Goal: Information Seeking & Learning: Learn about a topic

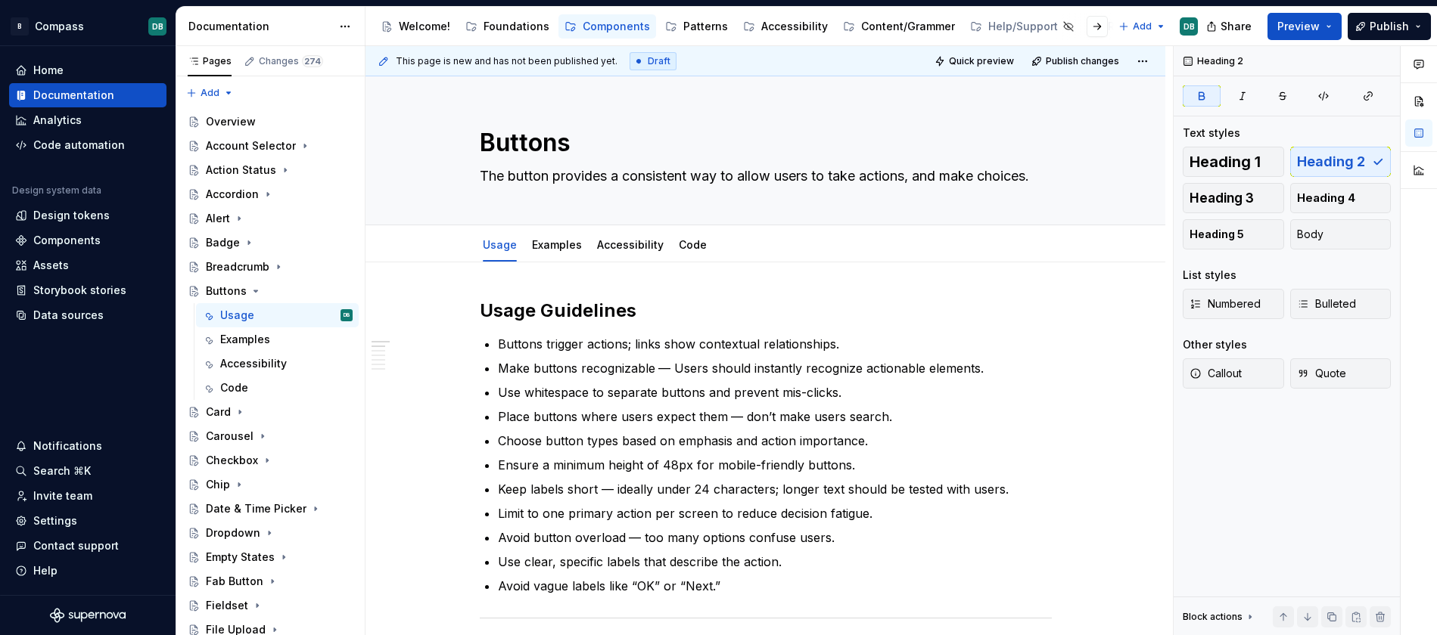
scroll to position [28, 0]
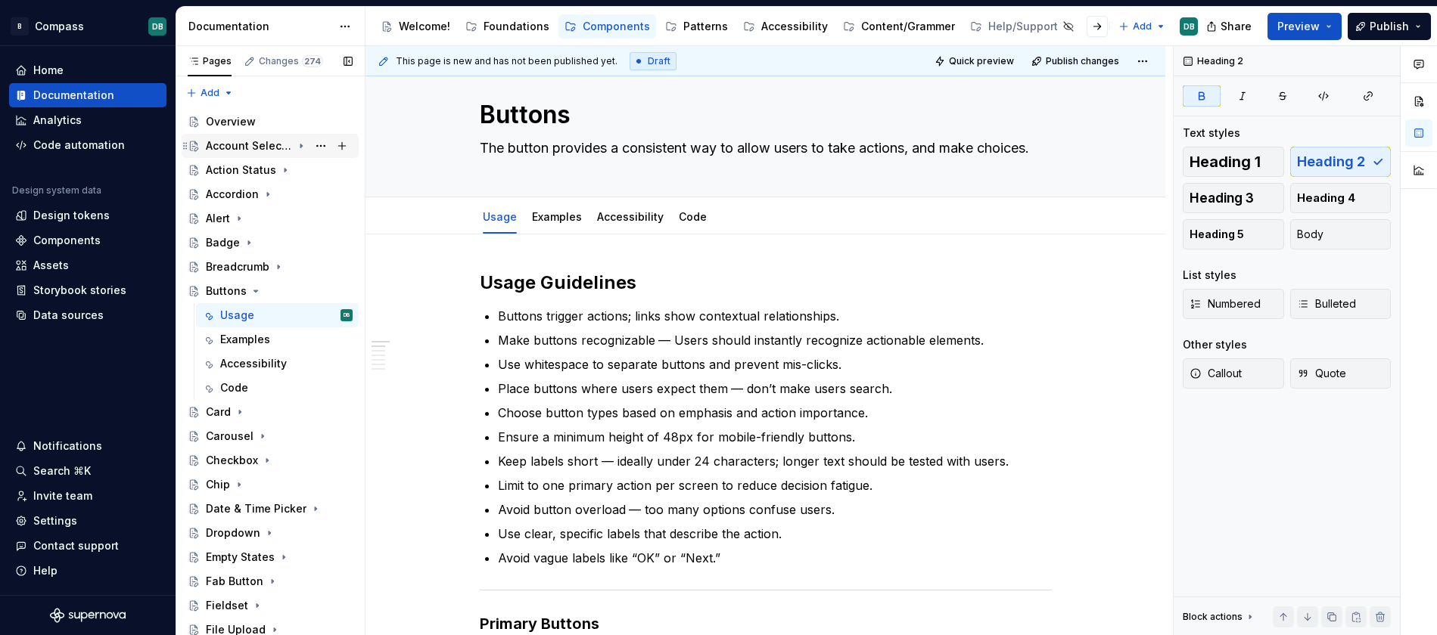
click at [231, 150] on div "Account Selector" at bounding box center [249, 145] width 86 height 15
type textarea "*"
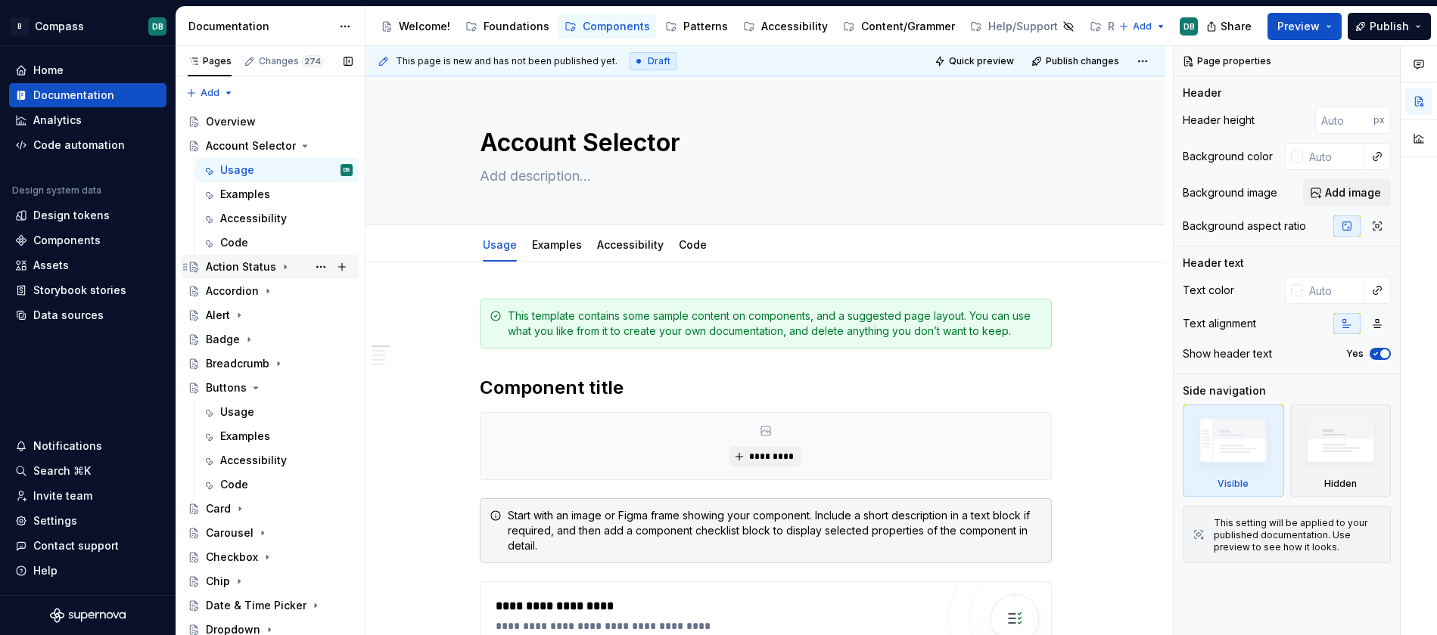
click at [245, 269] on div "Action Status" at bounding box center [241, 266] width 70 height 15
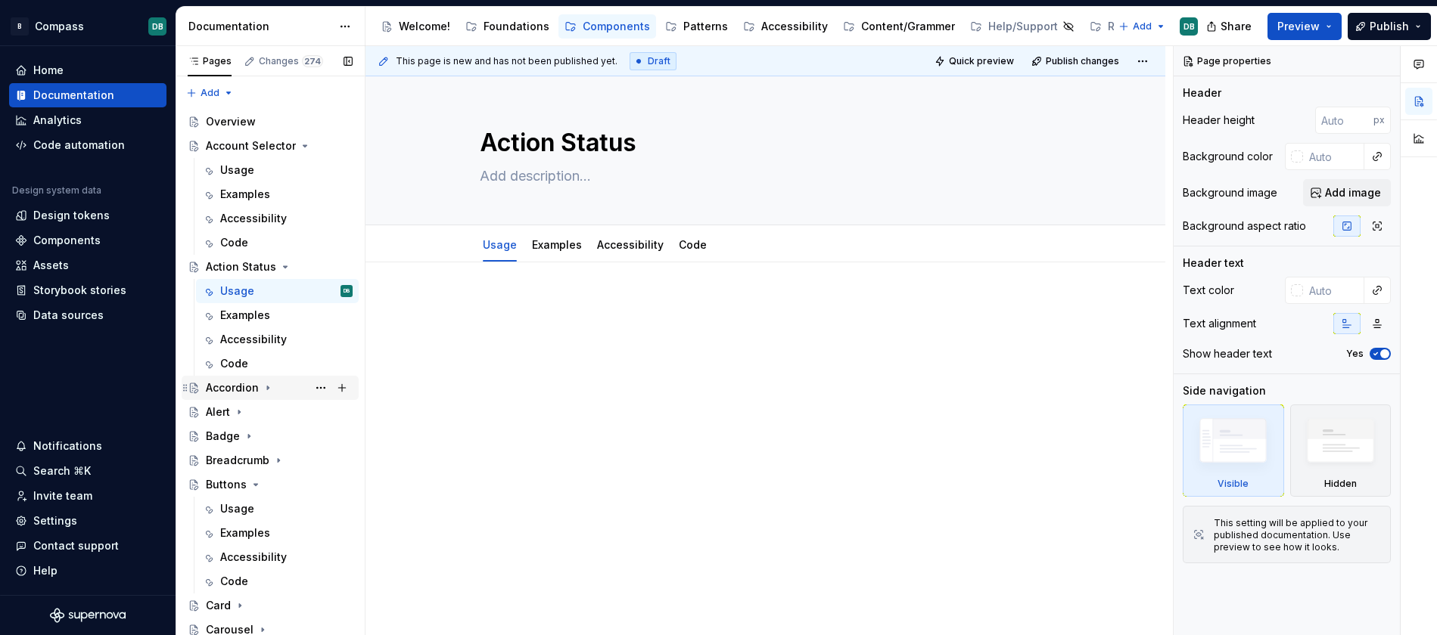
click at [239, 388] on div "Accordion" at bounding box center [232, 388] width 53 height 15
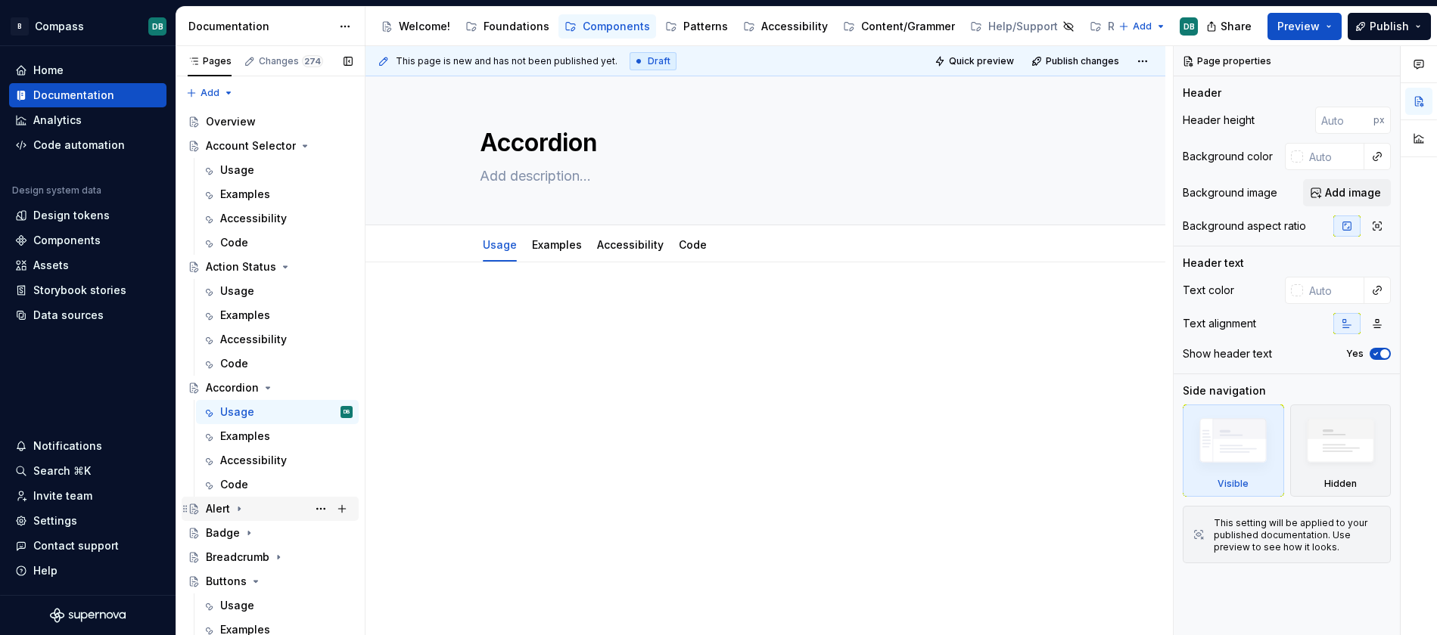
click at [222, 506] on div "Alert" at bounding box center [218, 509] width 24 height 15
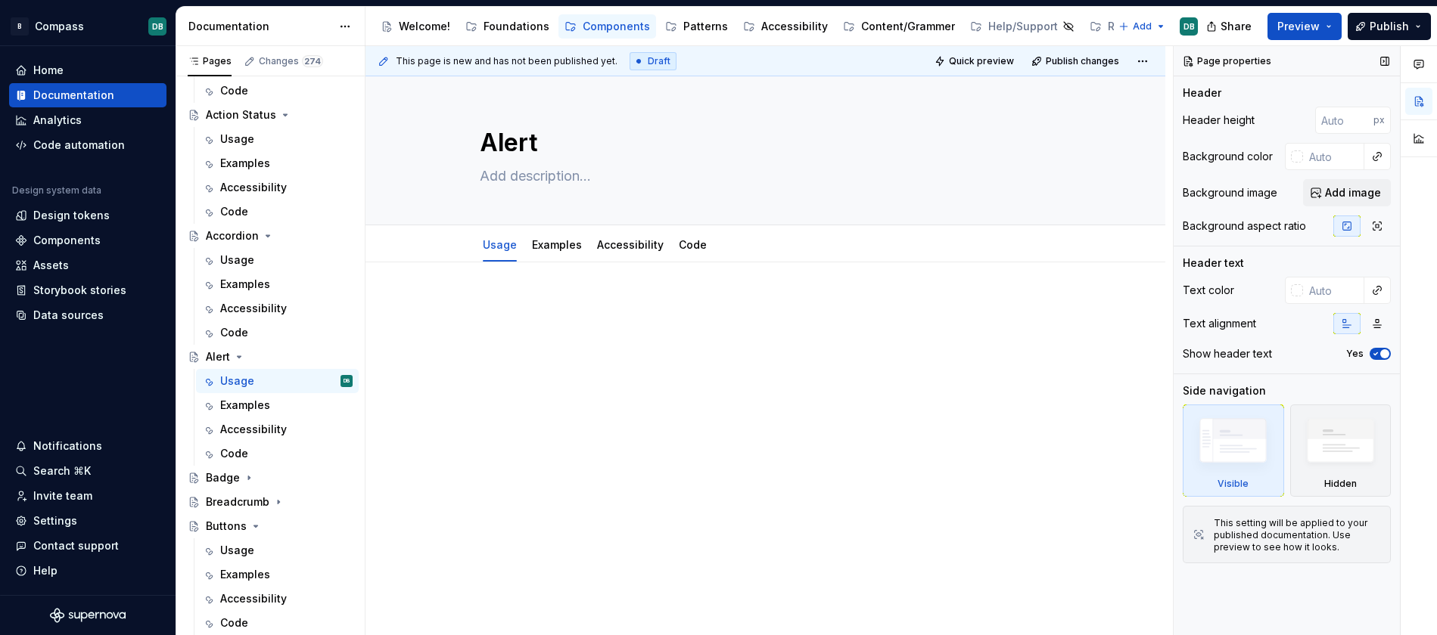
scroll to position [156, 0]
click at [226, 525] on div "Buttons" at bounding box center [226, 522] width 41 height 15
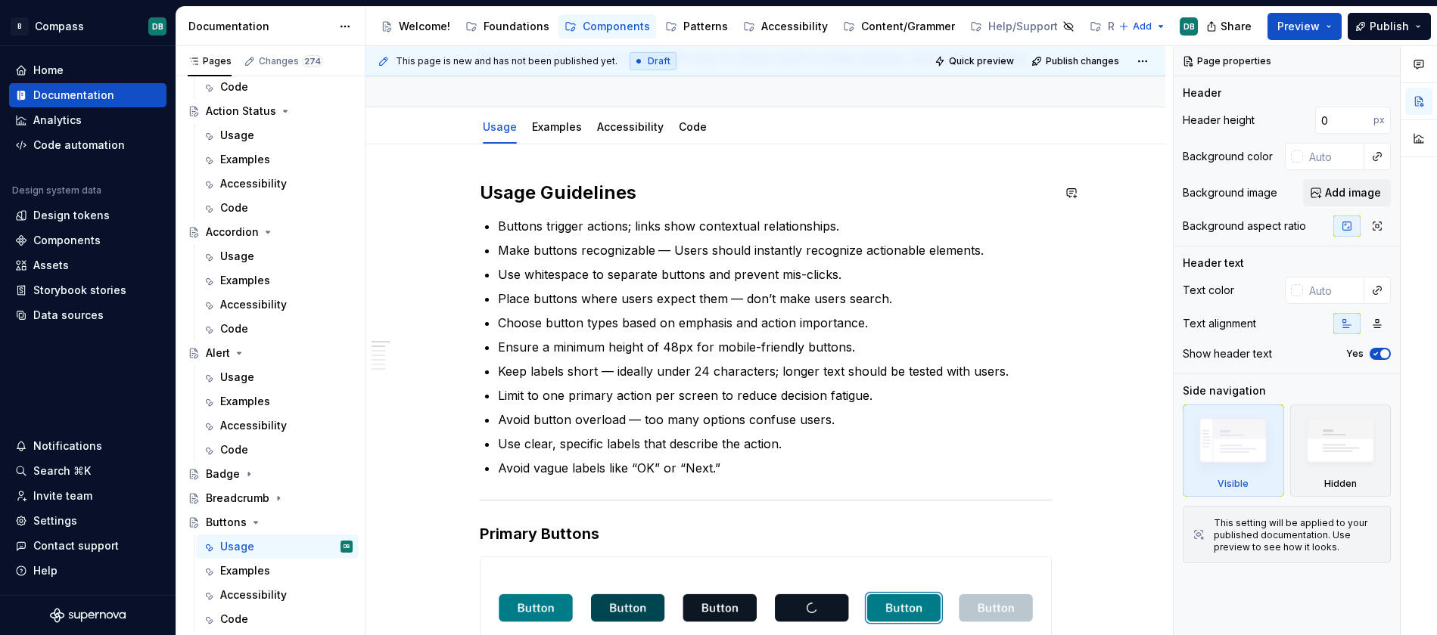
scroll to position [113, 0]
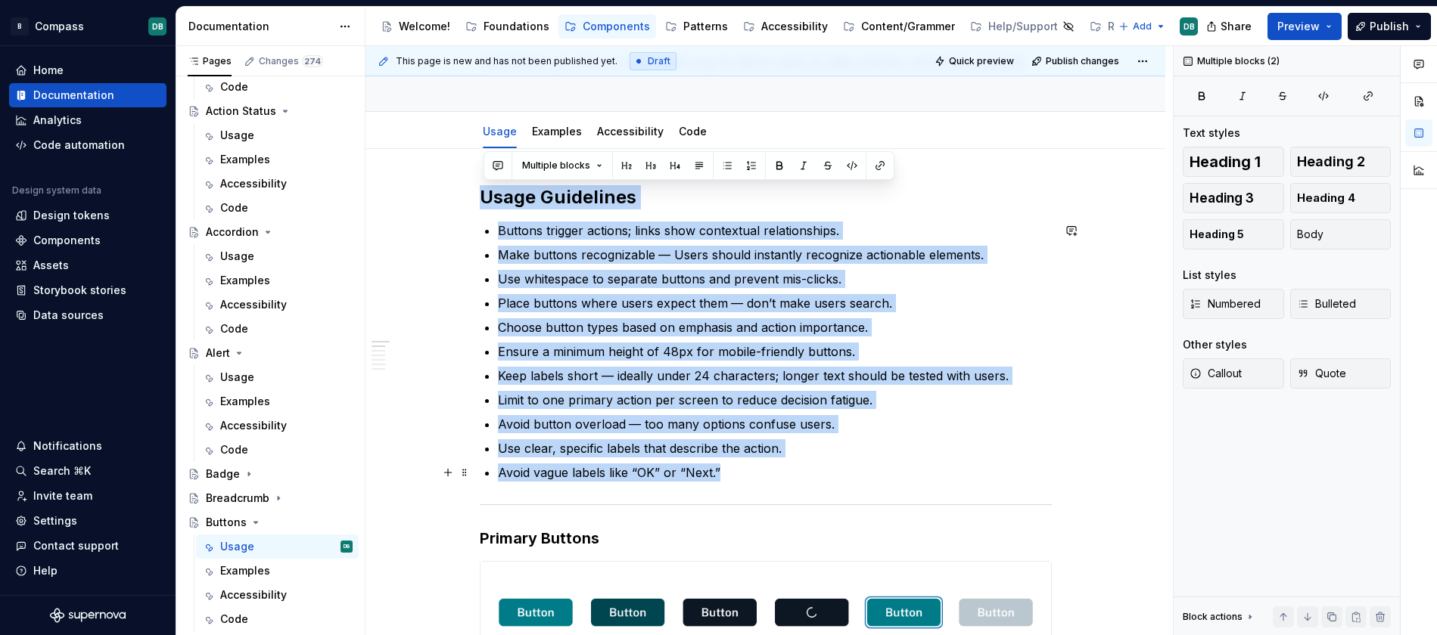
drag, startPoint x: 486, startPoint y: 197, endPoint x: 757, endPoint y: 477, distance: 390.0
copy div "Usage Guidelines Buttons trigger actions; links show contextual relationships. …"
click at [250, 236] on div "Accordion" at bounding box center [232, 232] width 53 height 15
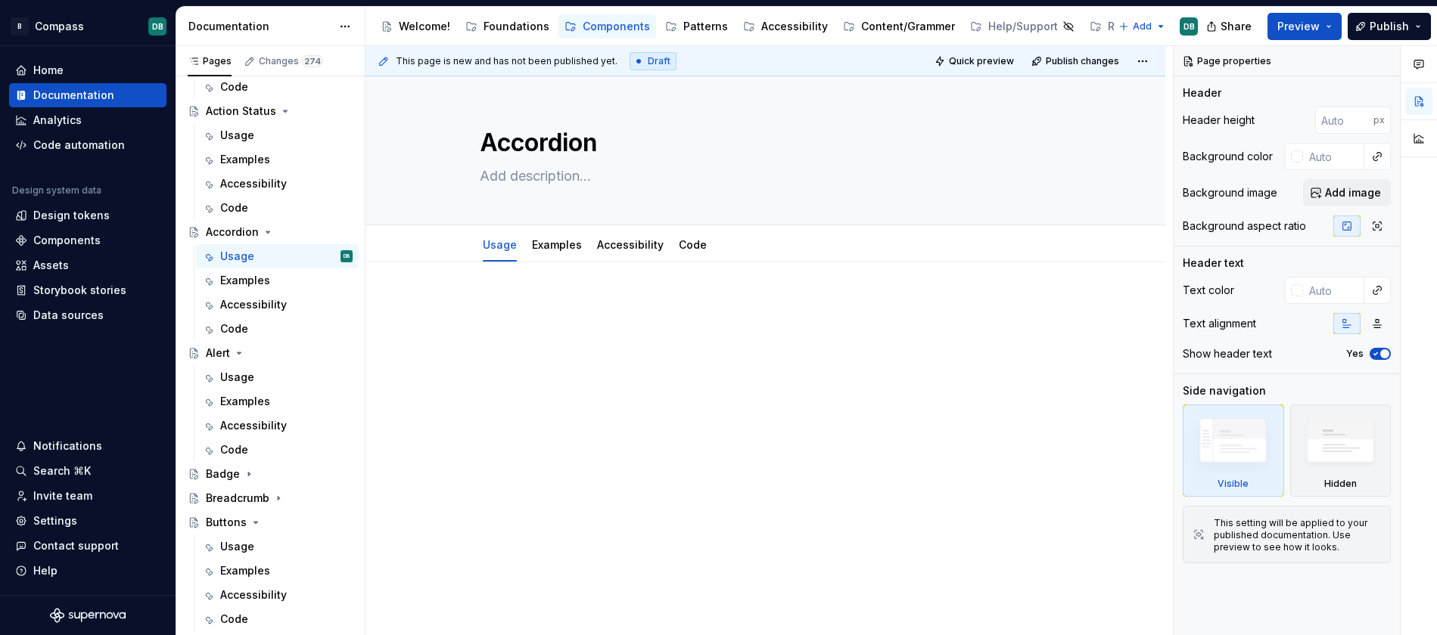
click at [499, 304] on p at bounding box center [766, 308] width 572 height 18
click at [500, 283] on div at bounding box center [765, 414] width 800 height 303
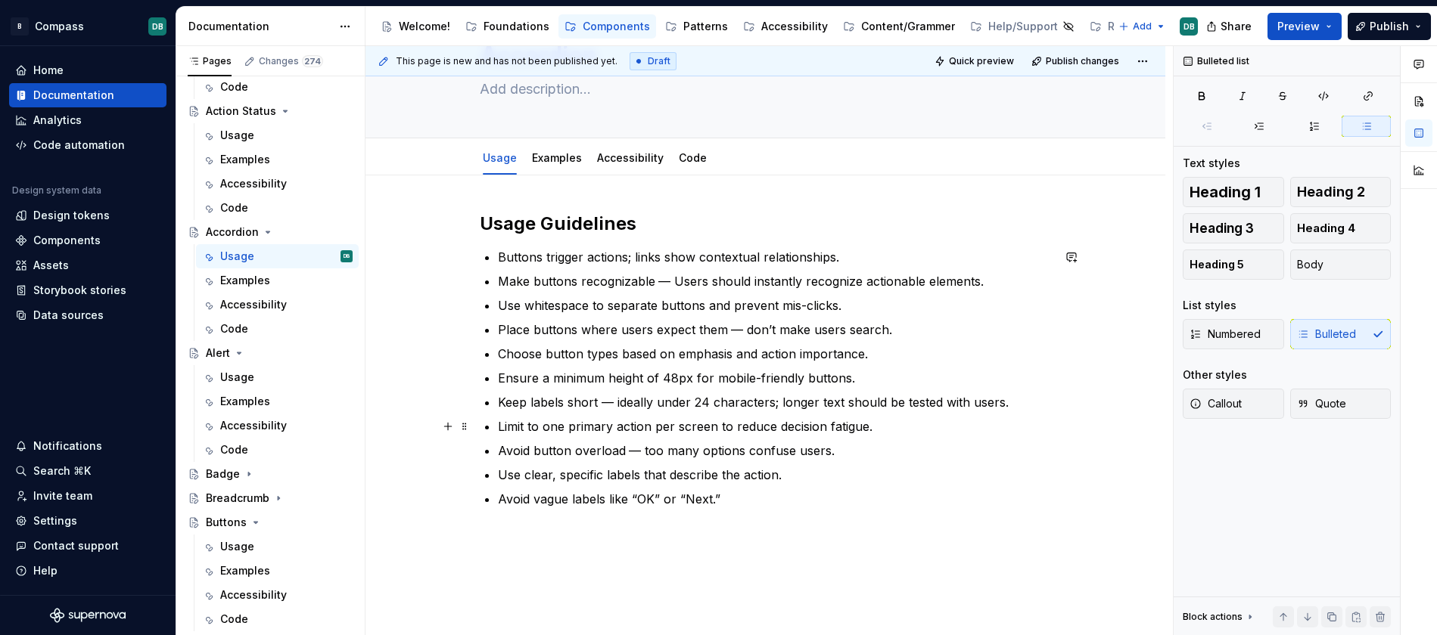
scroll to position [80, 0]
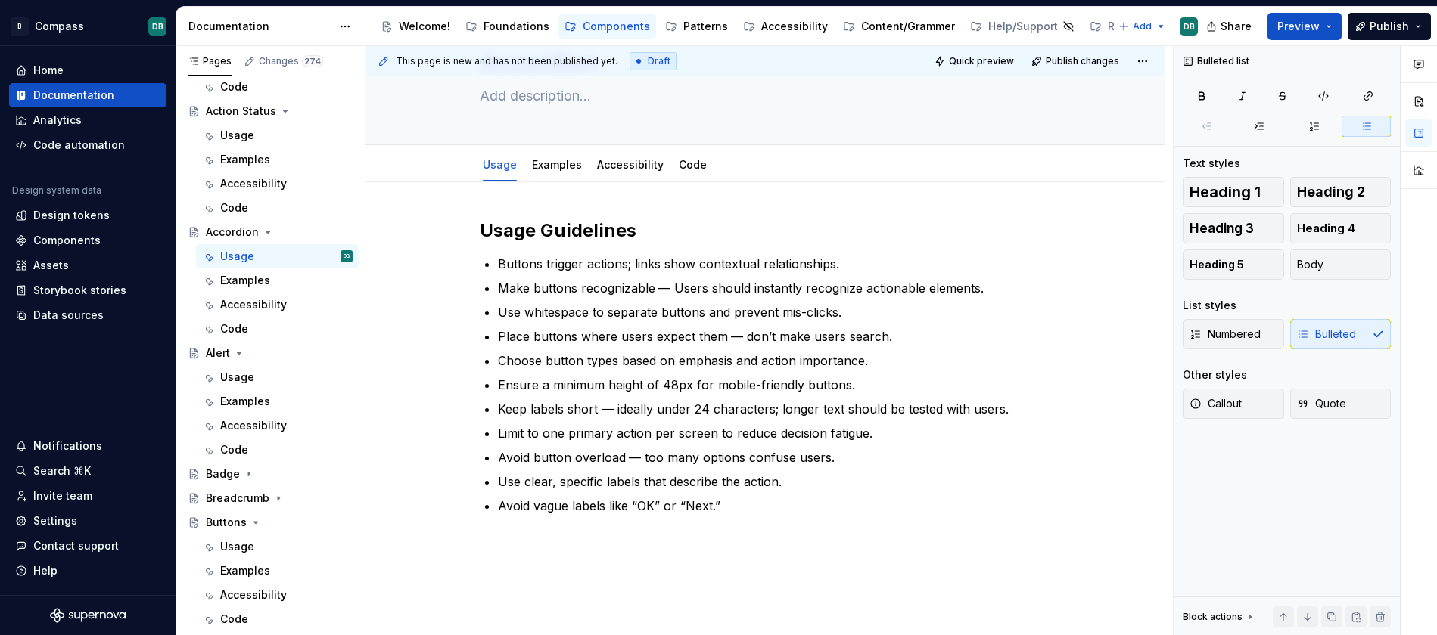
click at [618, 231] on strong "Usage Guidelines" at bounding box center [558, 230] width 157 height 22
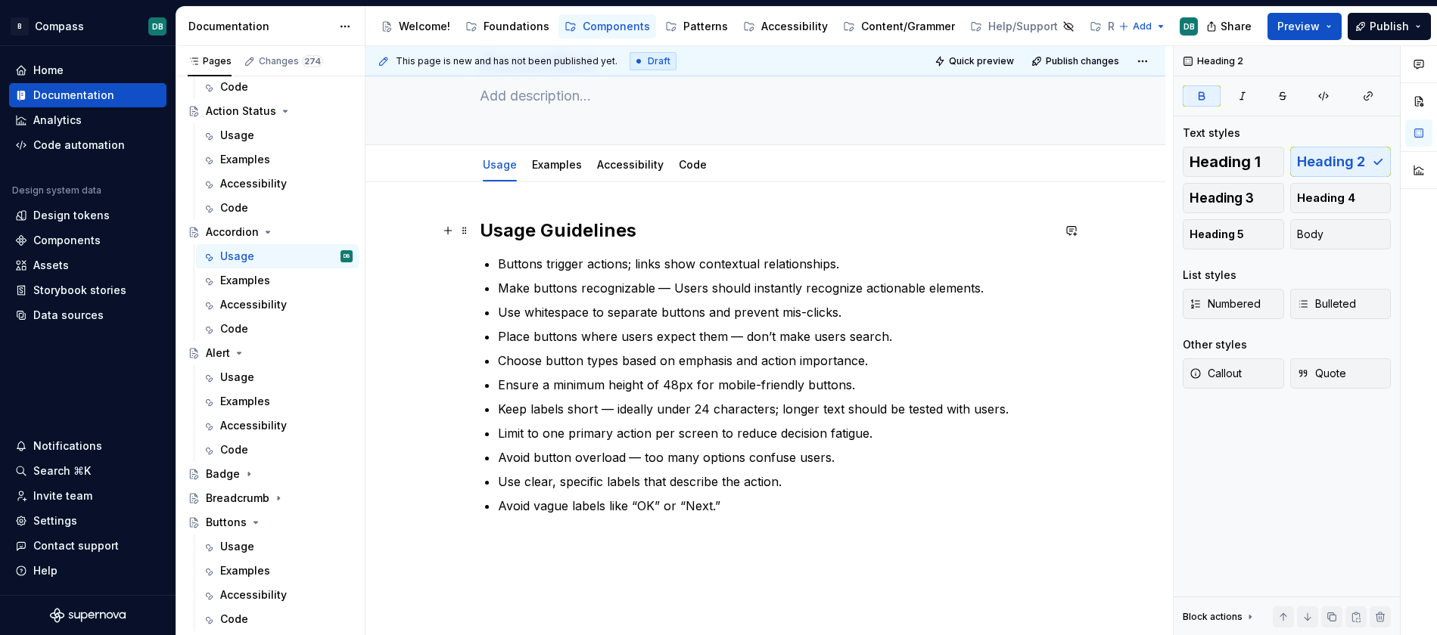
click at [648, 230] on h2 "Usage Guidelines" at bounding box center [766, 231] width 572 height 24
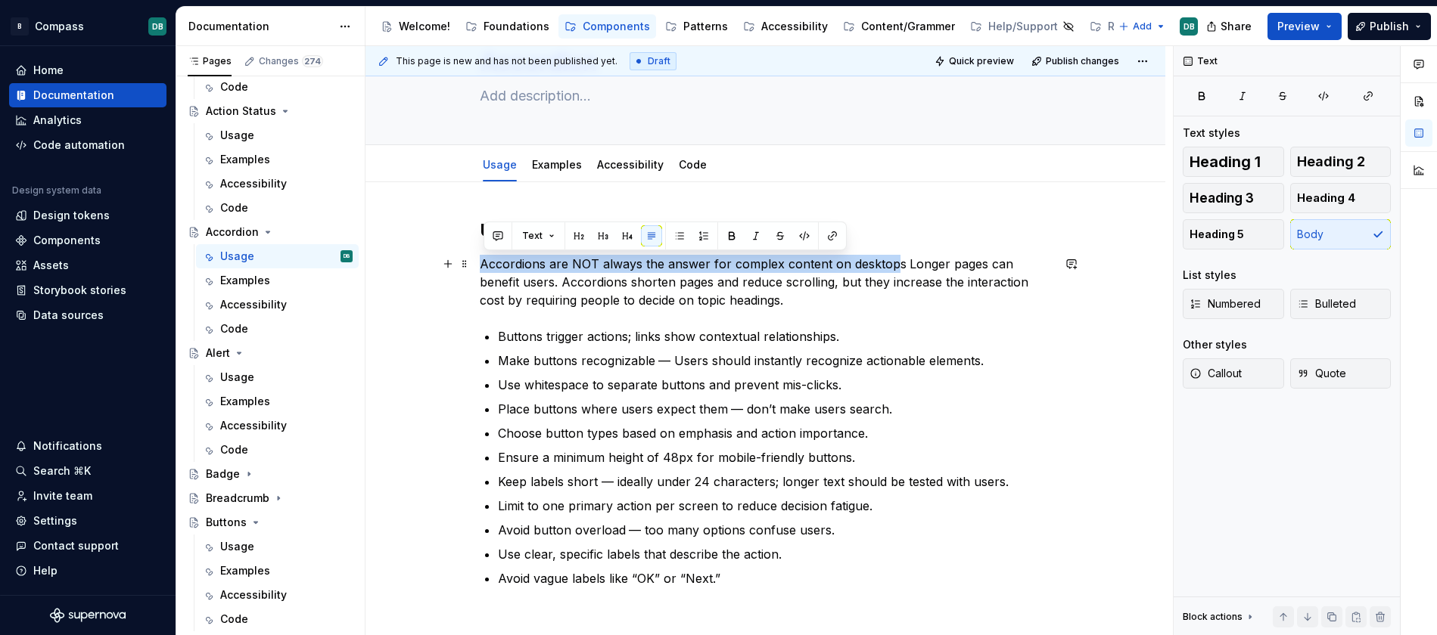
drag, startPoint x: 483, startPoint y: 264, endPoint x: 896, endPoint y: 266, distance: 413.1
click at [896, 266] on p "Accordions are NOT always the answer for complex content on desktops   Longer p…" at bounding box center [766, 282] width 572 height 54
drag, startPoint x: 899, startPoint y: 266, endPoint x: 487, endPoint y: 266, distance: 411.5
click at [487, 266] on p "Accordions are NOT always the answer for complex content on desktops   Longer p…" at bounding box center [766, 282] width 572 height 54
click at [732, 237] on button "button" at bounding box center [731, 235] width 21 height 21
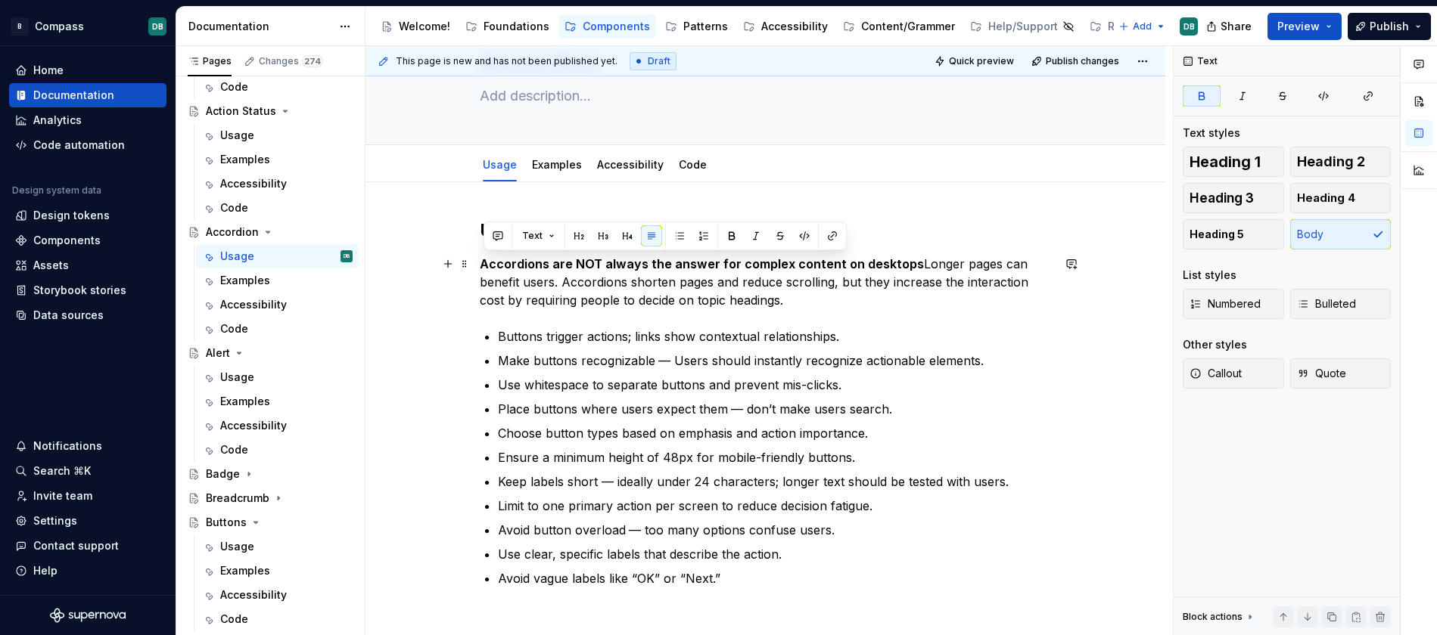
click at [913, 266] on p "Accordions are NOT always the answer for complex content on desktops  Longer pa…" at bounding box center [766, 282] width 572 height 54
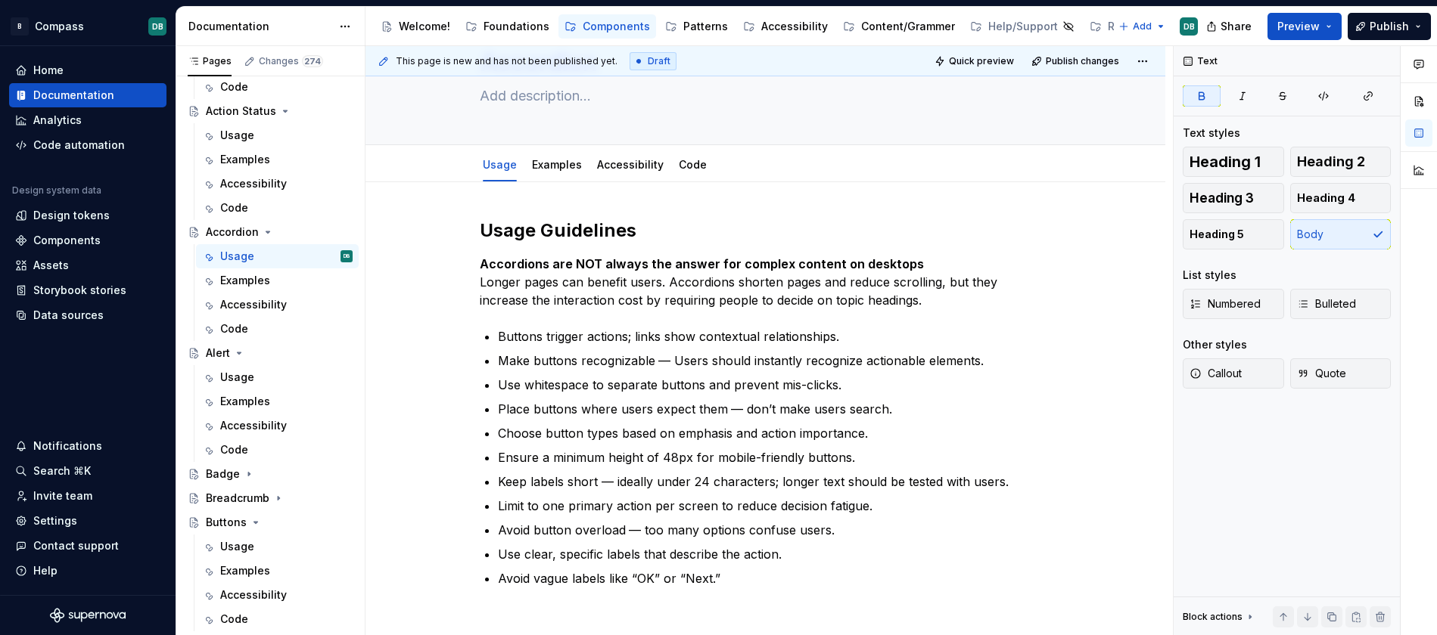
click at [527, 341] on p "Buttons trigger actions; links show contextual relationships." at bounding box center [775, 337] width 554 height 18
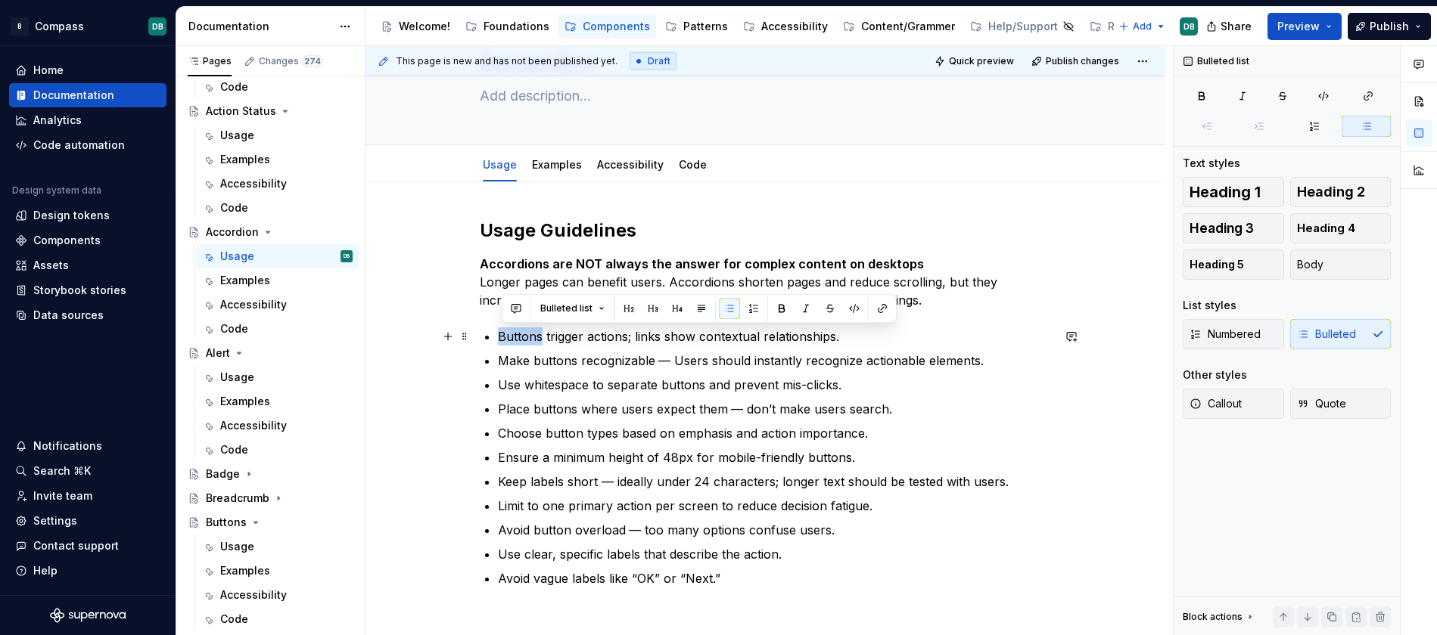
click at [527, 341] on p "Buttons trigger actions; links show contextual relationships." at bounding box center [775, 337] width 554 height 18
click at [502, 338] on p "Buttons trigger actions; links show contextual relationships." at bounding box center [775, 337] width 554 height 18
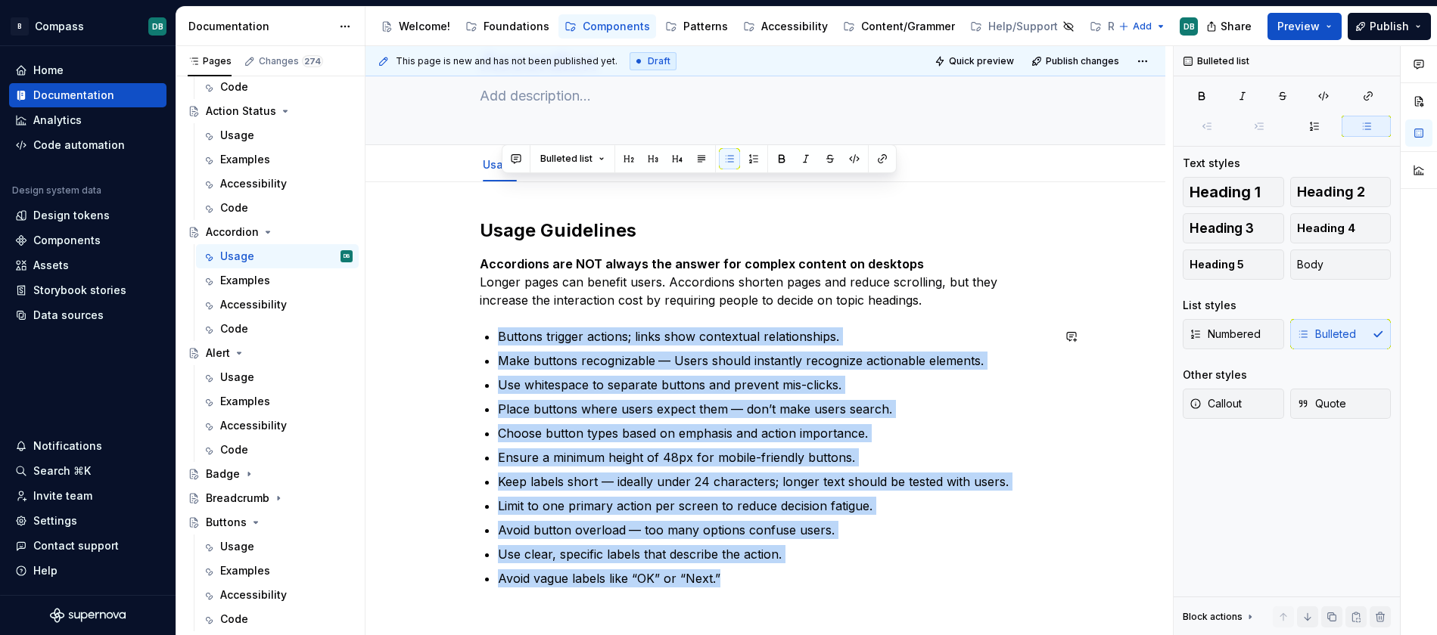
scroll to position [241, 0]
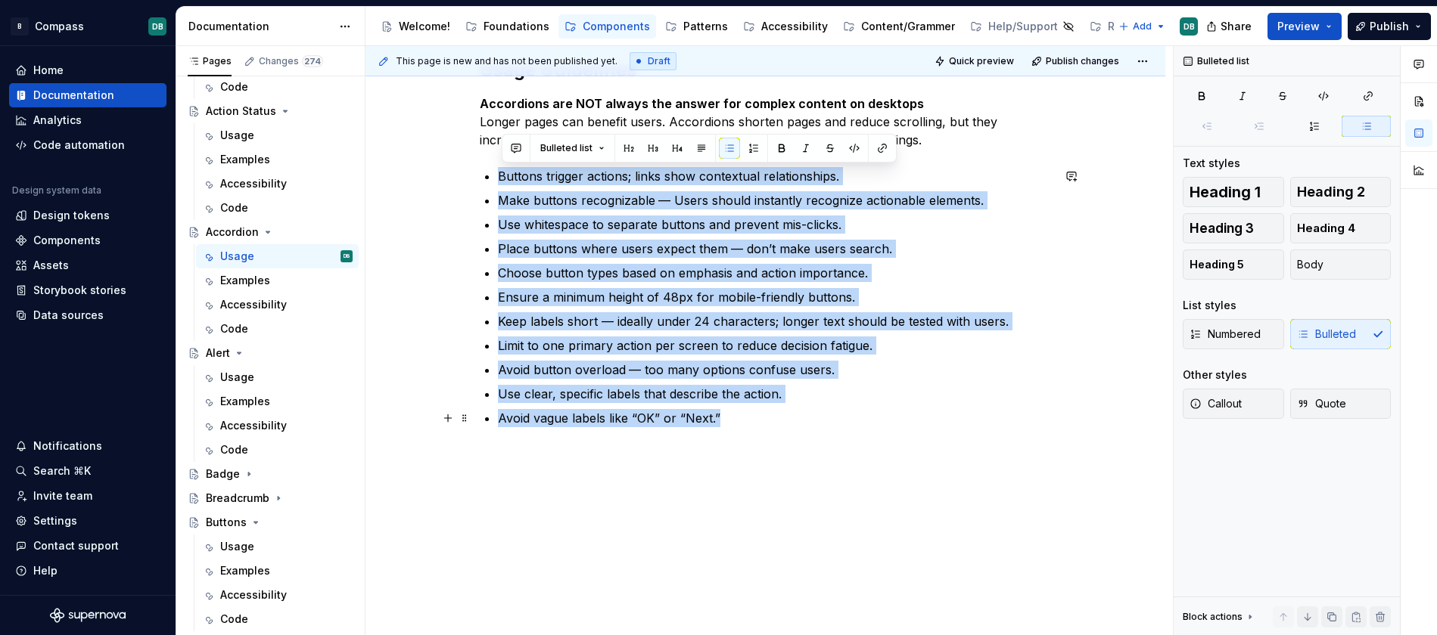
drag, startPoint x: 502, startPoint y: 338, endPoint x: 742, endPoint y: 422, distance: 254.1
click at [742, 422] on ul "Buttons trigger actions; links show contextual relationships. Make buttons reco…" at bounding box center [775, 297] width 554 height 260
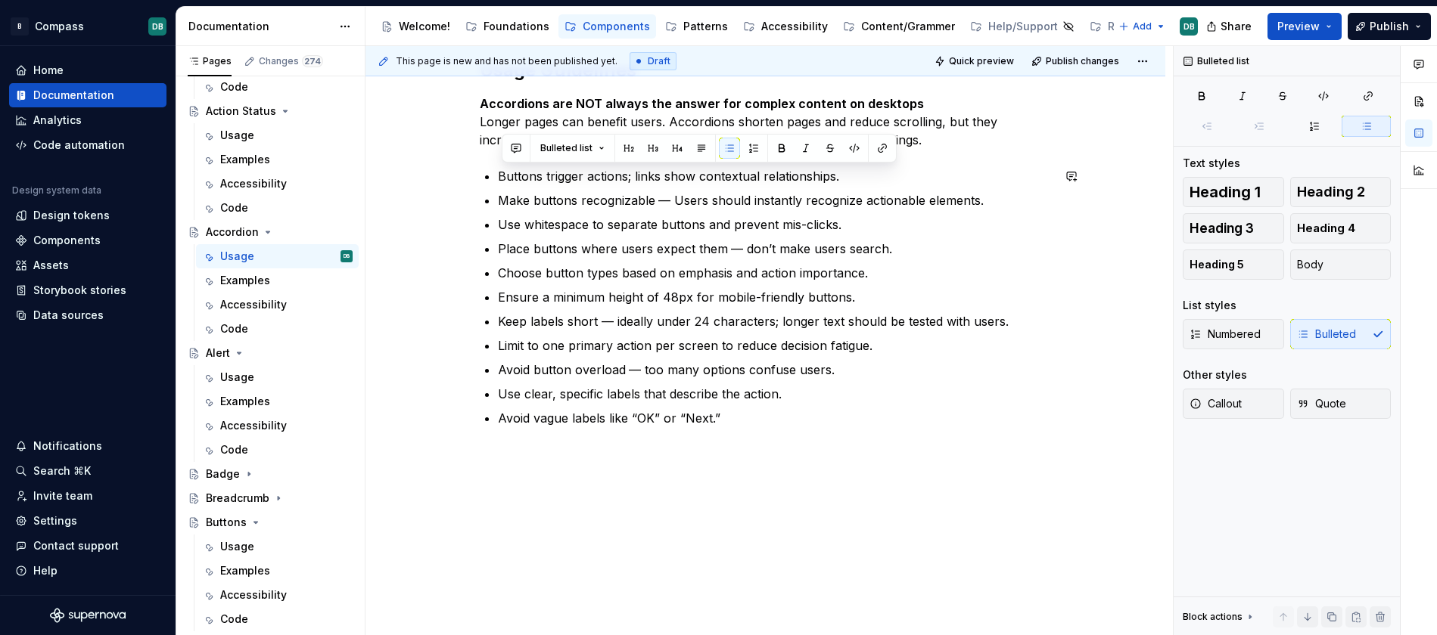
scroll to position [174, 0]
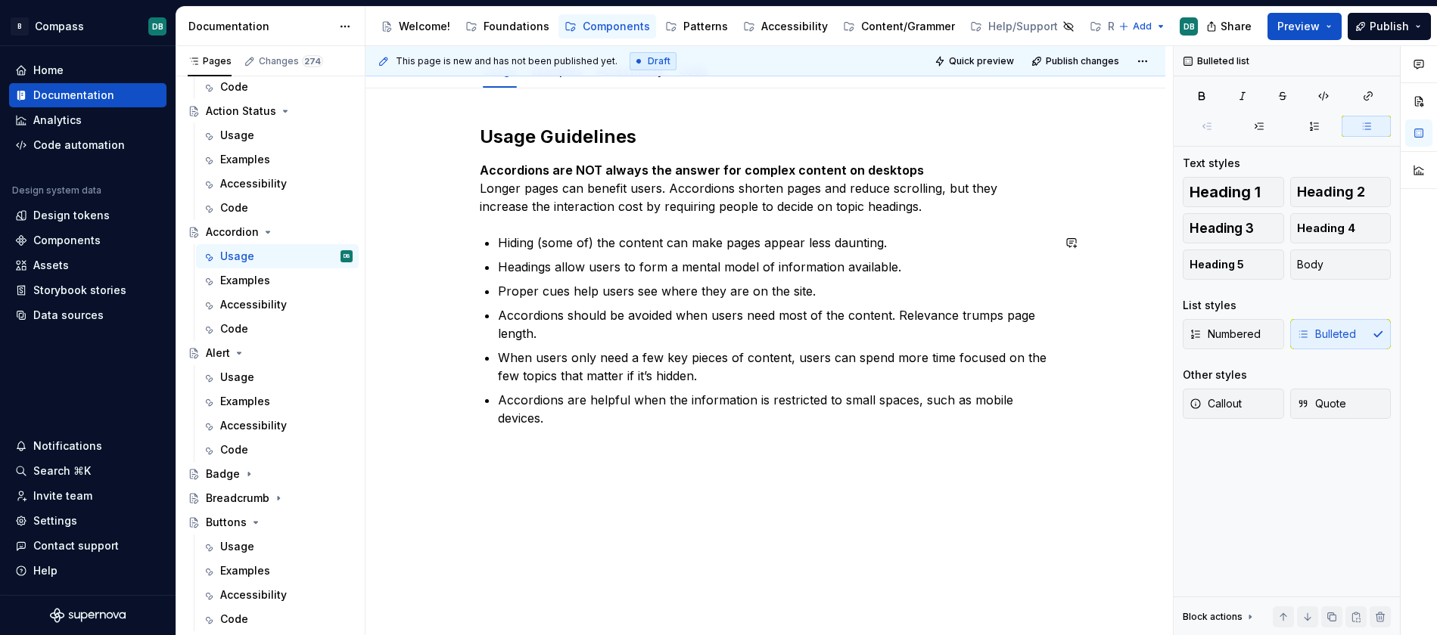
click at [640, 475] on div "Usage Guidelines Accordions are NOT always the answer for complex content on de…" at bounding box center [765, 363] width 800 height 548
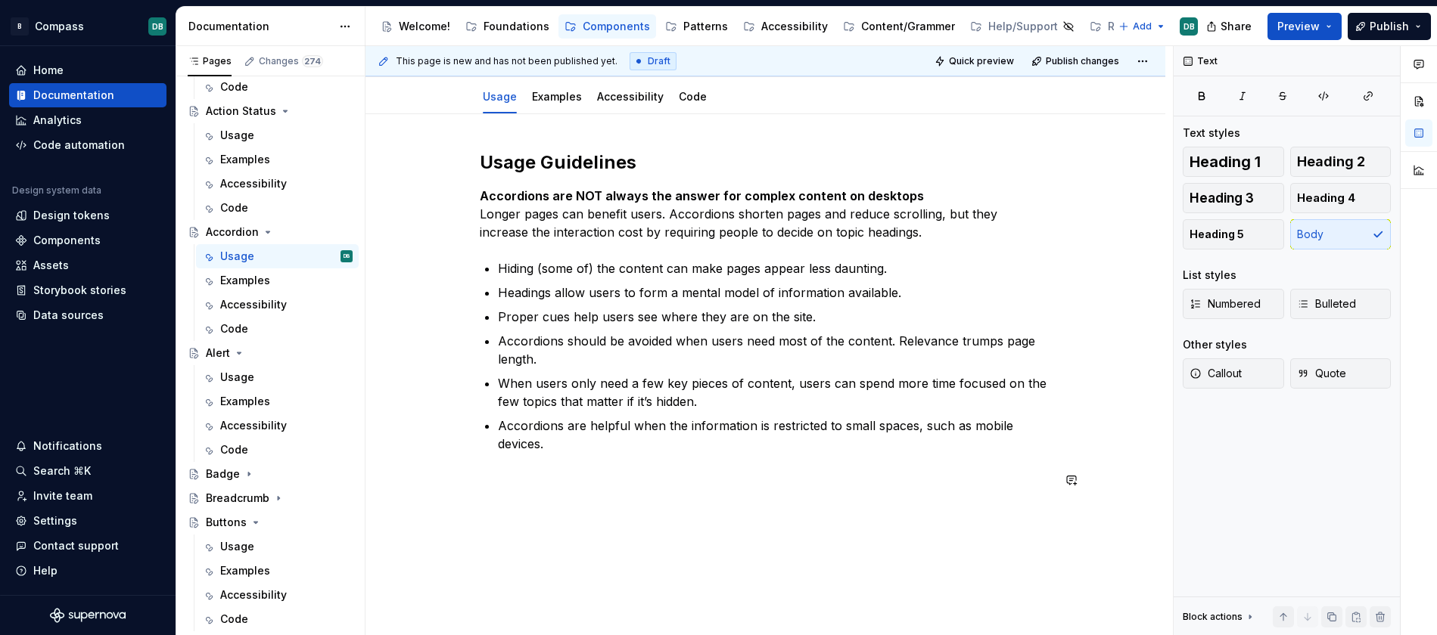
scroll to position [210, 0]
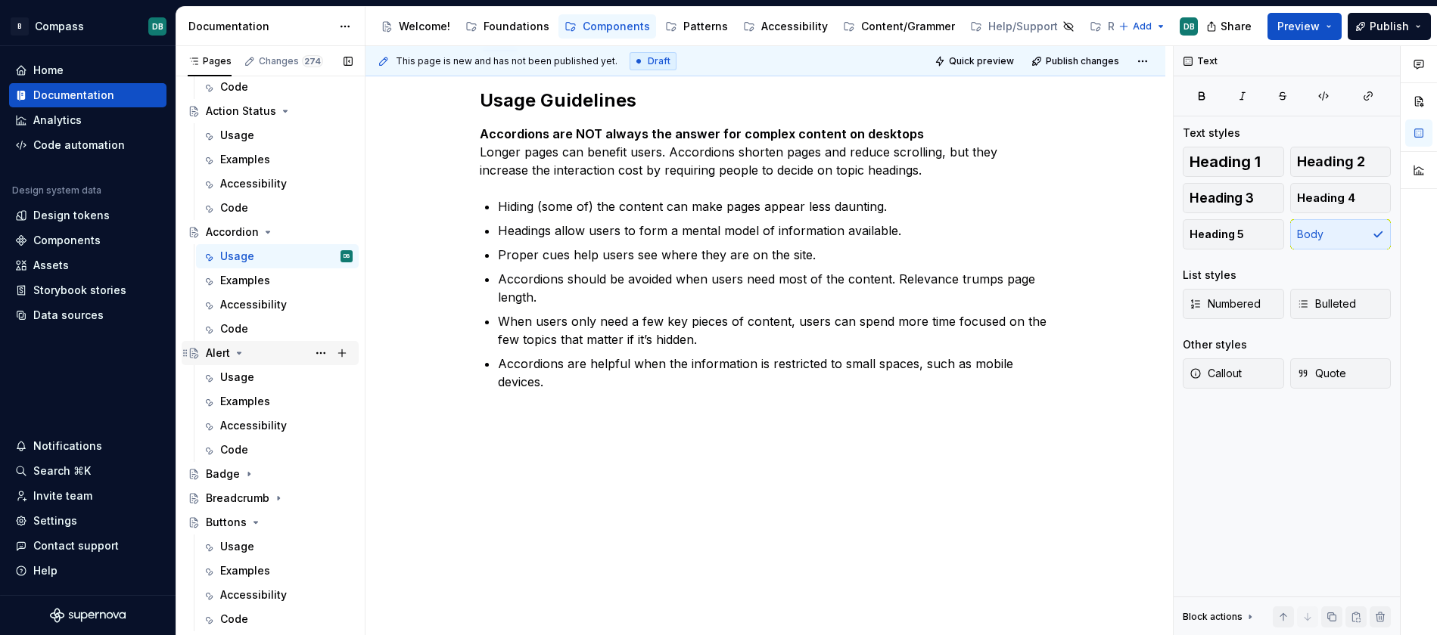
click at [222, 350] on div "Alert" at bounding box center [218, 353] width 24 height 15
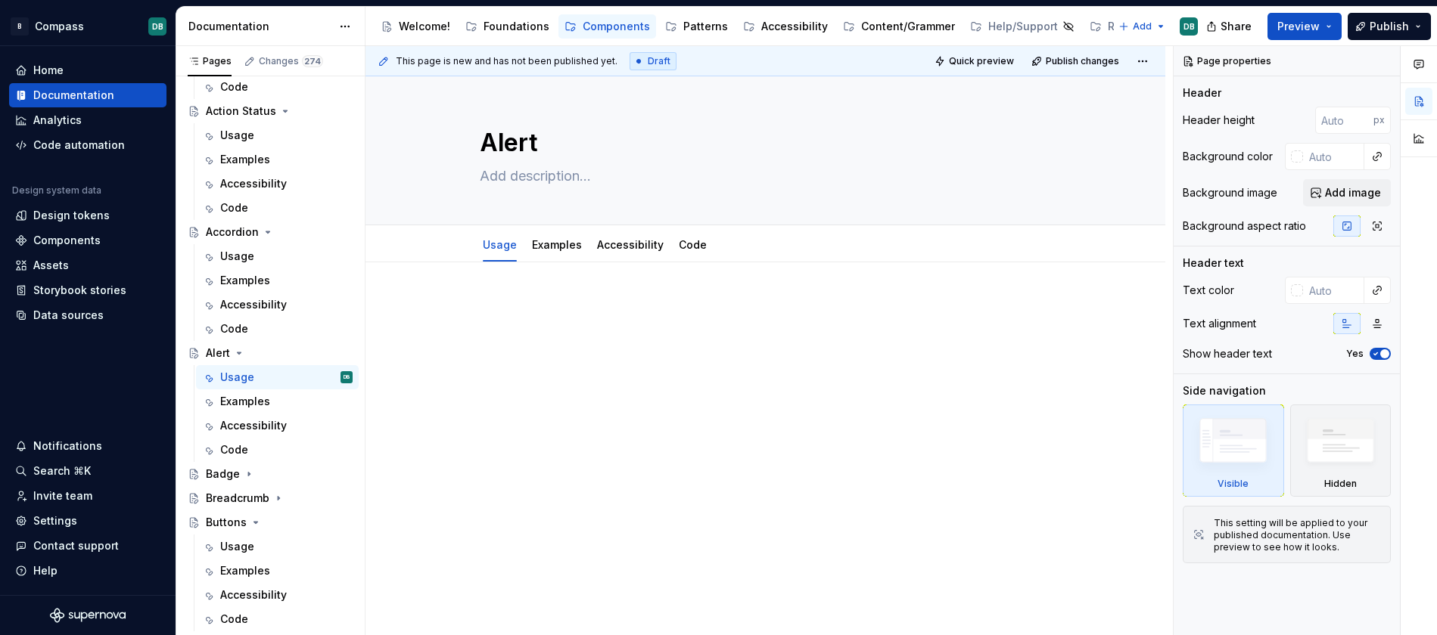
click at [557, 390] on div at bounding box center [765, 414] width 800 height 303
click at [231, 231] on div "Accordion" at bounding box center [232, 232] width 53 height 15
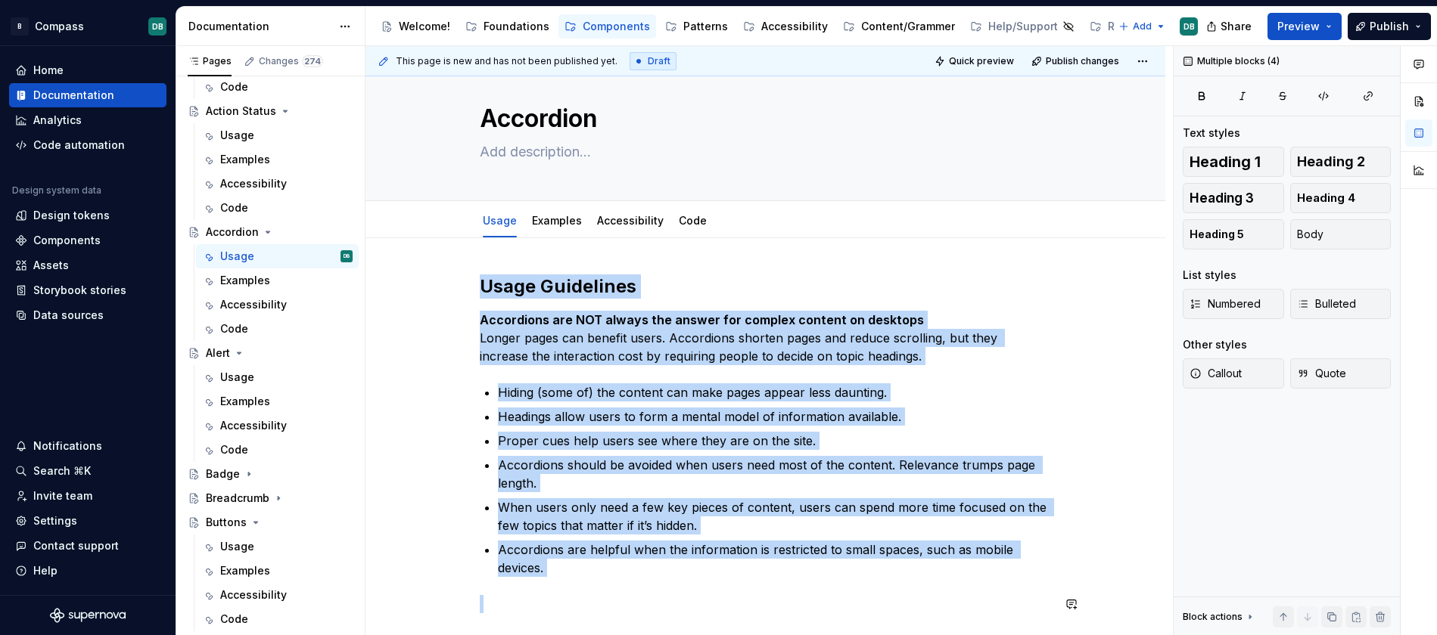
scroll to position [210, 0]
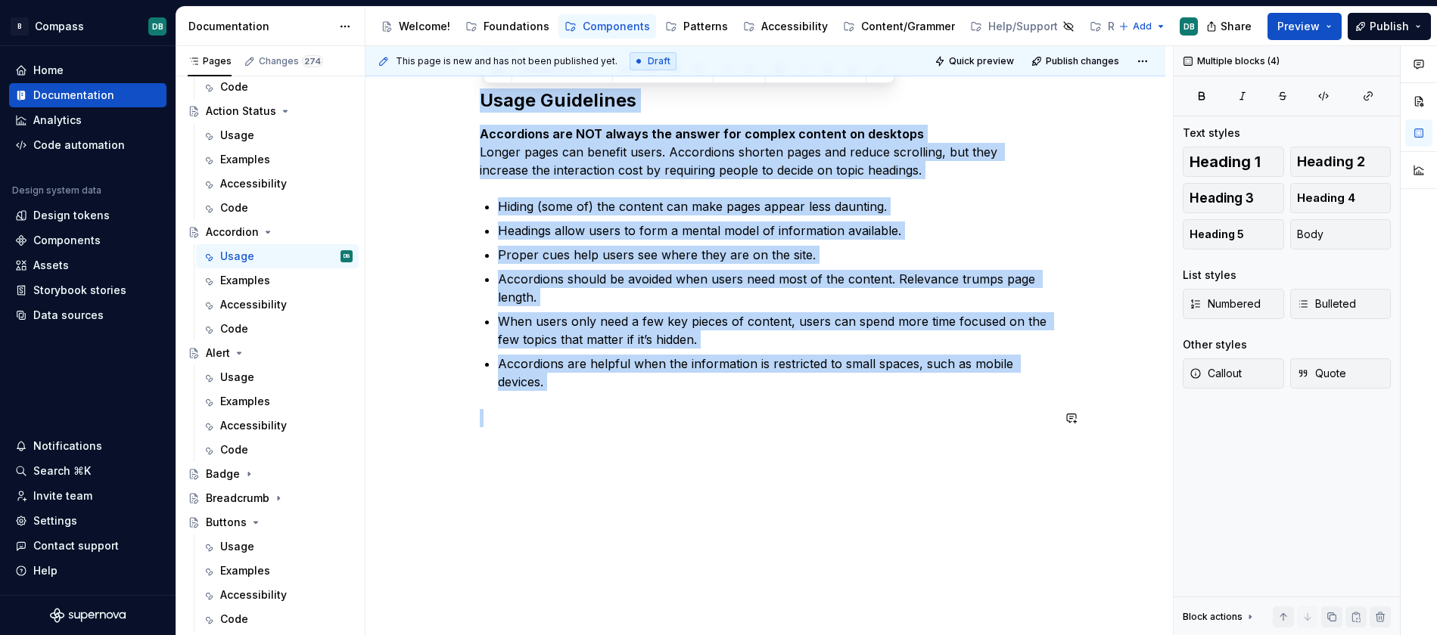
drag, startPoint x: 486, startPoint y: 309, endPoint x: 633, endPoint y: 392, distance: 168.7
click at [633, 392] on div "Usage Guidelines Accordions are NOT always the answer for complex content on de…" at bounding box center [766, 258] width 572 height 339
copy div "Usage Guidelines Accordions are NOT always the answer for complex content on de…"
click at [224, 352] on div "Alert" at bounding box center [218, 353] width 24 height 15
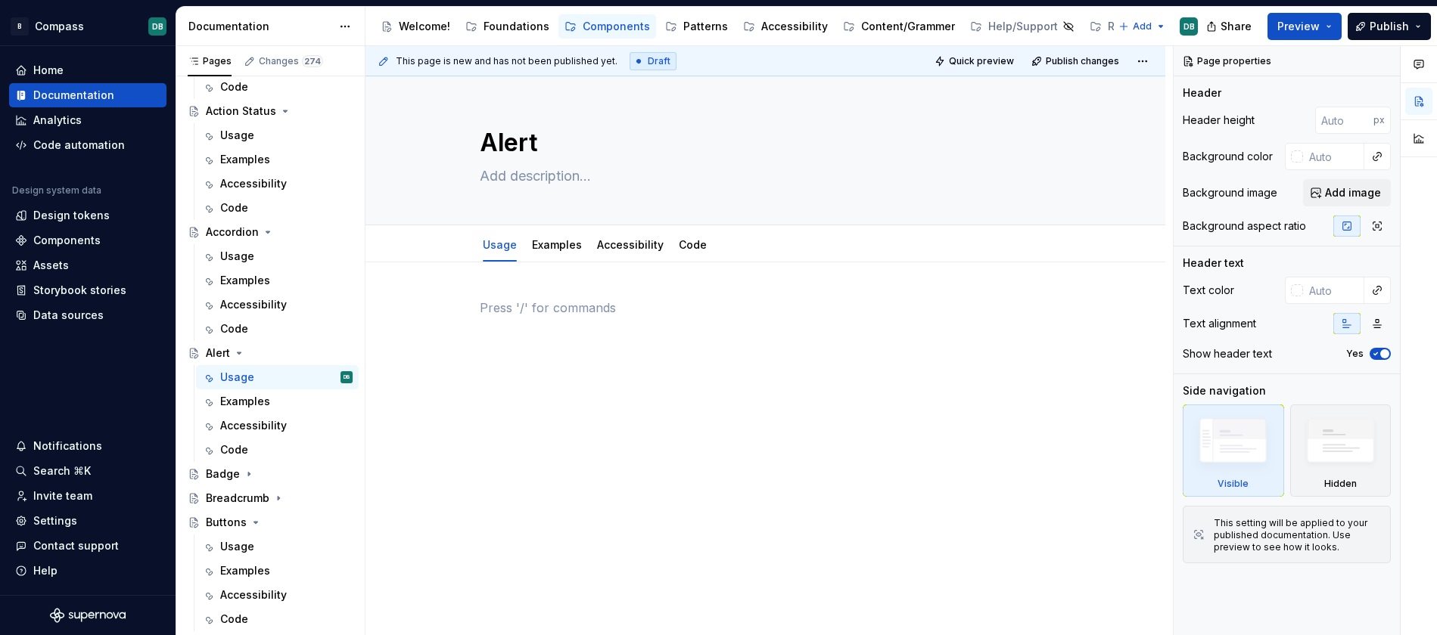
click at [494, 302] on p at bounding box center [766, 308] width 572 height 18
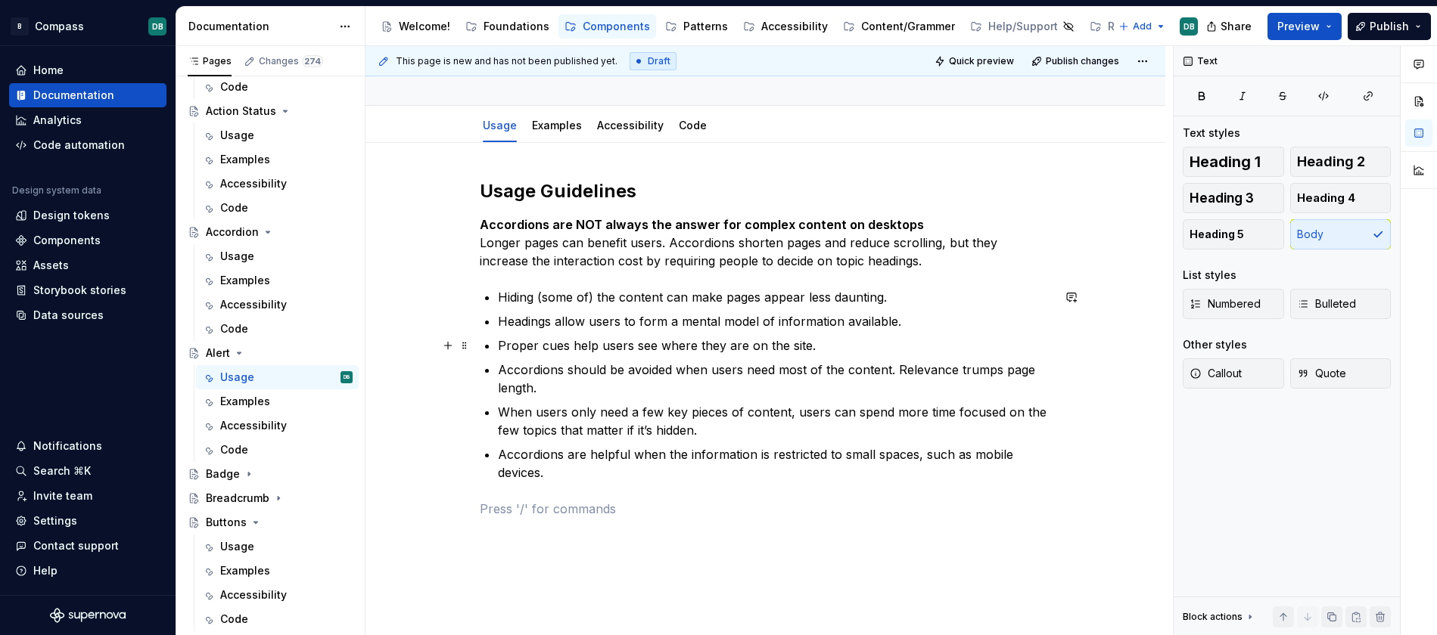
scroll to position [120, 0]
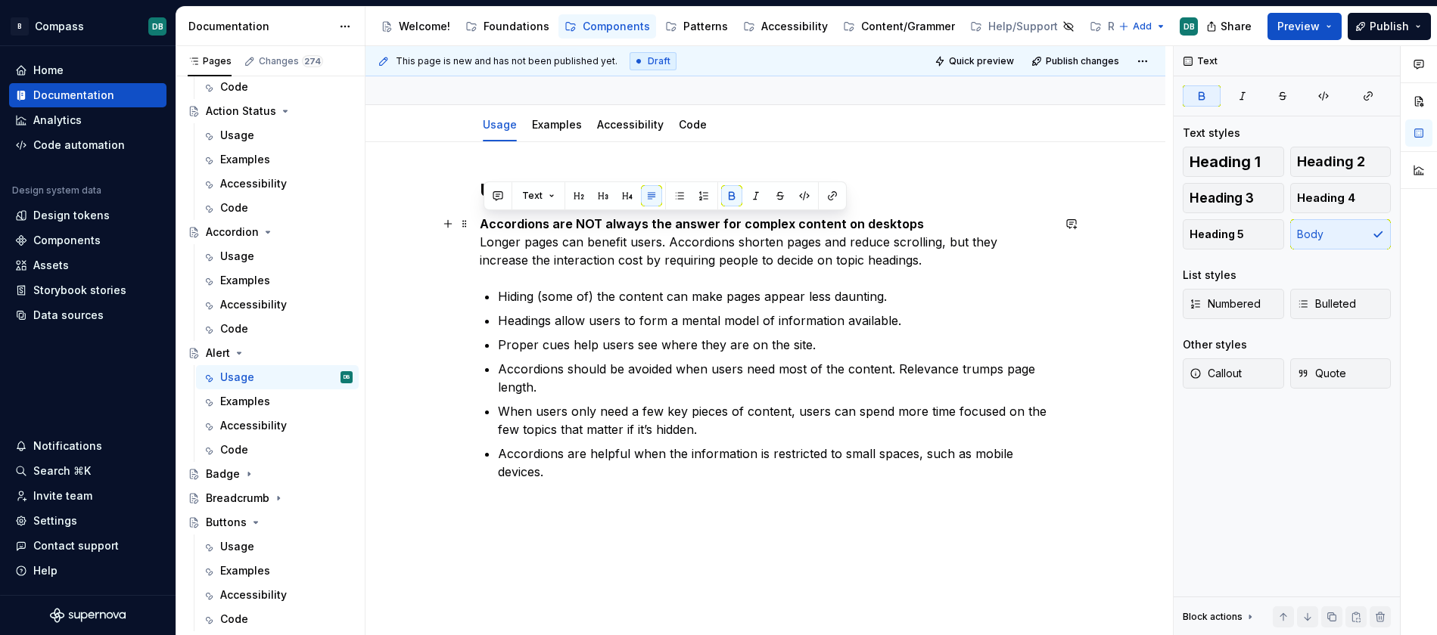
drag, startPoint x: 486, startPoint y: 224, endPoint x: 918, endPoint y: 227, distance: 432.0
click at [918, 227] on p "Accordions are NOT always the answer for complex content on desktops  Longer pa…" at bounding box center [766, 242] width 572 height 54
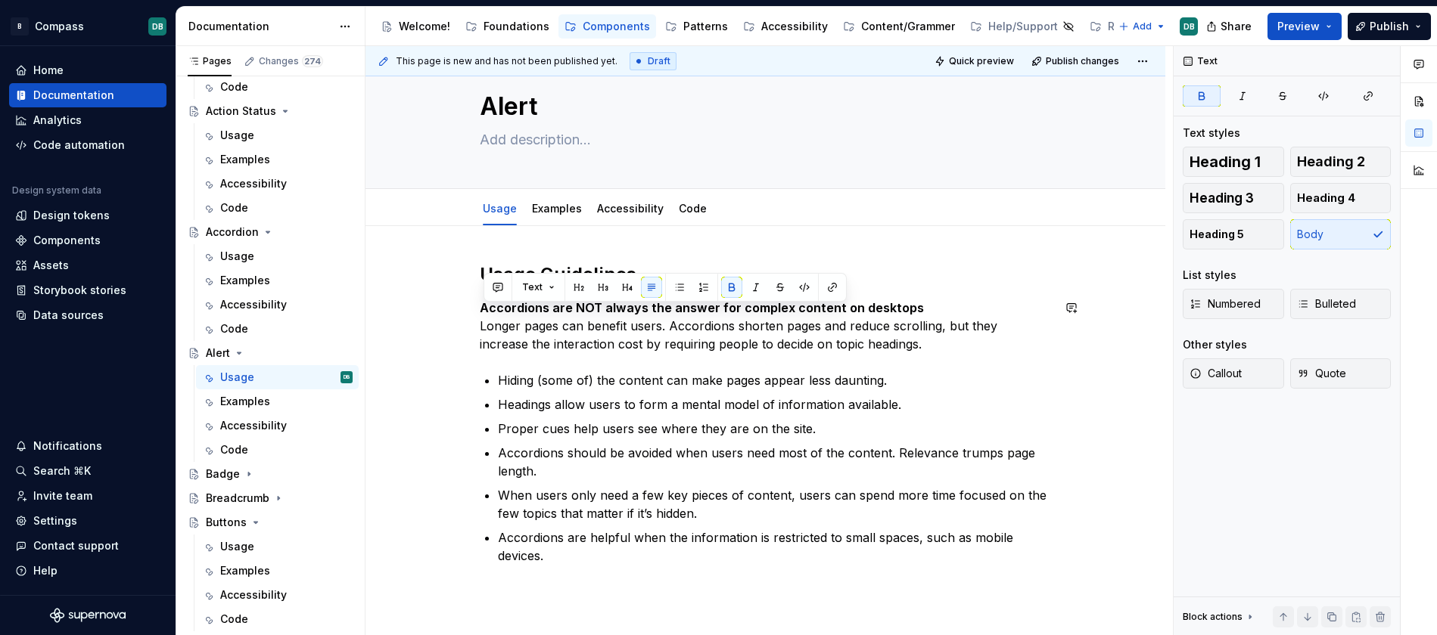
scroll to position [28, 0]
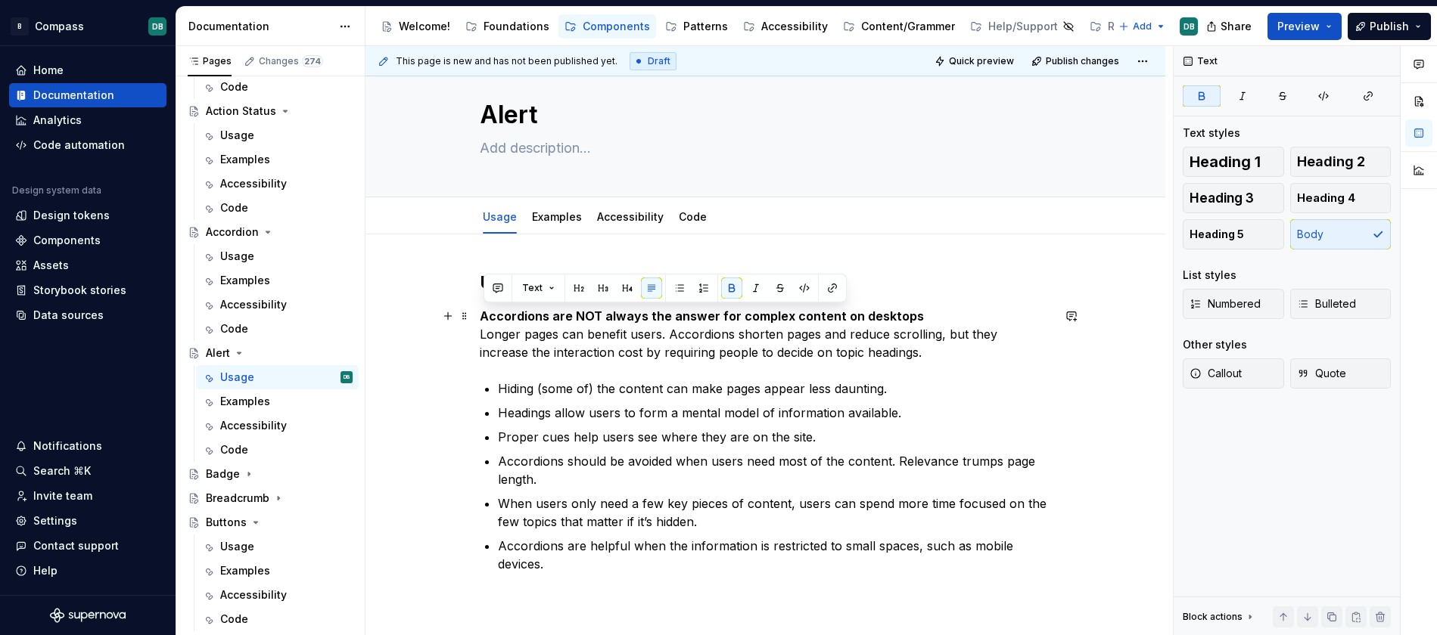
click at [486, 319] on strong "Accordions are NOT always the answer for complex content on desktops" at bounding box center [702, 316] width 444 height 15
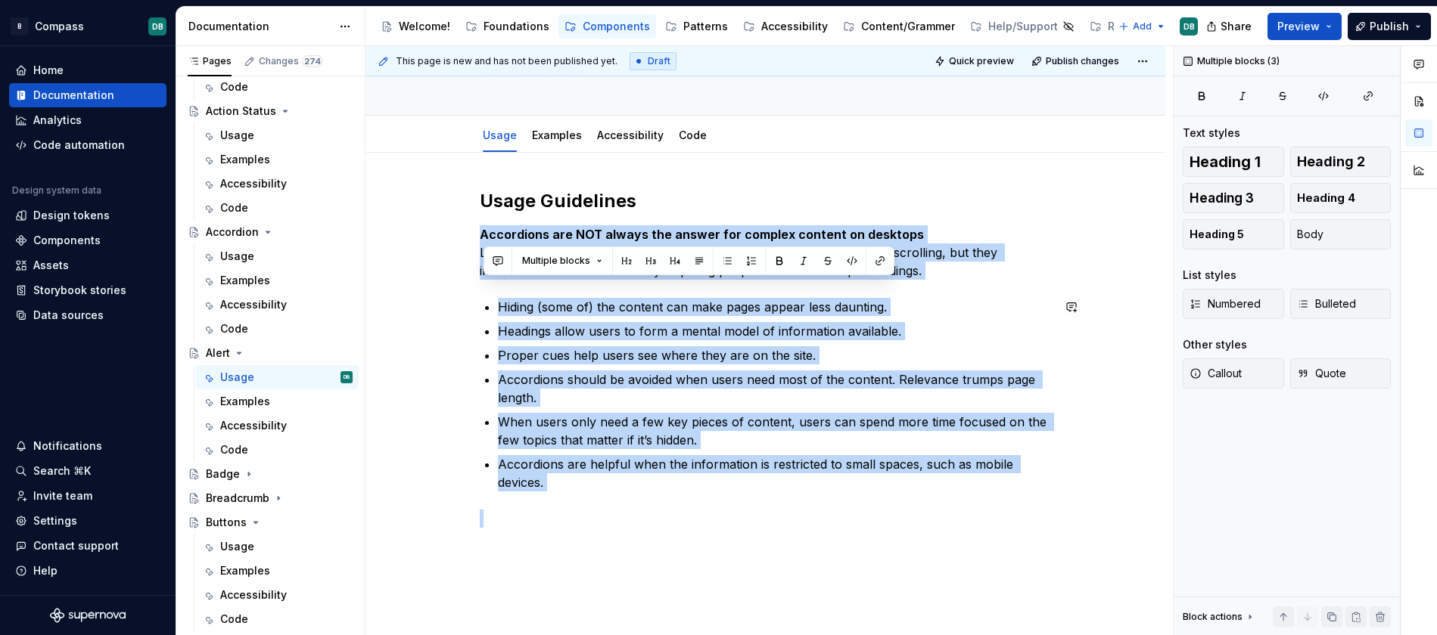
drag, startPoint x: 486, startPoint y: 319, endPoint x: 693, endPoint y: 566, distance: 322.2
click at [693, 566] on div "Usage Guidelines Accordions are NOT always the answer for complex content on de…" at bounding box center [765, 445] width 800 height 584
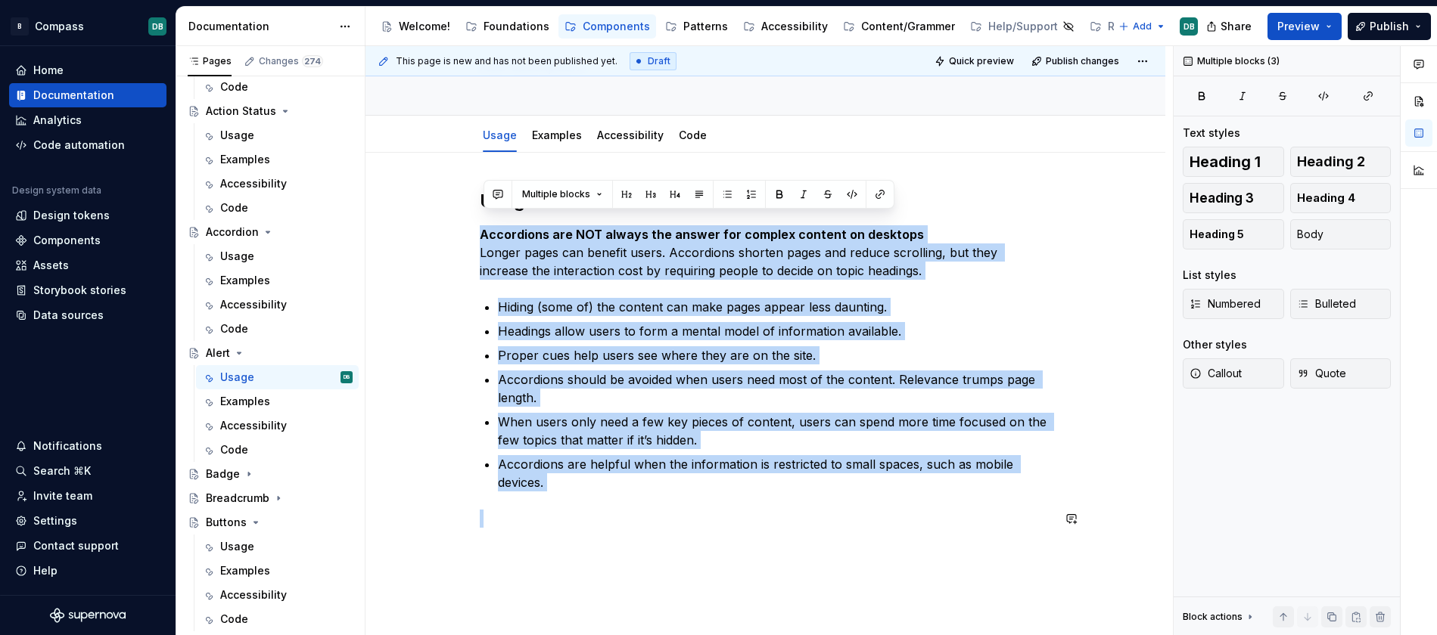
scroll to position [122, 0]
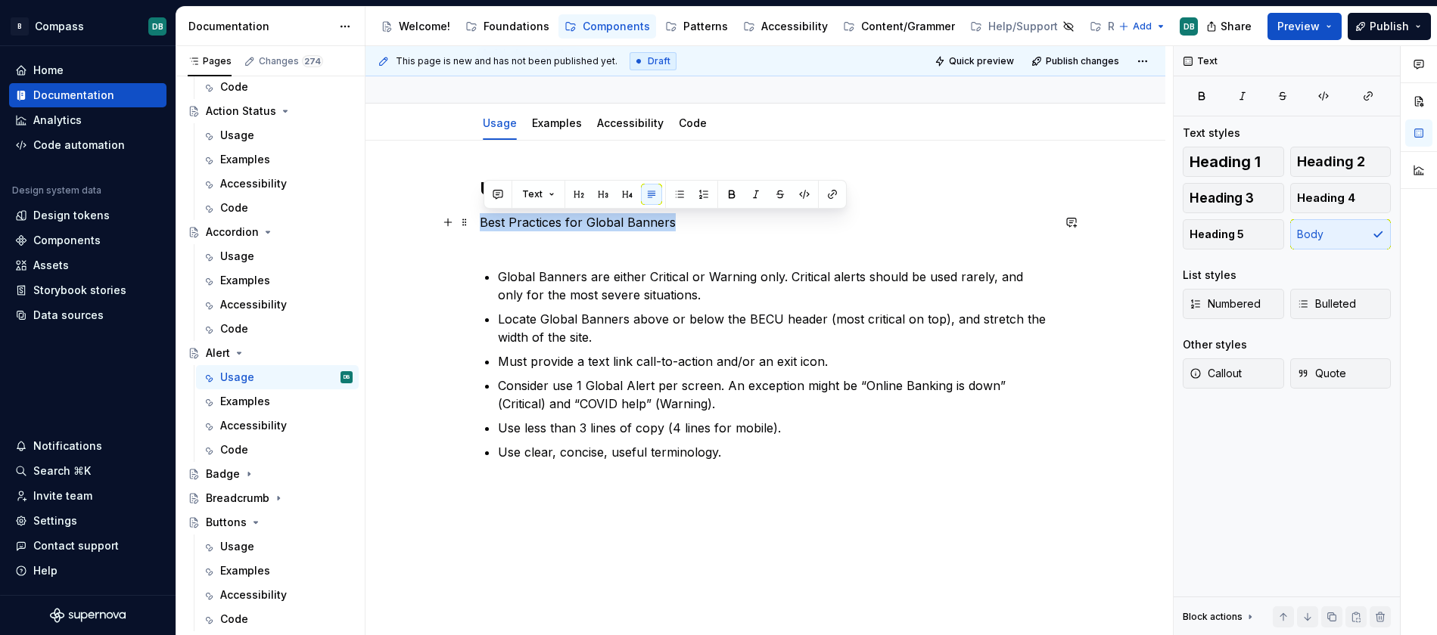
drag, startPoint x: 485, startPoint y: 219, endPoint x: 682, endPoint y: 216, distance: 197.5
click at [682, 216] on p "Best Practices for Global Banners" at bounding box center [766, 231] width 572 height 36
click at [730, 192] on button "button" at bounding box center [731, 194] width 21 height 21
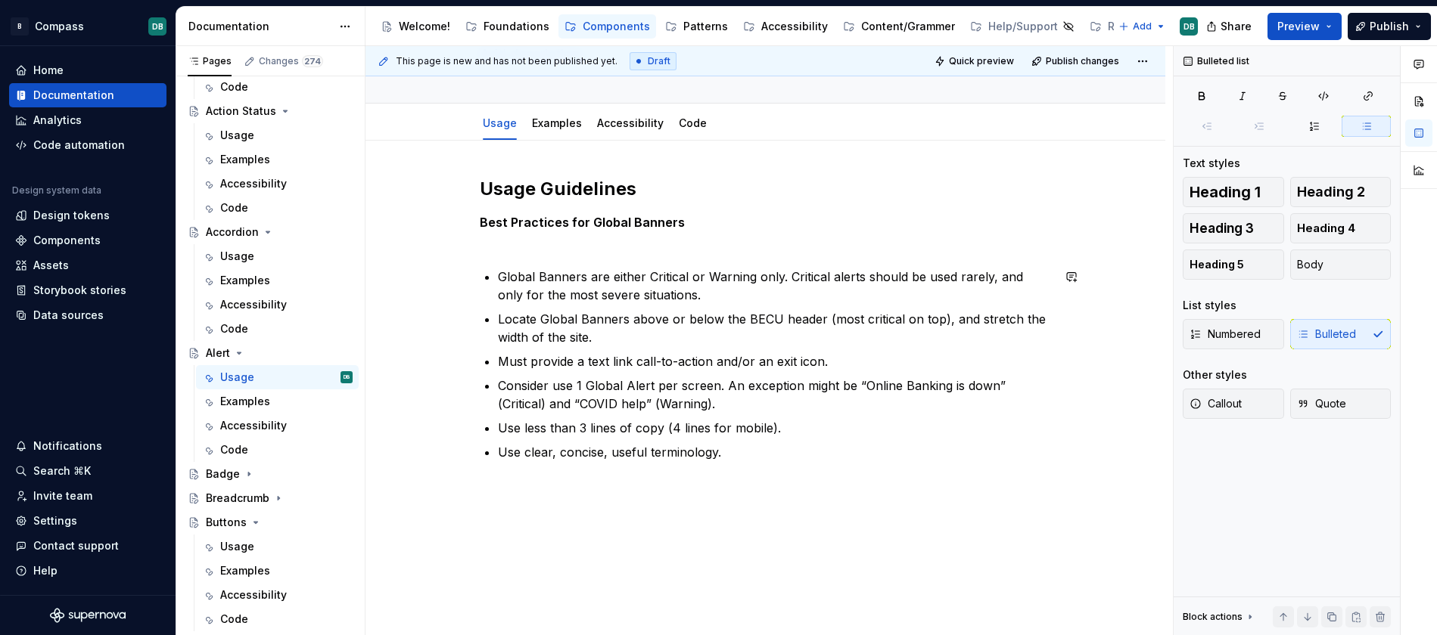
click at [511, 256] on div "Usage Guidelines Best Practices for Global Banners Global Banners are either Cr…" at bounding box center [766, 319] width 572 height 284
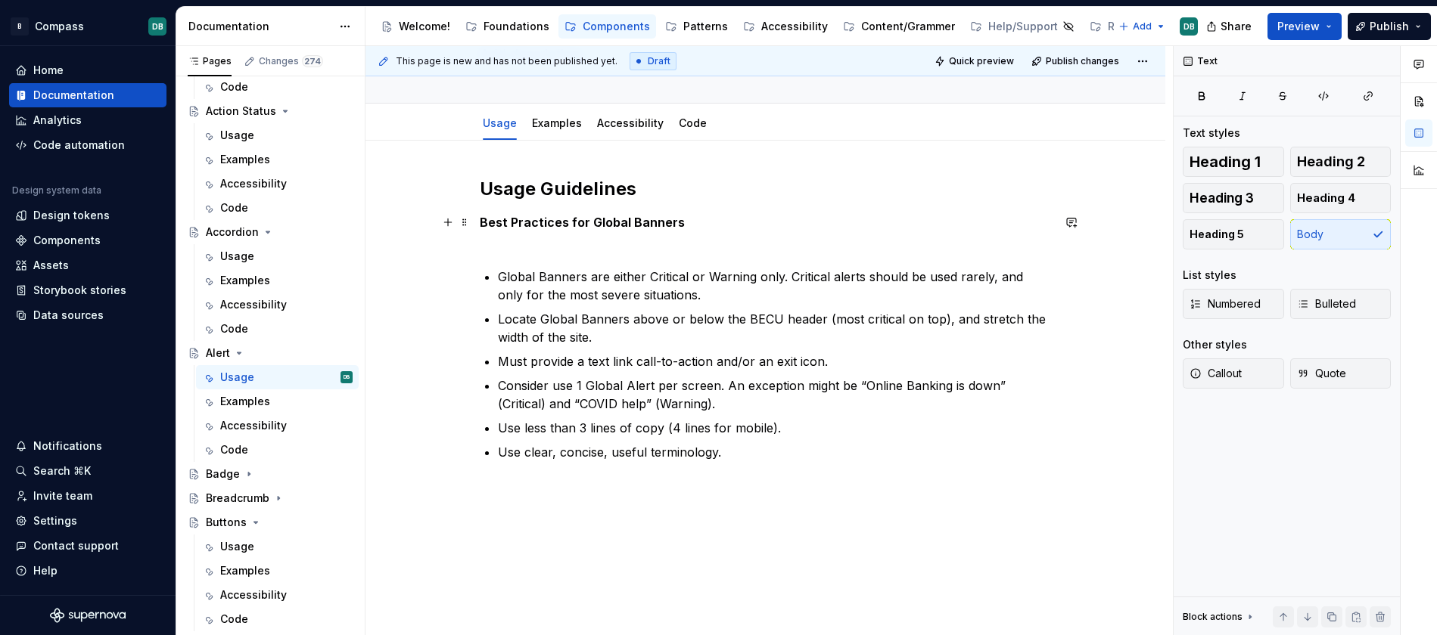
click at [508, 238] on p "Best Practices for Global Banners" at bounding box center [766, 231] width 572 height 36
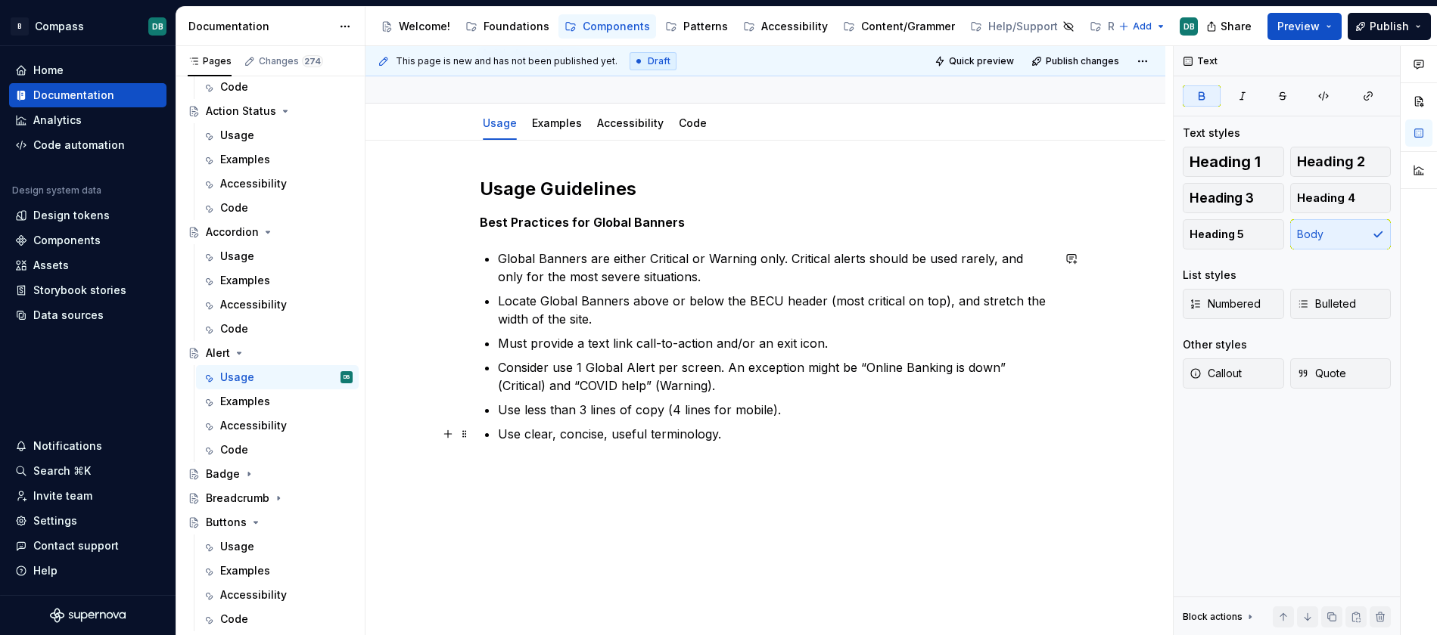
click at [729, 435] on p "Use clear, concise, useful terminology." at bounding box center [775, 434] width 554 height 18
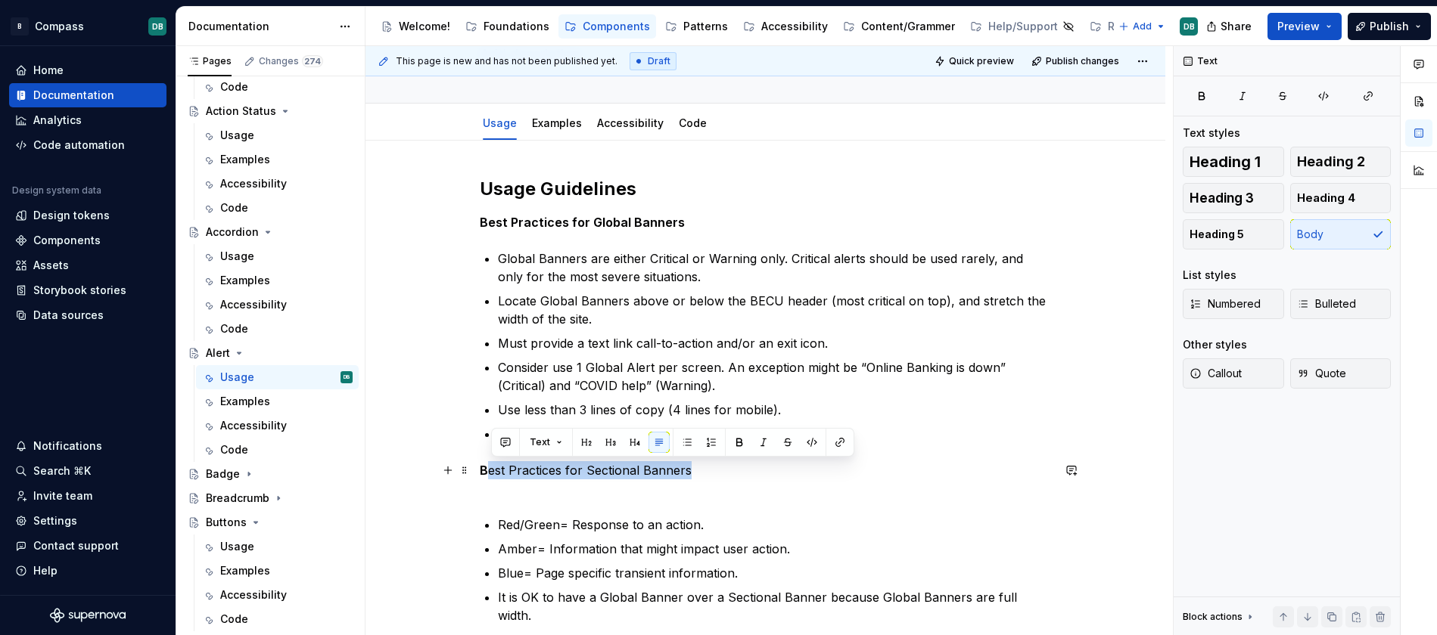
drag, startPoint x: 491, startPoint y: 468, endPoint x: 691, endPoint y: 472, distance: 200.5
click at [691, 472] on p "B est Practices for Sectional Banners" at bounding box center [766, 479] width 572 height 36
click at [738, 441] on button "button" at bounding box center [739, 442] width 21 height 21
click at [548, 504] on div "Usage Guidelines Best Practices for Global Banners Global Banners are either Cr…" at bounding box center [766, 470] width 572 height 587
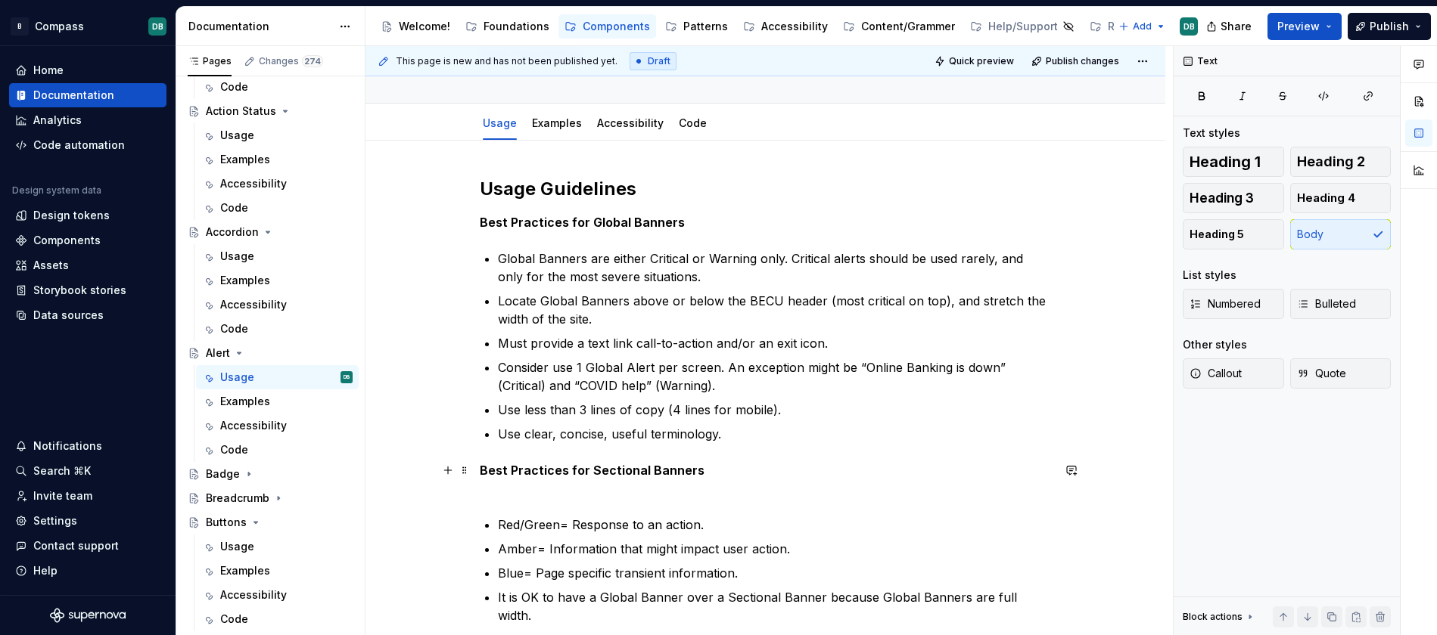
click at [499, 496] on p "Best Practices for Sectional Banners" at bounding box center [766, 479] width 572 height 36
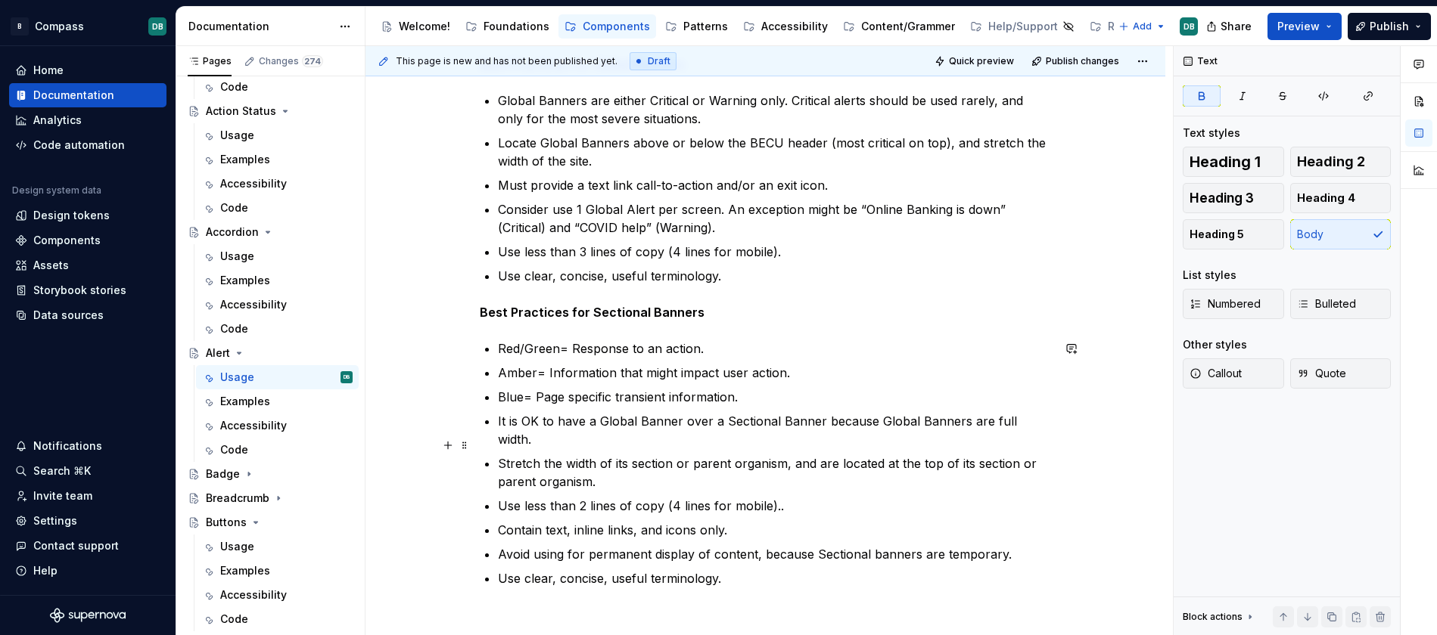
scroll to position [281, 0]
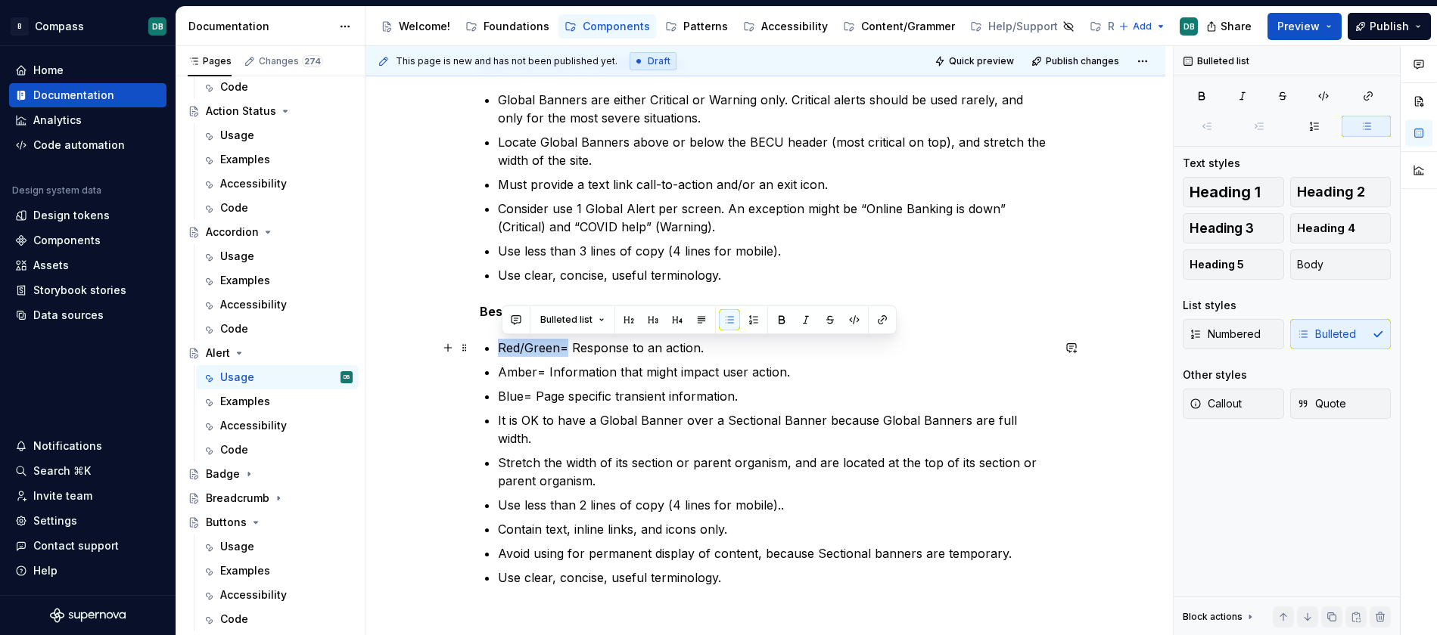
drag, startPoint x: 502, startPoint y: 346, endPoint x: 567, endPoint y: 346, distance: 65.1
click at [567, 346] on p "Red/Green= Response to an action." at bounding box center [775, 348] width 554 height 18
click at [781, 320] on button "button" at bounding box center [781, 319] width 21 height 21
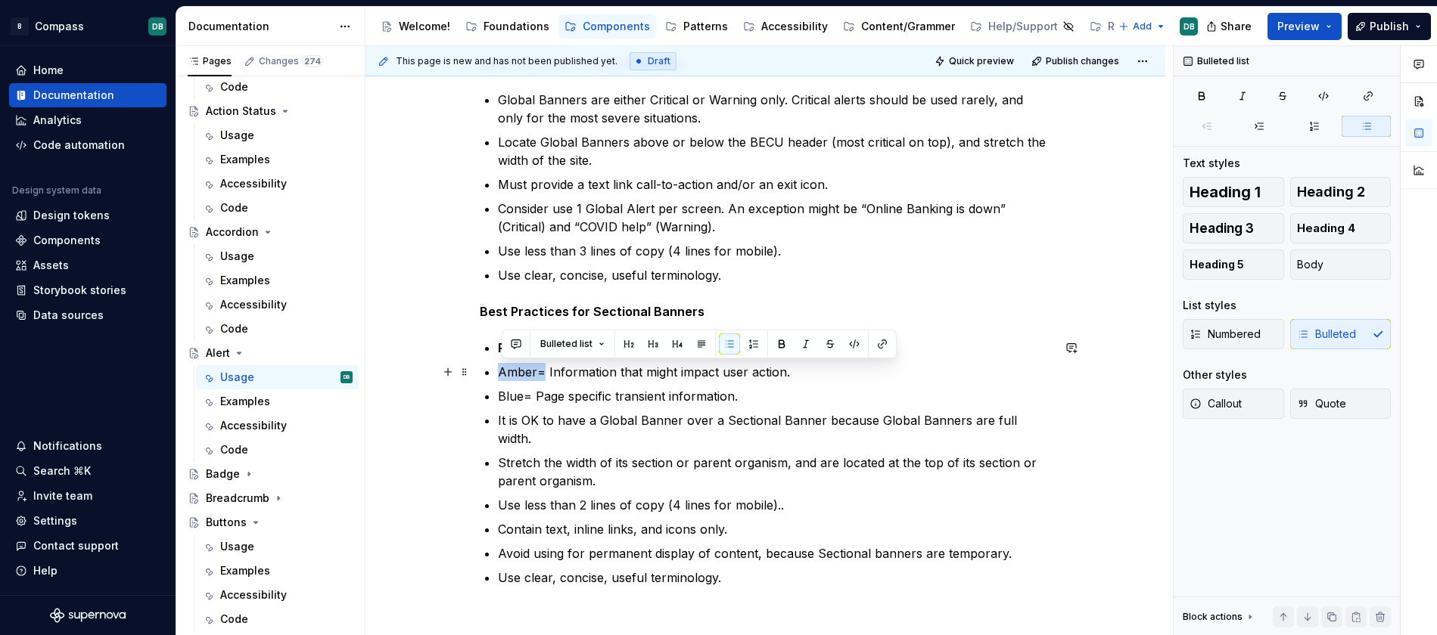
drag, startPoint x: 502, startPoint y: 370, endPoint x: 545, endPoint y: 371, distance: 43.9
click at [545, 371] on p "Amber= Information that might impact user action." at bounding box center [775, 372] width 554 height 18
click at [781, 343] on button "button" at bounding box center [781, 344] width 21 height 21
click at [716, 395] on p "Blue= Page specific transient information." at bounding box center [775, 396] width 554 height 18
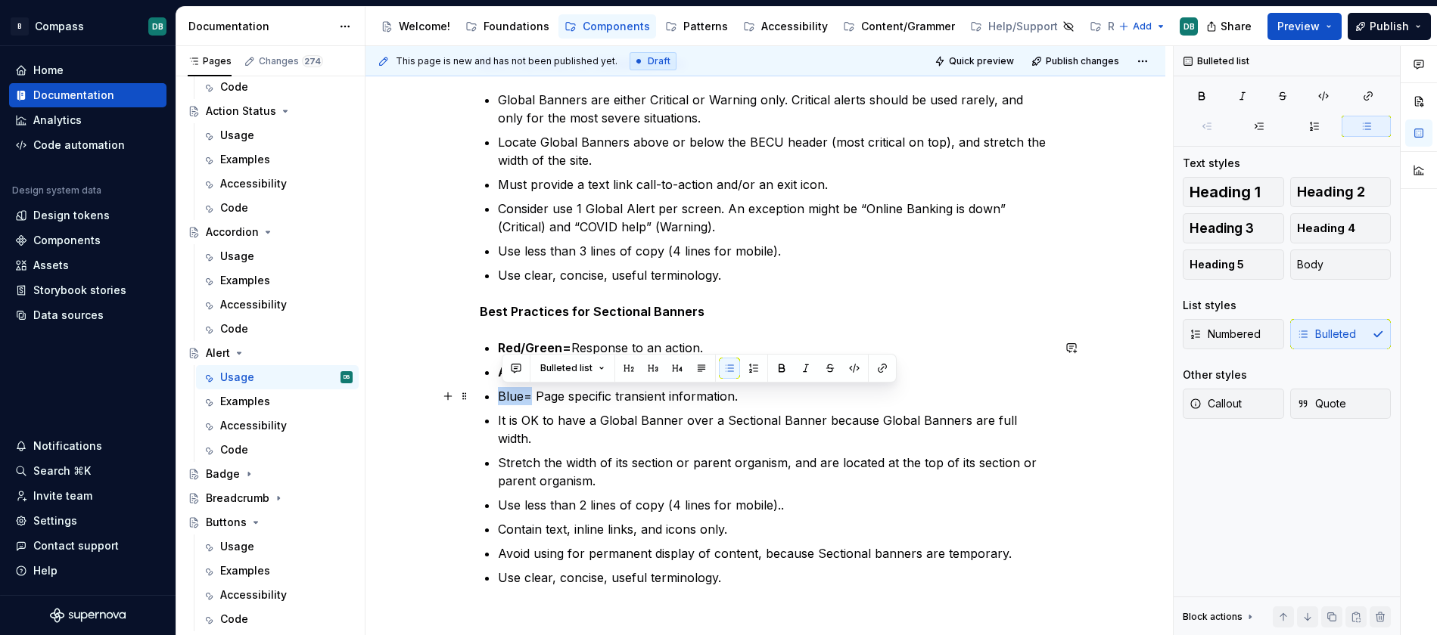
drag, startPoint x: 502, startPoint y: 396, endPoint x: 533, endPoint y: 396, distance: 31.8
click at [533, 396] on p "Blue= Page specific transient information." at bounding box center [775, 396] width 554 height 18
click at [778, 368] on button "button" at bounding box center [781, 368] width 21 height 21
click at [774, 403] on p "Blue= Page specific transient information." at bounding box center [775, 396] width 554 height 18
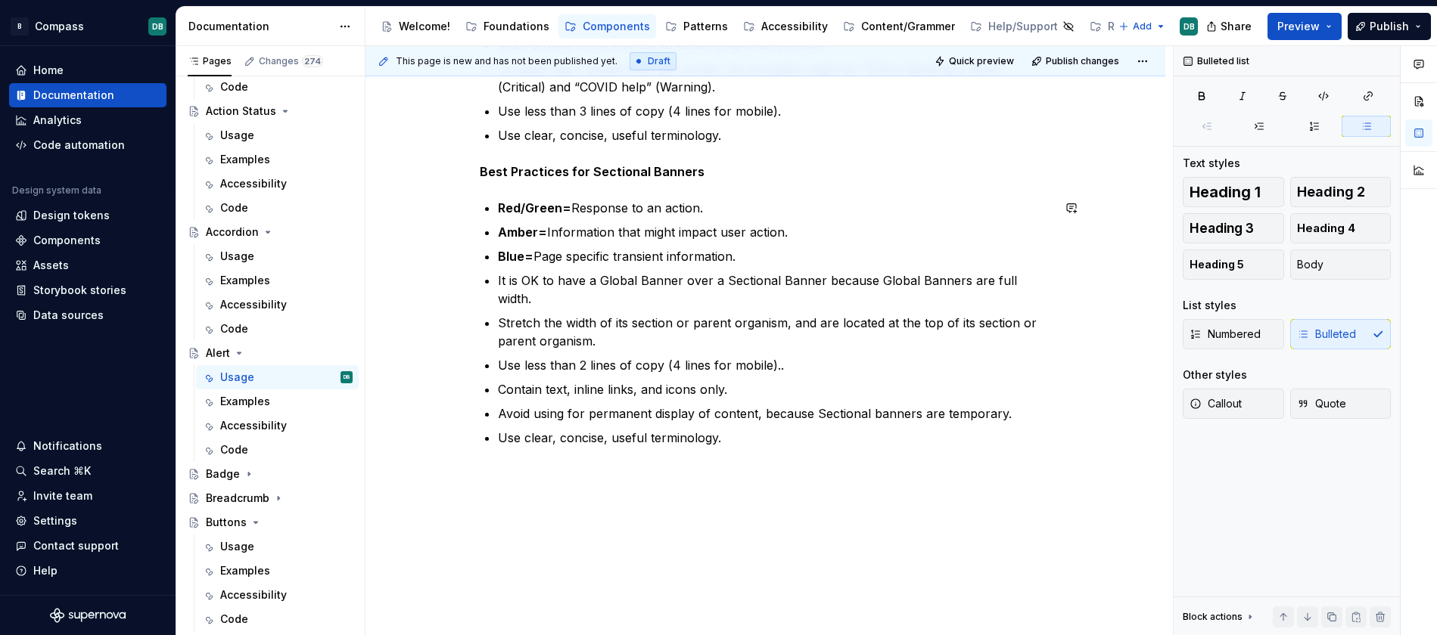
scroll to position [422, 0]
click at [222, 477] on div "Badge" at bounding box center [223, 474] width 34 height 15
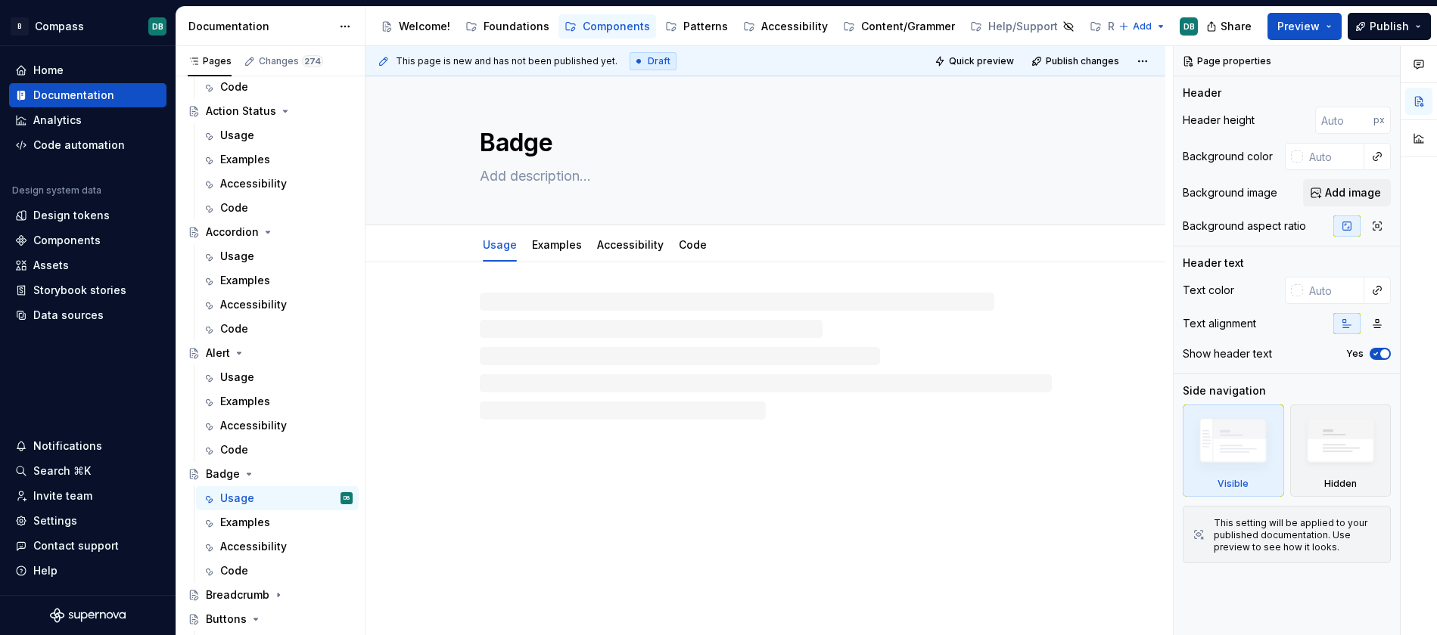
click at [498, 303] on div at bounding box center [766, 356] width 572 height 127
click at [491, 300] on p at bounding box center [766, 308] width 572 height 18
click at [222, 353] on div "Alert" at bounding box center [218, 353] width 24 height 15
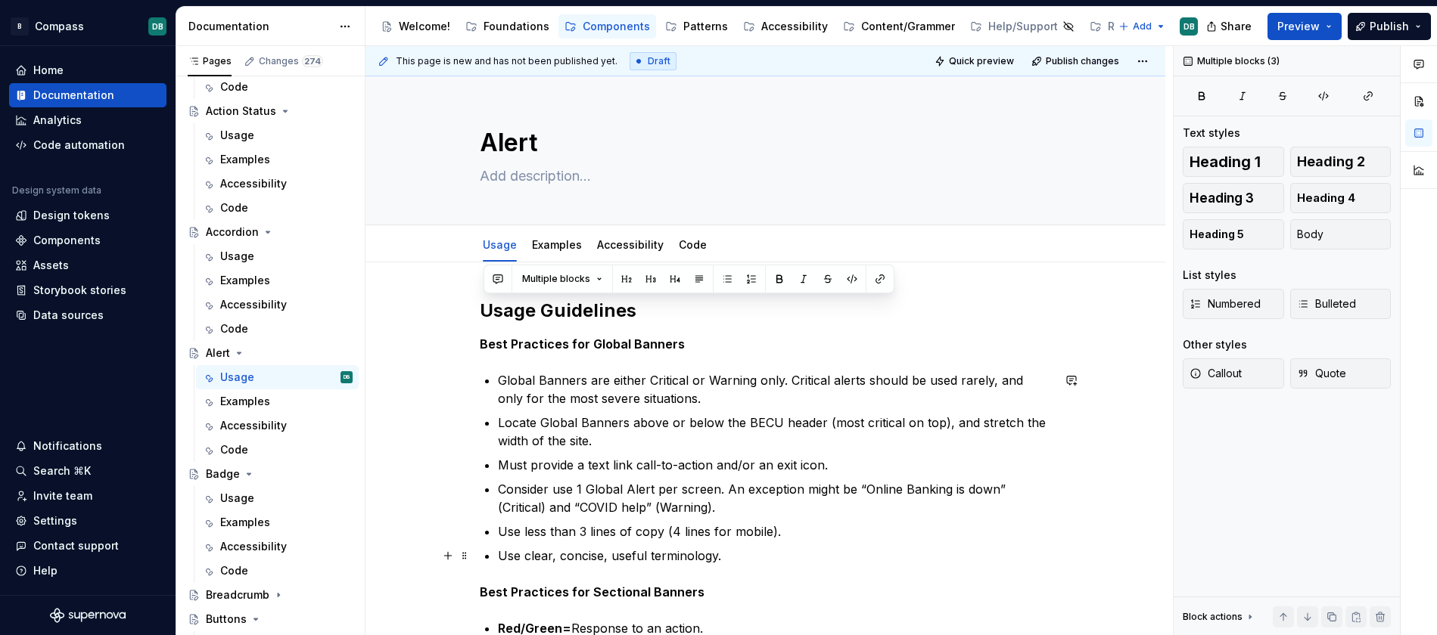
drag, startPoint x: 486, startPoint y: 309, endPoint x: 759, endPoint y: 551, distance: 363.9
click at [759, 551] on div "Usage Guidelines Best Practices for Global Banners Global Banners are either Cr…" at bounding box center [766, 583] width 572 height 569
copy div "Usage Guidelines Best Practices for Global Banners Global Banners are either Cr…"
click at [216, 477] on div "Badge" at bounding box center [223, 474] width 34 height 15
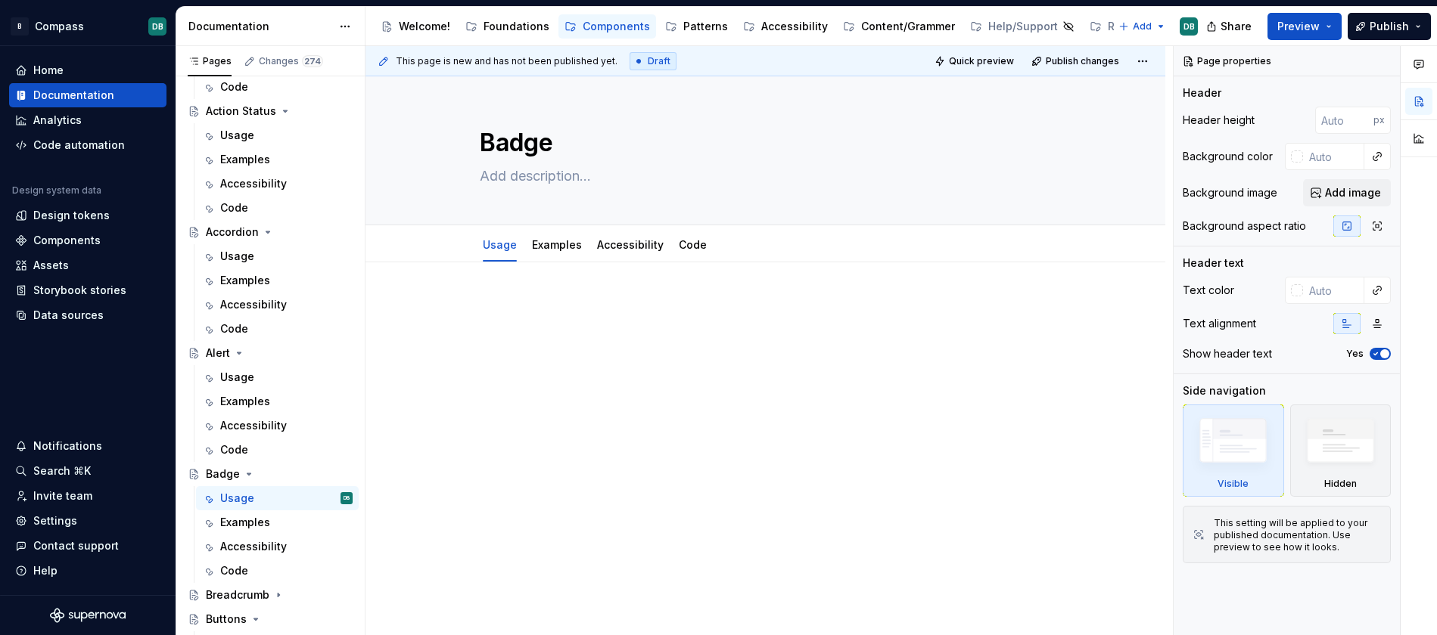
click at [492, 300] on p at bounding box center [766, 308] width 572 height 18
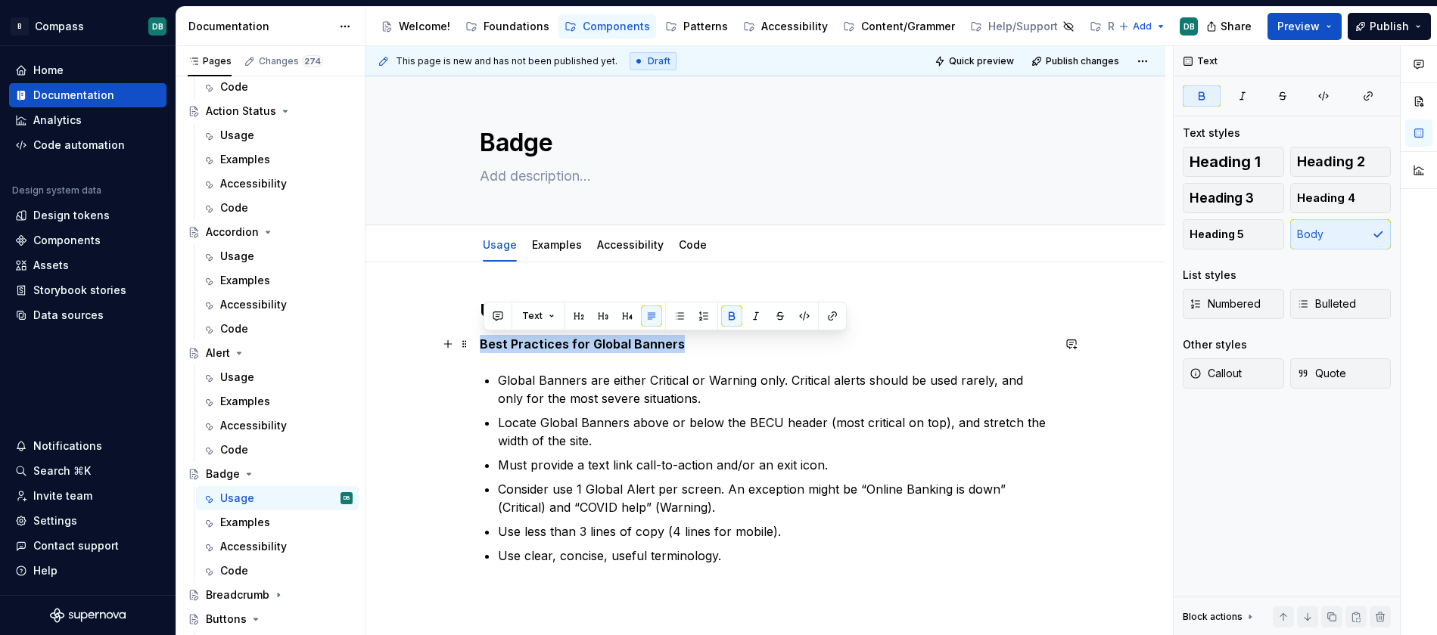
drag, startPoint x: 484, startPoint y: 345, endPoint x: 688, endPoint y: 343, distance: 204.3
click at [688, 343] on p "Best Practices for Global Banners" at bounding box center [766, 344] width 572 height 18
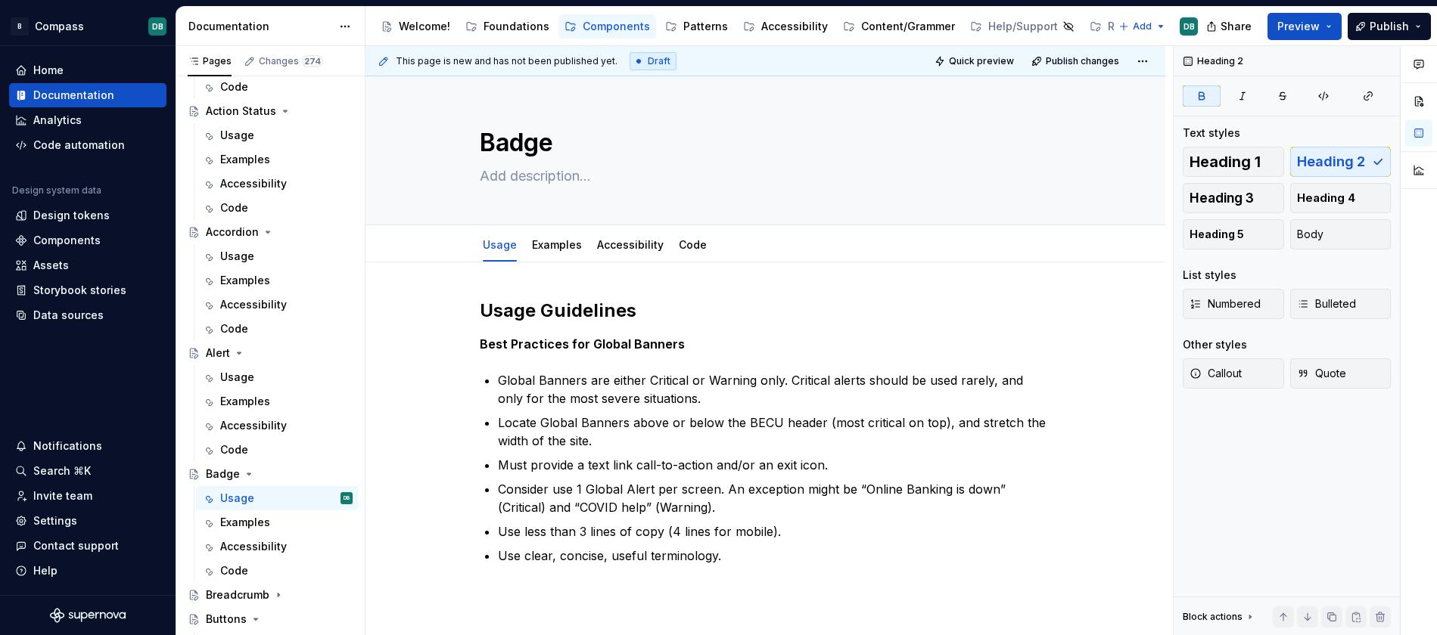
click at [506, 346] on strong "Best Practices for Global Banners" at bounding box center [582, 344] width 205 height 15
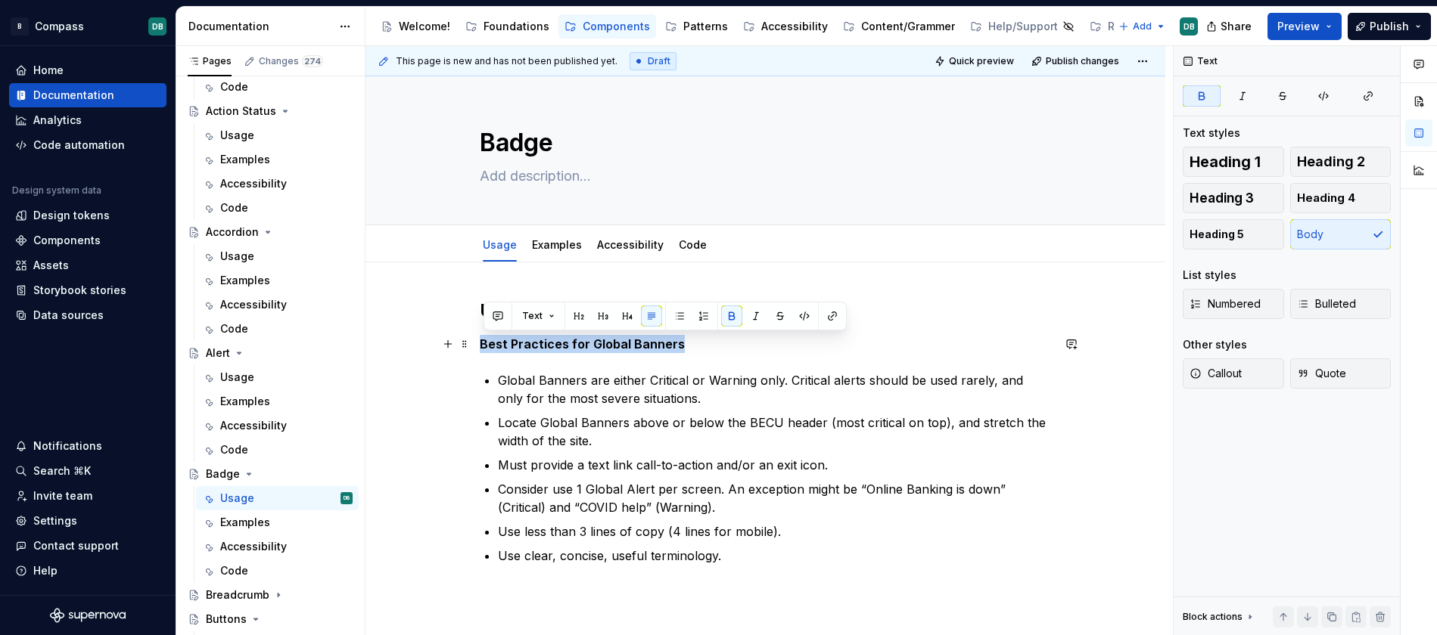
click at [506, 346] on strong "Best Practices for Global Banners" at bounding box center [582, 344] width 205 height 15
drag, startPoint x: 570, startPoint y: 344, endPoint x: 486, endPoint y: 344, distance: 83.2
click at [486, 344] on p "Text Alignment" at bounding box center [766, 344] width 572 height 18
click at [728, 315] on button "button" at bounding box center [731, 316] width 21 height 21
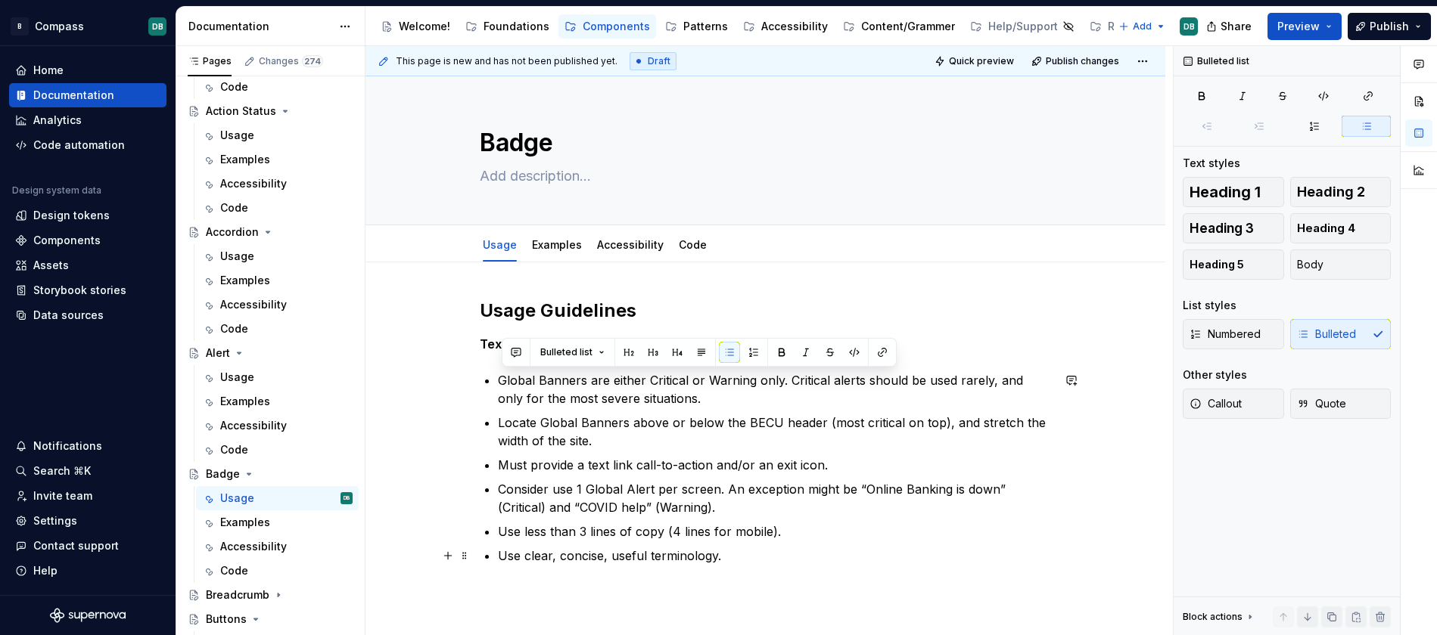
drag, startPoint x: 501, startPoint y: 378, endPoint x: 765, endPoint y: 554, distance: 317.0
click at [765, 554] on ul "Global Banners are either Critical or Warning only. Critical alerts should be u…" at bounding box center [775, 468] width 554 height 194
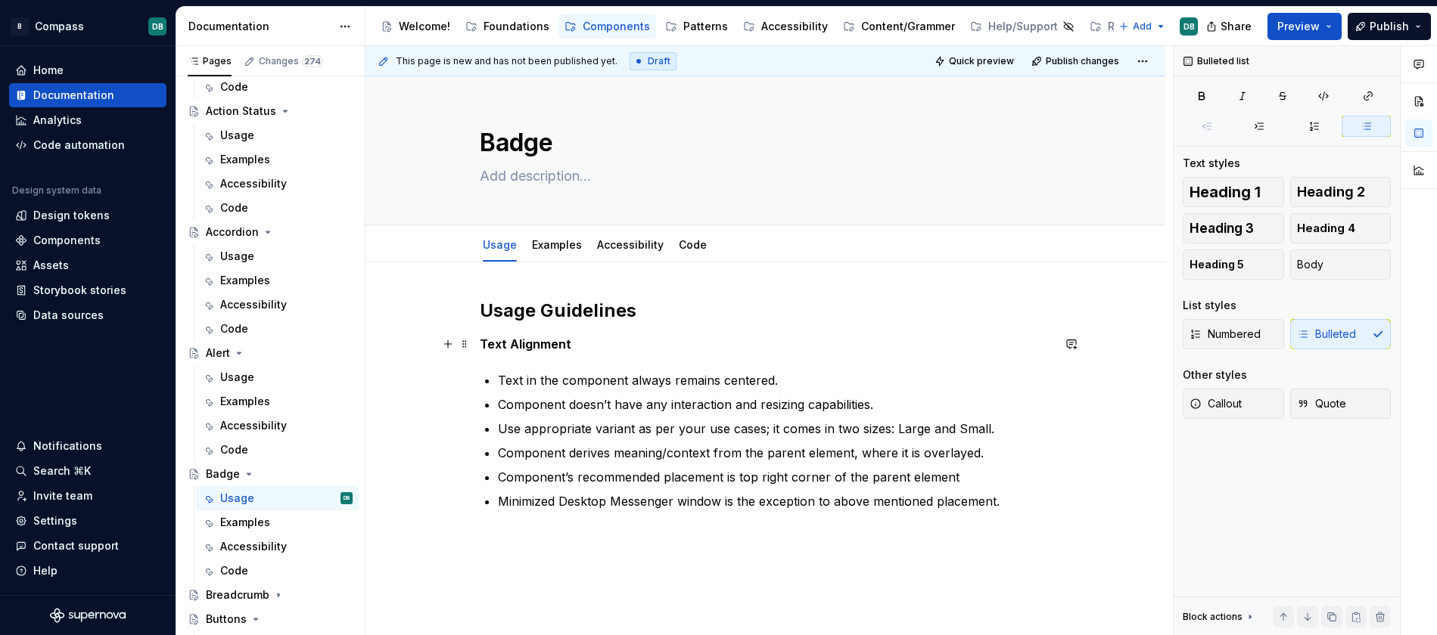
click at [662, 348] on p "Text Alignment" at bounding box center [766, 344] width 572 height 18
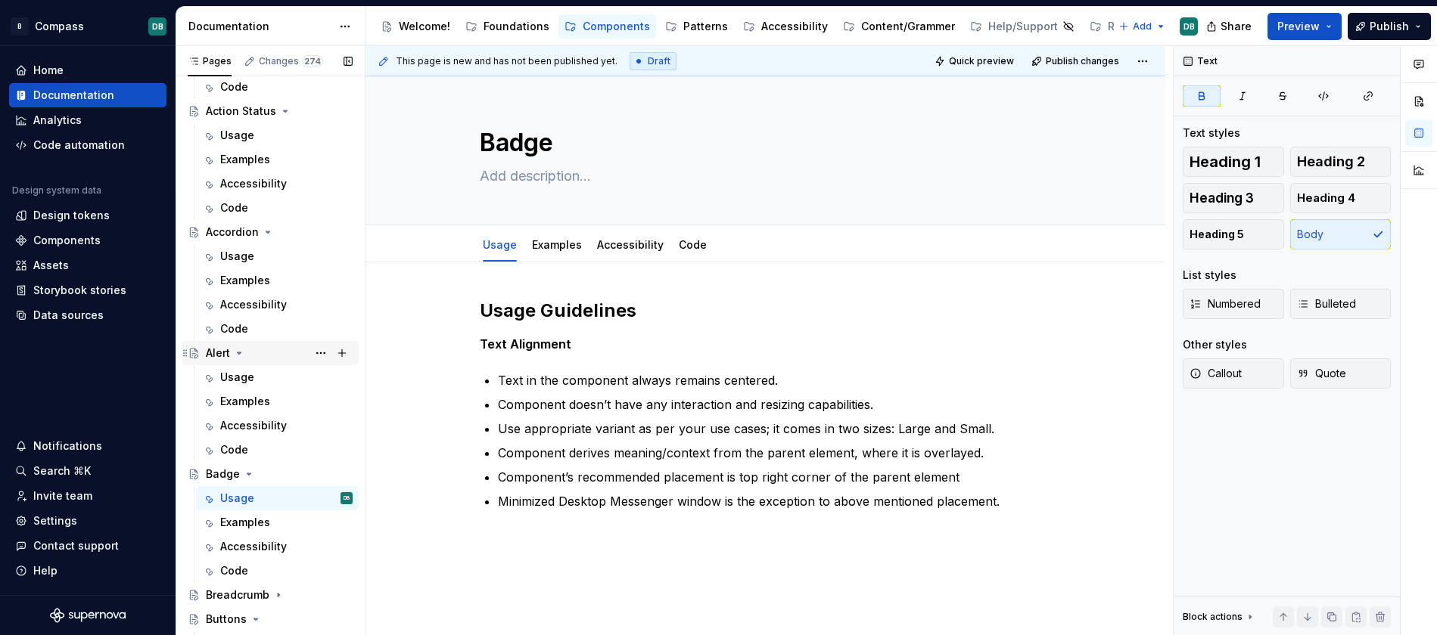
click at [218, 352] on div "Alert" at bounding box center [218, 353] width 24 height 15
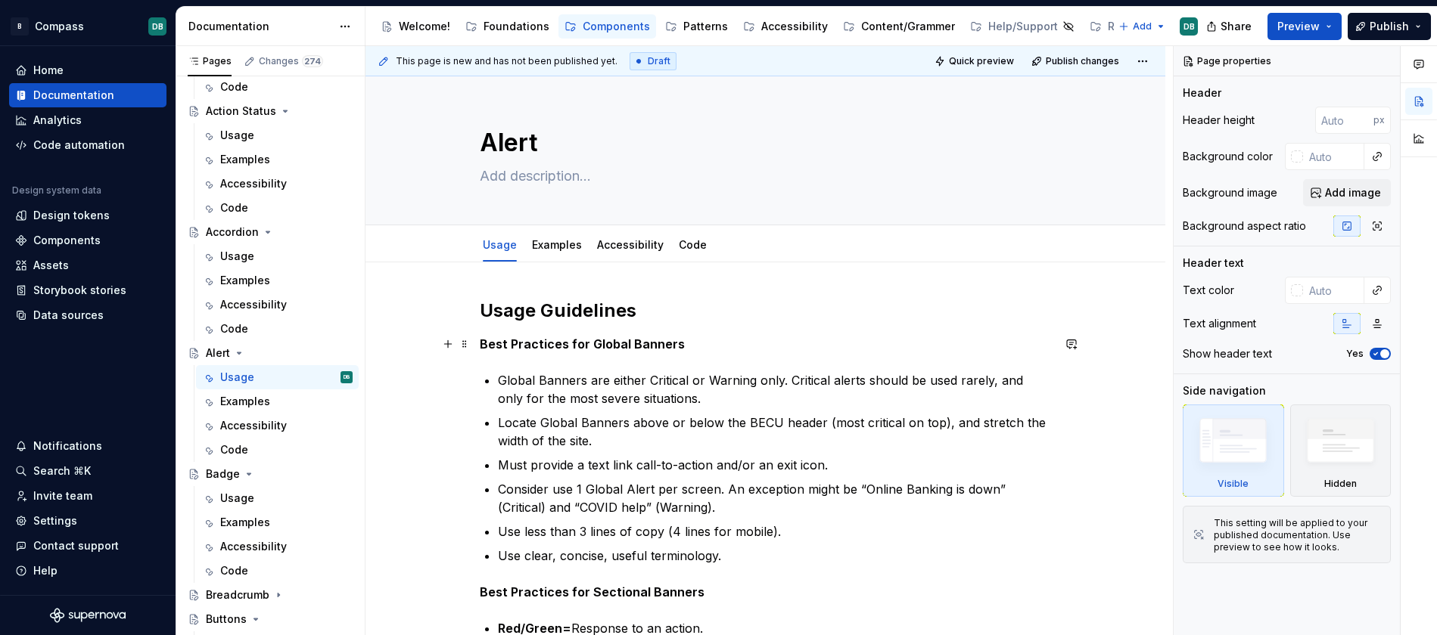
type textarea "*"
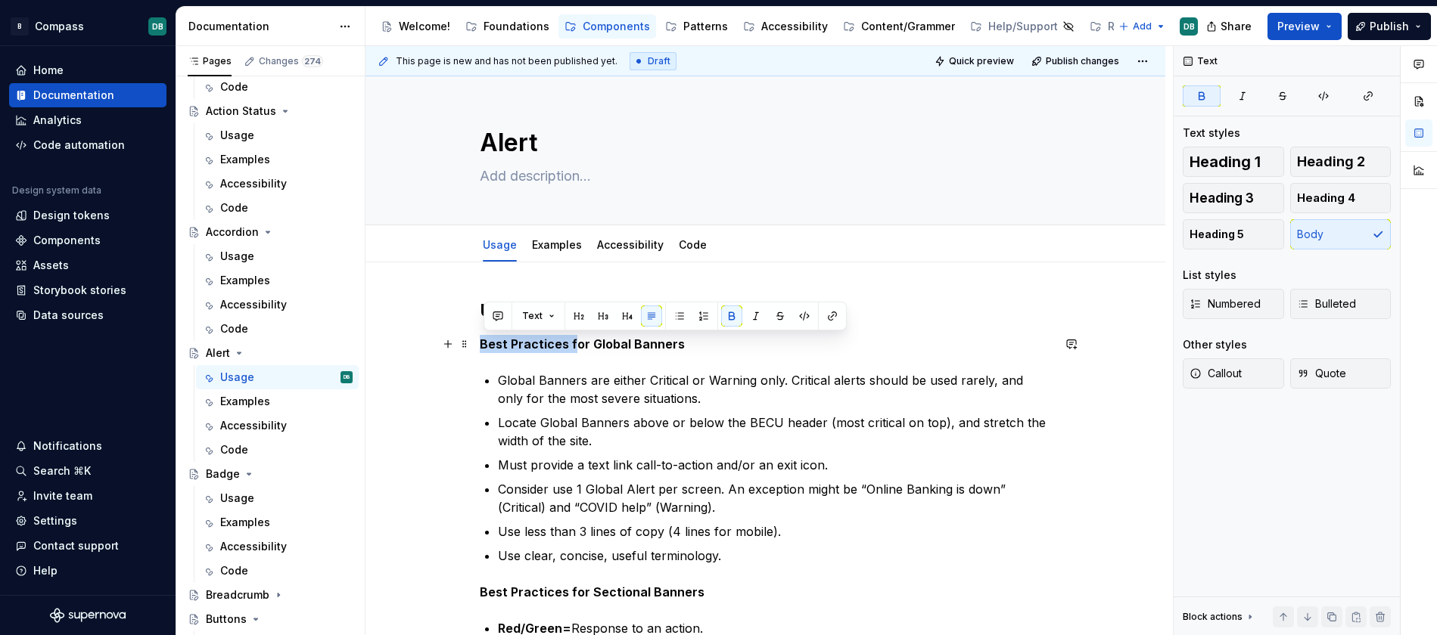
drag, startPoint x: 573, startPoint y: 344, endPoint x: 484, endPoint y: 351, distance: 89.5
click at [484, 351] on strong "Best Practices for Global Banners" at bounding box center [582, 344] width 205 height 15
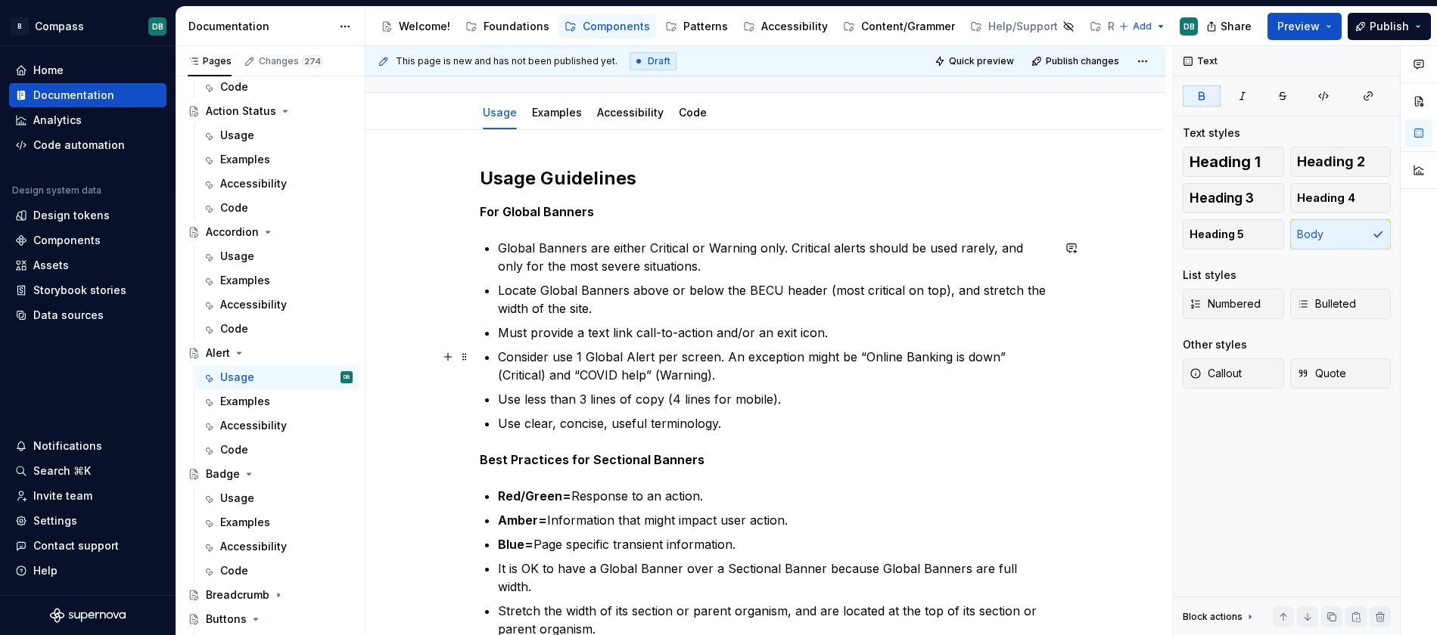
scroll to position [140, 0]
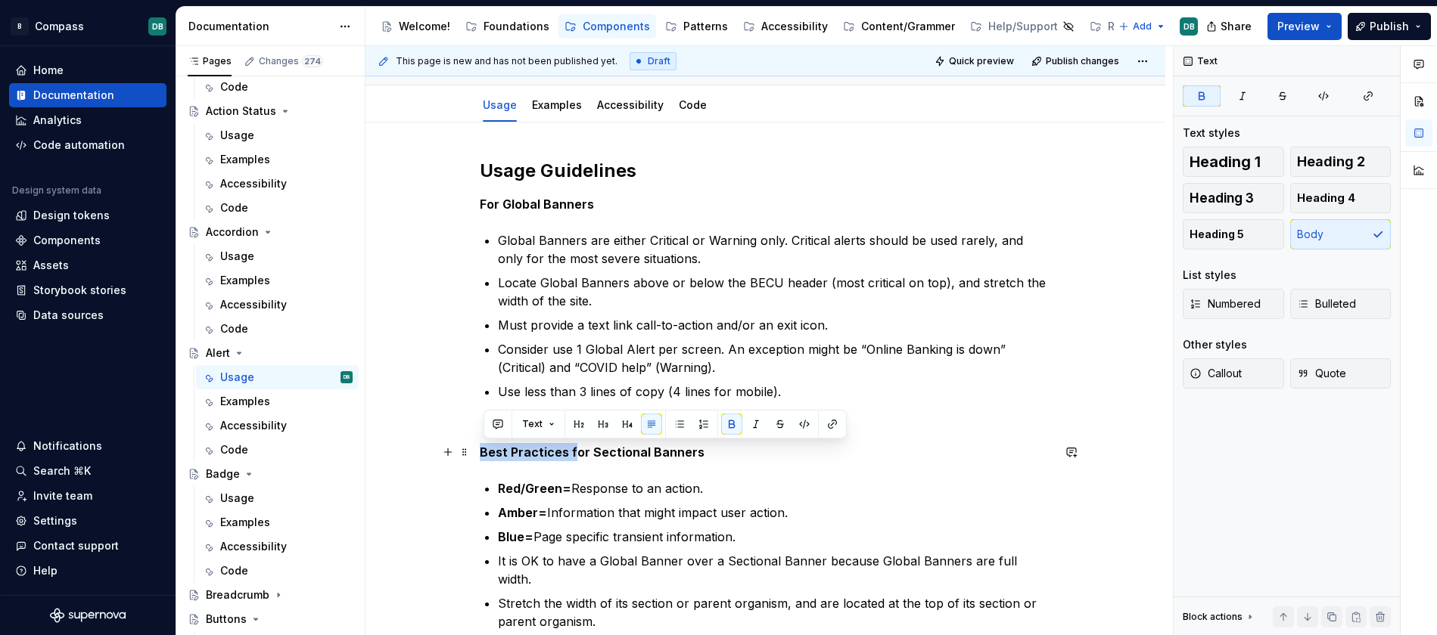
drag, startPoint x: 573, startPoint y: 451, endPoint x: 484, endPoint y: 459, distance: 89.7
click at [484, 459] on strong "Best Practices for Sectional Banners" at bounding box center [592, 452] width 225 height 15
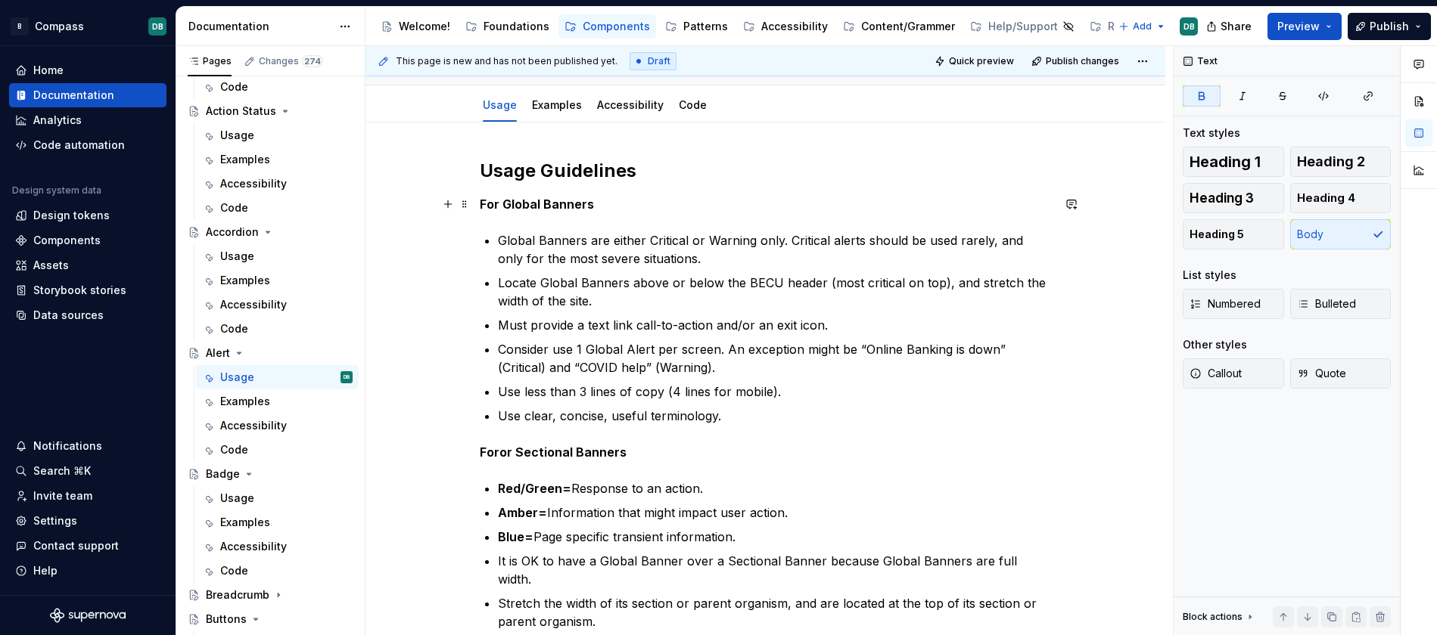
click at [511, 206] on strong "For Global Banners" at bounding box center [537, 204] width 114 height 15
click at [434, 217] on div "Usage Guidelines For Global Banners Global Banners are either Critical or Warni…" at bounding box center [765, 530] width 800 height 814
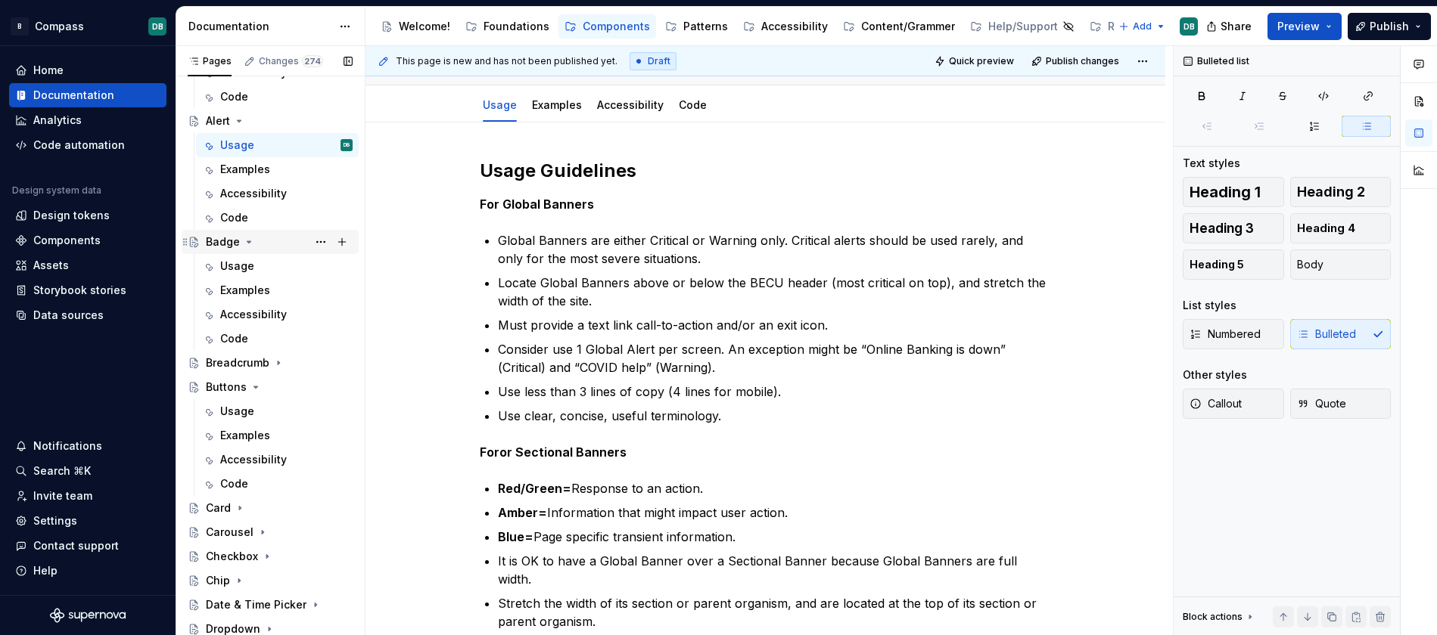
scroll to position [390, 0]
click at [234, 359] on div "Breadcrumb" at bounding box center [238, 361] width 64 height 15
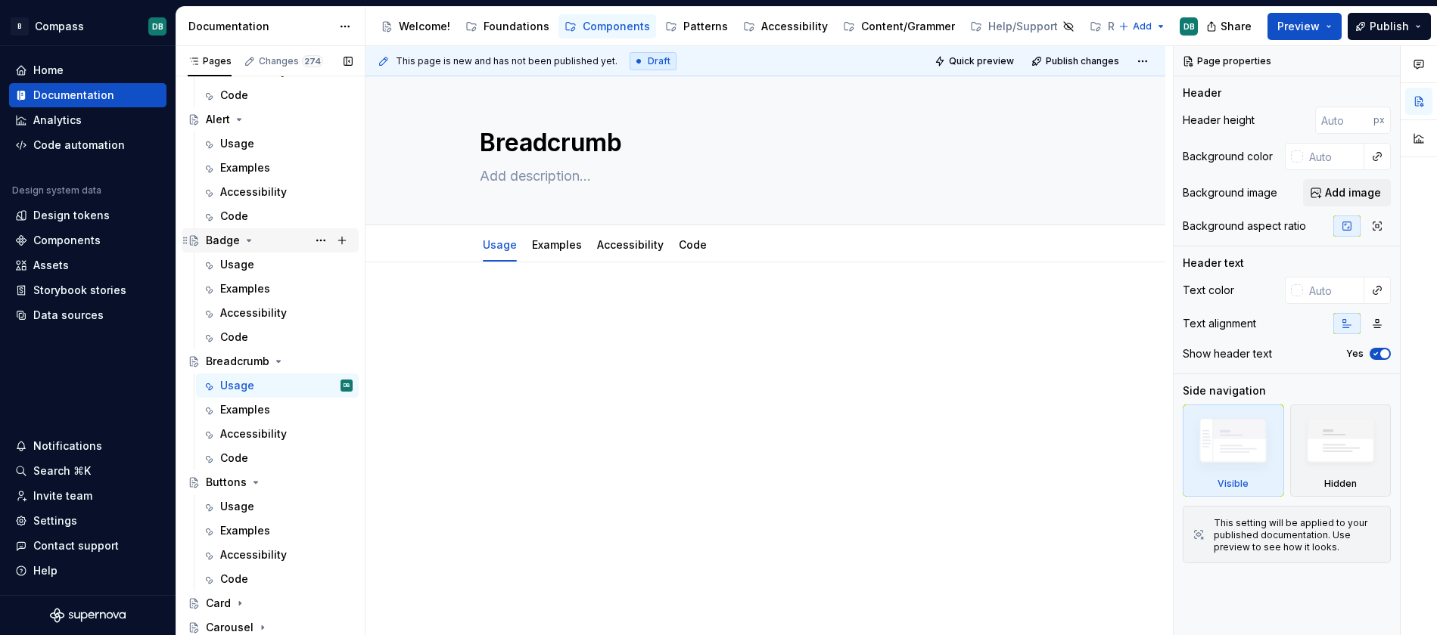
click at [221, 238] on div "Badge" at bounding box center [223, 240] width 34 height 15
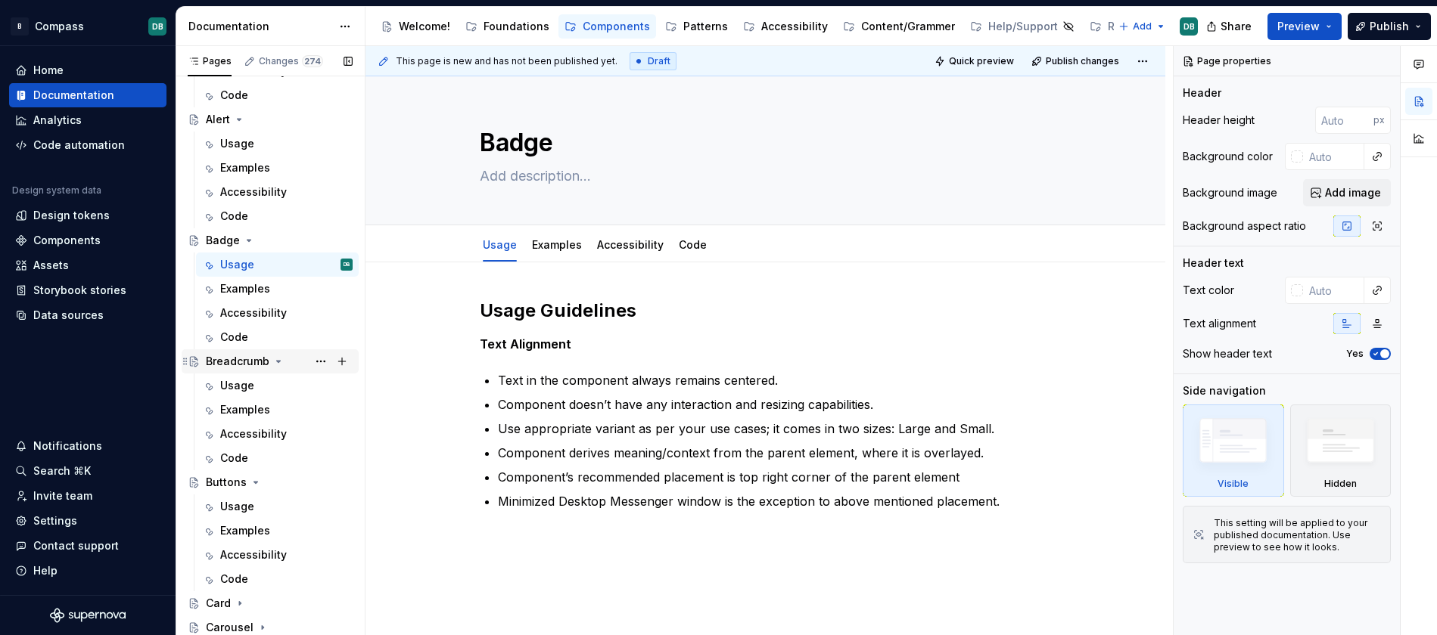
click at [227, 361] on div "Breadcrumb" at bounding box center [238, 361] width 64 height 15
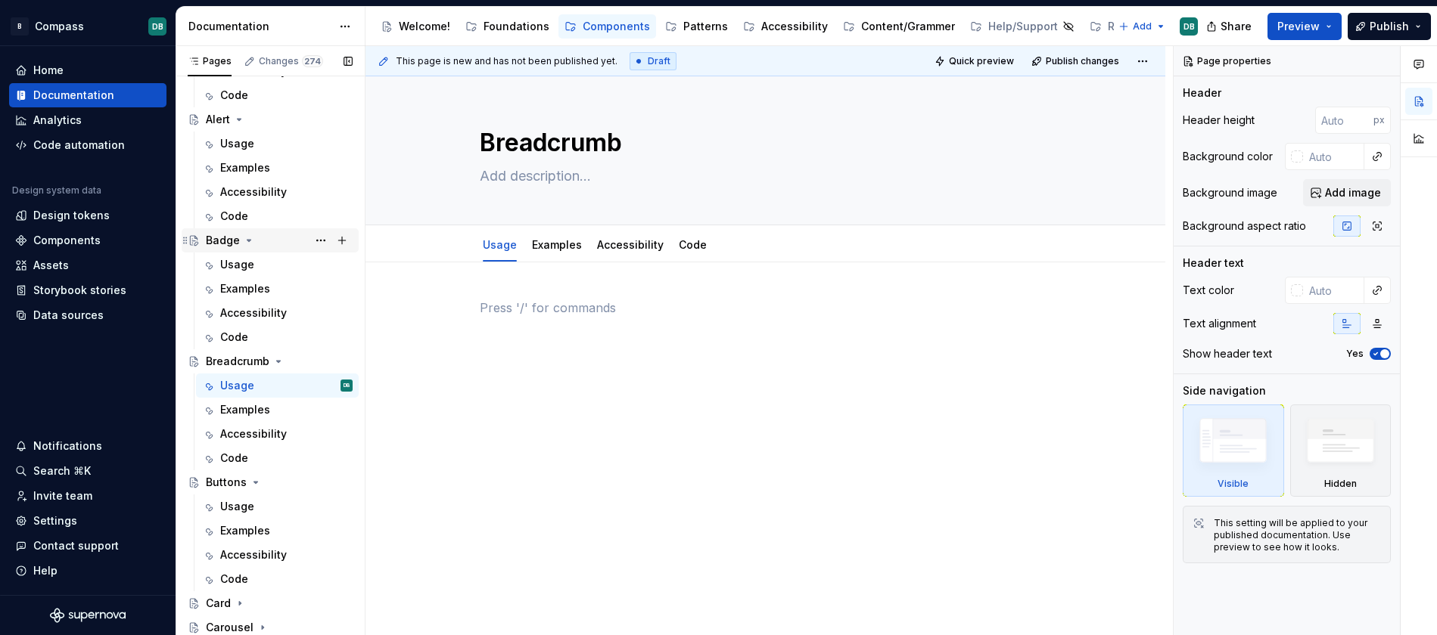
click at [223, 242] on div "Badge" at bounding box center [223, 240] width 34 height 15
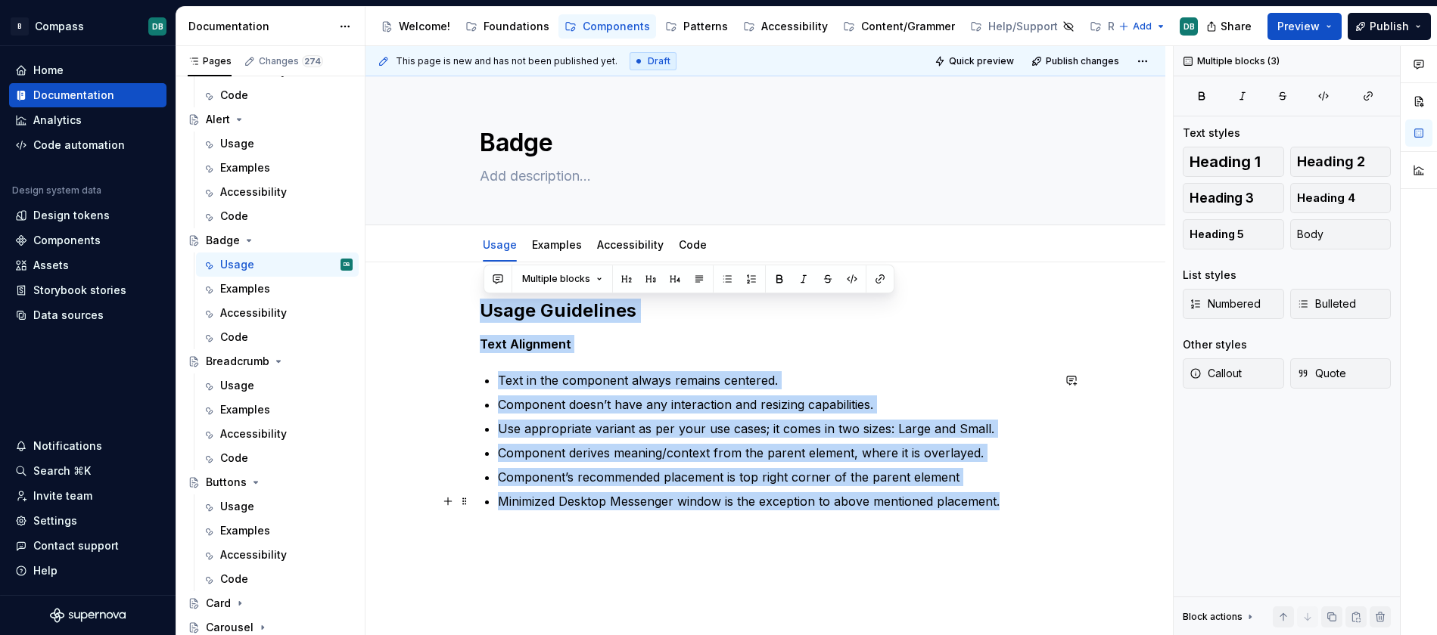
drag, startPoint x: 484, startPoint y: 313, endPoint x: 1011, endPoint y: 498, distance: 558.7
click at [1011, 498] on div "Usage Guidelines Text Alignment Text in the component always remains centered. …" at bounding box center [766, 405] width 572 height 212
copy div "Usage Guidelines Text Alignment Text in the component always remains centered. …"
click at [218, 365] on div "Breadcrumb" at bounding box center [238, 361] width 64 height 15
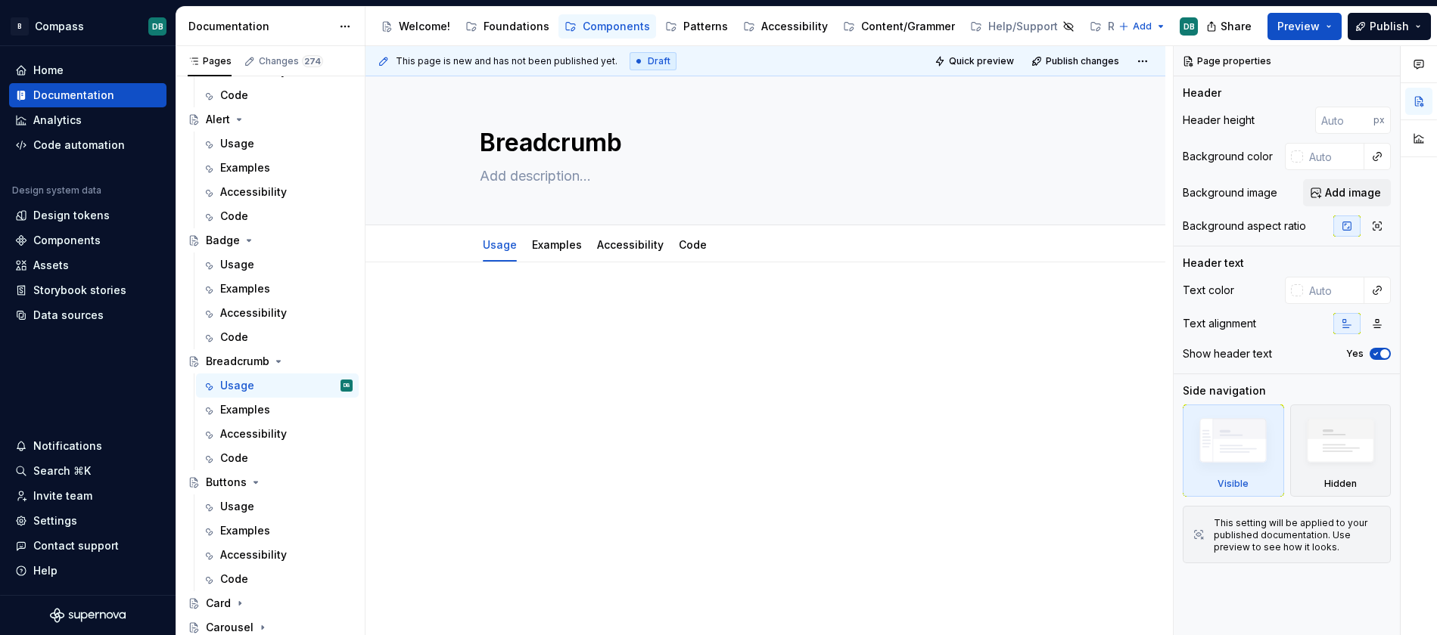
click at [490, 303] on p at bounding box center [766, 308] width 572 height 18
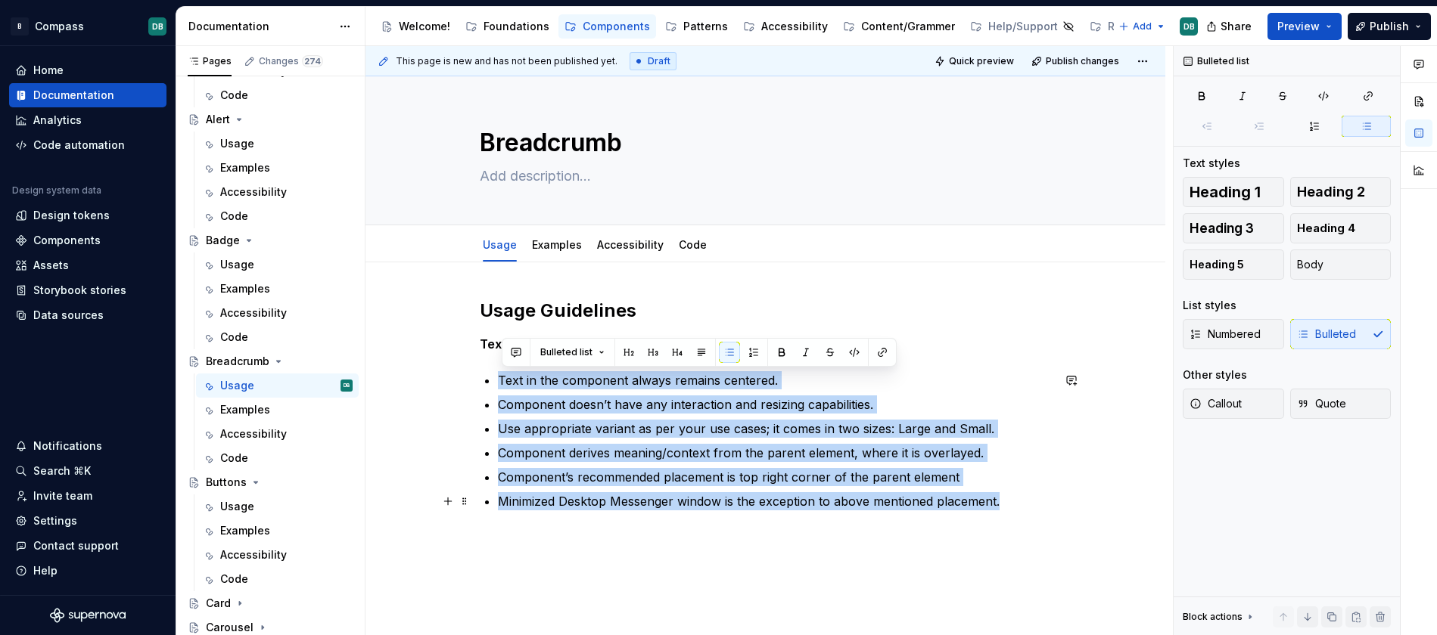
drag, startPoint x: 504, startPoint y: 381, endPoint x: 1015, endPoint y: 503, distance: 525.7
click at [1015, 503] on ul "Text in the component always remains centered. Component doesn’t have any inter…" at bounding box center [775, 440] width 554 height 139
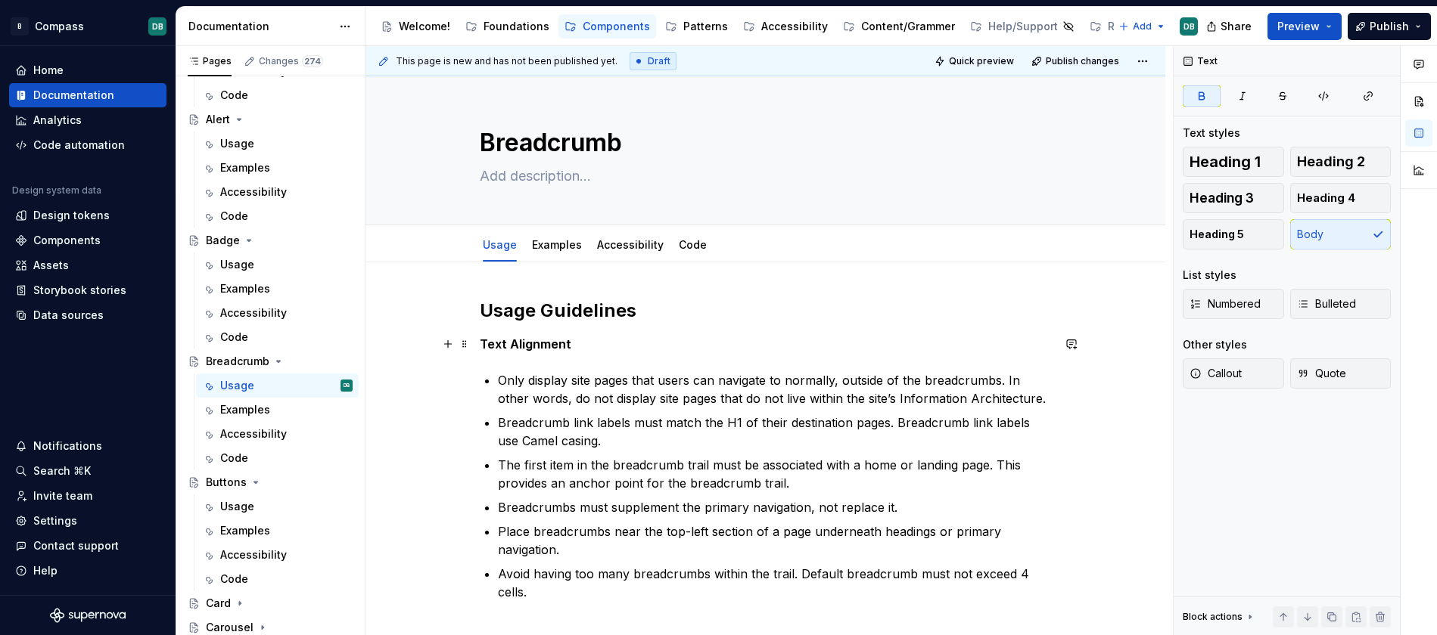
click at [514, 352] on p "Text Alignment" at bounding box center [766, 344] width 572 height 18
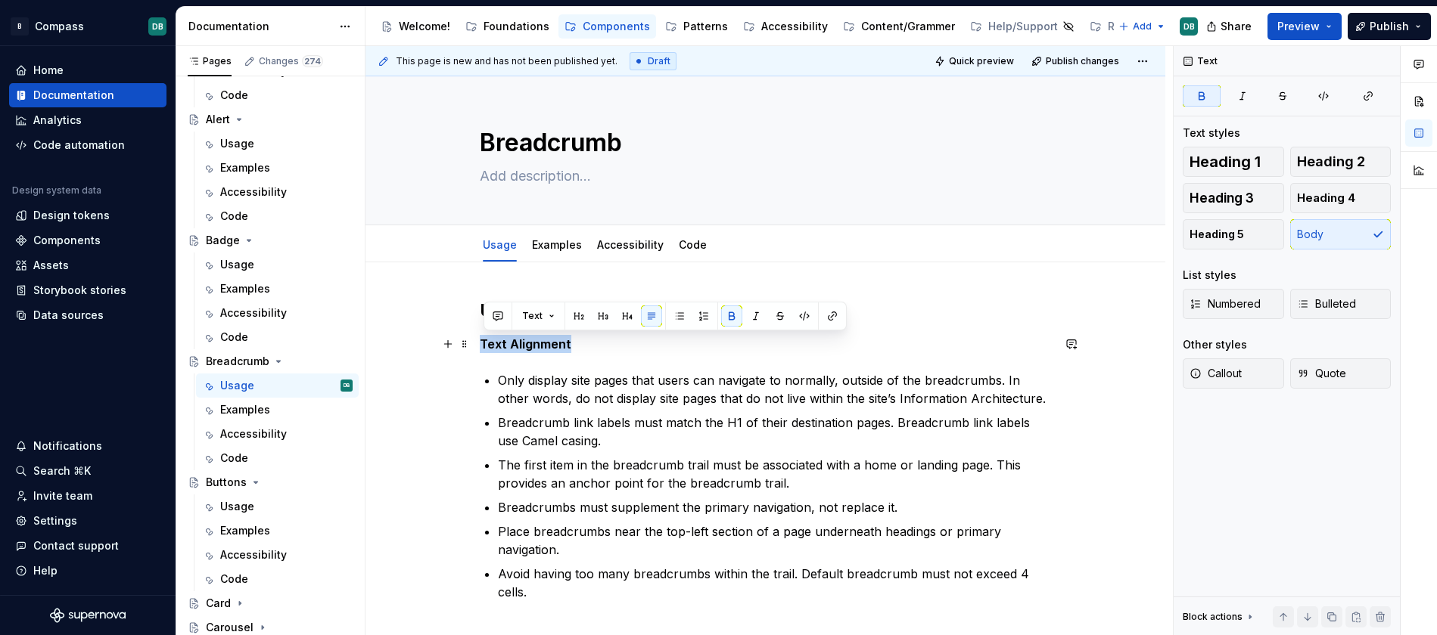
drag, startPoint x: 586, startPoint y: 344, endPoint x: 477, endPoint y: 345, distance: 108.2
click at [477, 345] on div "Usage Guidelines Text Alignment Only display site pages that users can navigate…" at bounding box center [765, 537] width 800 height 548
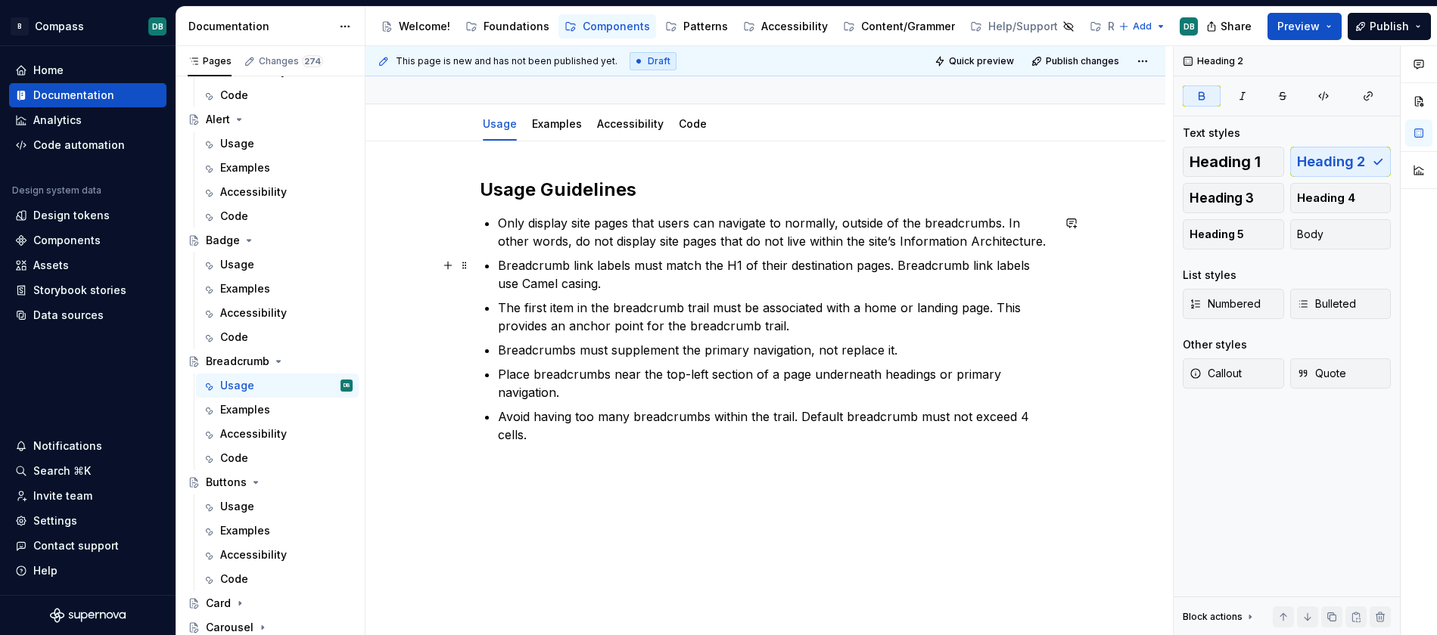
scroll to position [123, 0]
click at [606, 535] on div "Usage Guidelines Only display site pages that users can navigate to normally, o…" at bounding box center [765, 395] width 800 height 511
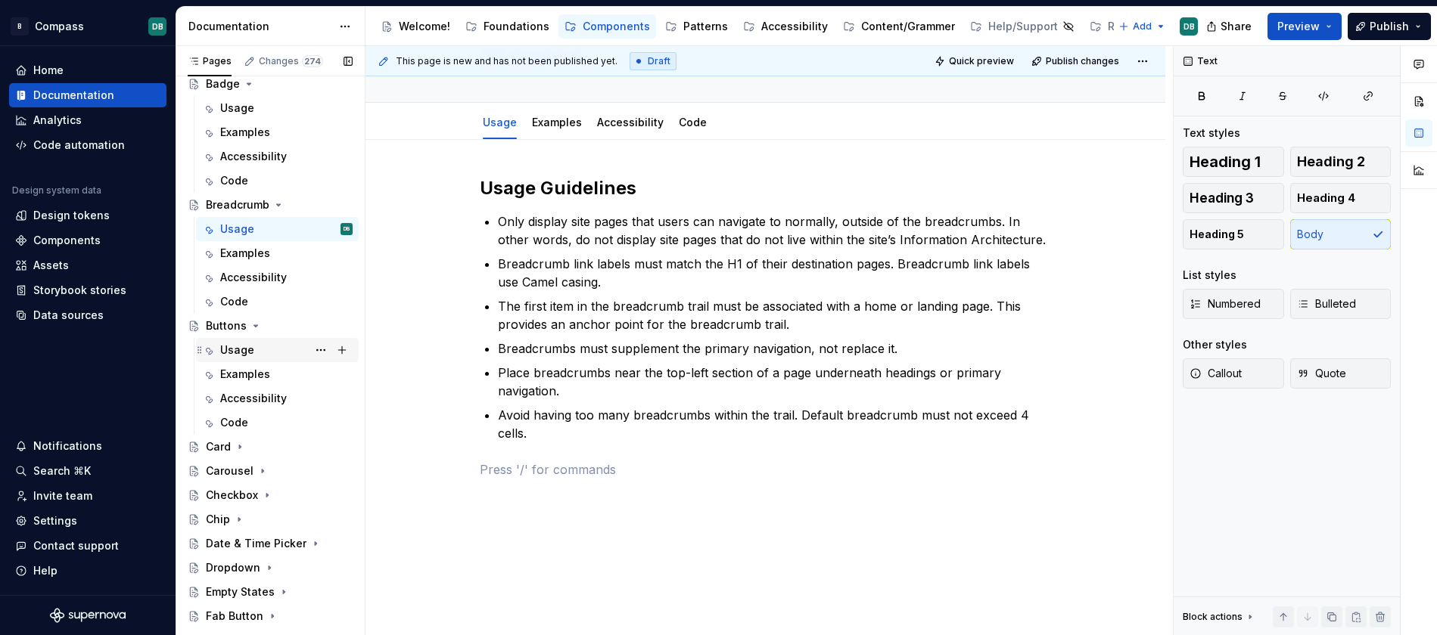
scroll to position [555, 0]
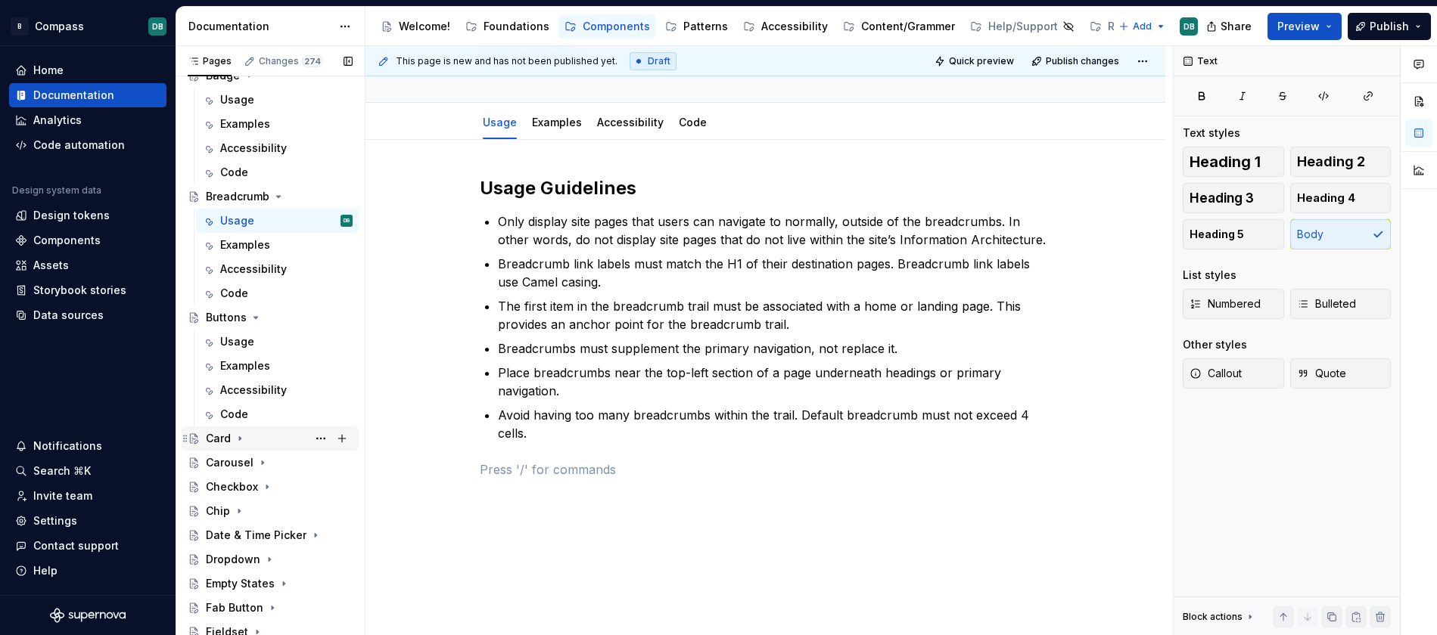
click at [214, 442] on div "Card" at bounding box center [218, 438] width 25 height 15
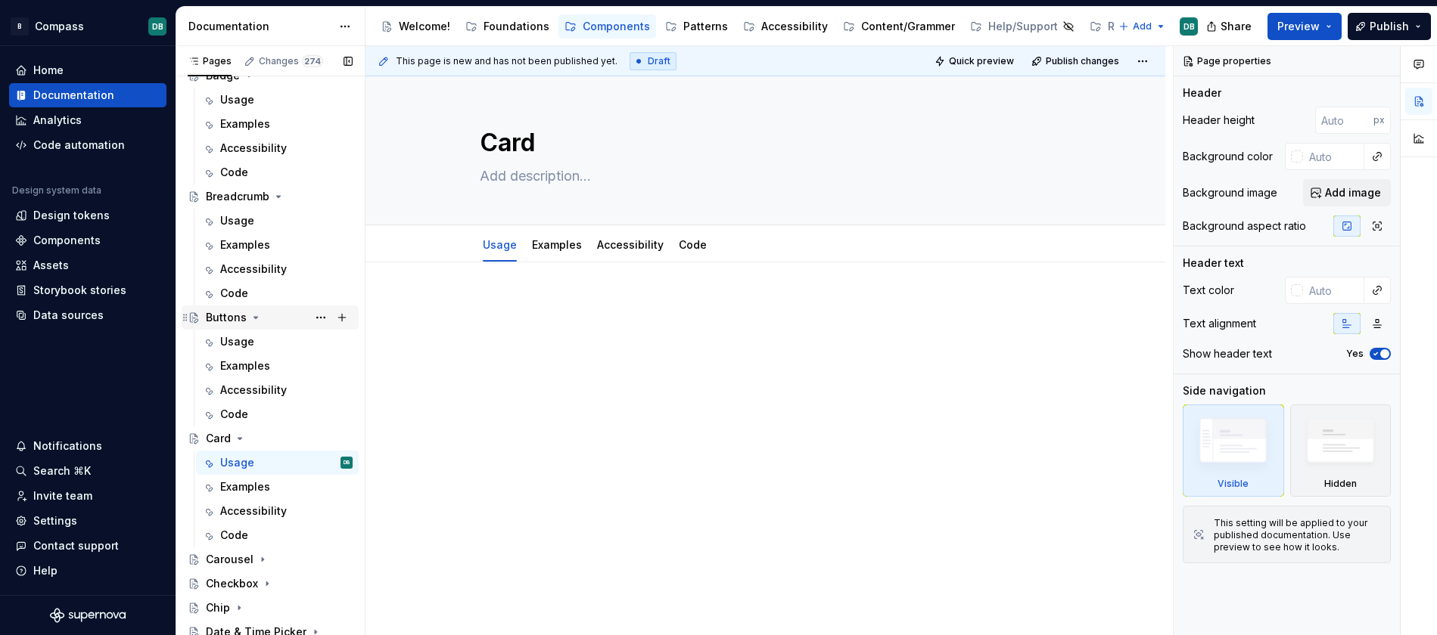
click at [220, 316] on div "Buttons" at bounding box center [226, 317] width 41 height 15
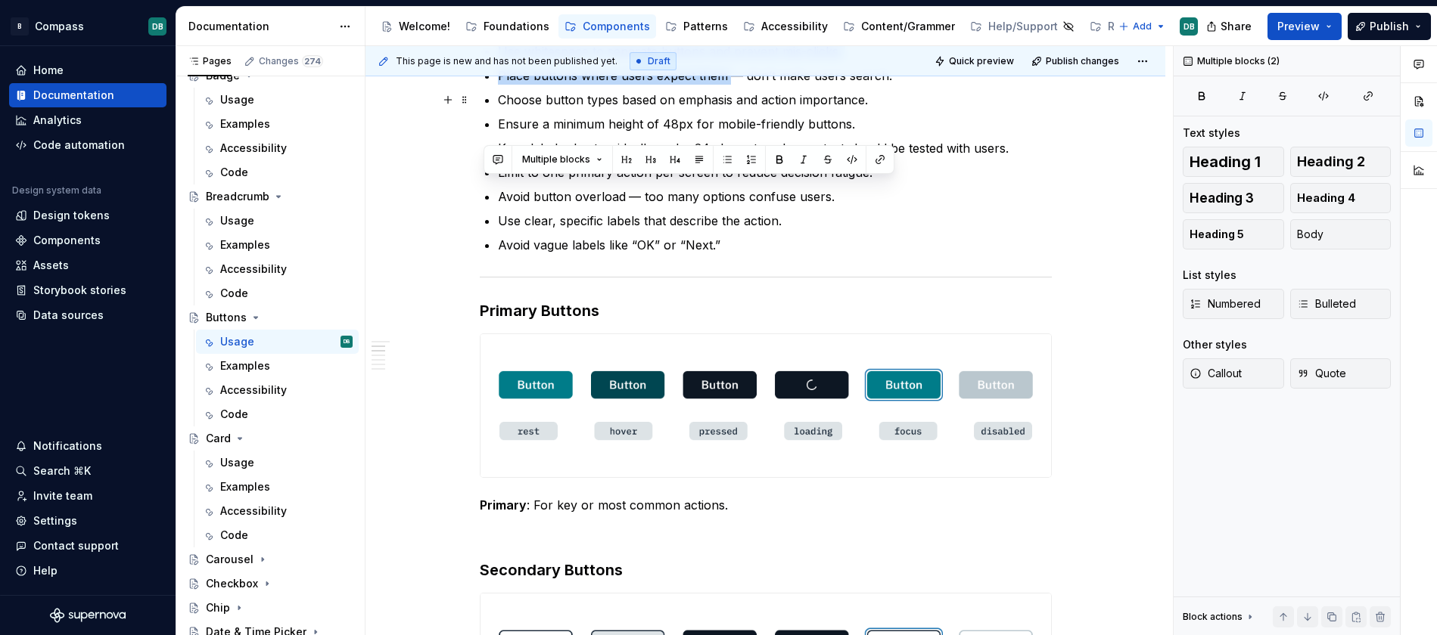
scroll to position [178, 0]
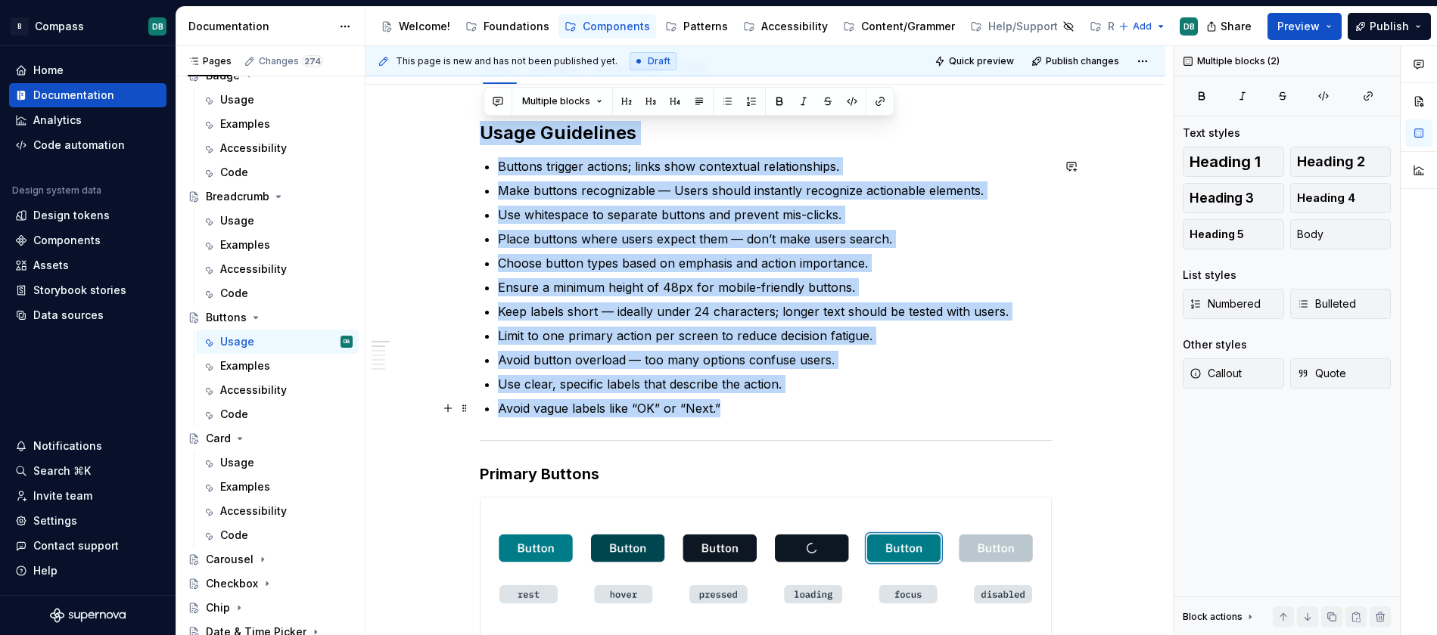
drag, startPoint x: 483, startPoint y: 309, endPoint x: 764, endPoint y: 405, distance: 297.4
copy div "Usage Guidelines Buttons trigger actions; links show contextual relationships. …"
click at [219, 441] on div "Card" at bounding box center [218, 438] width 25 height 15
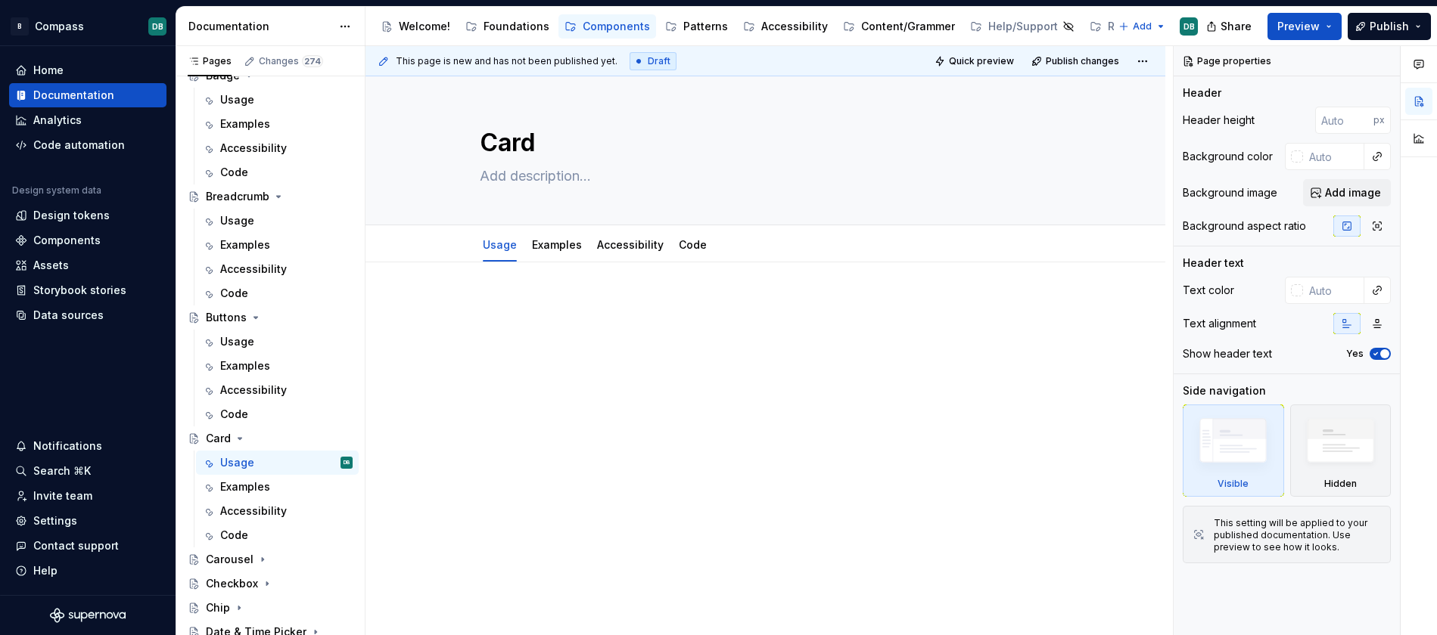
click at [490, 301] on p at bounding box center [766, 308] width 572 height 18
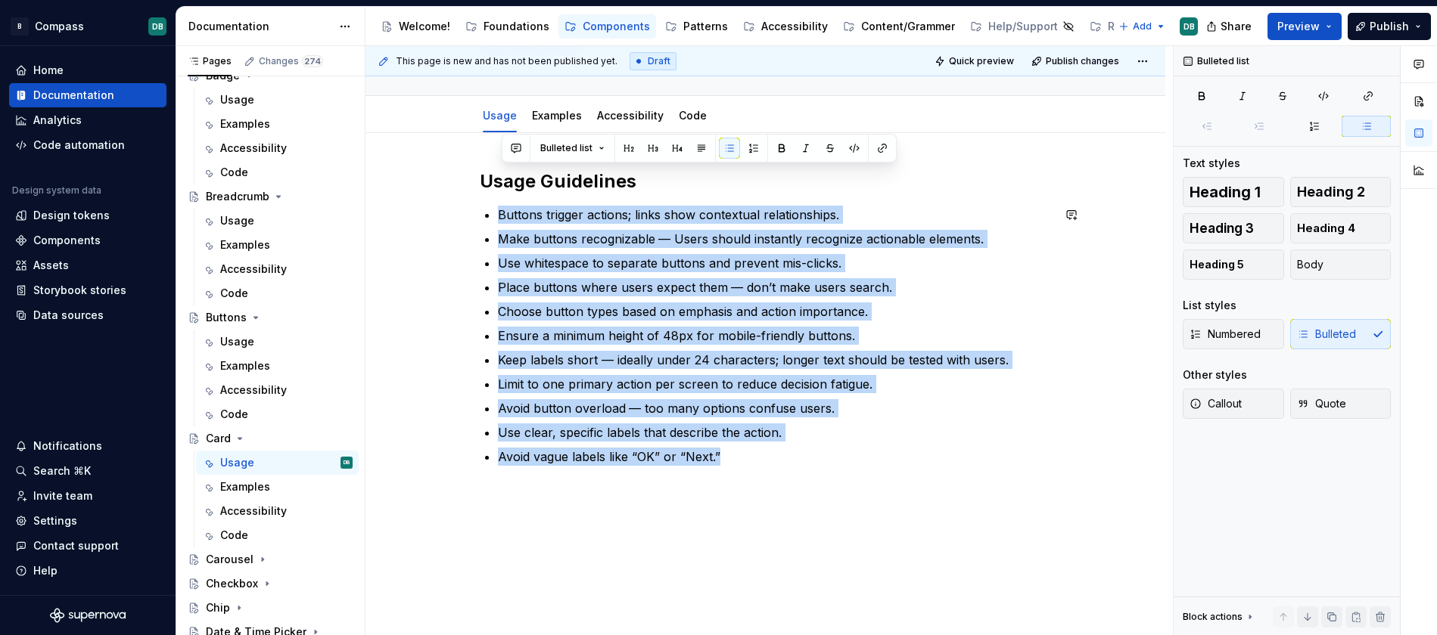
scroll to position [168, 0]
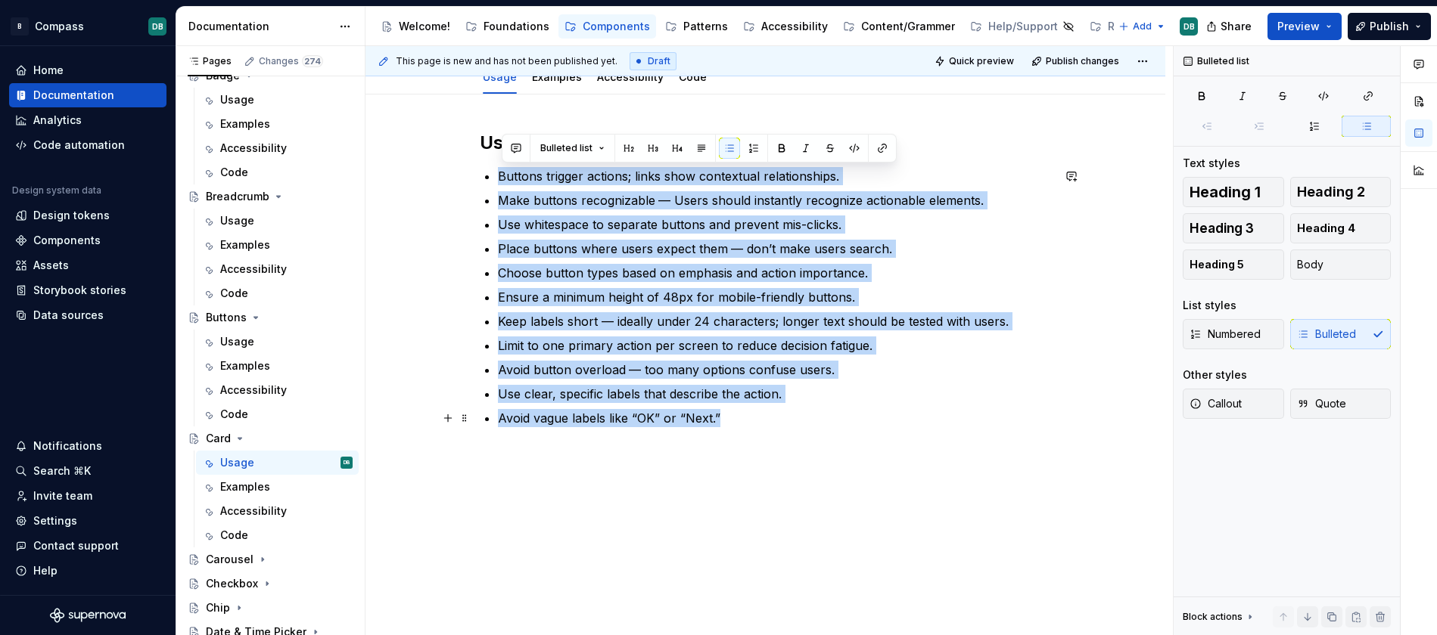
drag, startPoint x: 502, startPoint y: 345, endPoint x: 742, endPoint y: 419, distance: 251.7
click at [742, 419] on ul "Buttons trigger actions; links show contextual relationships. Make buttons reco…" at bounding box center [775, 297] width 554 height 260
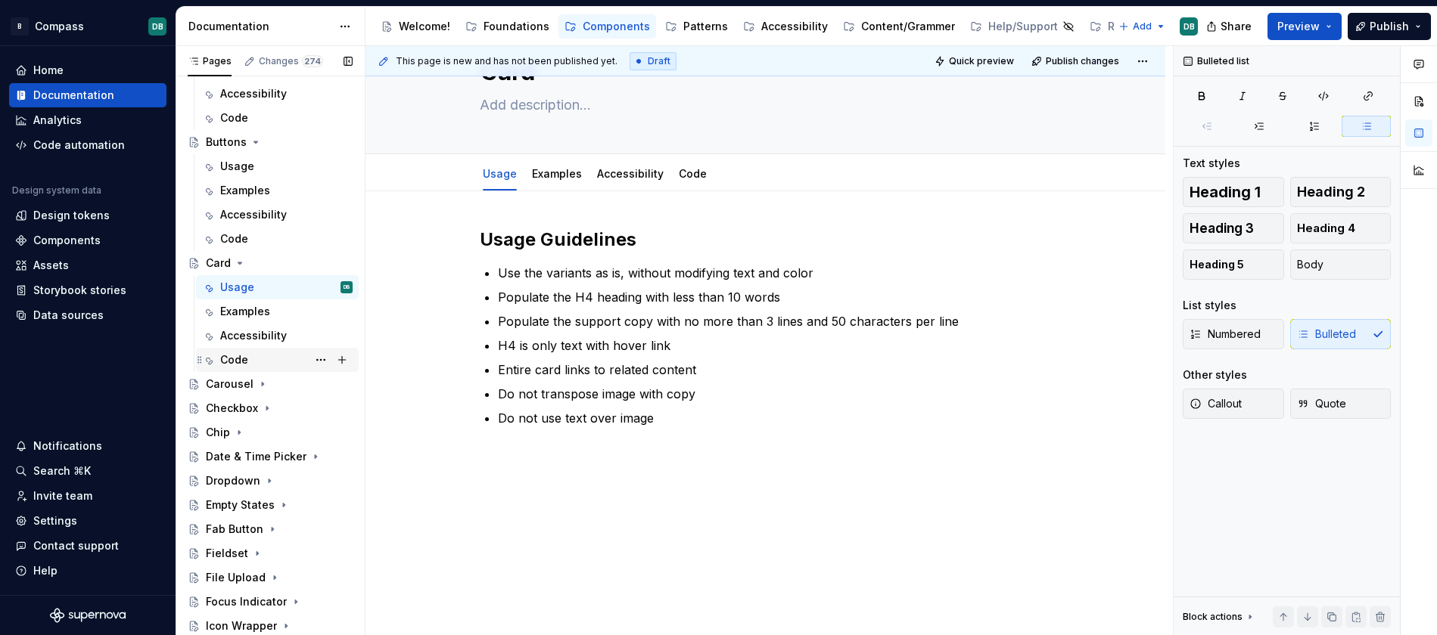
scroll to position [732, 0]
click at [238, 405] on div "Checkbox" at bounding box center [232, 406] width 52 height 15
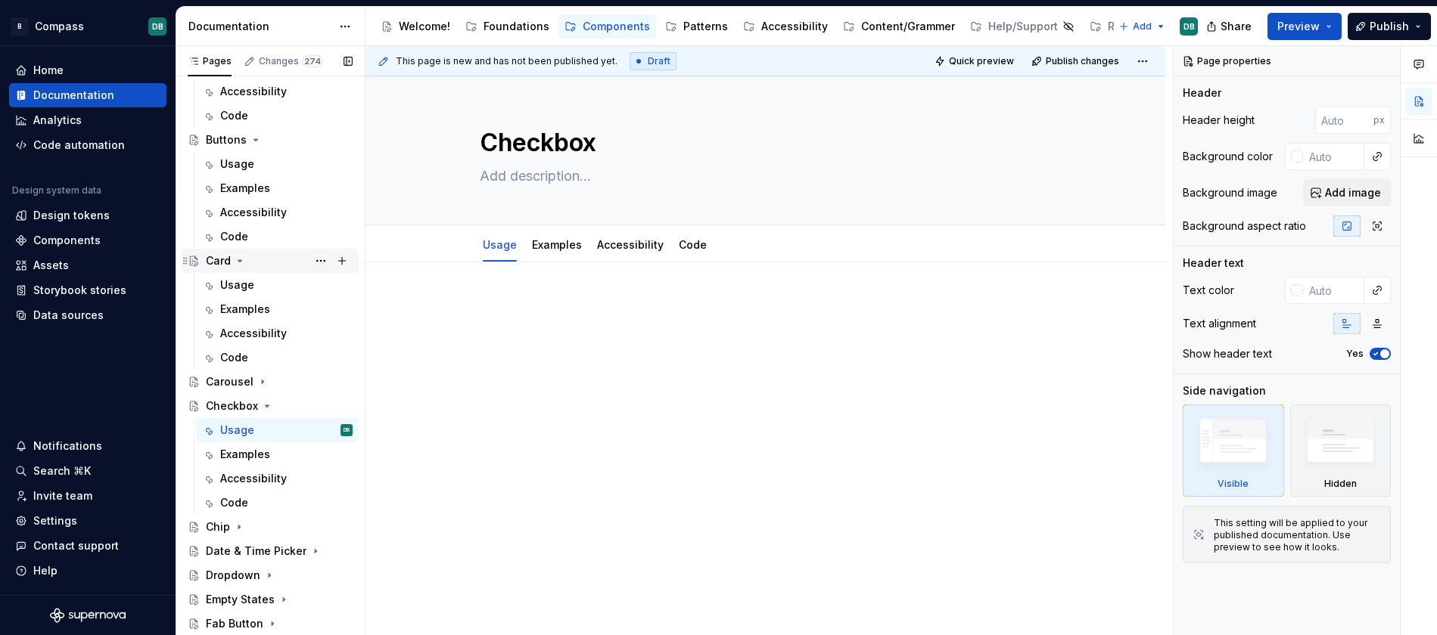
click at [222, 262] on div "Card" at bounding box center [218, 260] width 25 height 15
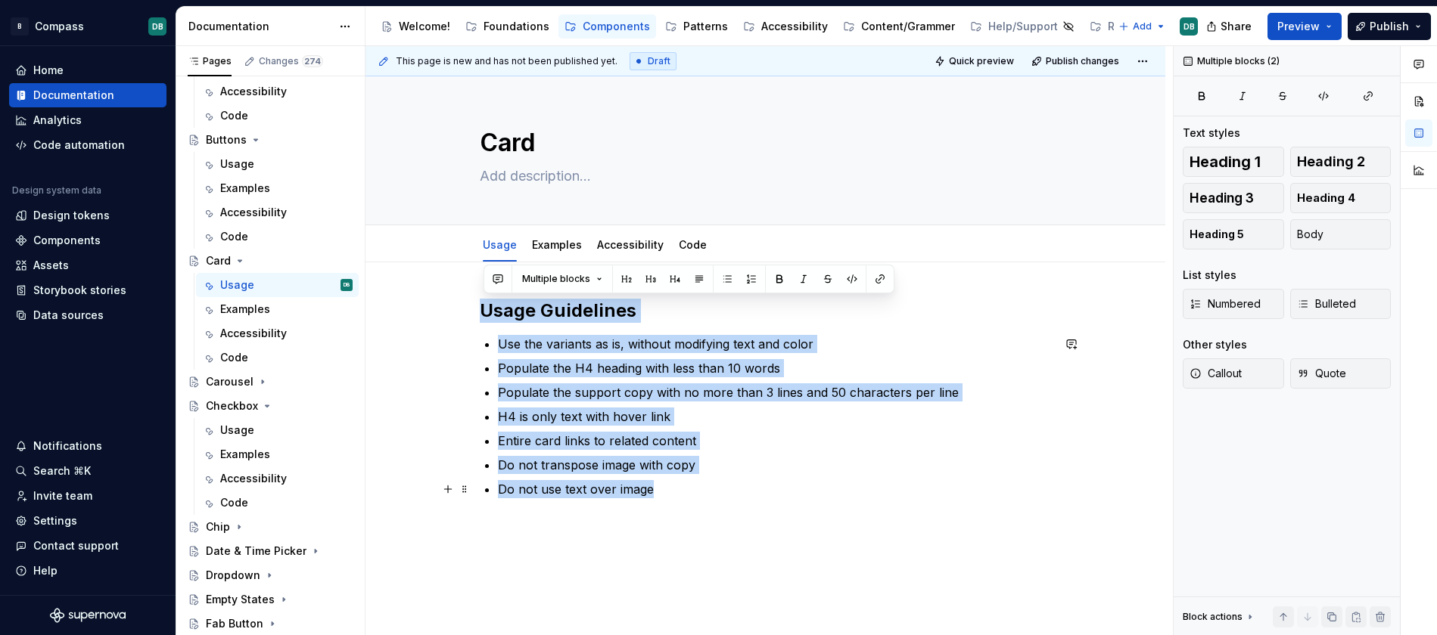
drag, startPoint x: 485, startPoint y: 309, endPoint x: 704, endPoint y: 492, distance: 285.3
click at [712, 492] on div "Usage Guidelines Use the variants as is, without modifying text and color Popul…" at bounding box center [766, 399] width 572 height 200
copy div "Usage Guidelines Use the variants as is, without modifying text and color Popul…"
click at [237, 403] on div "Checkbox" at bounding box center [232, 406] width 52 height 15
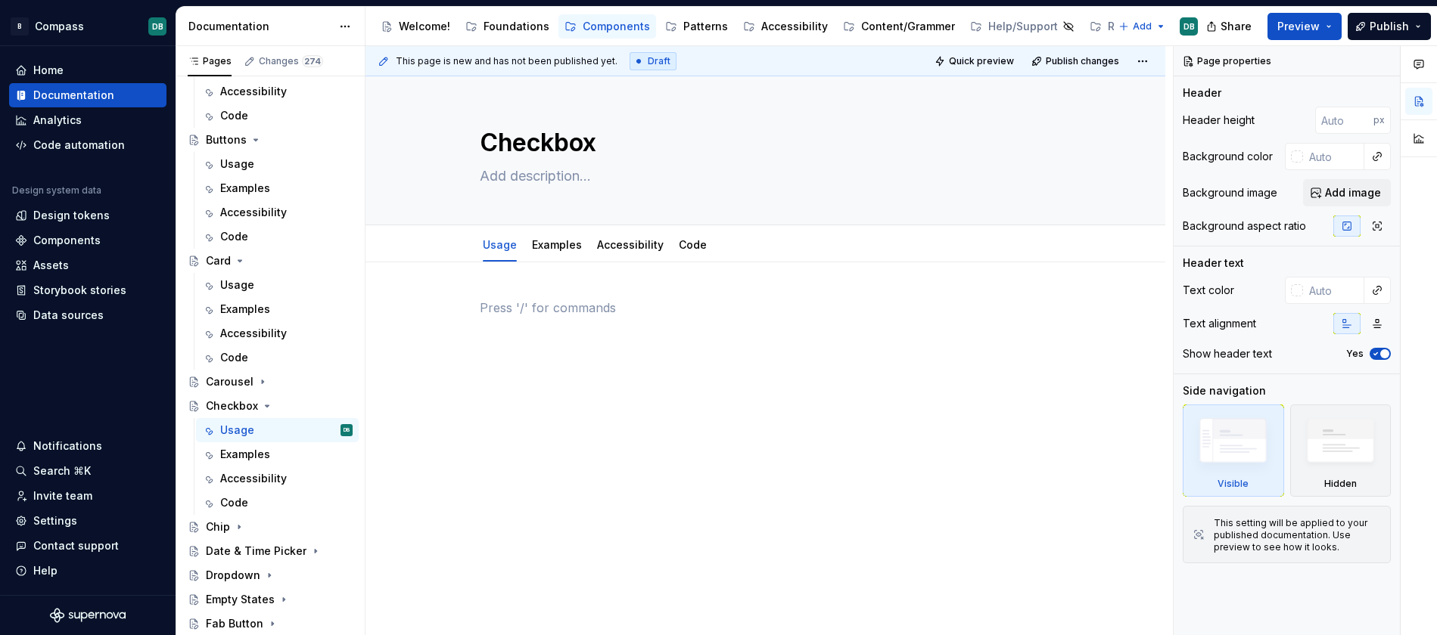
click at [494, 306] on p at bounding box center [766, 308] width 572 height 18
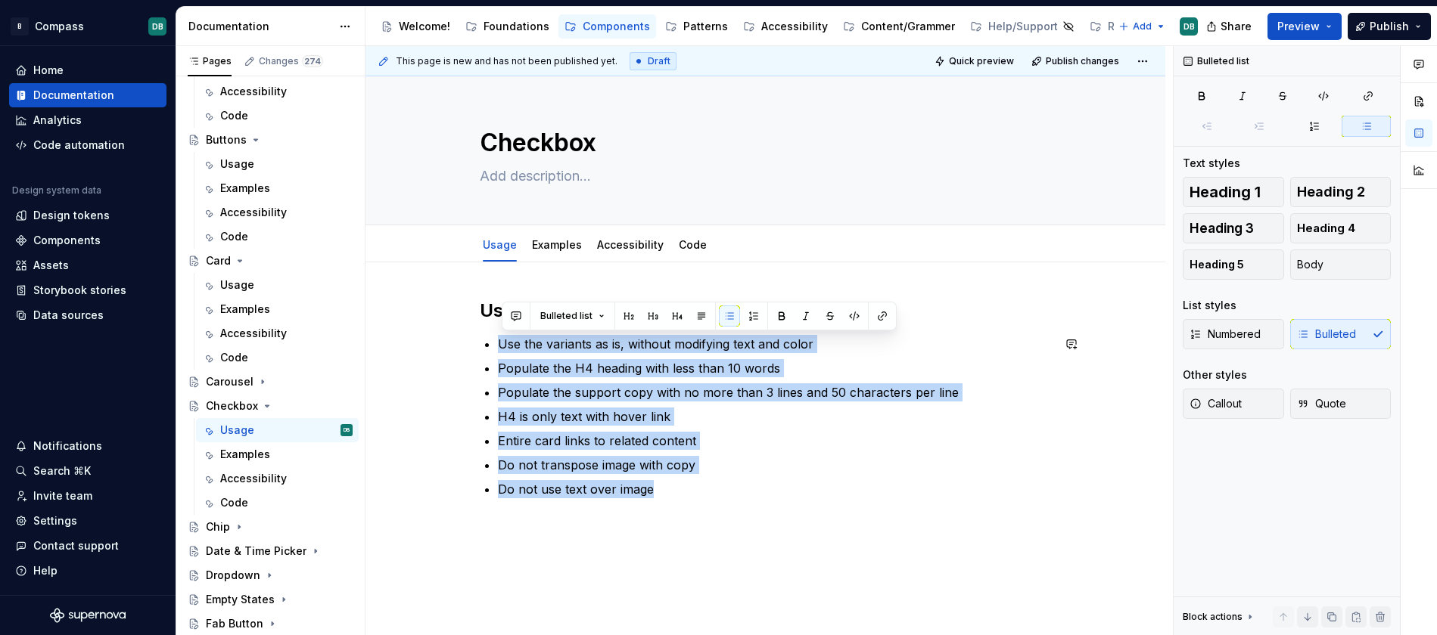
drag, startPoint x: 503, startPoint y: 346, endPoint x: 676, endPoint y: 508, distance: 237.6
click at [676, 508] on div "Usage Guidelines Use the variants as is, without modifying text and color Popul…" at bounding box center [766, 408] width 572 height 218
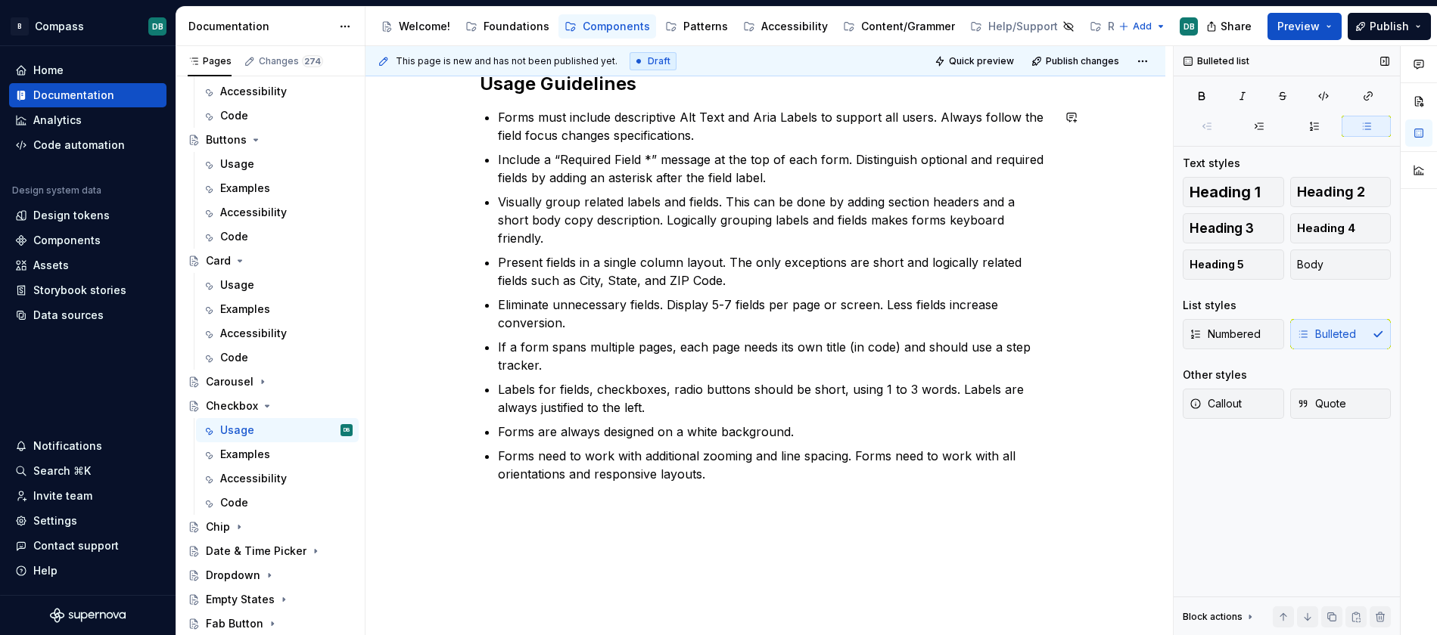
scroll to position [265, 0]
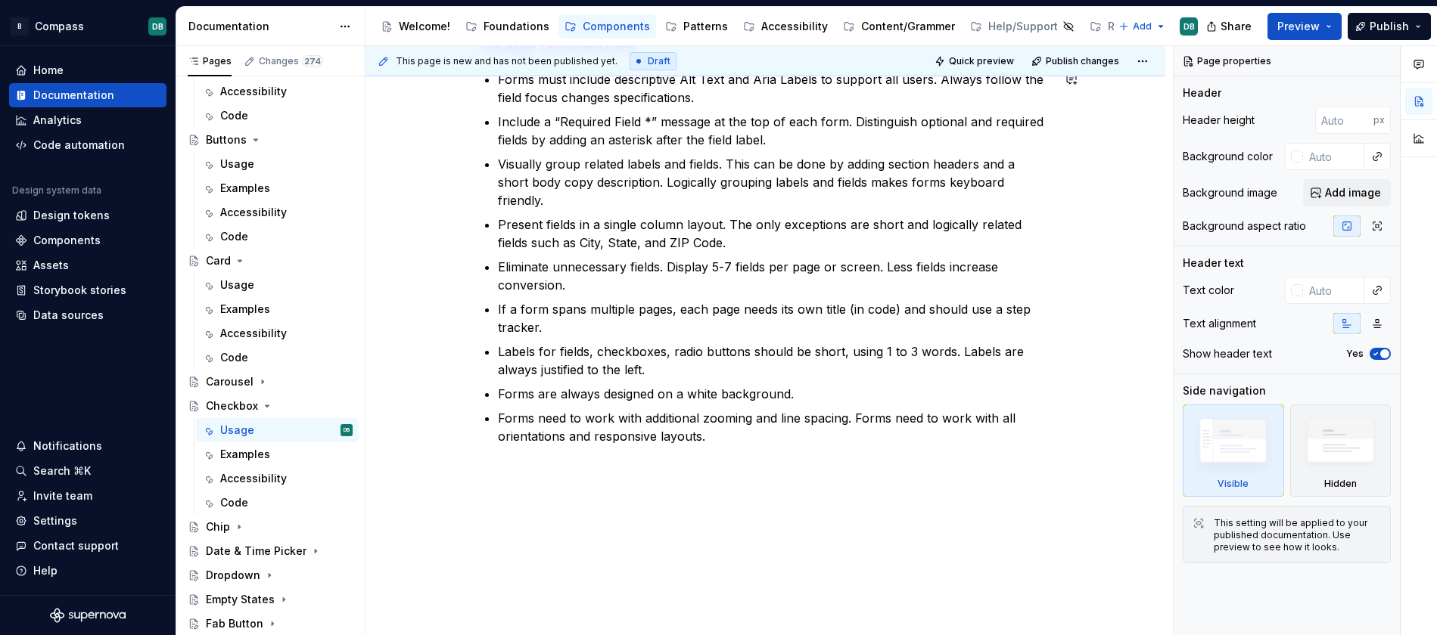
click at [548, 444] on div "Usage Guidelines Forms must include descriptive Alt Text and Aria Labels to sup…" at bounding box center [766, 249] width 572 height 430
click at [722, 418] on p "Forms need to work with additional zooming and line spacing. Forms need to work…" at bounding box center [775, 427] width 554 height 36
click at [719, 471] on div "Usage Guidelines Forms must include descriptive Alt Text and Aria Labels to sup…" at bounding box center [765, 326] width 800 height 657
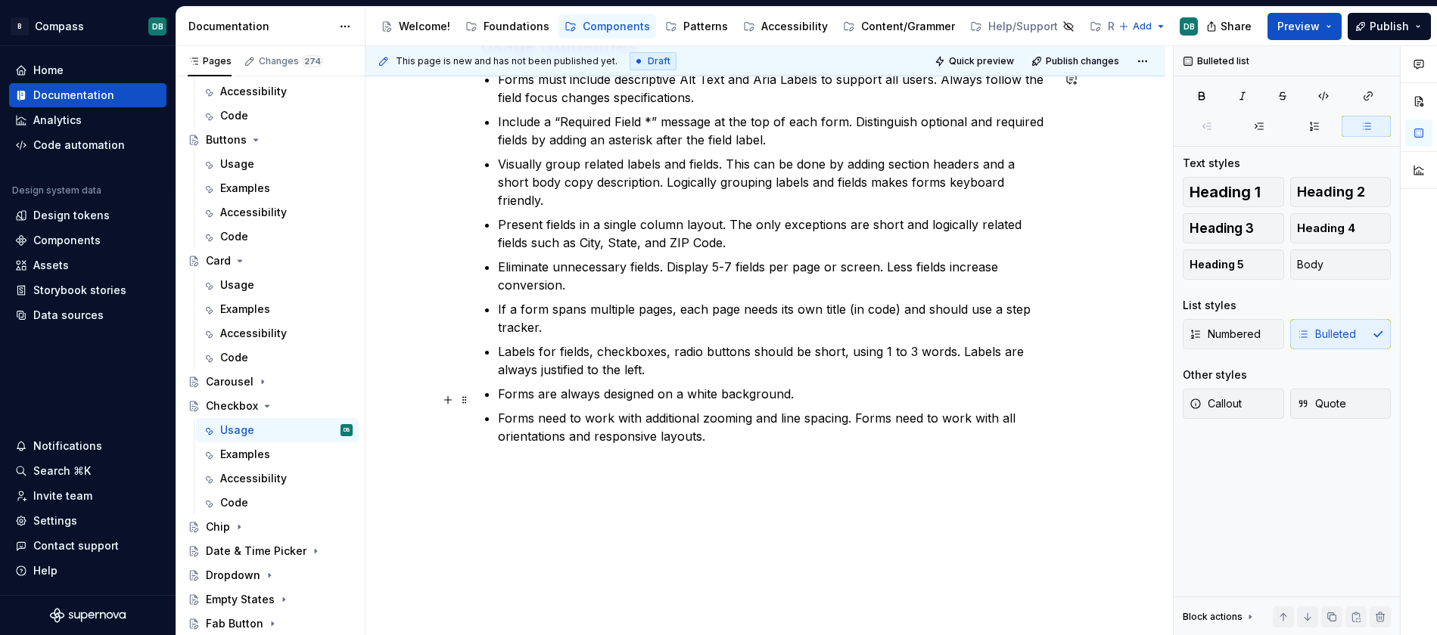
click at [725, 417] on p "Forms need to work with additional zooming and line spacing. Forms need to work…" at bounding box center [775, 427] width 554 height 36
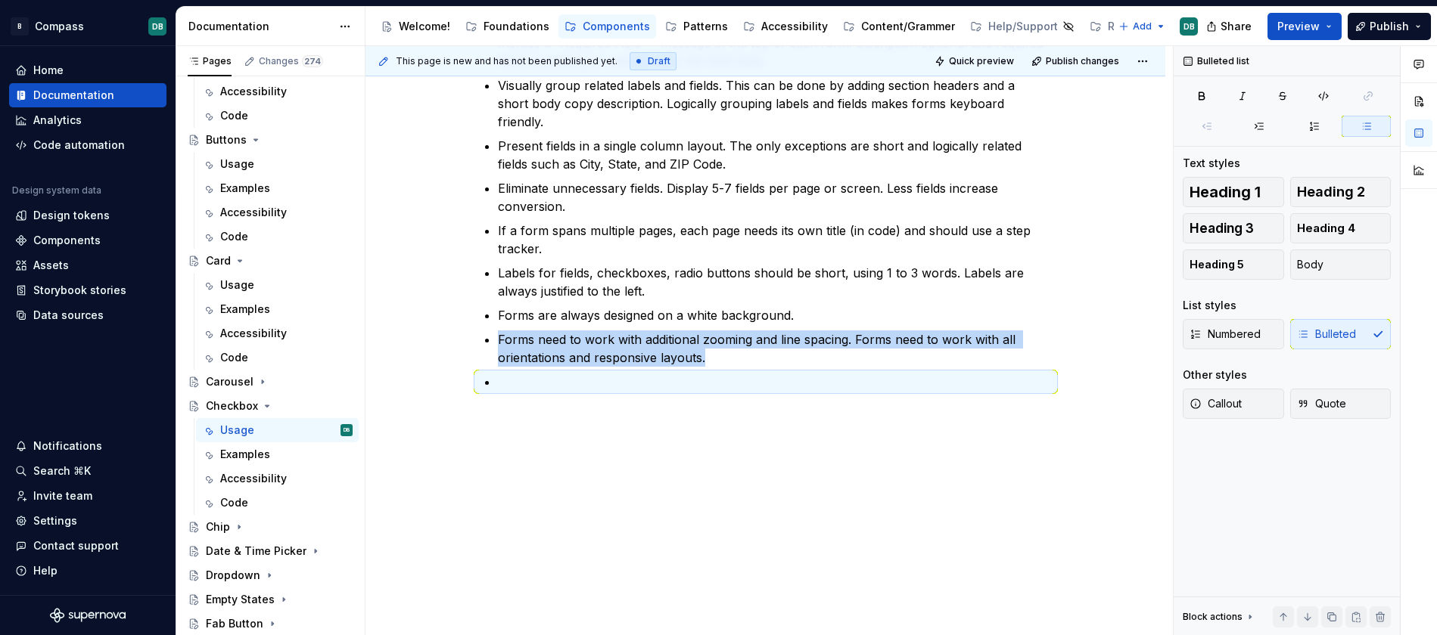
scroll to position [325, 0]
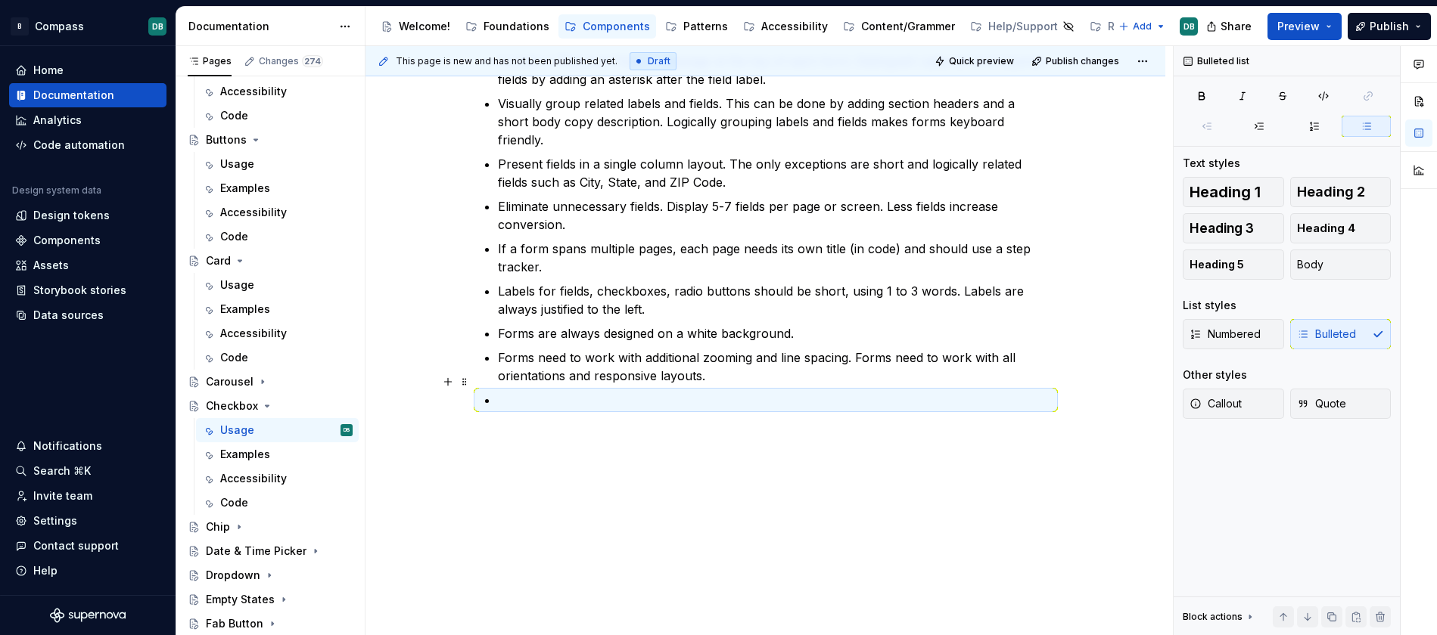
click at [533, 391] on p at bounding box center [775, 400] width 554 height 18
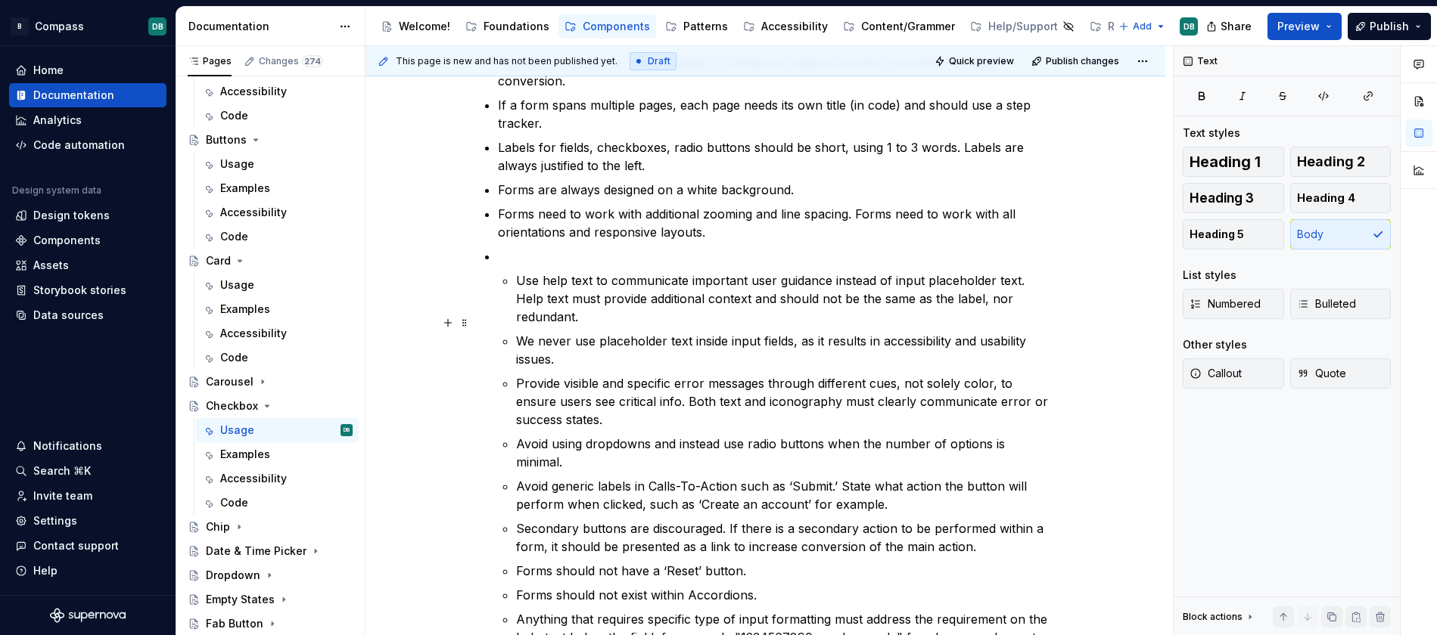
scroll to position [463, 0]
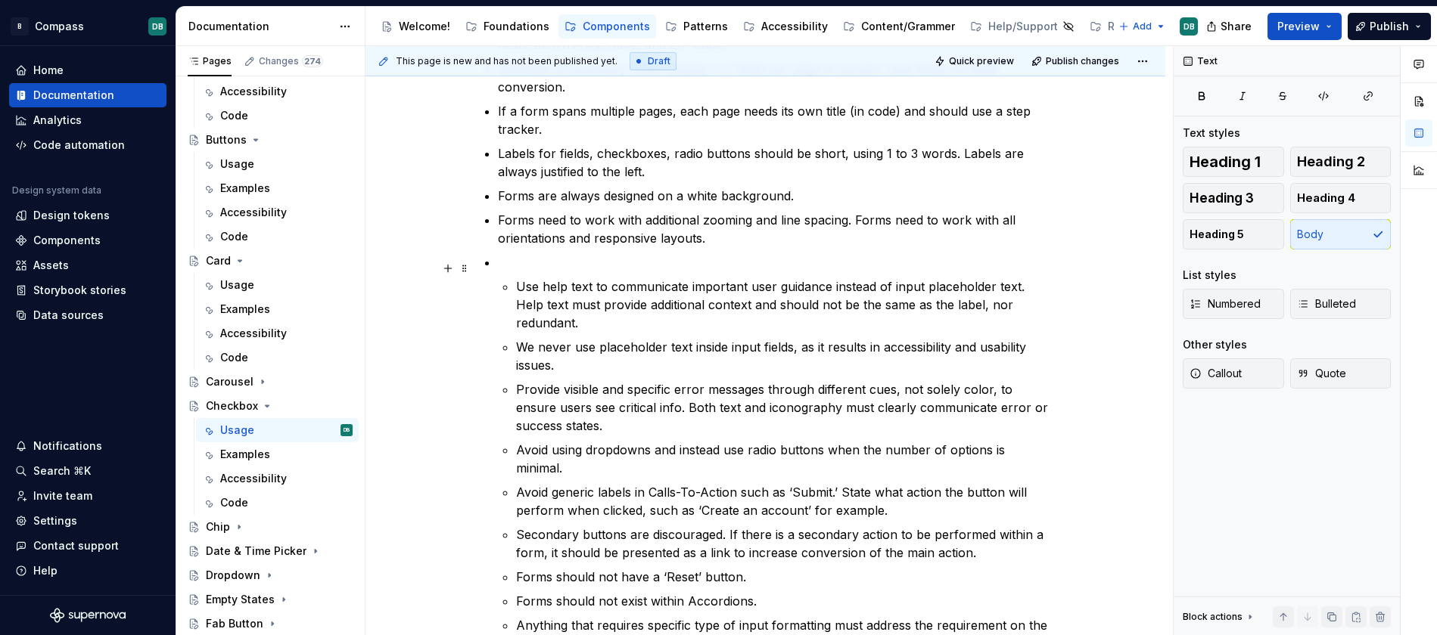
click at [517, 266] on li "Use help text to communicate important user guidance instead of input placehold…" at bounding box center [775, 513] width 554 height 520
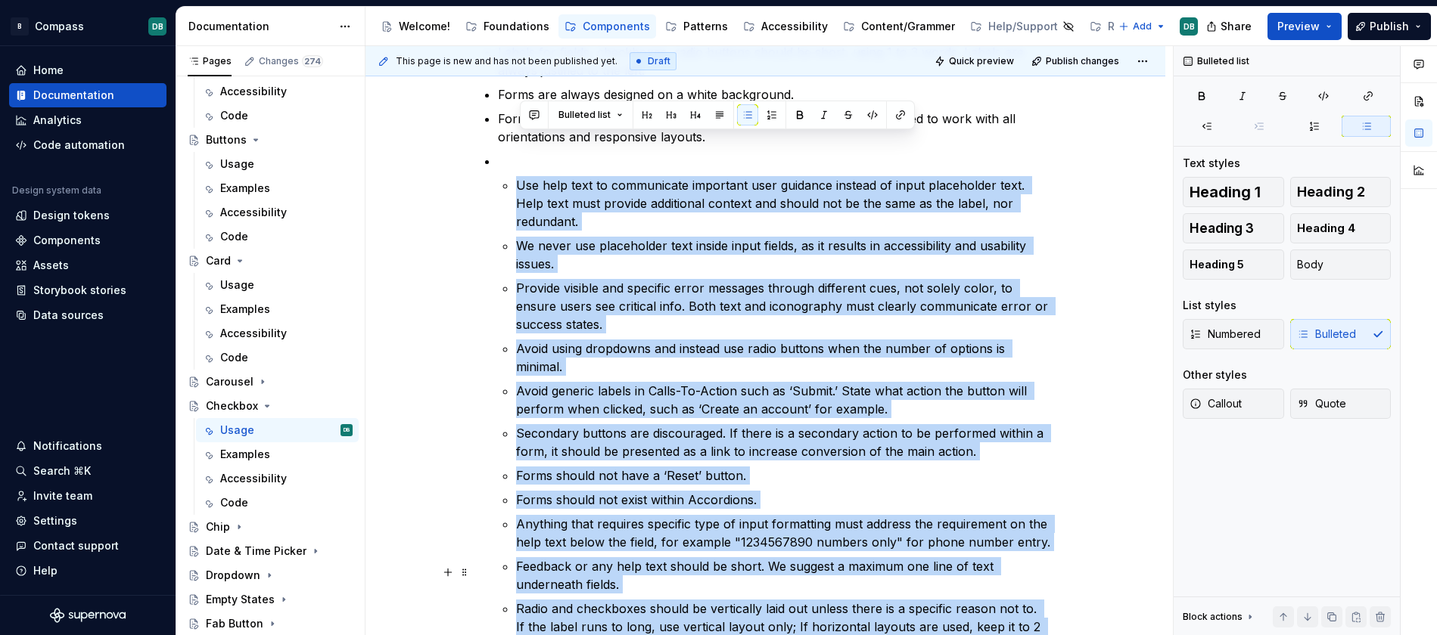
scroll to position [809, 0]
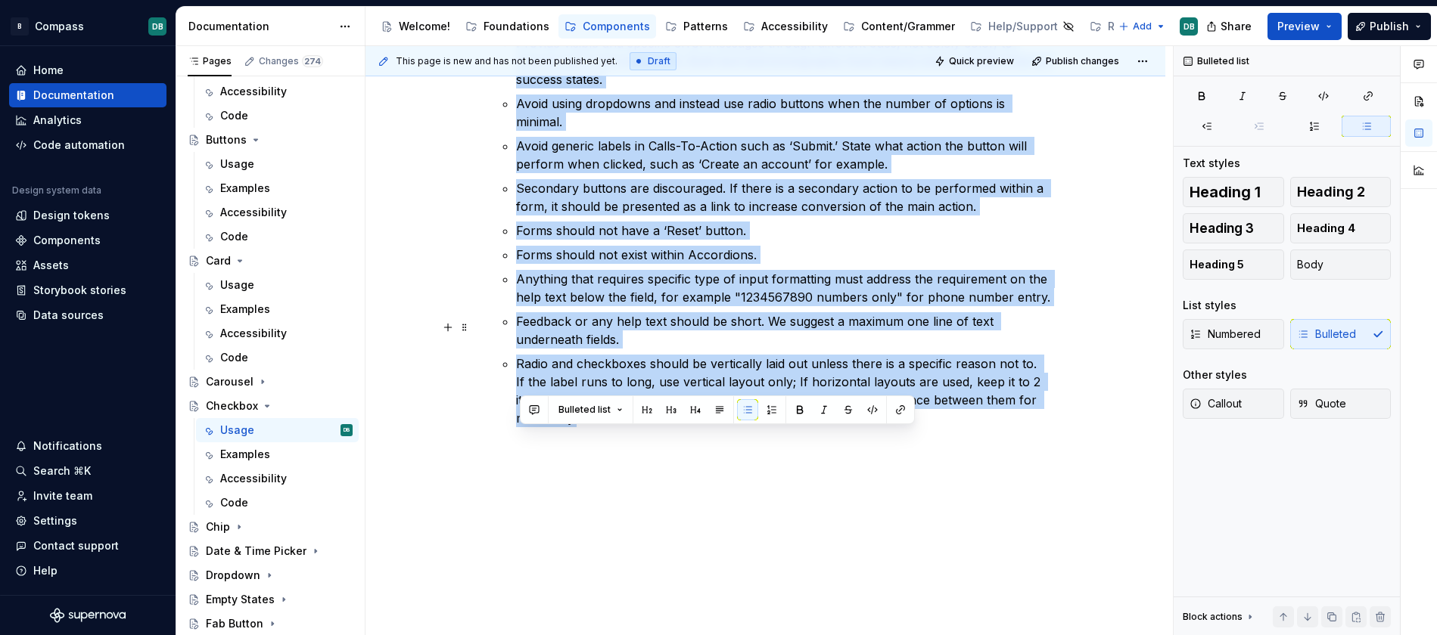
drag, startPoint x: 518, startPoint y: 166, endPoint x: 728, endPoint y: 374, distance: 295.3
click at [728, 374] on ul "Use help text to communicate important user guidance instead of input placehold…" at bounding box center [784, 179] width 536 height 496
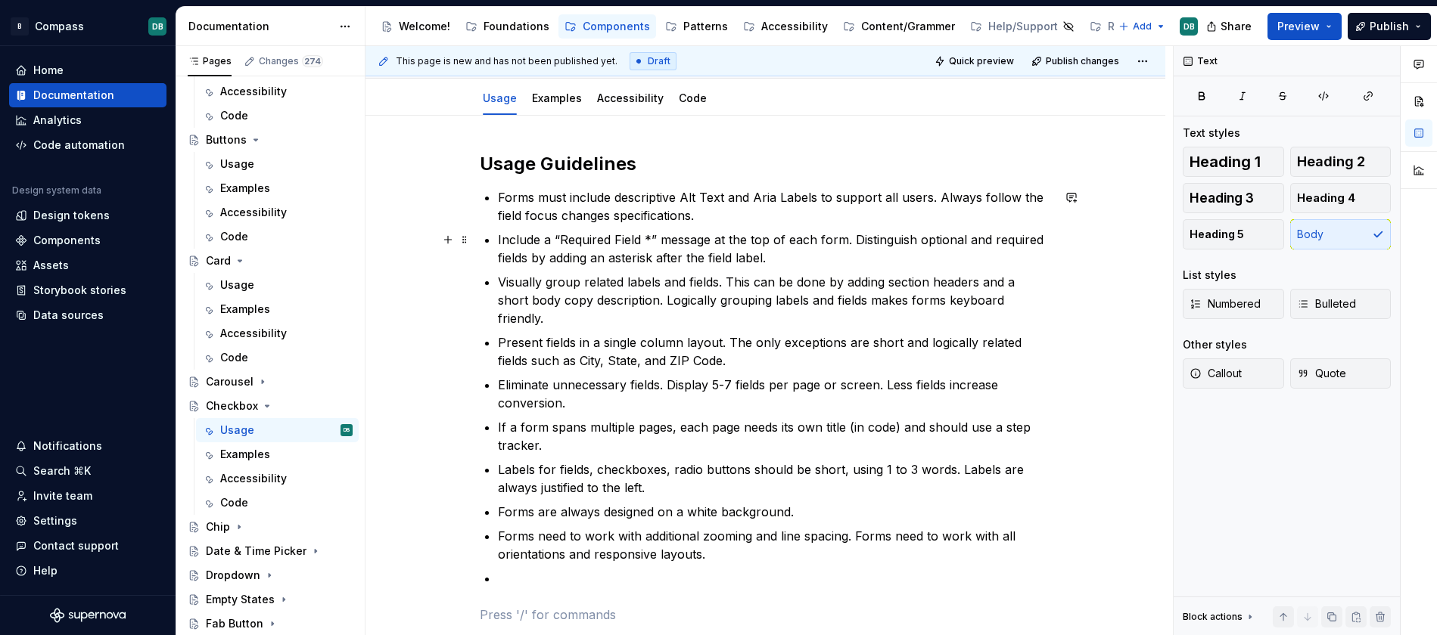
scroll to position [112, 0]
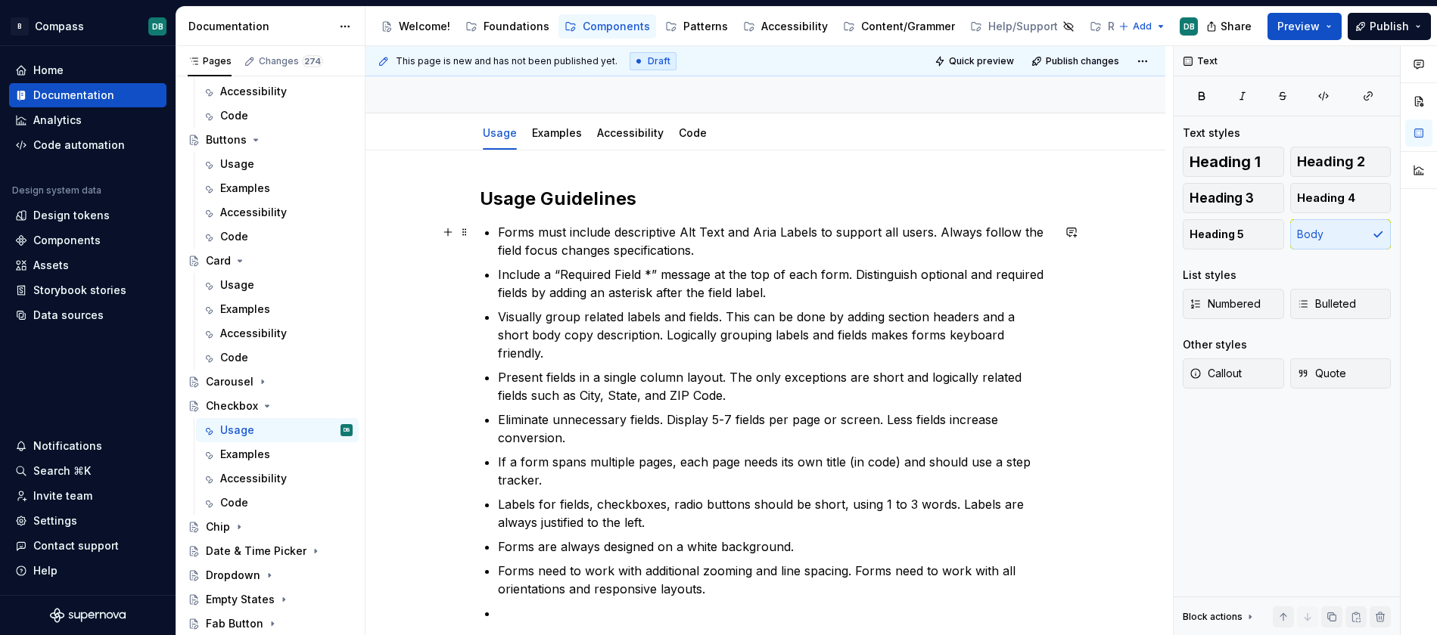
click at [698, 238] on p "Forms must include descriptive Alt Text and Aria Labels to support all users. A…" at bounding box center [775, 241] width 554 height 36
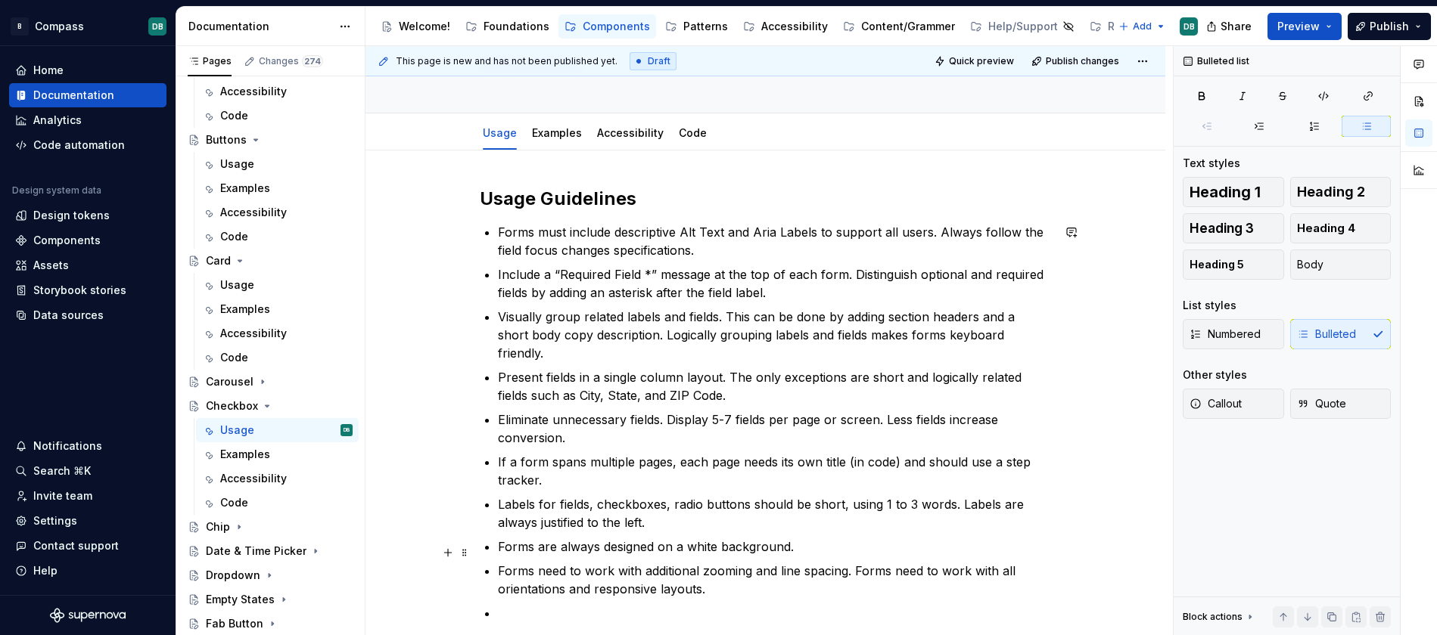
click at [736, 571] on p "Forms need to work with additional zooming and line spacing. Forms need to work…" at bounding box center [775, 580] width 554 height 36
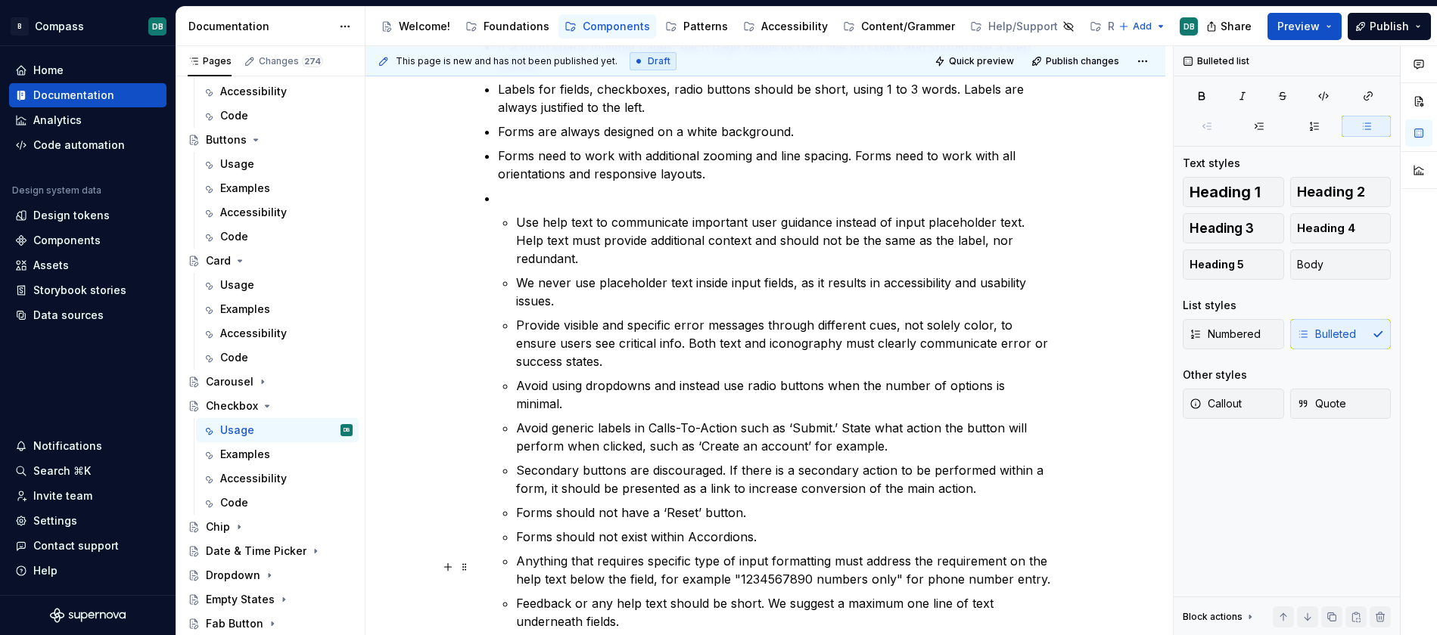
scroll to position [431, 0]
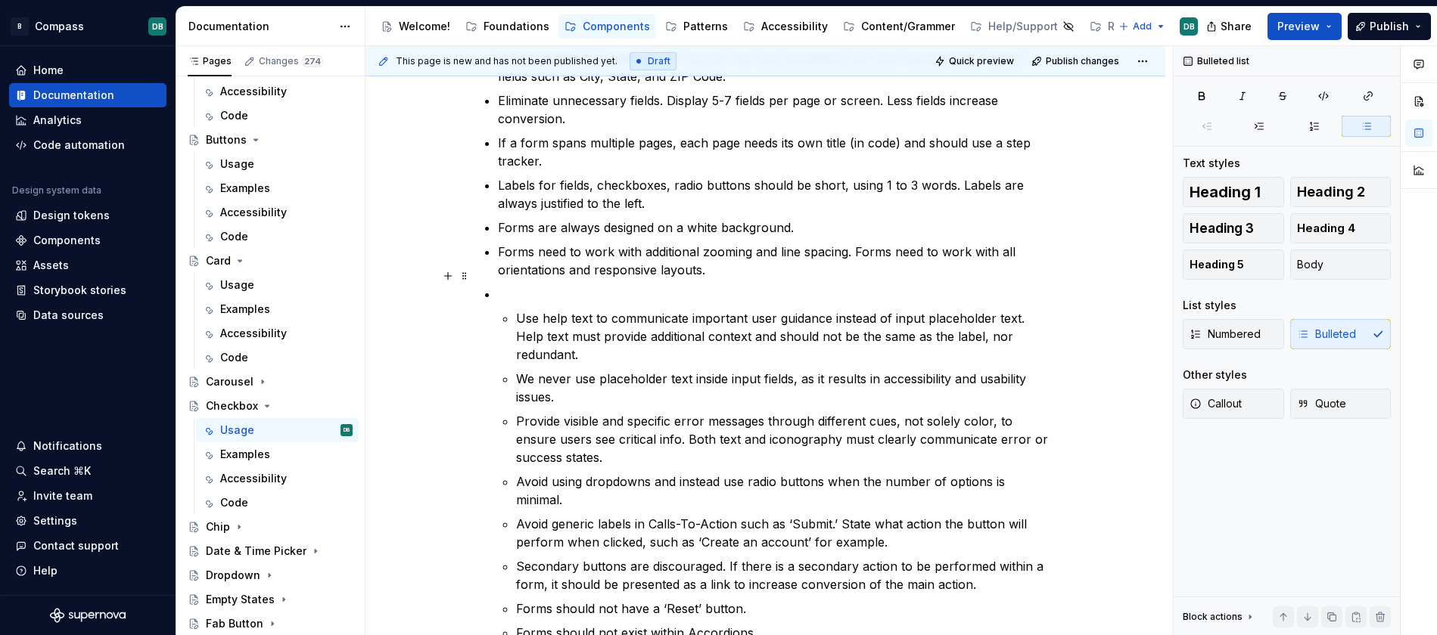
click at [513, 285] on p at bounding box center [775, 294] width 554 height 18
click at [1210, 125] on icon "button" at bounding box center [1207, 126] width 12 height 12
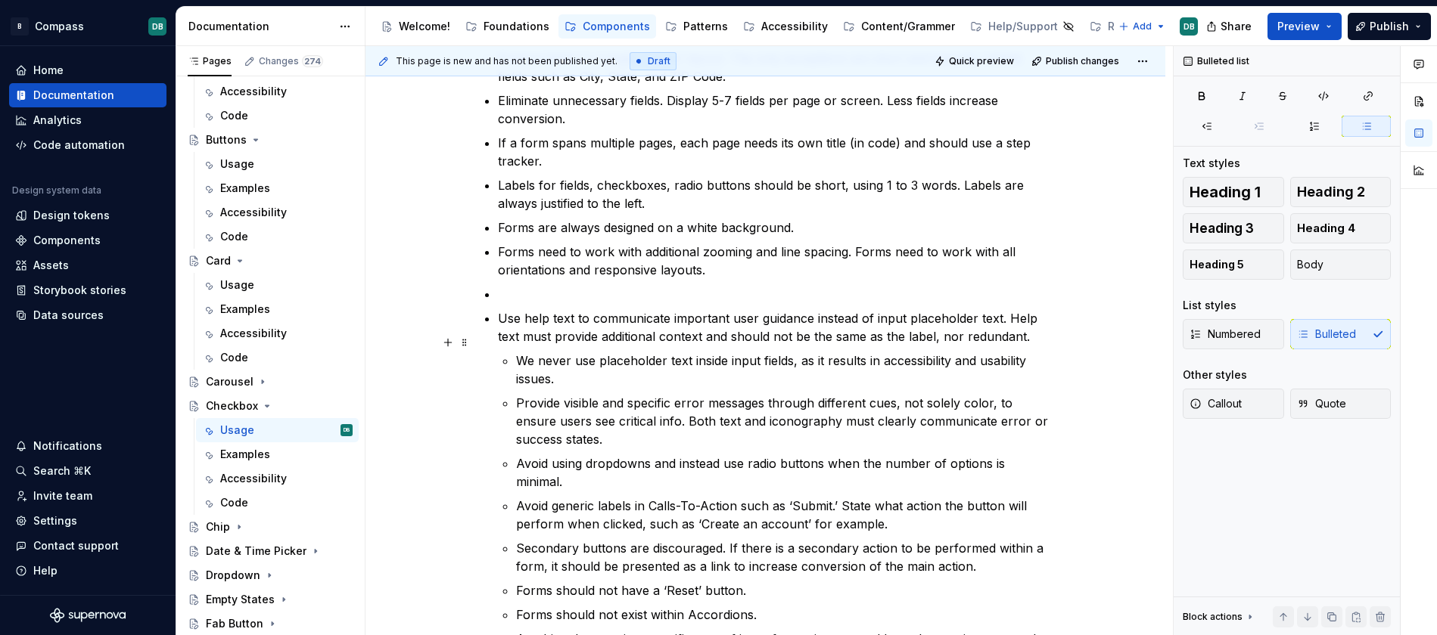
click at [519, 352] on p "We never use placeholder text inside input fields, as it results in accessibili…" at bounding box center [784, 370] width 536 height 36
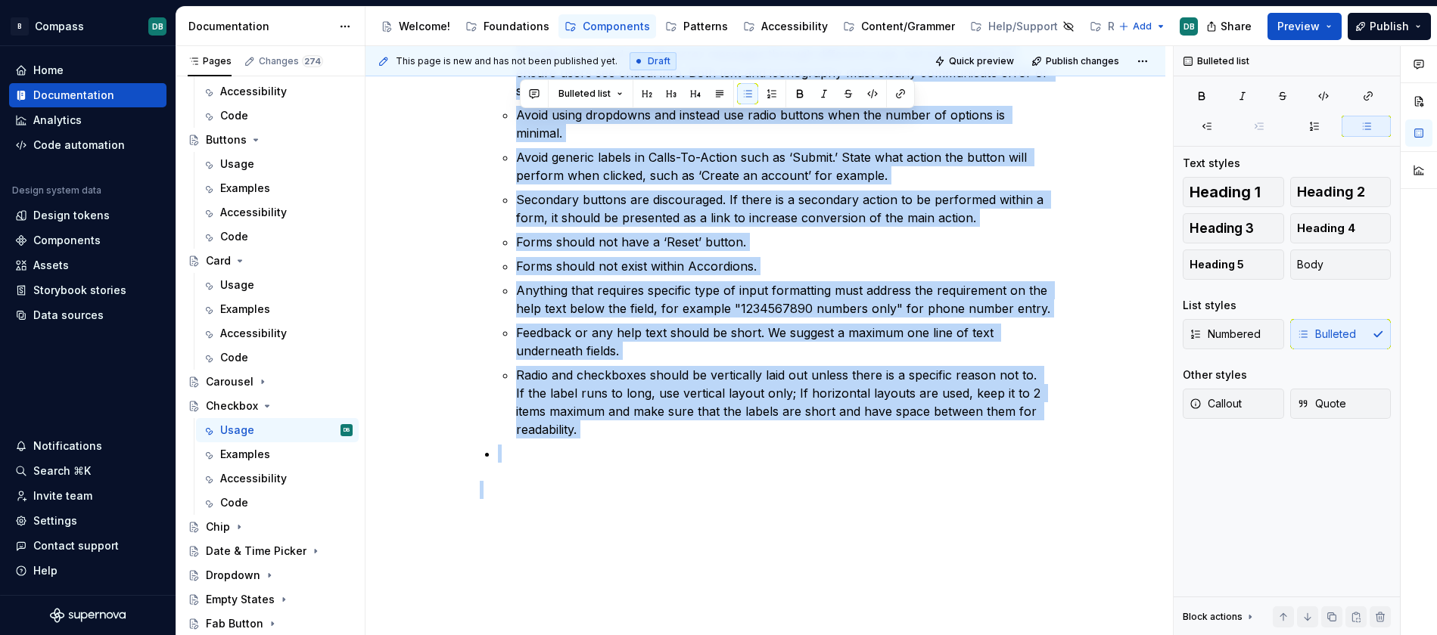
scroll to position [816, 0]
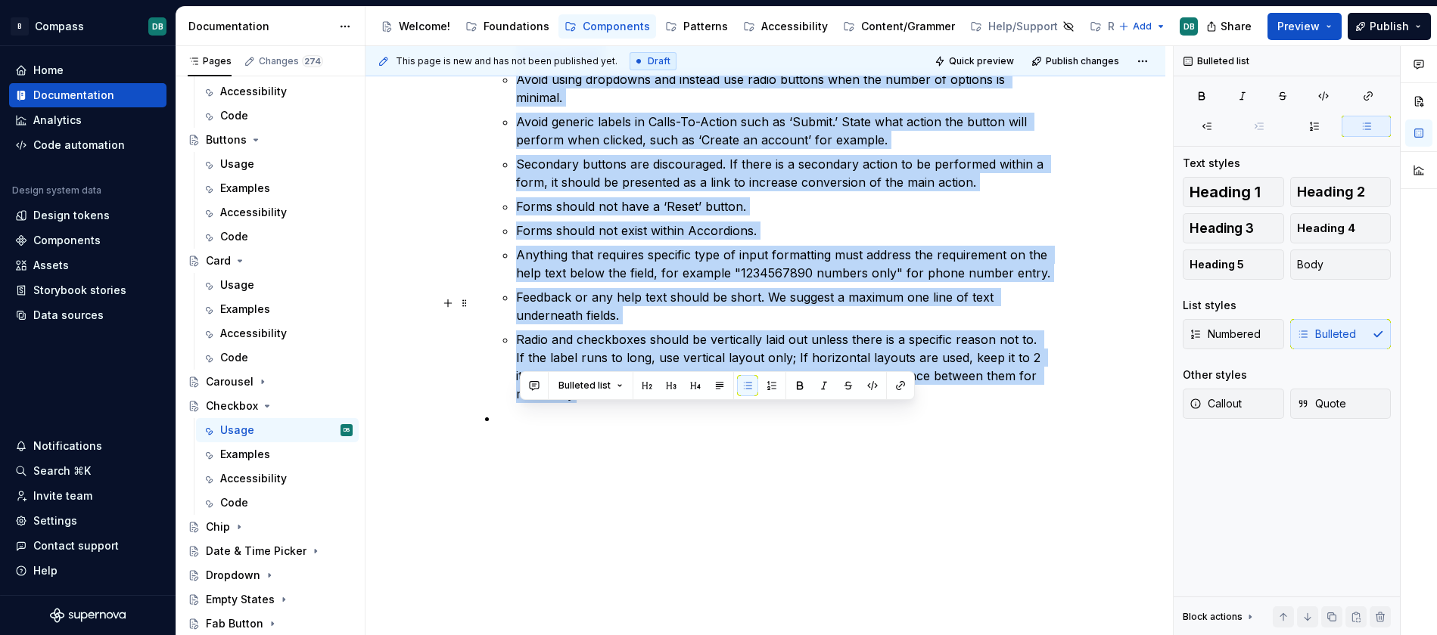
drag, startPoint x: 519, startPoint y: 346, endPoint x: 614, endPoint y: 365, distance: 96.4
click at [614, 365] on ul "We never use placeholder text inside input fields, as it results in accessibili…" at bounding box center [784, 185] width 536 height 436
click at [1204, 125] on icon "button" at bounding box center [1207, 126] width 12 height 12
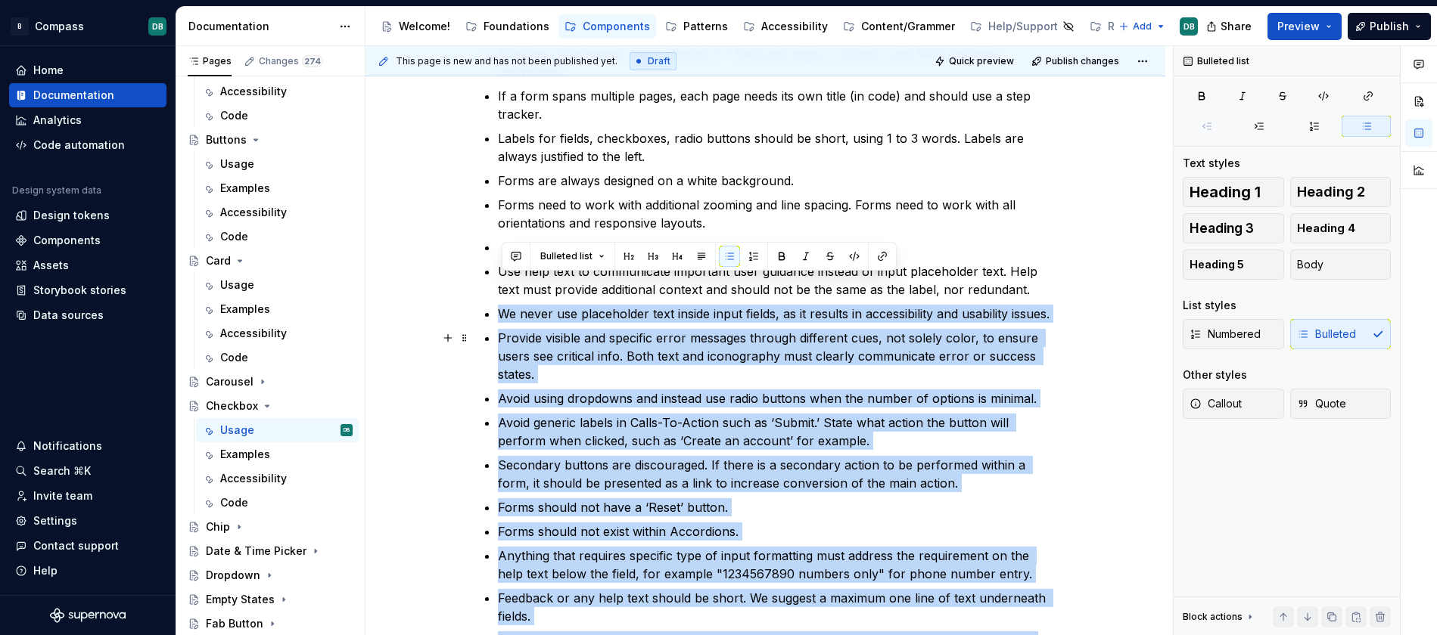
scroll to position [443, 0]
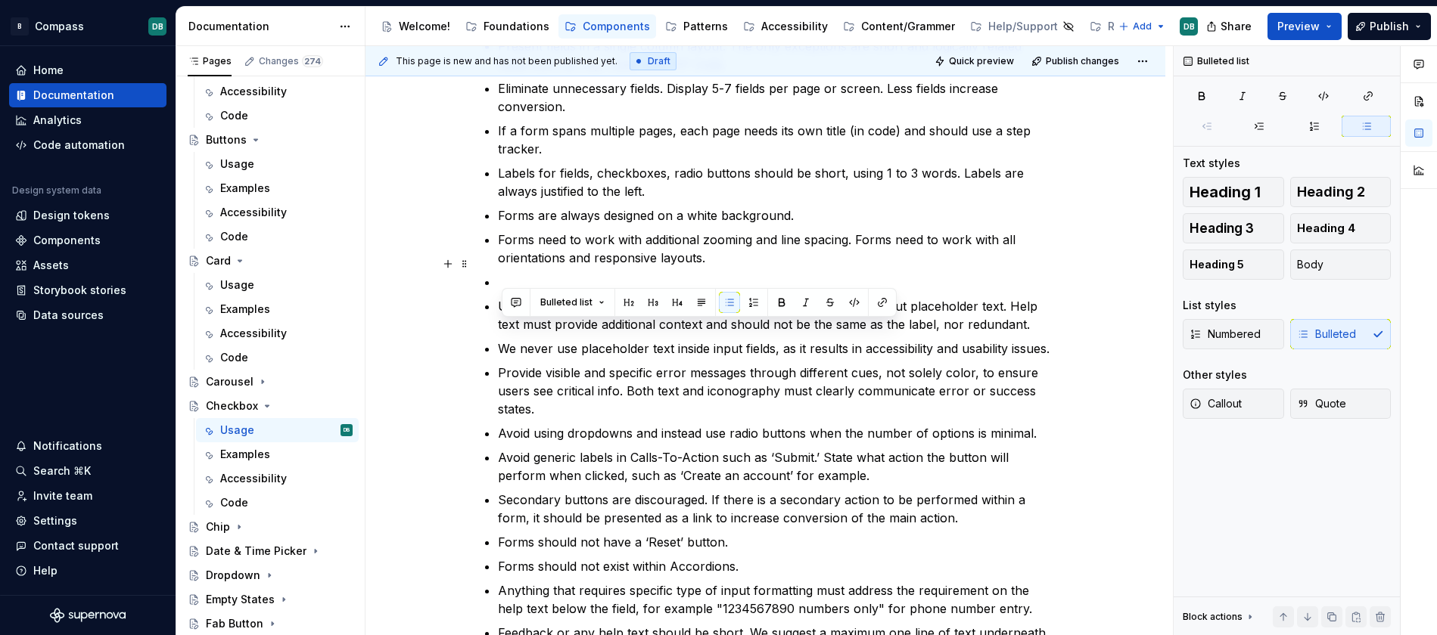
click at [530, 273] on p at bounding box center [775, 282] width 554 height 18
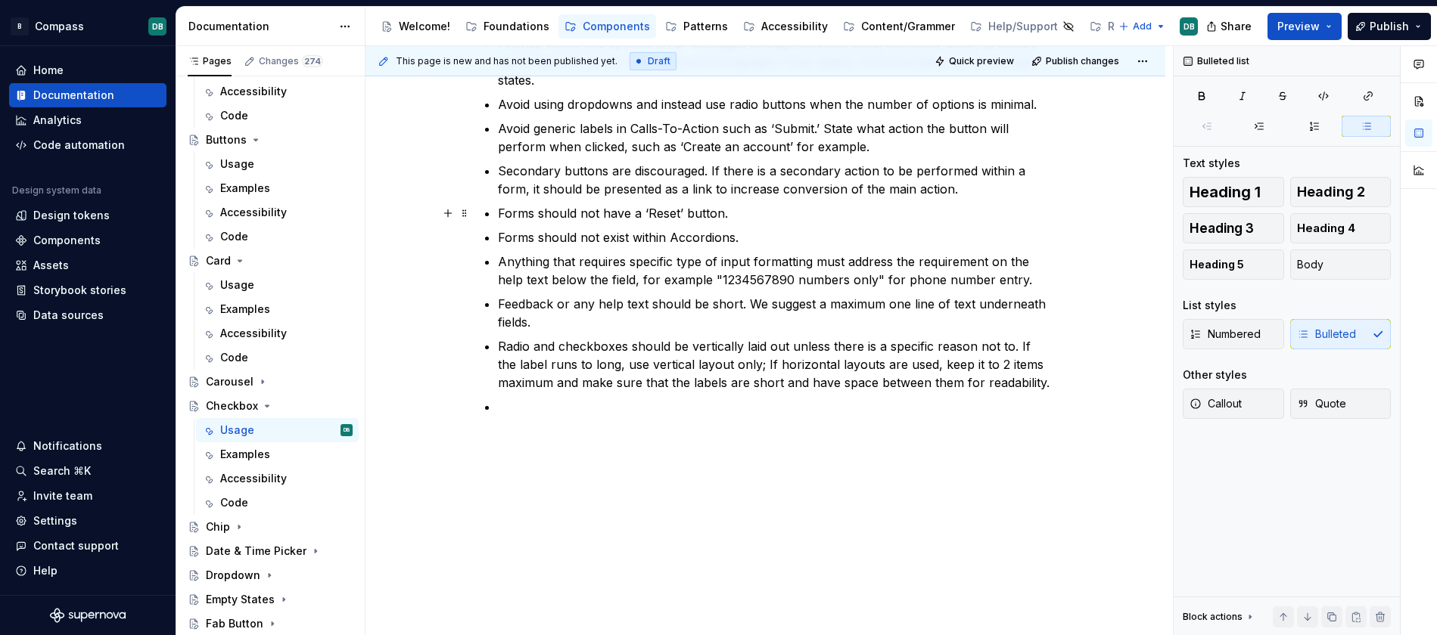
scroll to position [773, 0]
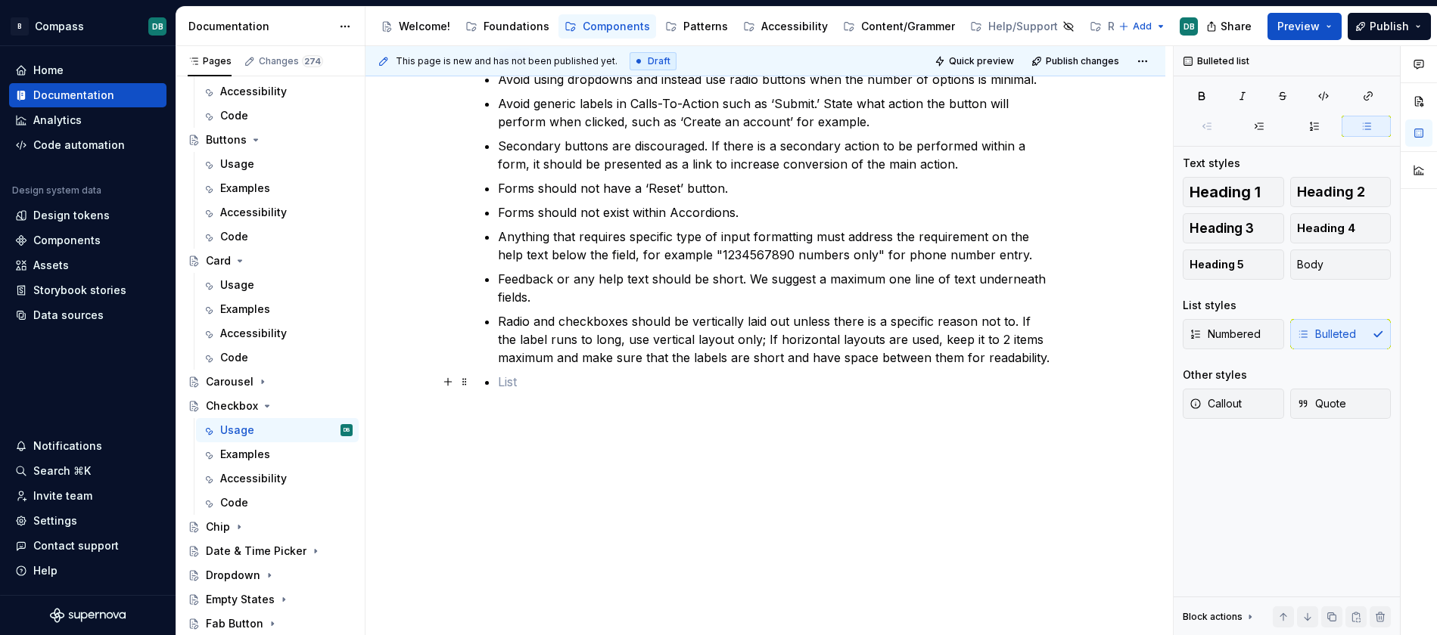
click at [505, 385] on p at bounding box center [775, 382] width 554 height 18
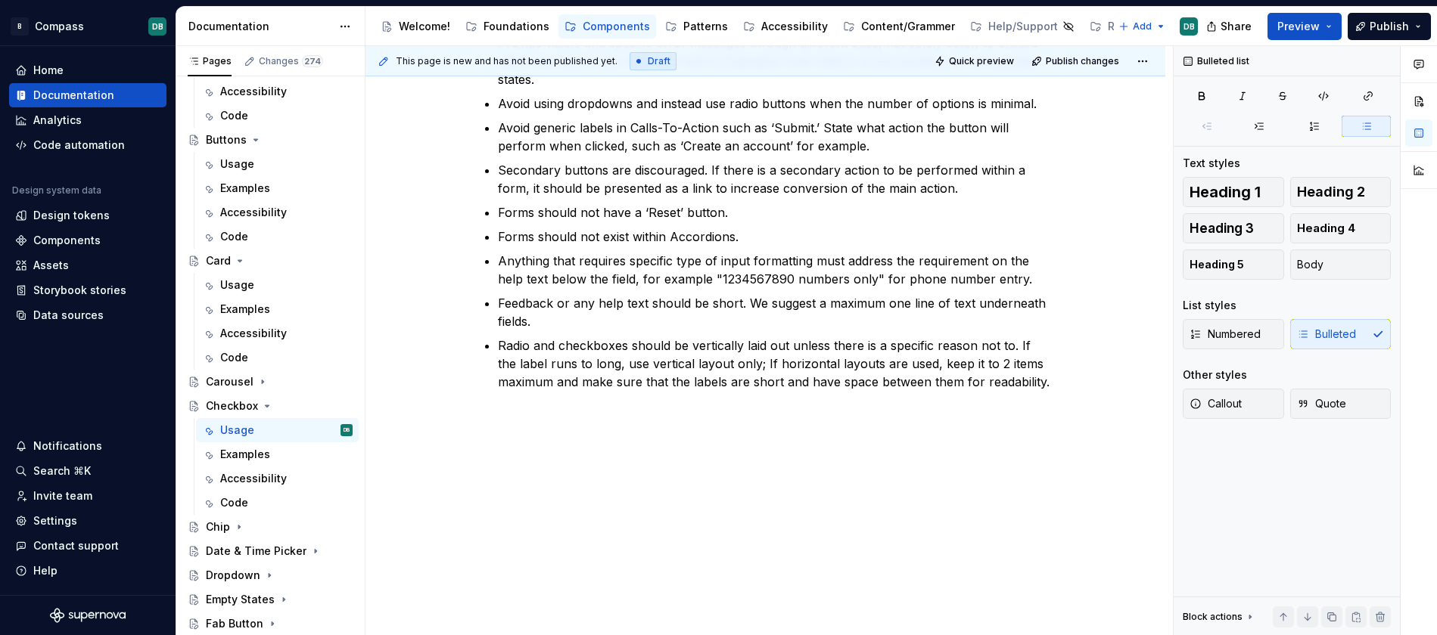
scroll to position [749, 0]
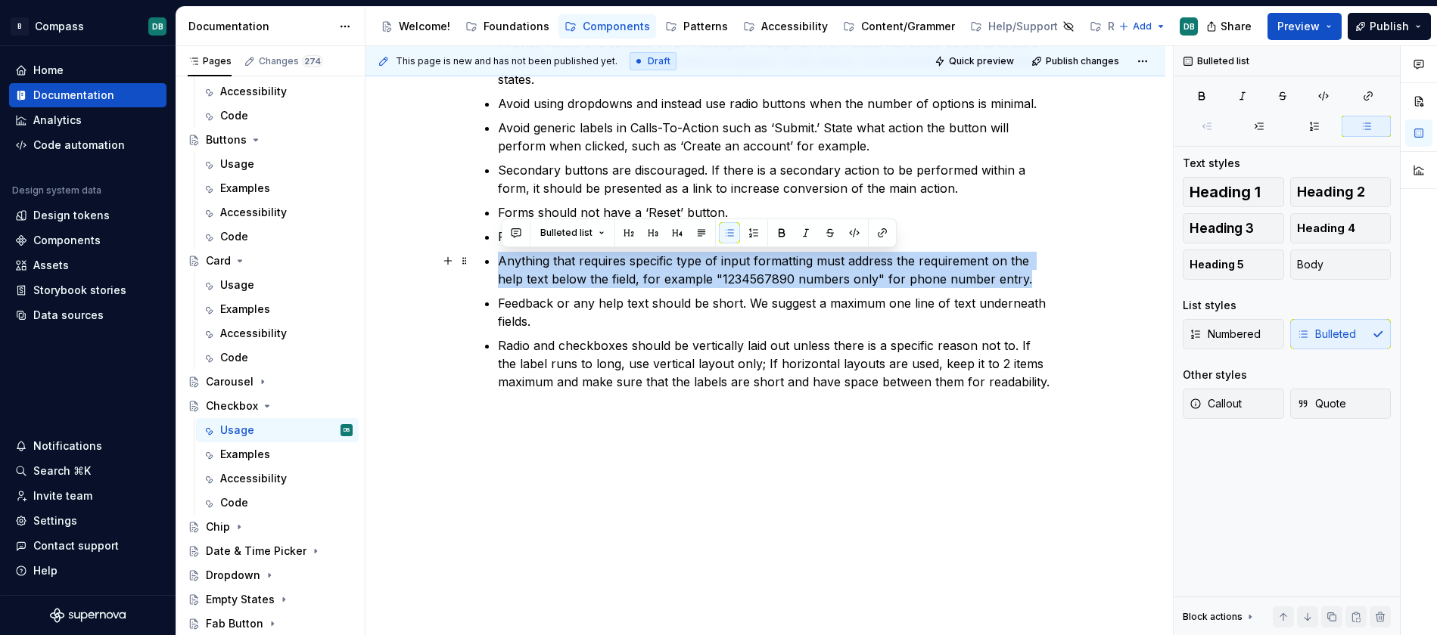
drag, startPoint x: 501, startPoint y: 255, endPoint x: 1027, endPoint y: 287, distance: 526.7
click at [1027, 287] on p "Anything that requires specific type of input formatting must address the requi…" at bounding box center [775, 270] width 554 height 36
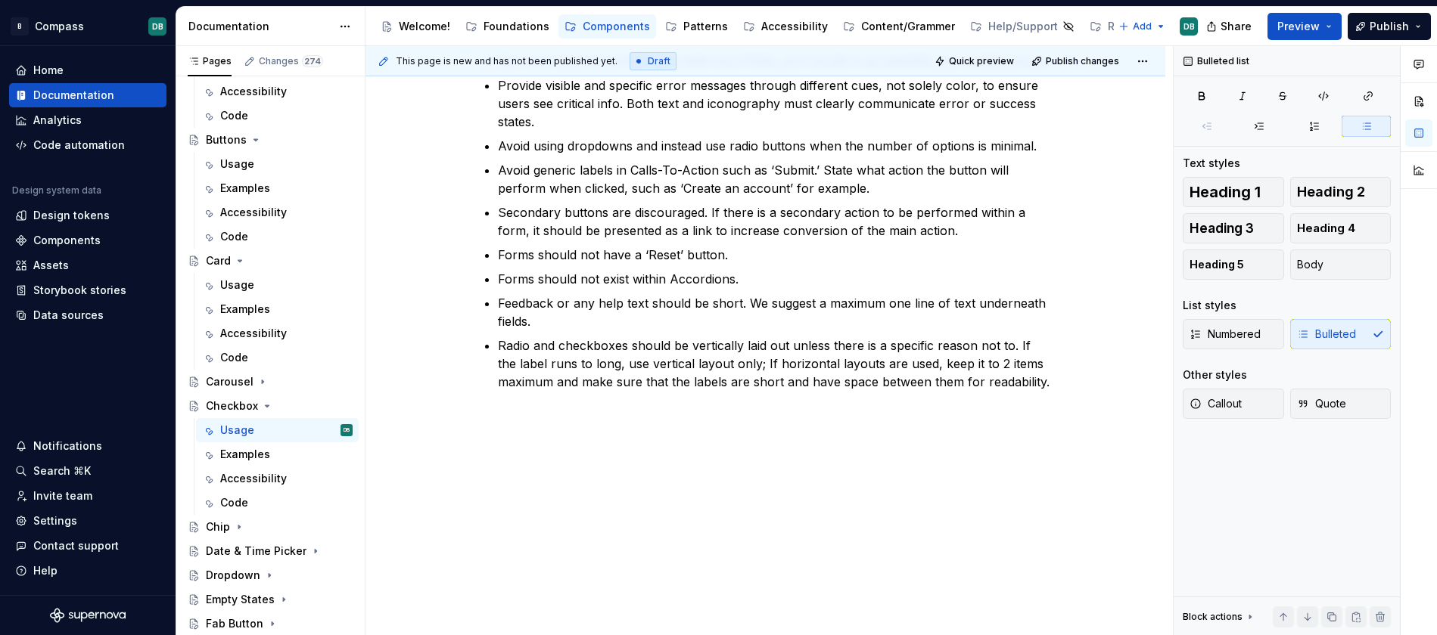
scroll to position [707, 0]
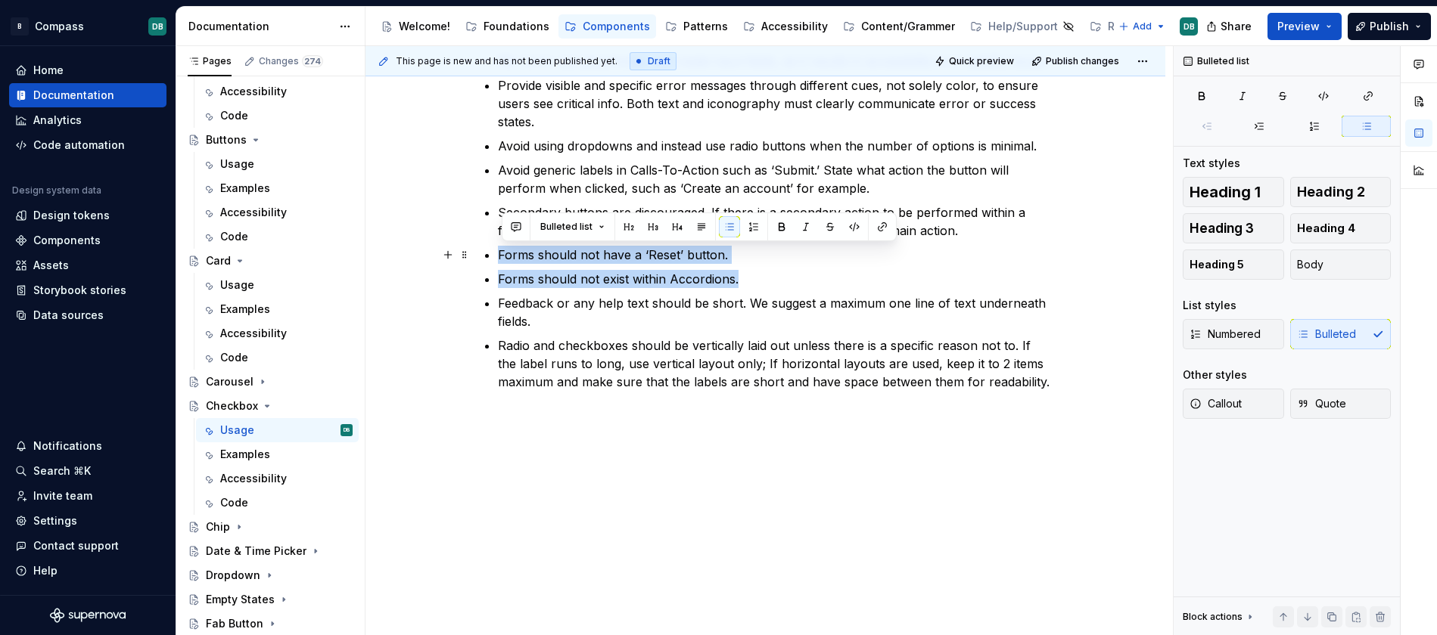
drag, startPoint x: 751, startPoint y: 281, endPoint x: 494, endPoint y: 260, distance: 258.0
click at [494, 260] on div "Usage Guidelines Forms must include descriptive Alt Text and Aria Labels to sup…" at bounding box center [766, 9] width 572 height 835
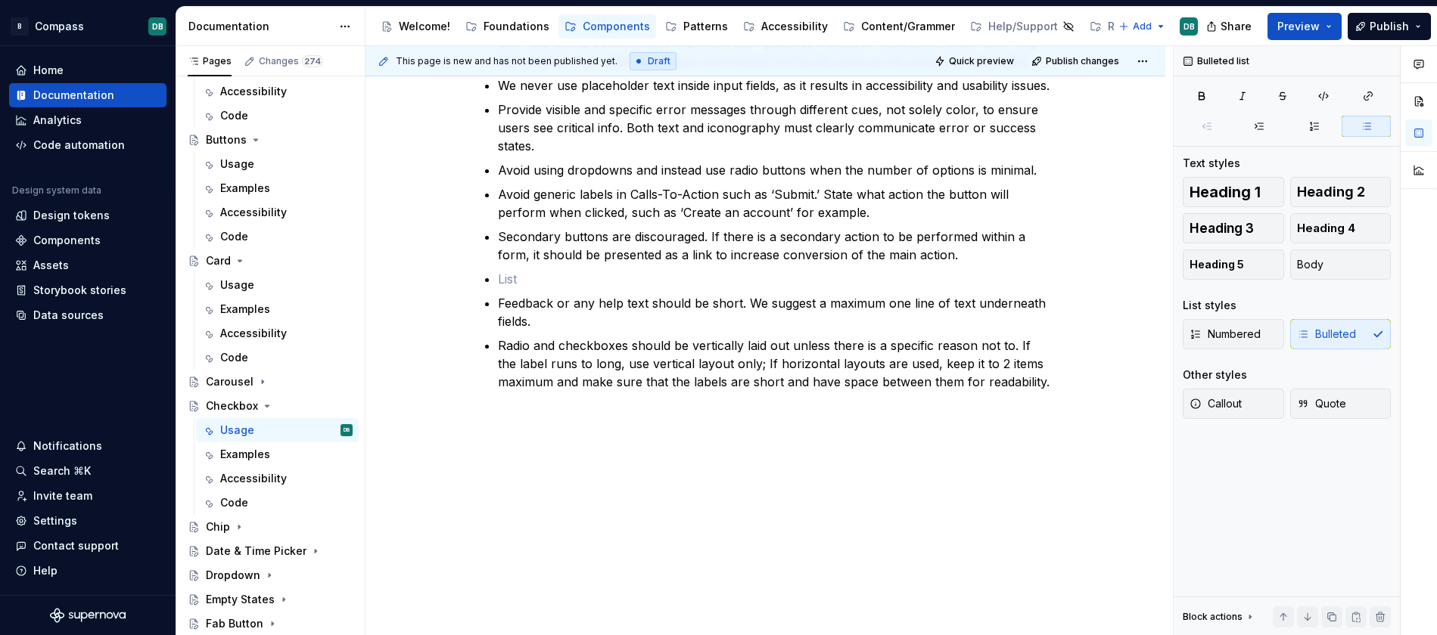
scroll to position [658, 0]
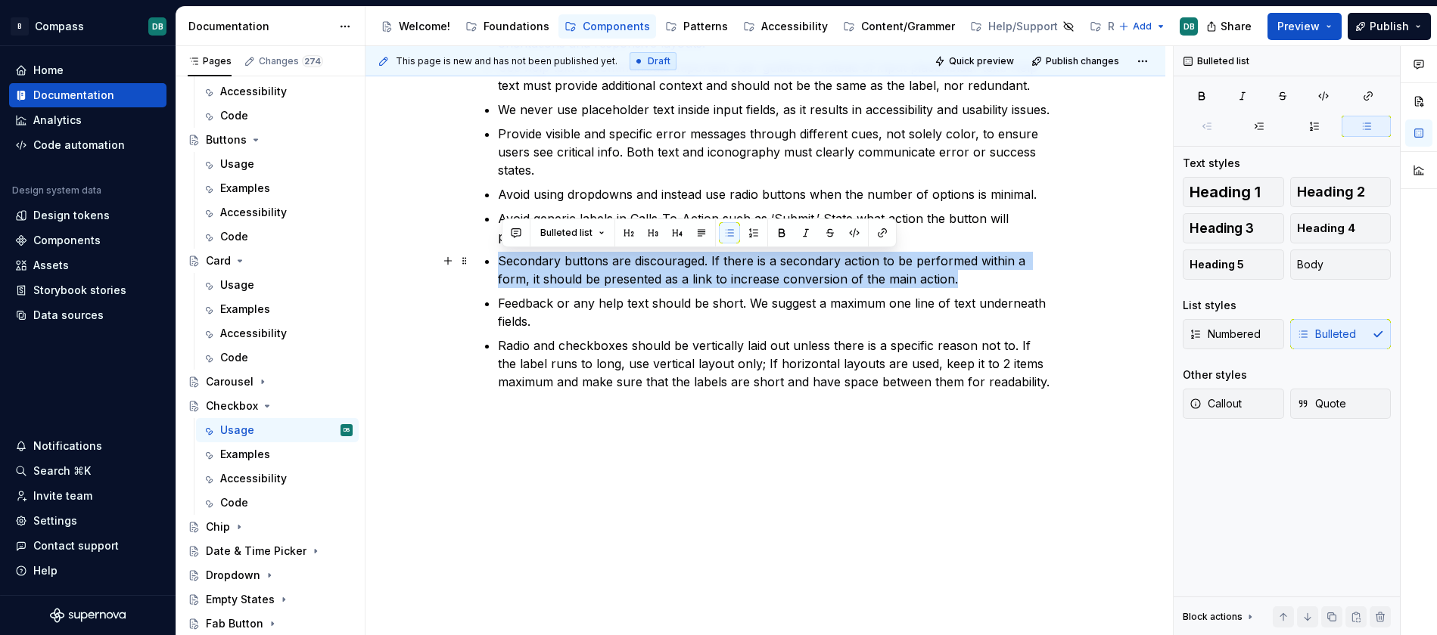
drag, startPoint x: 965, startPoint y: 277, endPoint x: 500, endPoint y: 259, distance: 464.8
click at [500, 259] on div "Usage Guidelines Forms must include descriptive Alt Text and Aria Labels to sup…" at bounding box center [766, 34] width 572 height 787
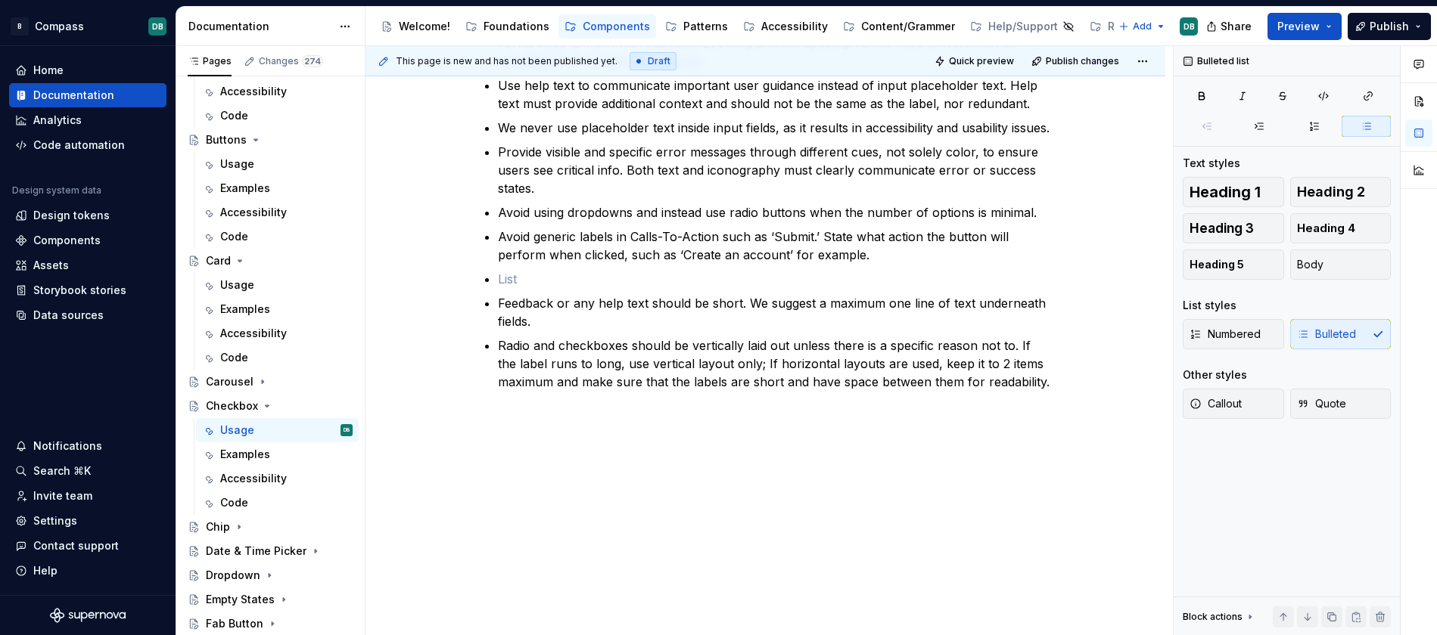
scroll to position [616, 0]
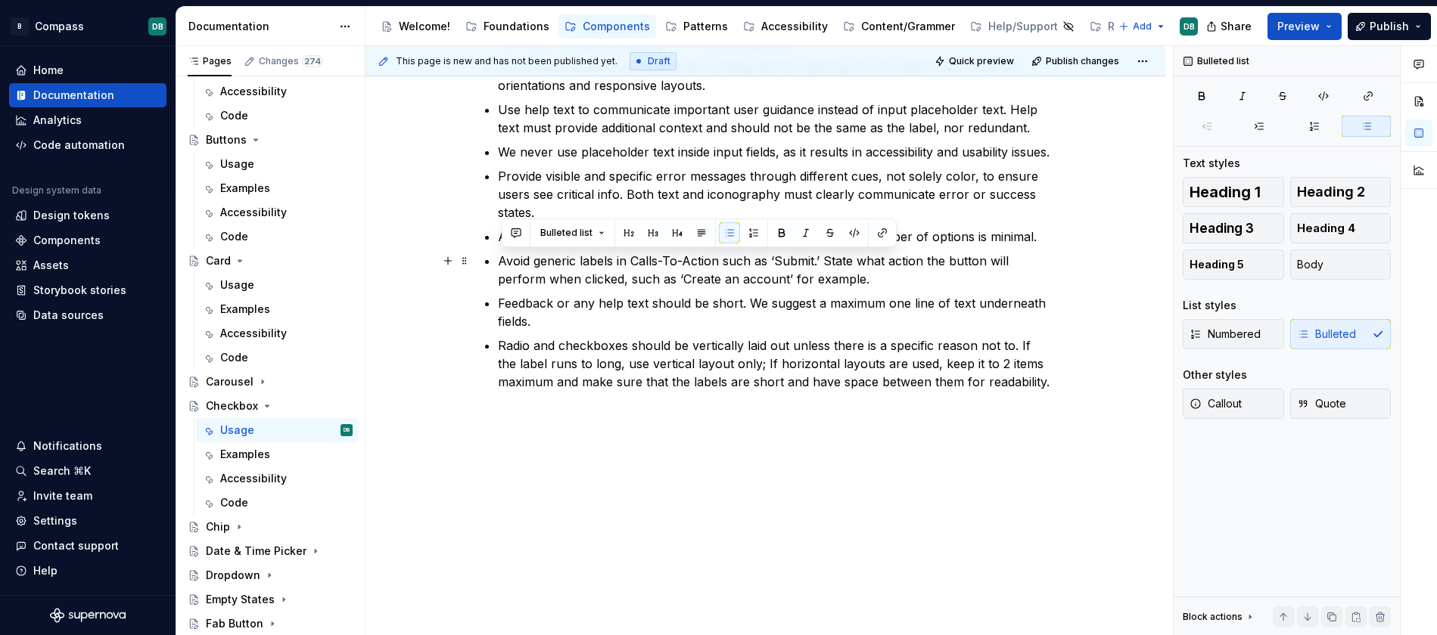
drag, startPoint x: 875, startPoint y: 279, endPoint x: 500, endPoint y: 263, distance: 375.6
click at [500, 263] on p "Avoid generic labels in Calls-To-Action such as ‘Submit.’ State what action the…" at bounding box center [775, 270] width 554 height 36
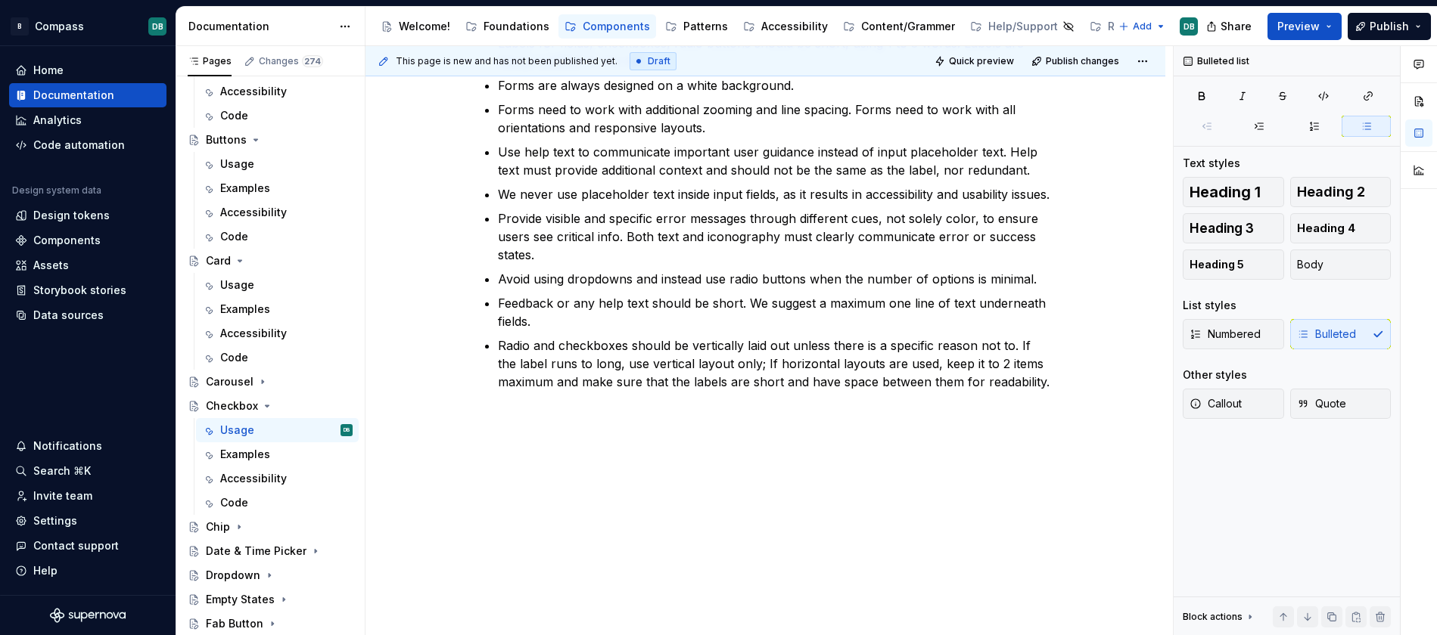
scroll to position [573, 0]
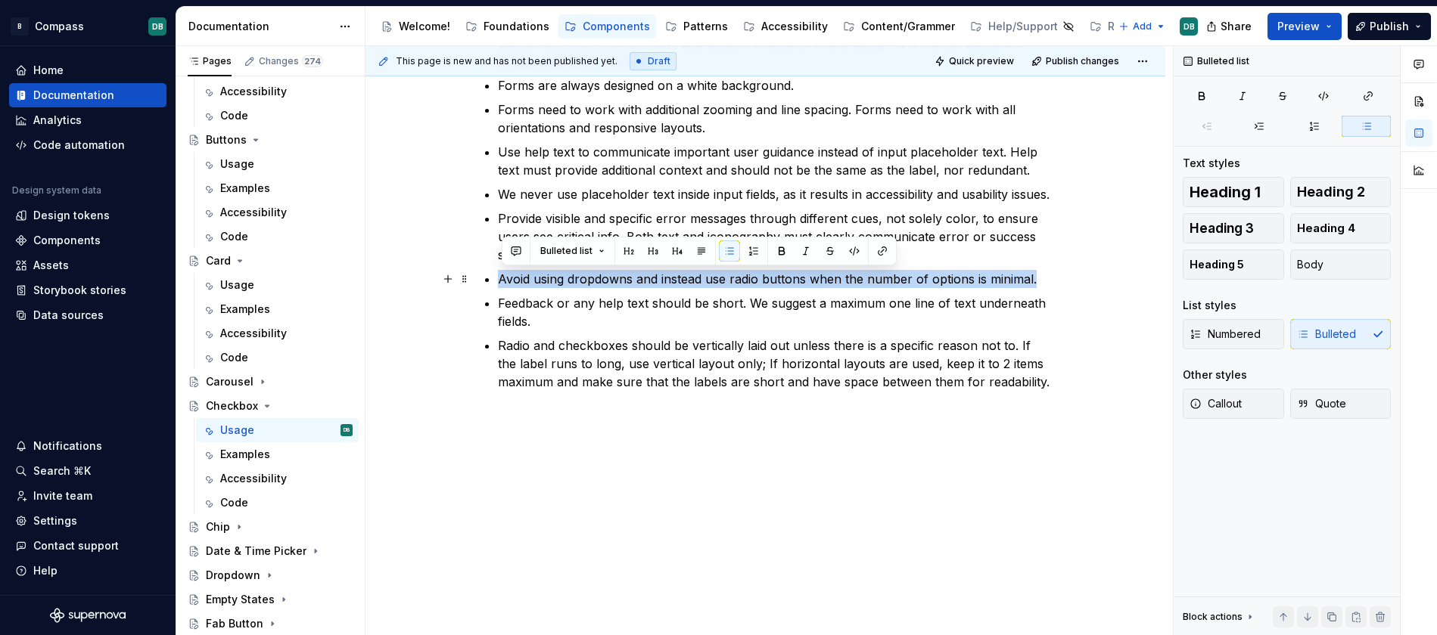
drag, startPoint x: 1040, startPoint y: 282, endPoint x: 502, endPoint y: 274, distance: 537.9
click at [502, 274] on p "Avoid using dropdowns and instead use radio buttons when the number of options …" at bounding box center [775, 279] width 554 height 18
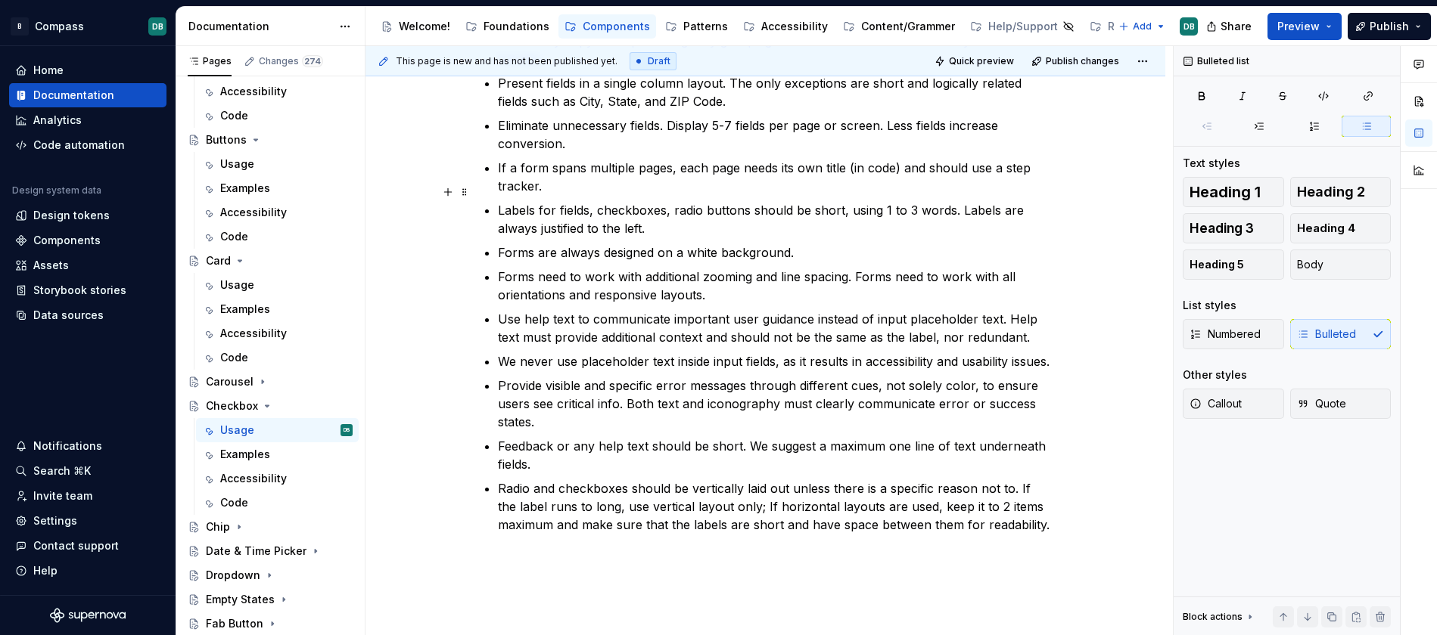
scroll to position [402, 0]
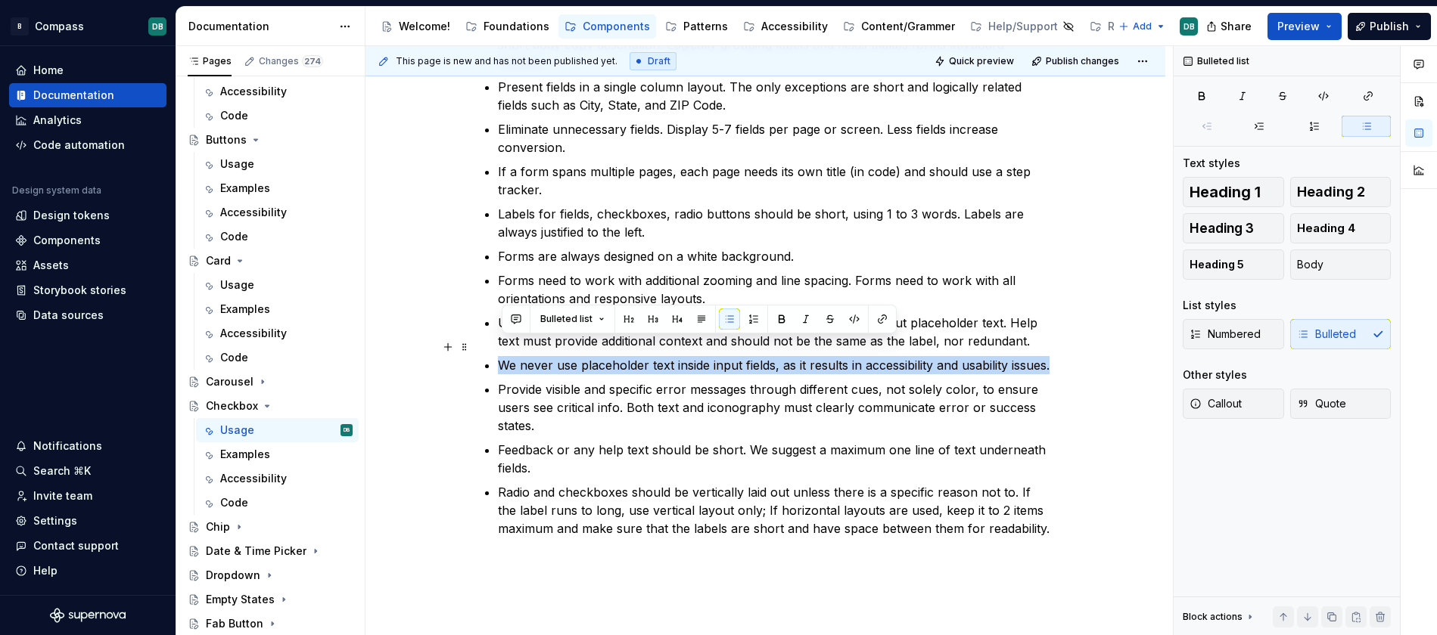
drag, startPoint x: 548, startPoint y: 367, endPoint x: 497, endPoint y: 340, distance: 57.5
click at [497, 340] on div "Usage Guidelines Forms must include descriptive Alt Text and Aria Labels to sup…" at bounding box center [766, 235] width 572 height 678
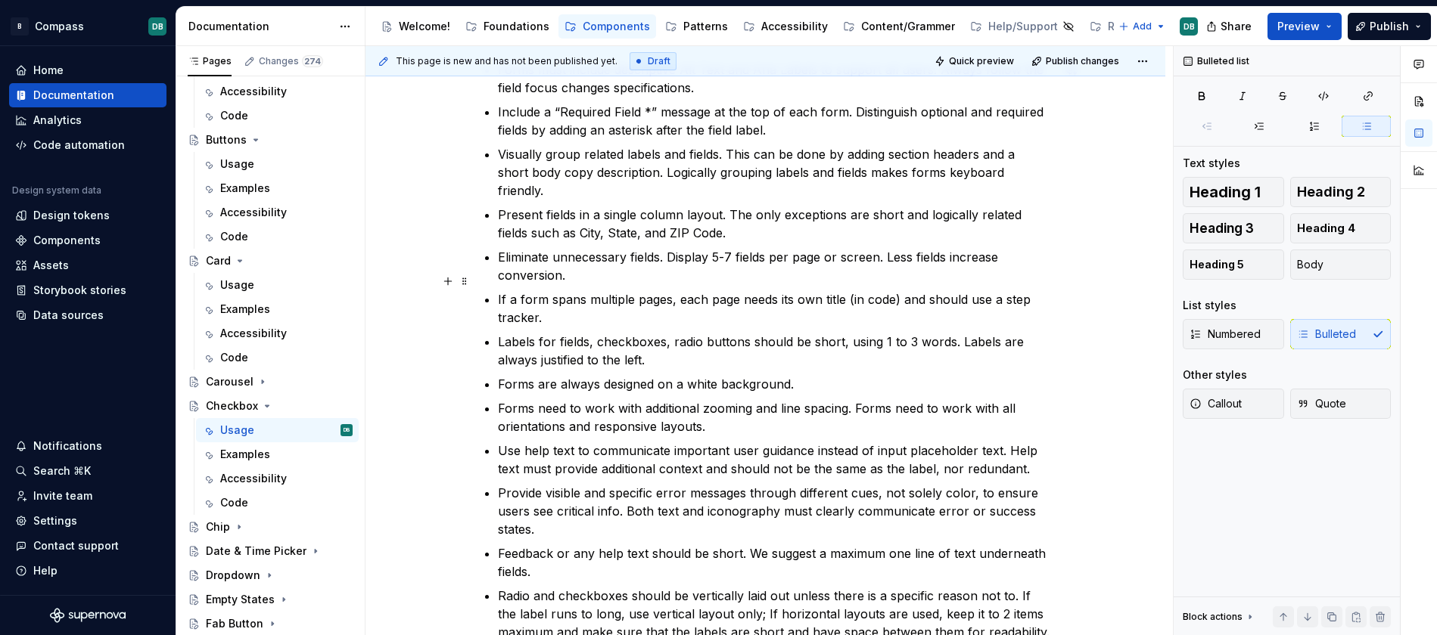
scroll to position [269, 0]
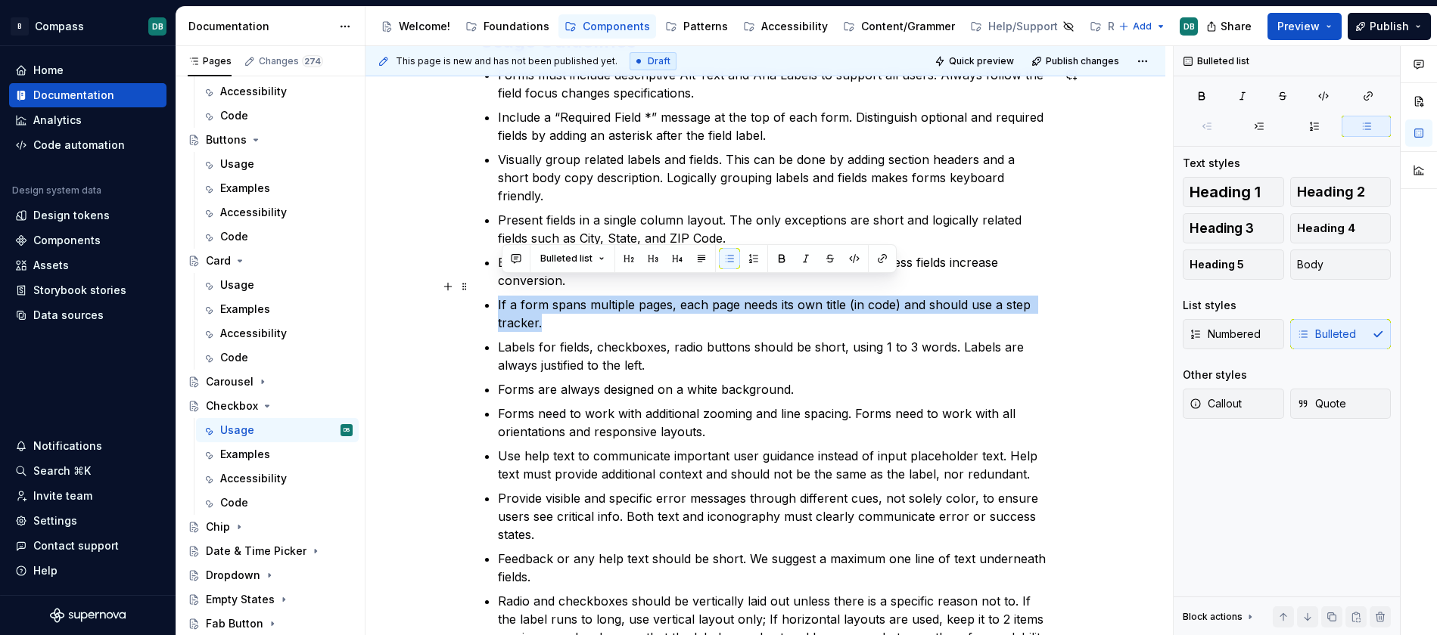
drag, startPoint x: 555, startPoint y: 305, endPoint x: 499, endPoint y: 283, distance: 60.1
click at [499, 283] on div "Usage Guidelines Forms must include descriptive Alt Text and Aria Labels to sup…" at bounding box center [766, 357] width 572 height 654
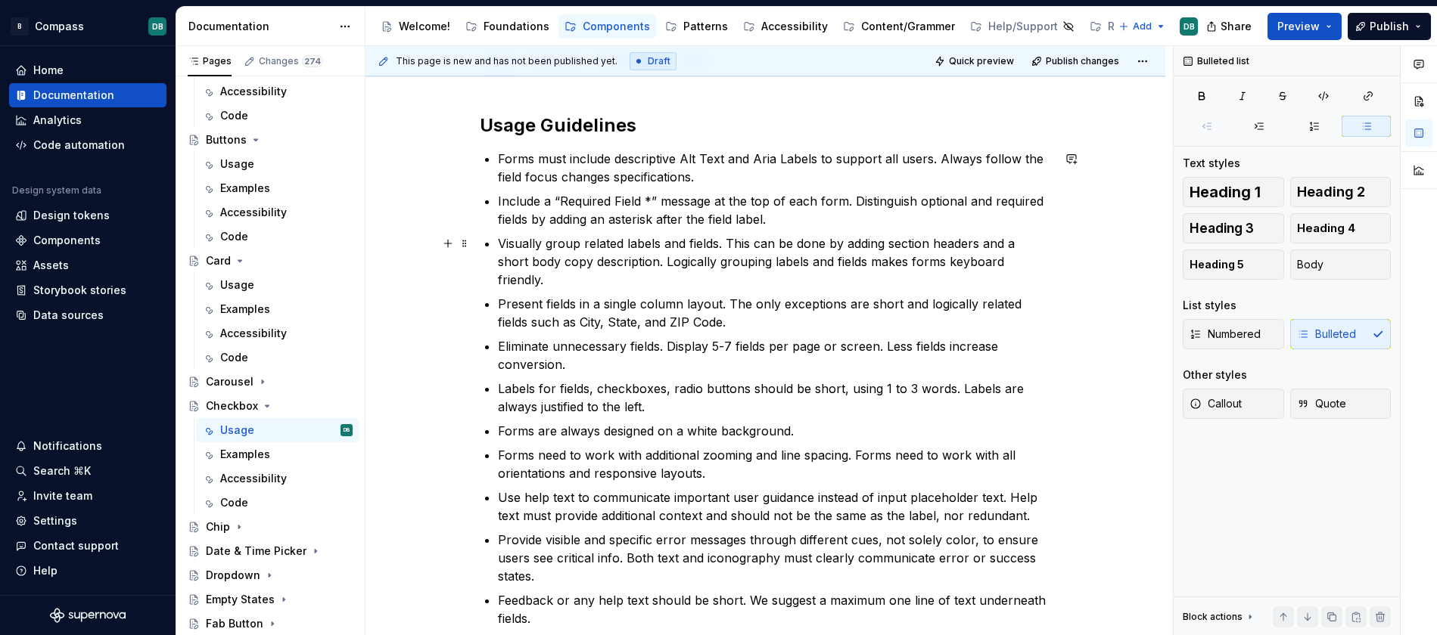
scroll to position [181, 0]
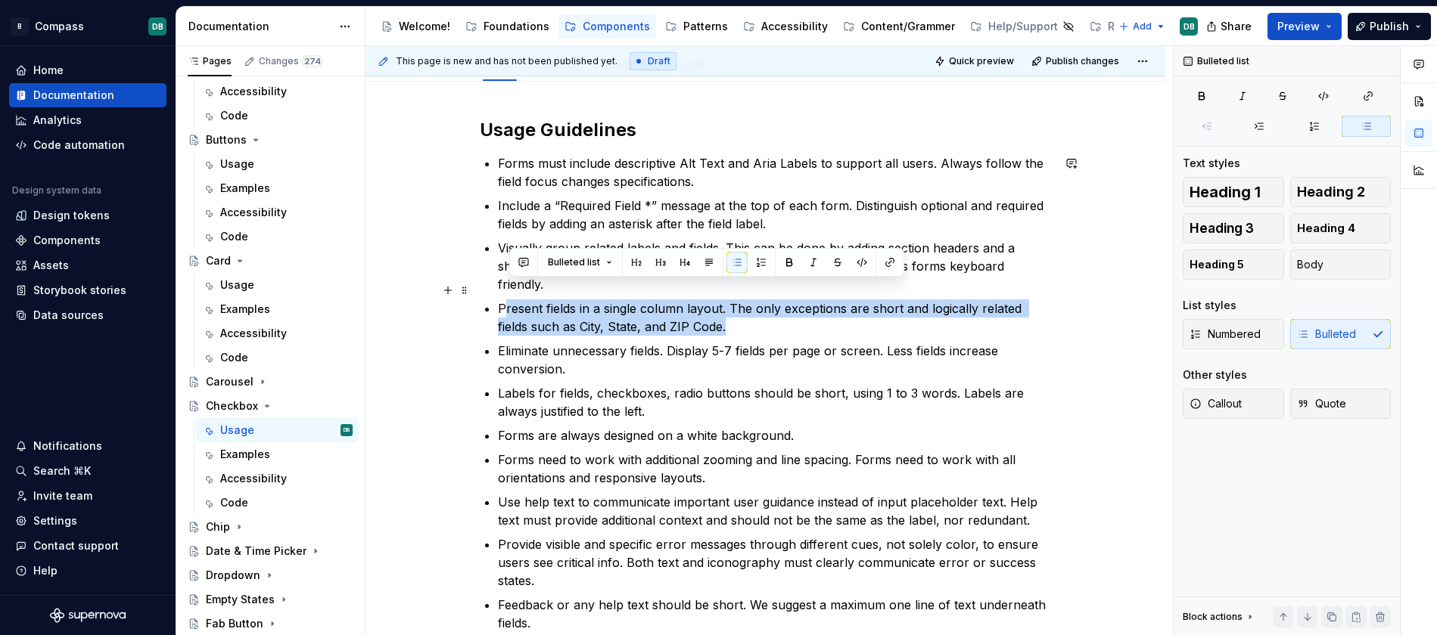
drag, startPoint x: 747, startPoint y: 311, endPoint x: 508, endPoint y: 291, distance: 239.1
click at [508, 300] on p "Present fields in a single column layout. The only exceptions are short and log…" at bounding box center [775, 318] width 554 height 36
click at [463, 268] on div "Usage Guidelines Forms must include descriptive Alt Text and Aria Labels to sup…" at bounding box center [765, 510] width 800 height 856
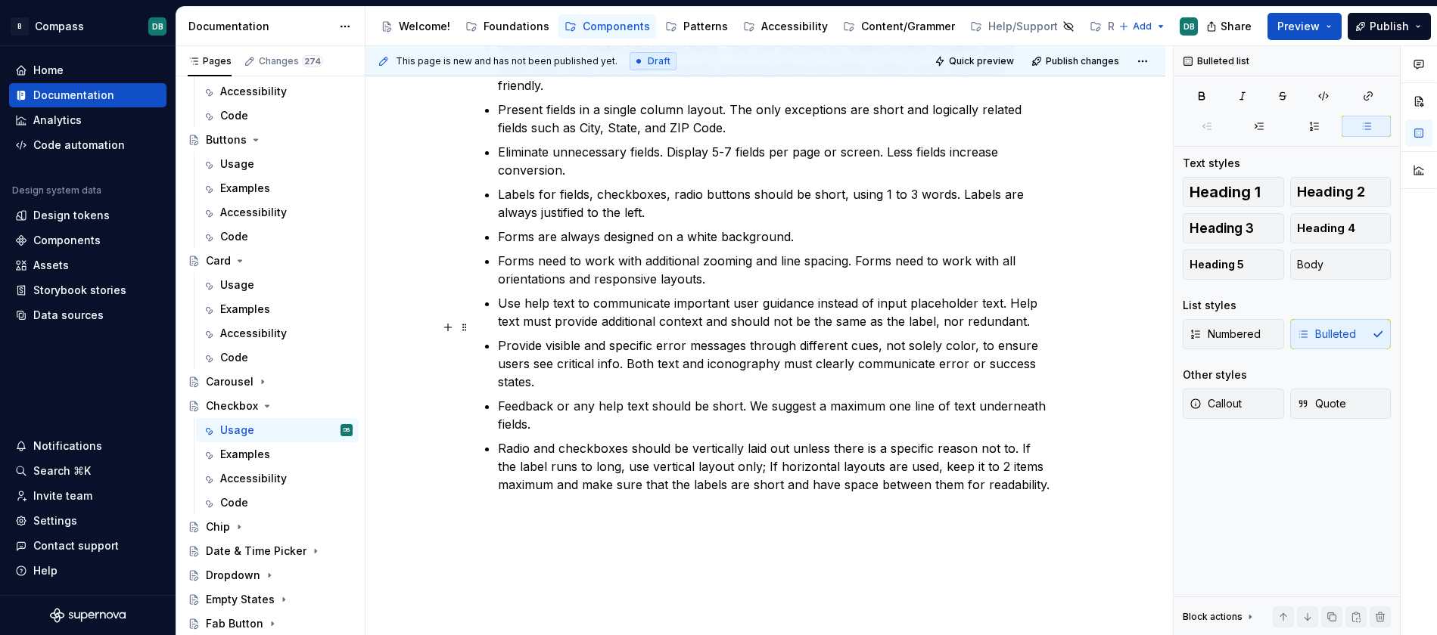
scroll to position [464, 0]
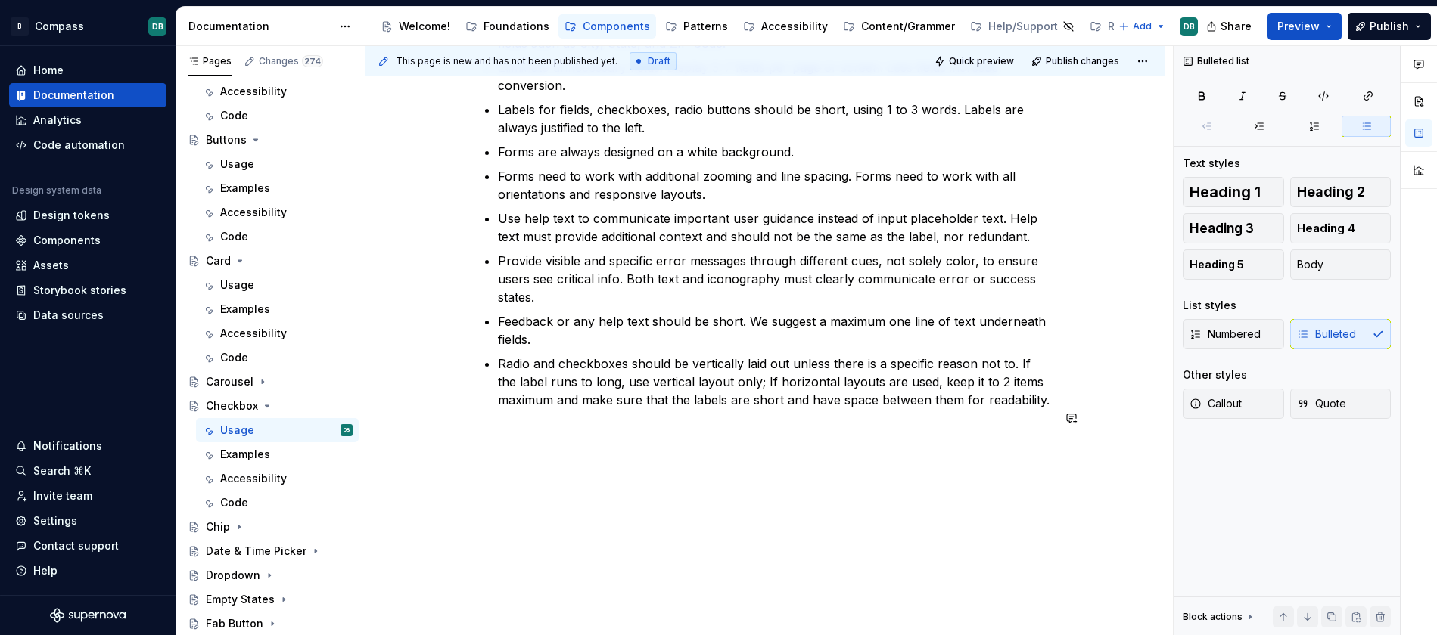
click at [748, 455] on div "Usage Guidelines Forms must include descriptive Alt Text and Aria Labels to sup…" at bounding box center [765, 226] width 800 height 856
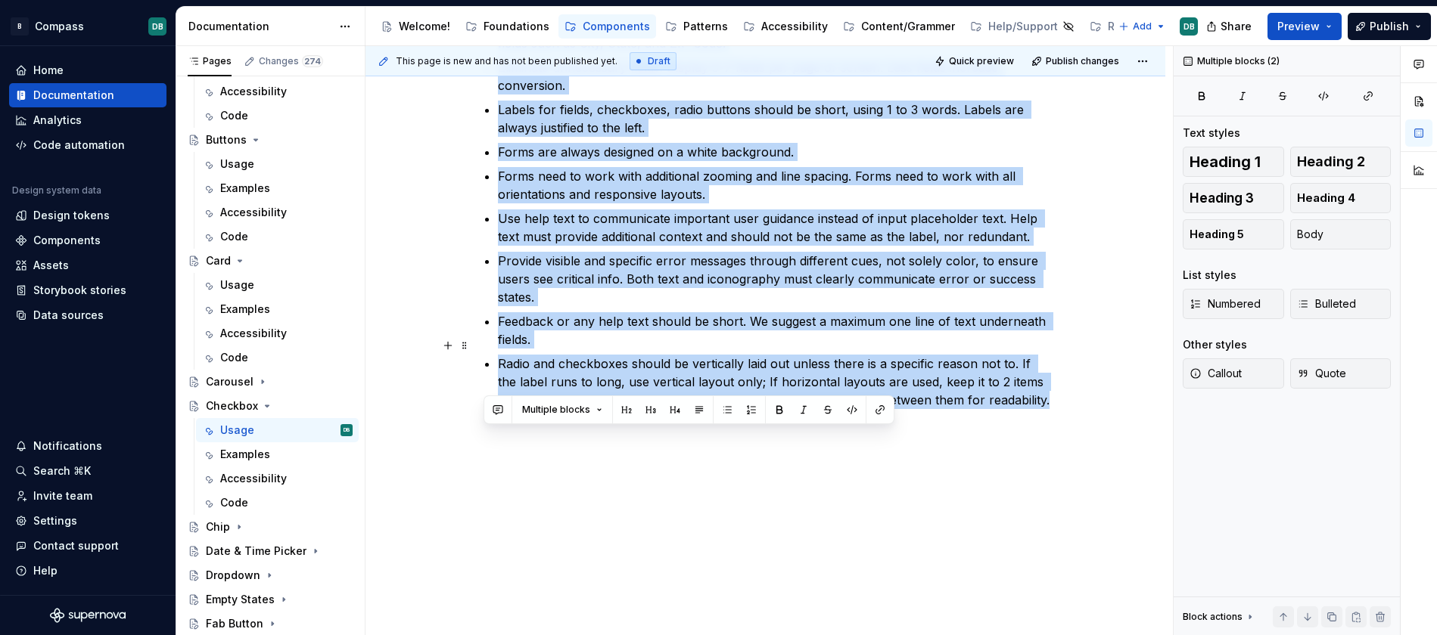
drag, startPoint x: 488, startPoint y: 311, endPoint x: 1051, endPoint y: 384, distance: 567.5
click at [1051, 384] on div "Usage Guidelines Forms must include descriptive Alt Text and Aria Labels to sup…" at bounding box center [766, 139] width 572 height 611
copy div "Usage Guidelines Forms must include descriptive Alt Text and Aria Labels to sup…"
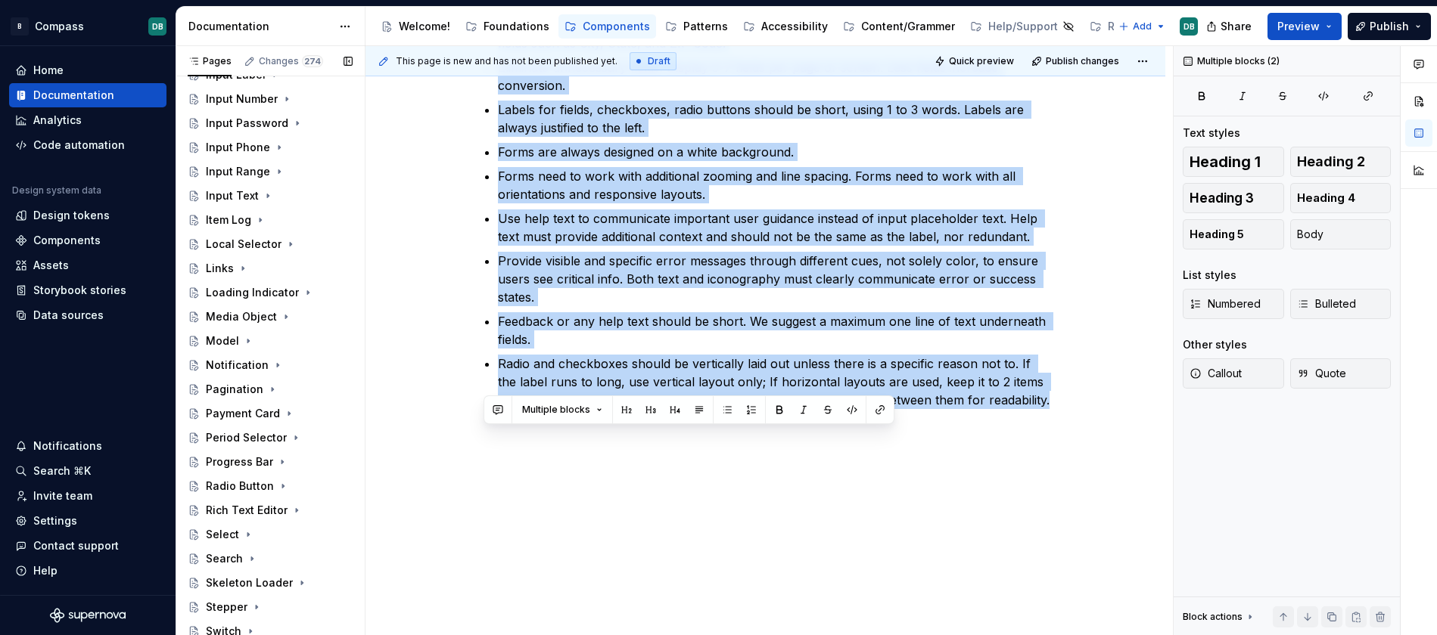
scroll to position [1461, 0]
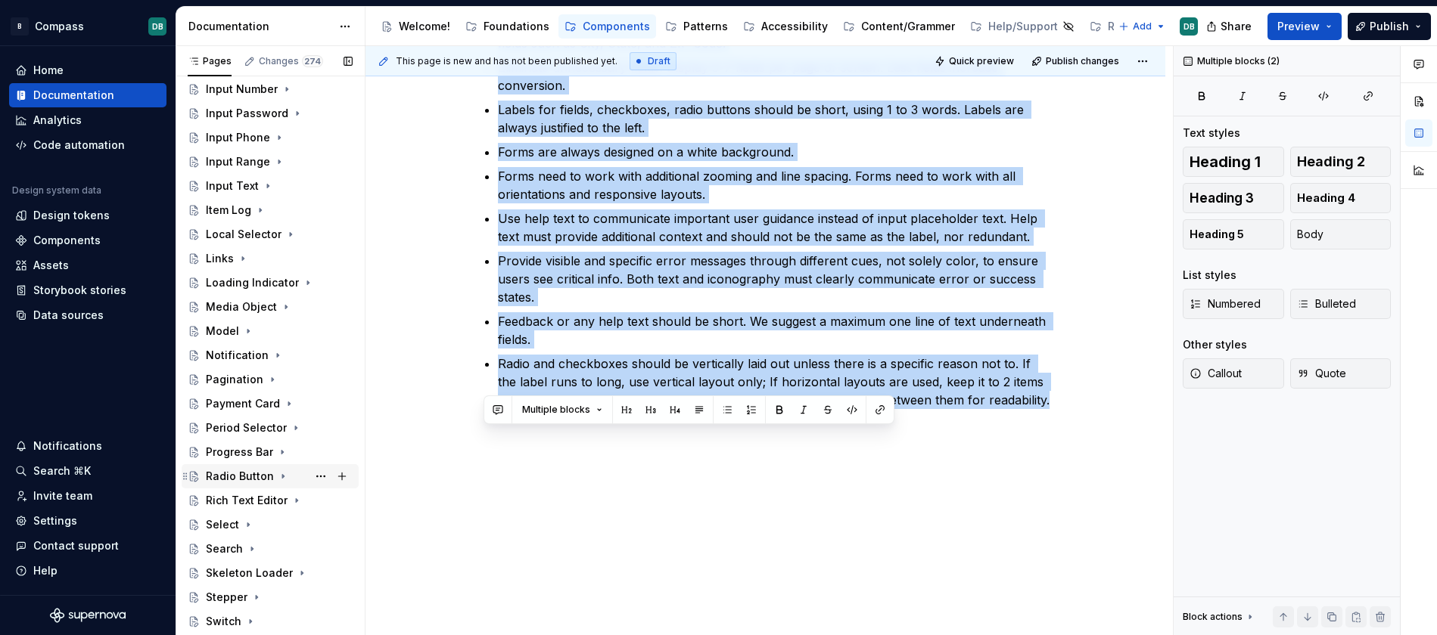
click at [247, 474] on div "Radio Button" at bounding box center [240, 476] width 68 height 15
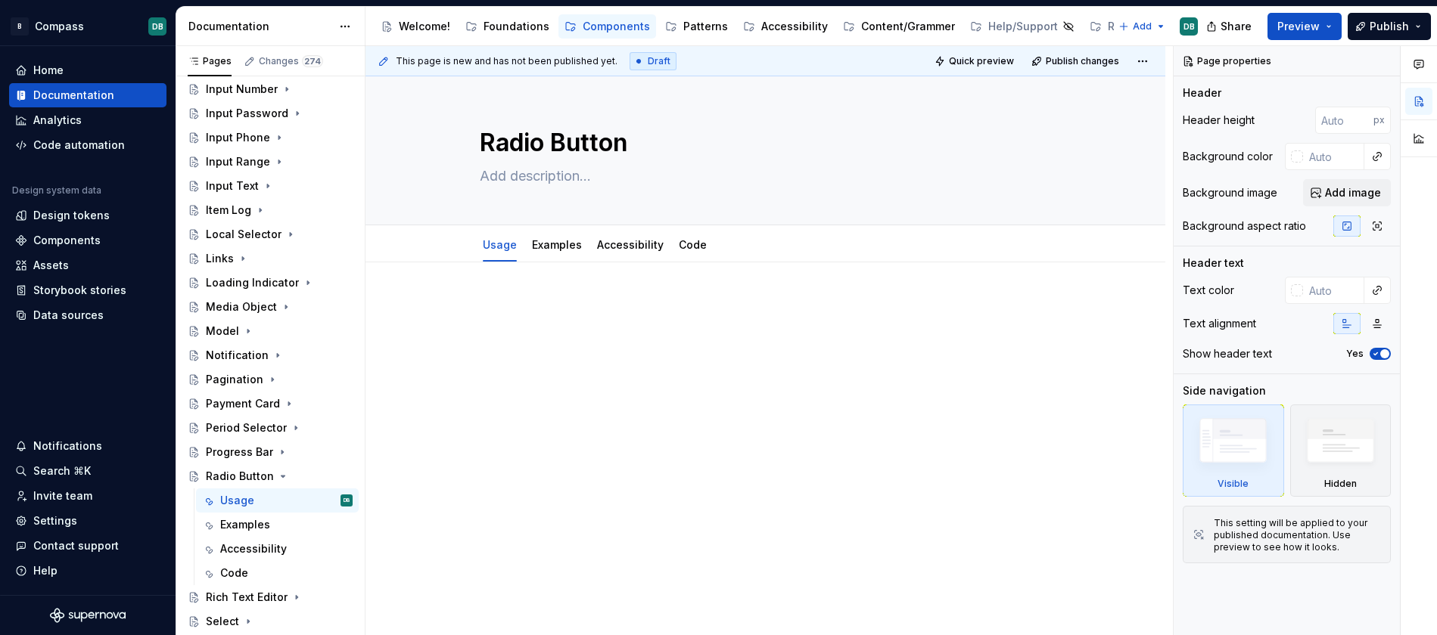
click at [489, 300] on p at bounding box center [766, 308] width 572 height 18
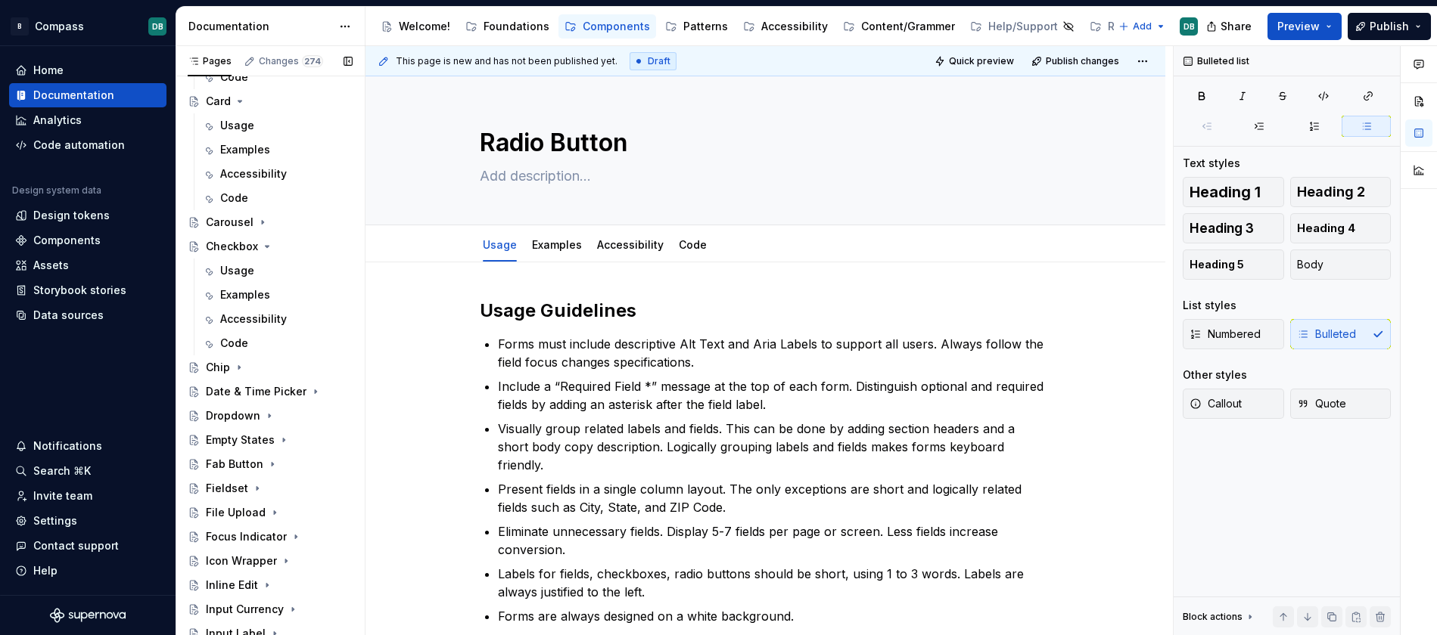
scroll to position [887, 0]
click at [266, 250] on icon "Page tree" at bounding box center [268, 251] width 4 height 2
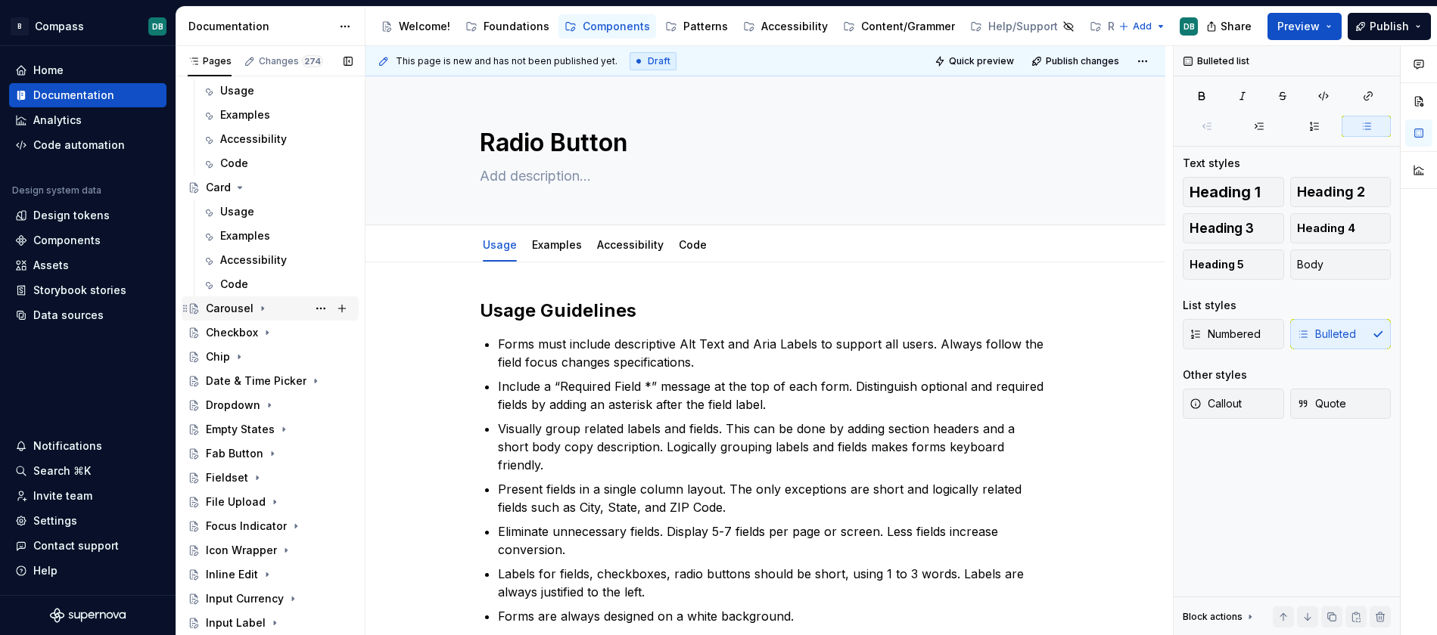
scroll to position [778, 0]
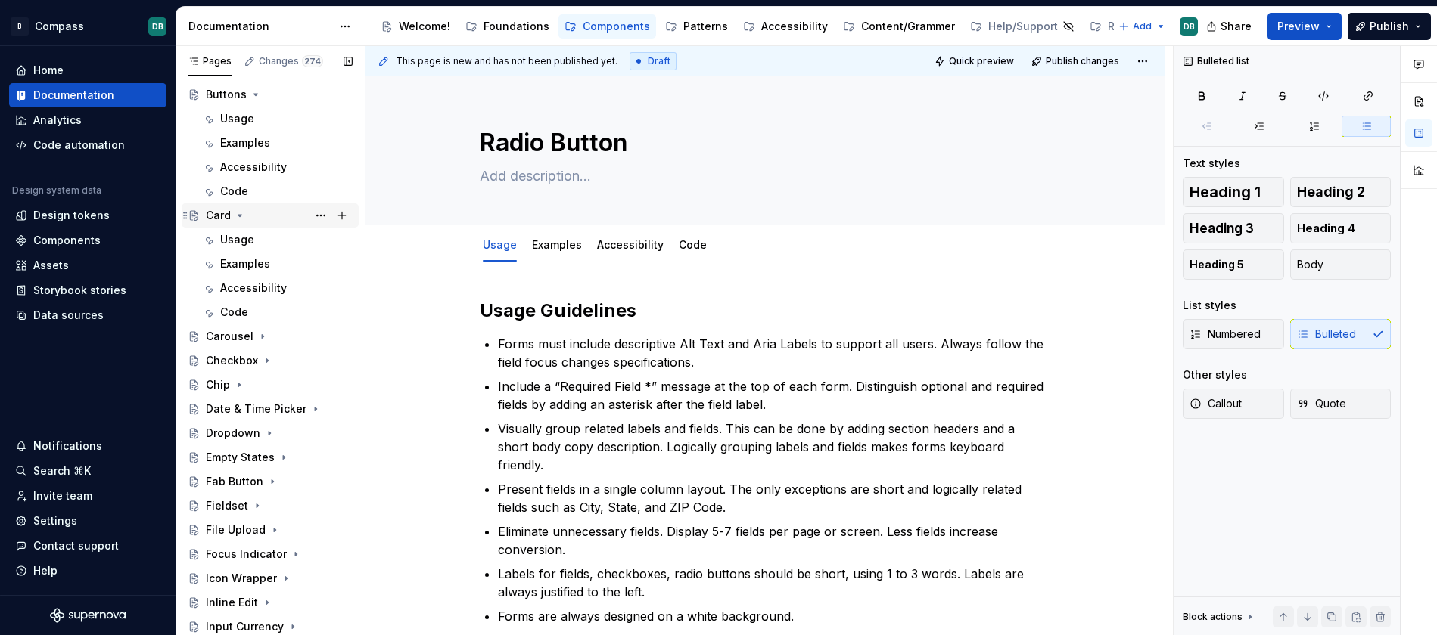
click at [238, 218] on icon "Page tree" at bounding box center [240, 216] width 12 height 12
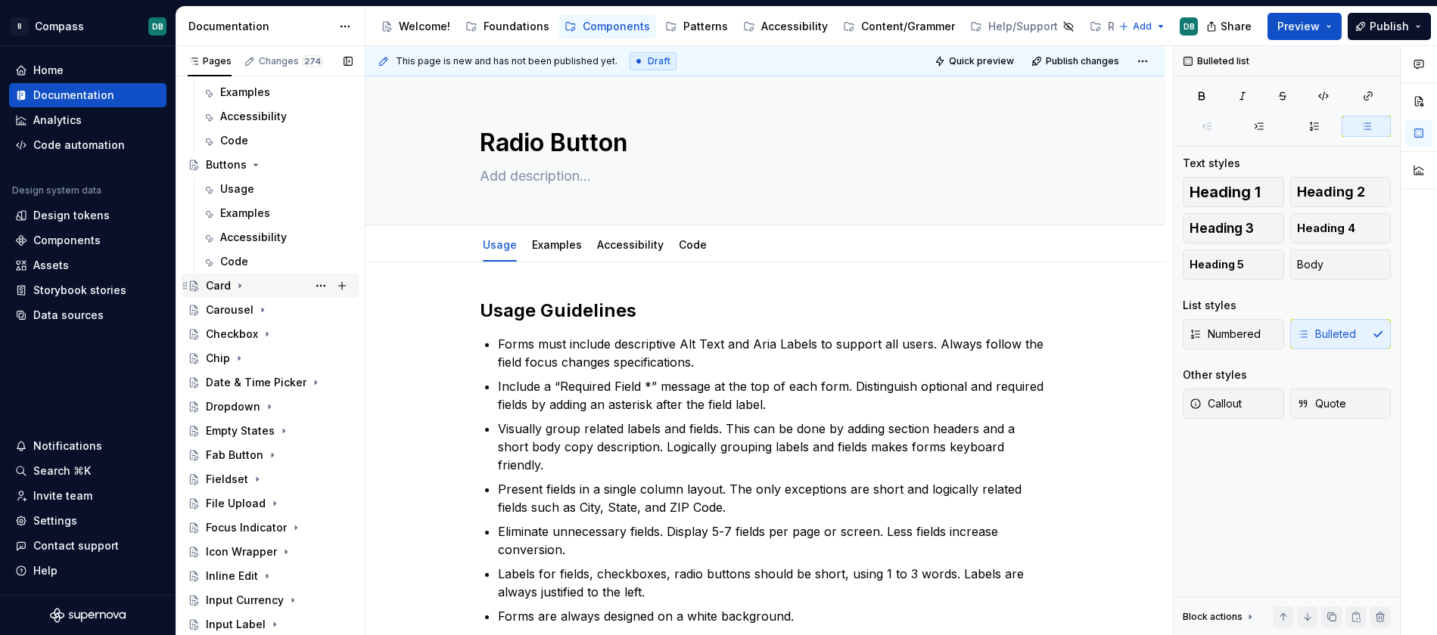
scroll to position [701, 0]
click at [251, 172] on icon "Page tree" at bounding box center [256, 171] width 12 height 12
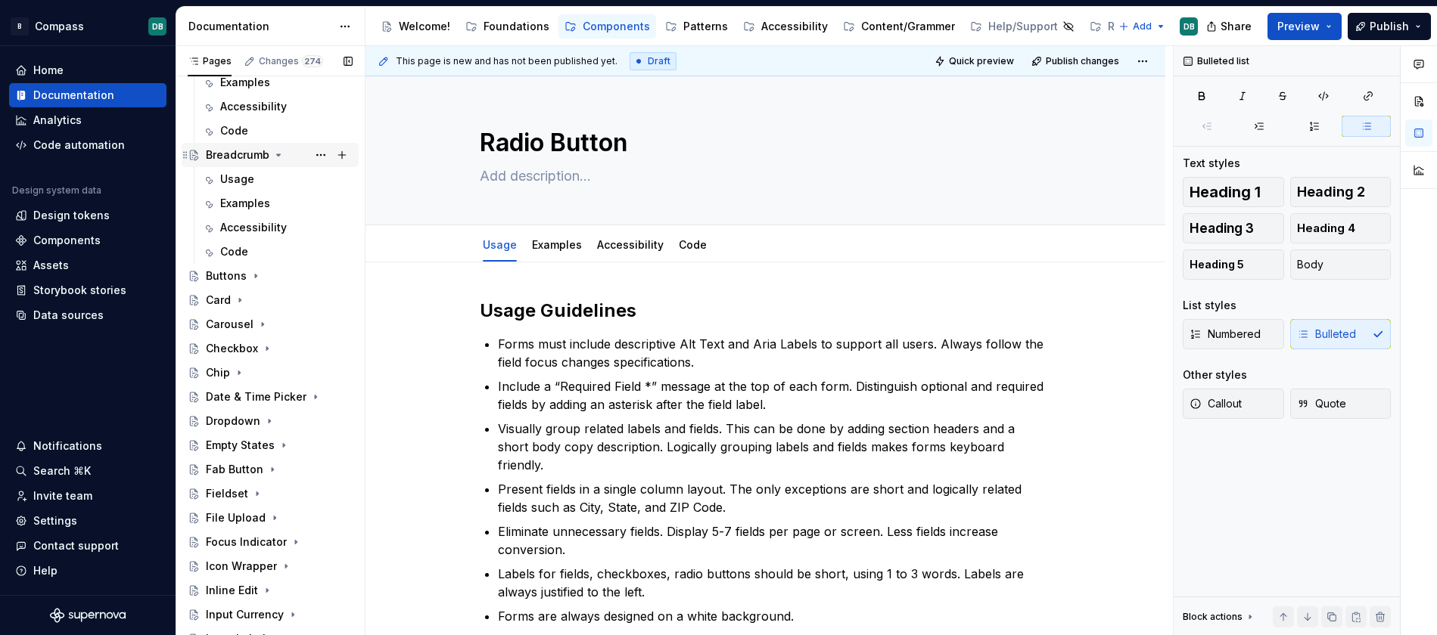
click at [278, 154] on icon "Page tree" at bounding box center [279, 155] width 4 height 2
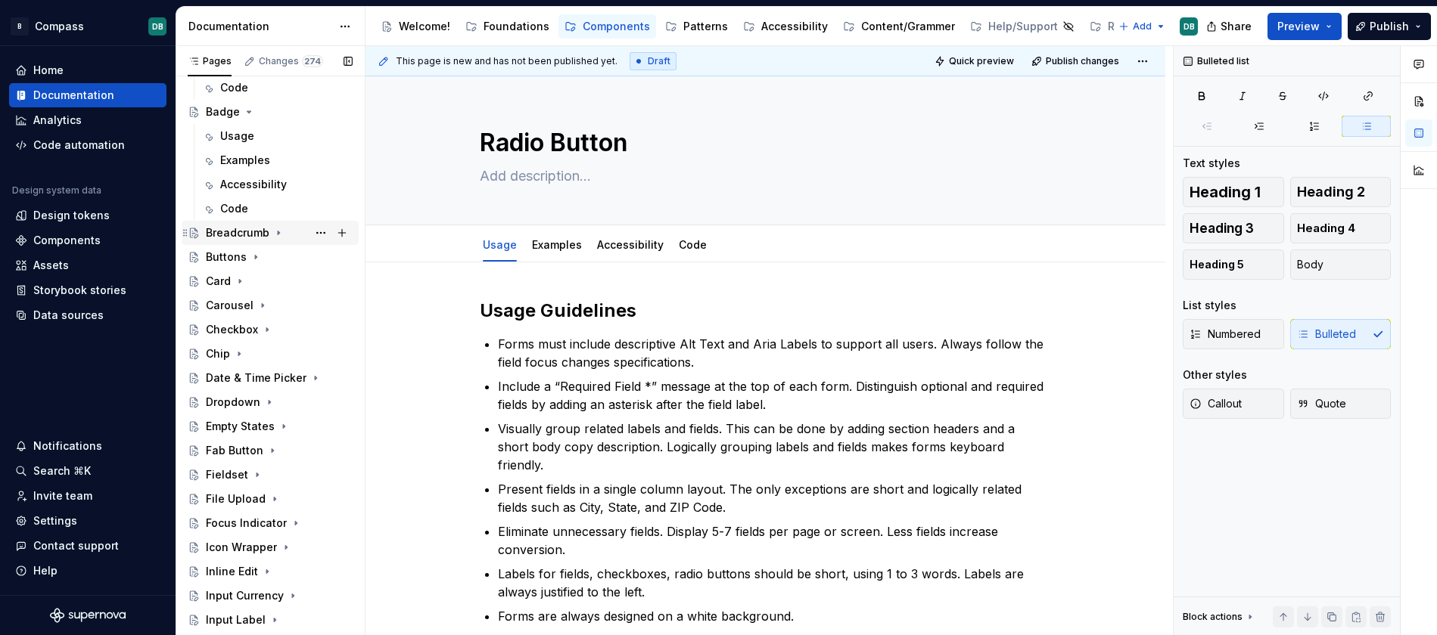
scroll to position [492, 0]
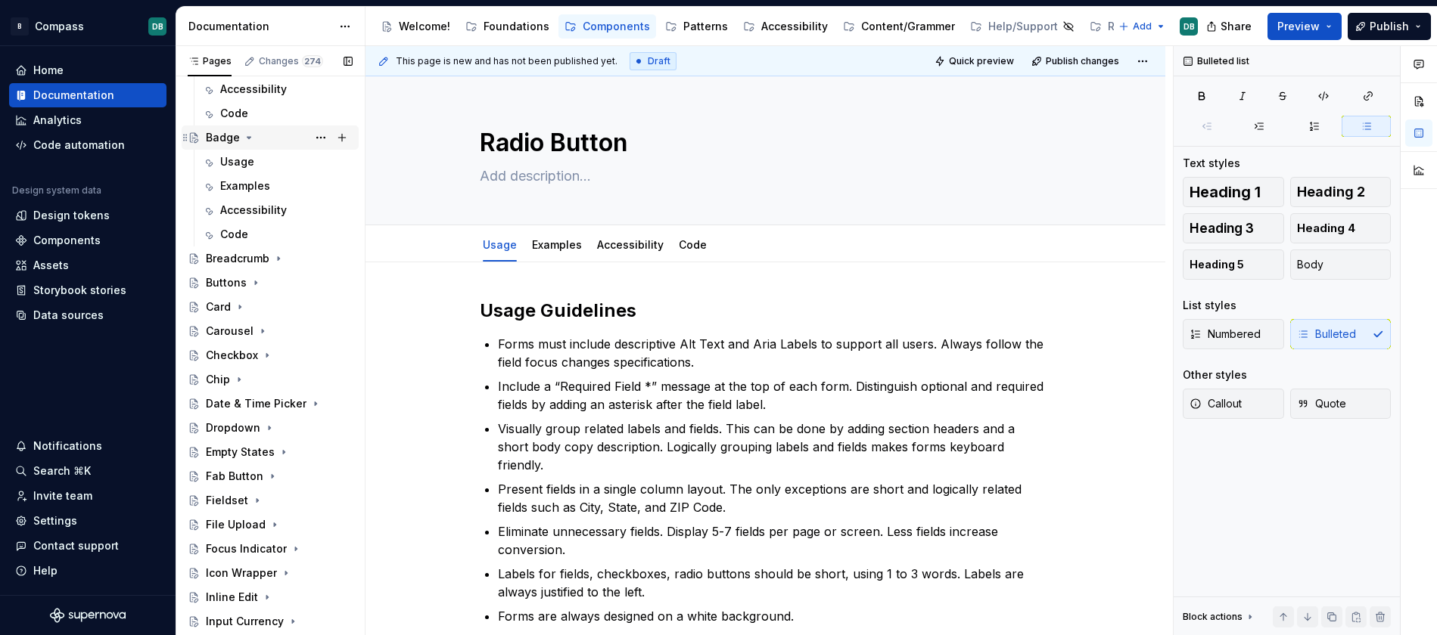
click at [247, 137] on icon "Page tree" at bounding box center [249, 138] width 4 height 2
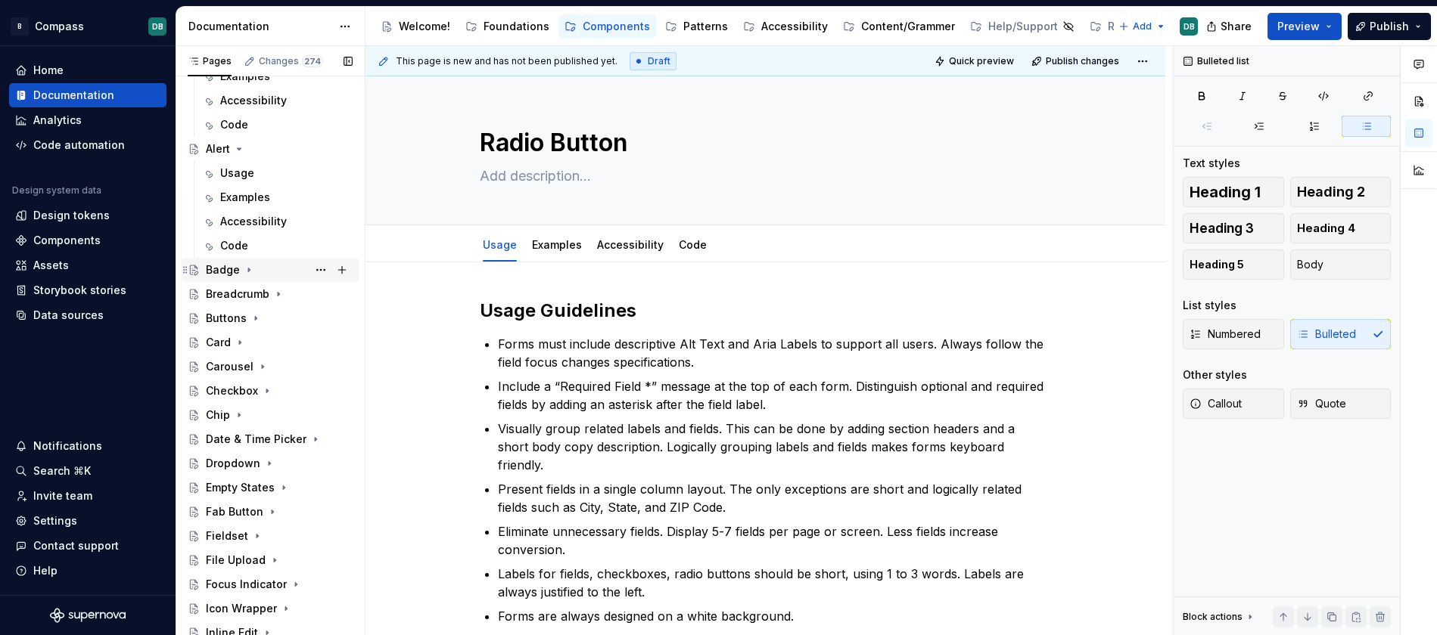
scroll to position [354, 0]
click at [237, 160] on icon "Page tree" at bounding box center [239, 155] width 12 height 12
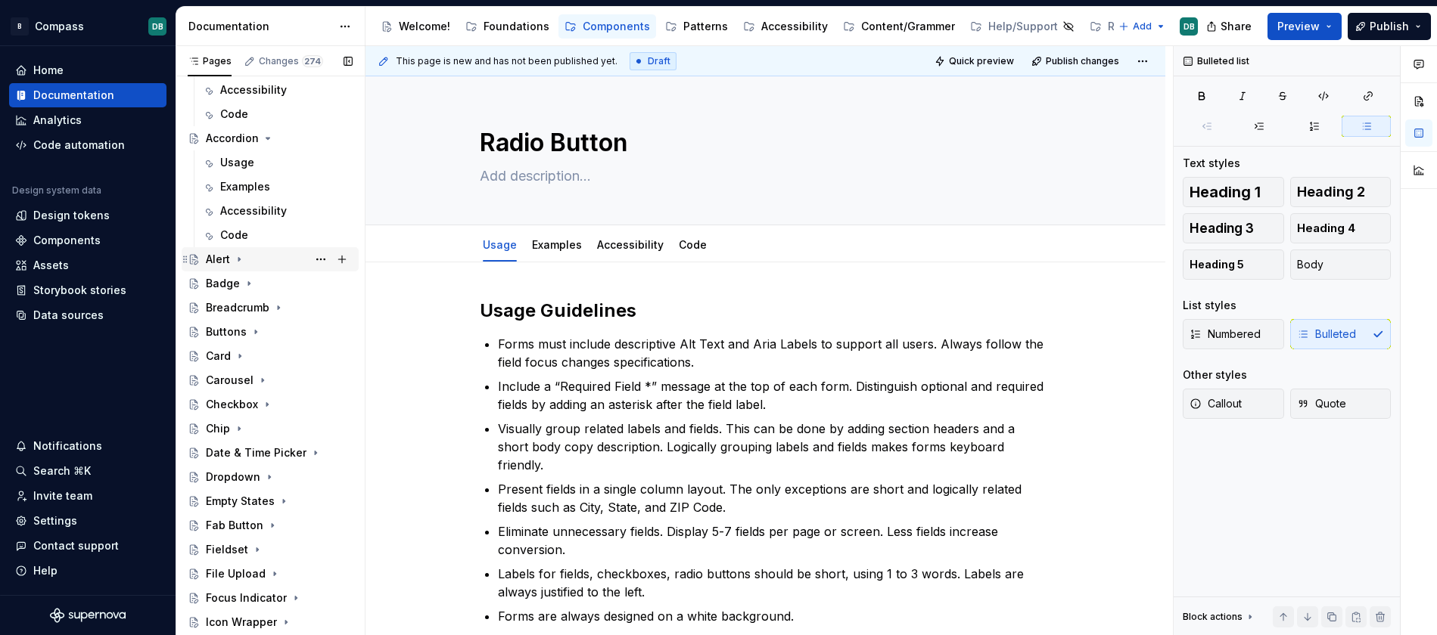
scroll to position [218, 0]
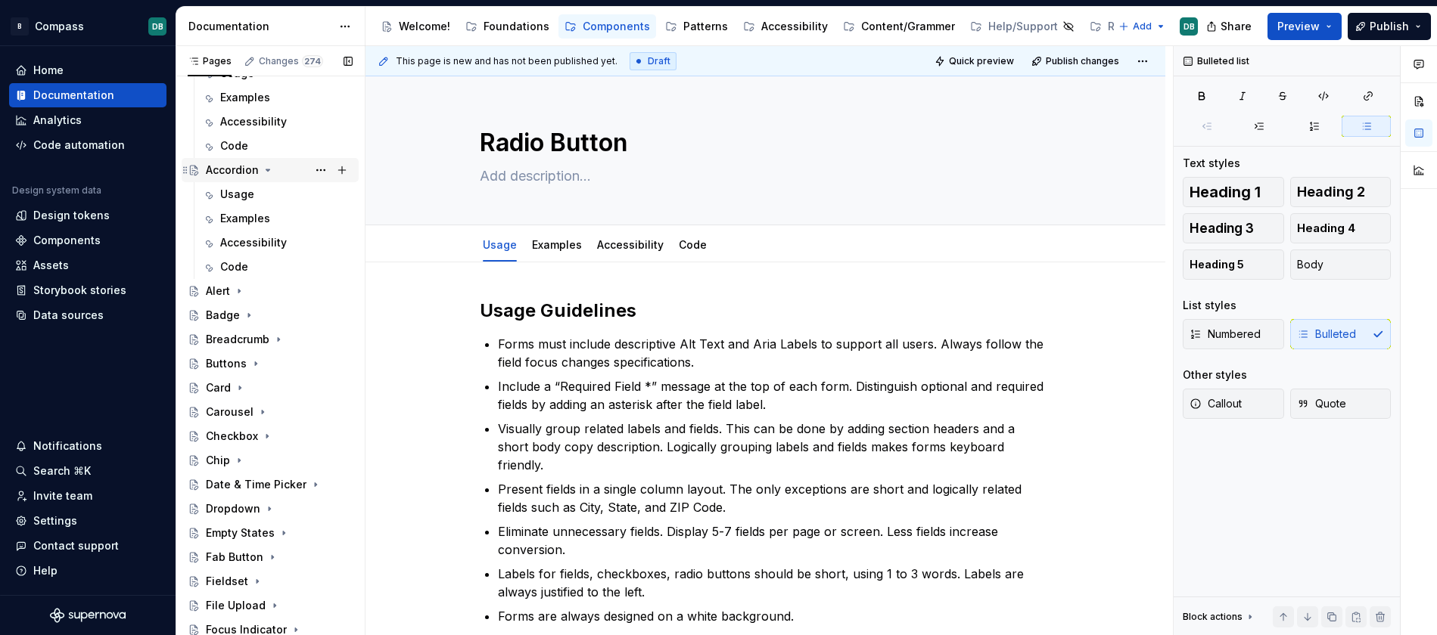
click at [266, 170] on icon "Page tree" at bounding box center [268, 170] width 4 height 2
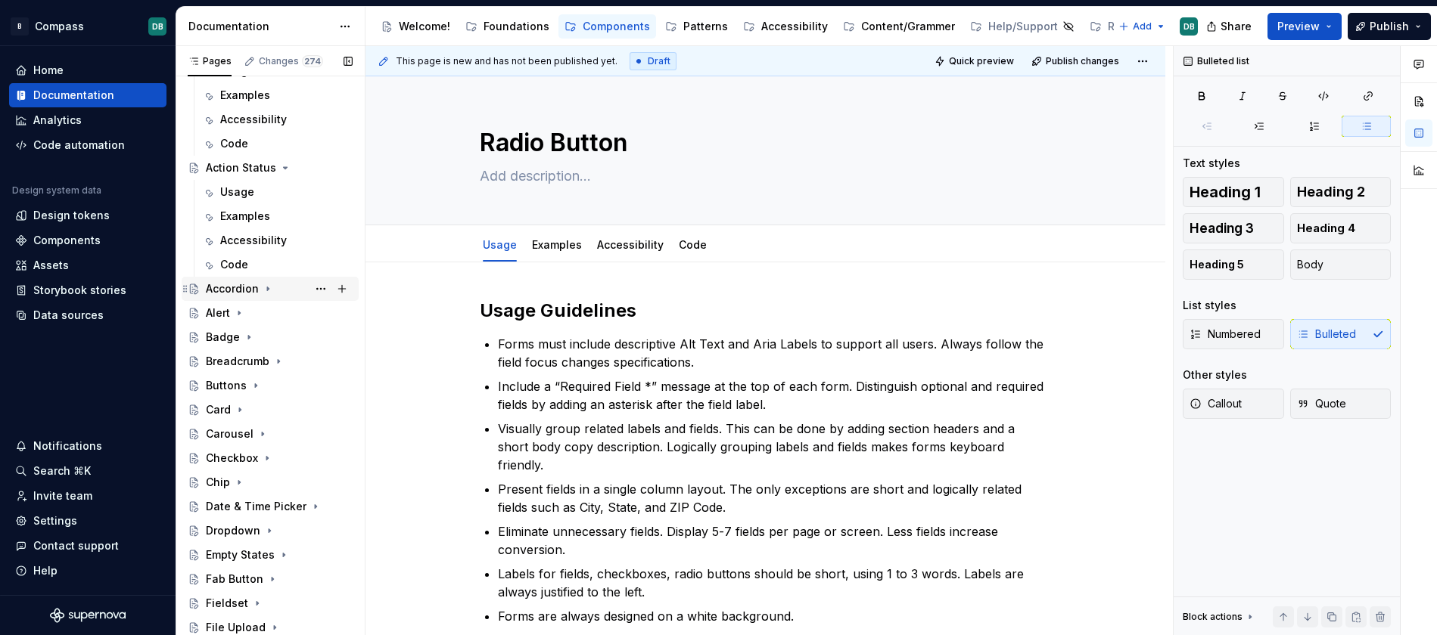
scroll to position [96, 0]
click at [282, 172] on icon "Page tree" at bounding box center [285, 171] width 12 height 12
click at [302, 148] on icon "Page tree" at bounding box center [301, 146] width 12 height 12
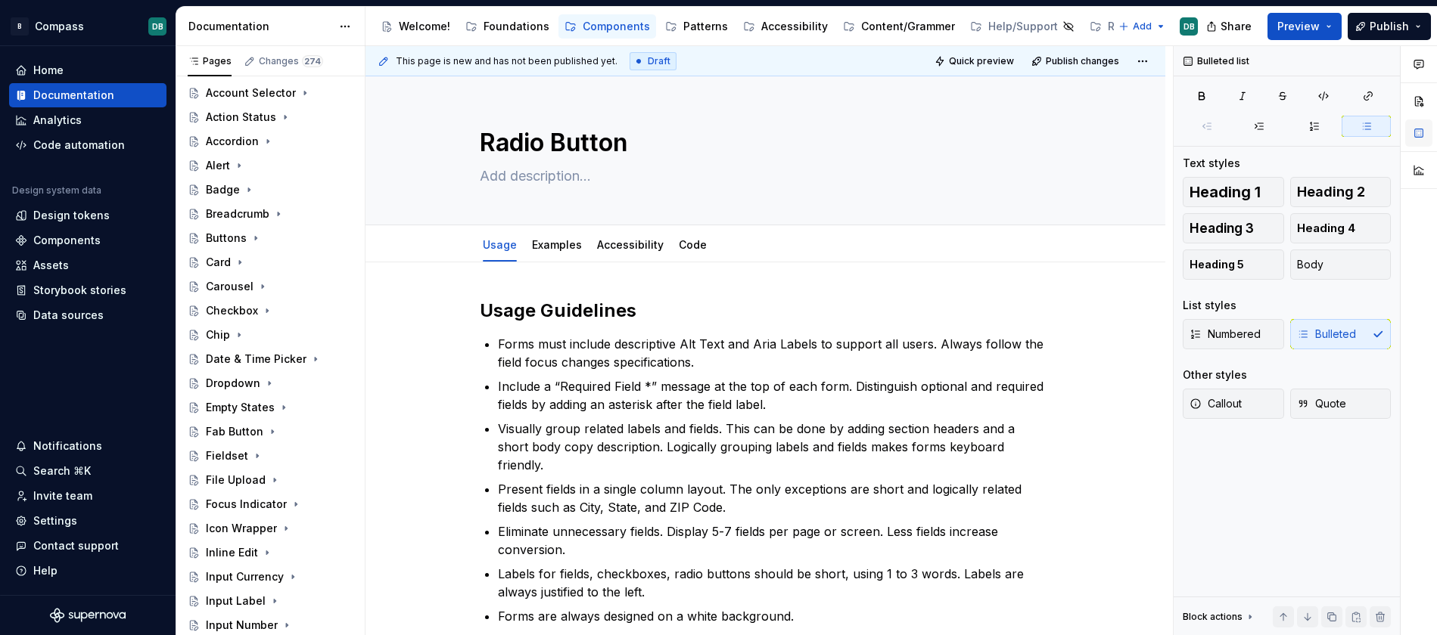
scroll to position [54, 0]
click at [238, 334] on icon "Page tree" at bounding box center [239, 334] width 2 height 4
click at [234, 356] on div "Usage" at bounding box center [237, 357] width 34 height 15
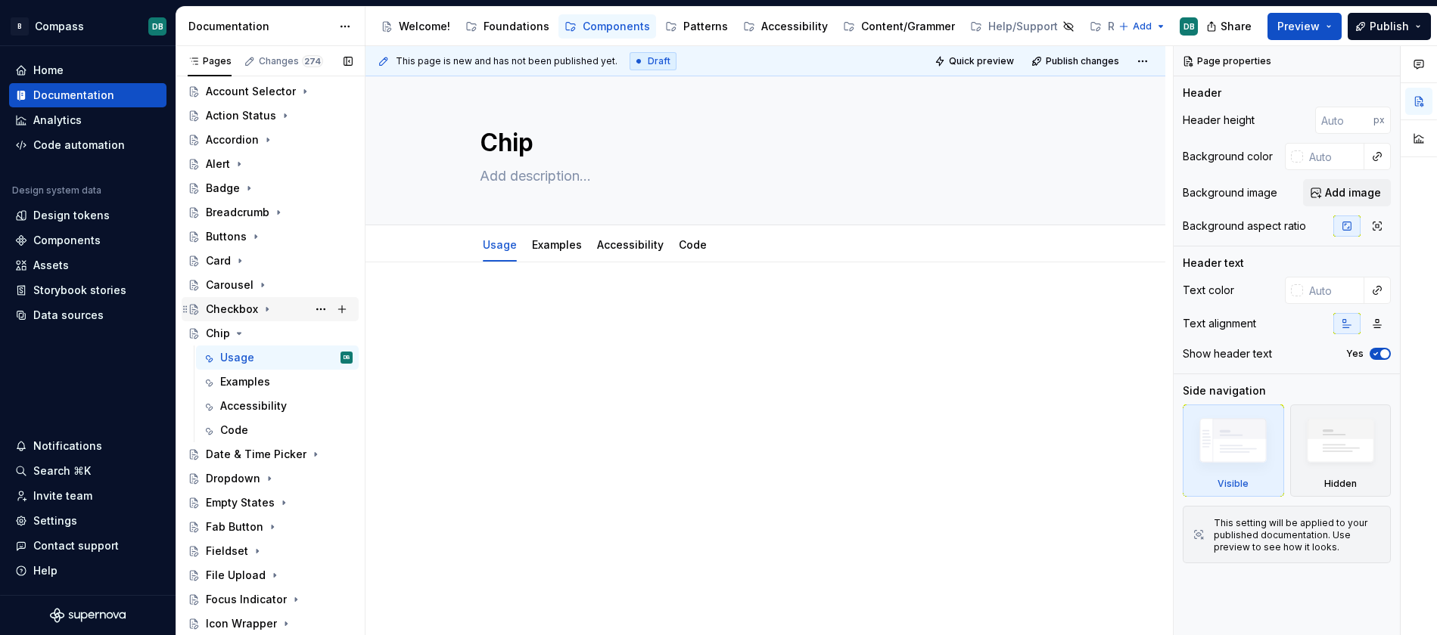
click at [241, 310] on div "Checkbox" at bounding box center [232, 309] width 52 height 15
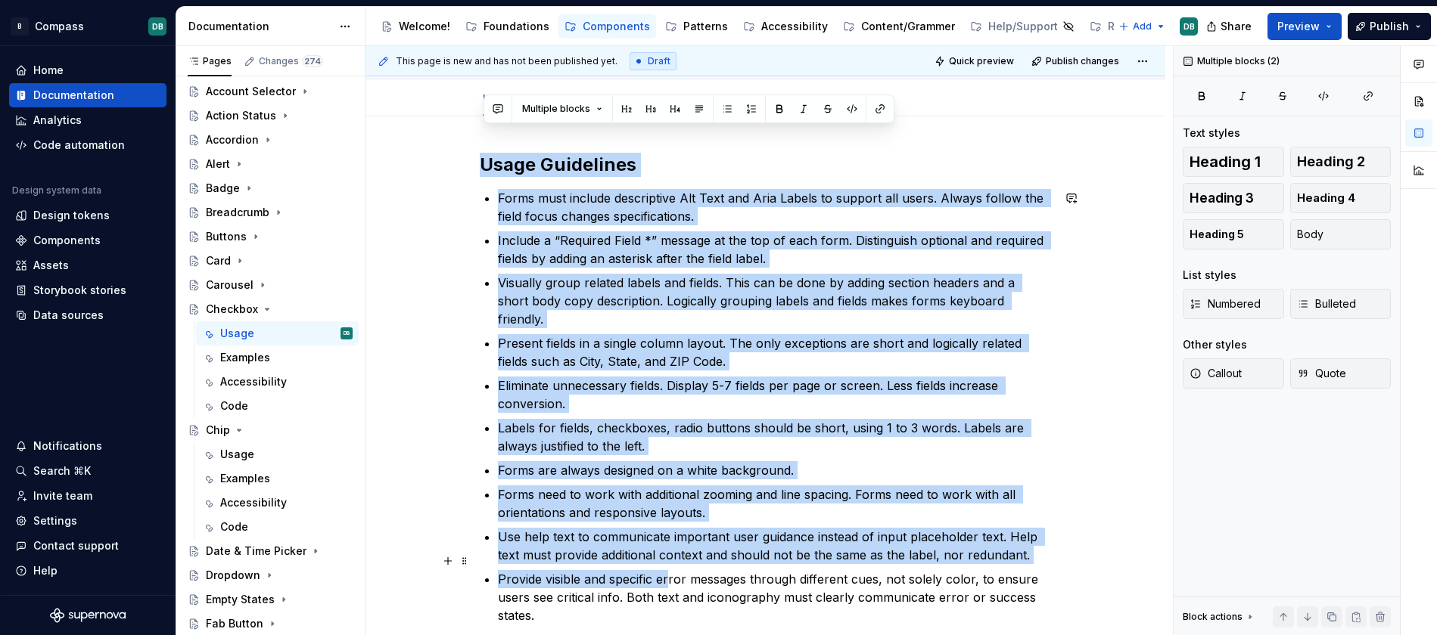
scroll to position [170, 0]
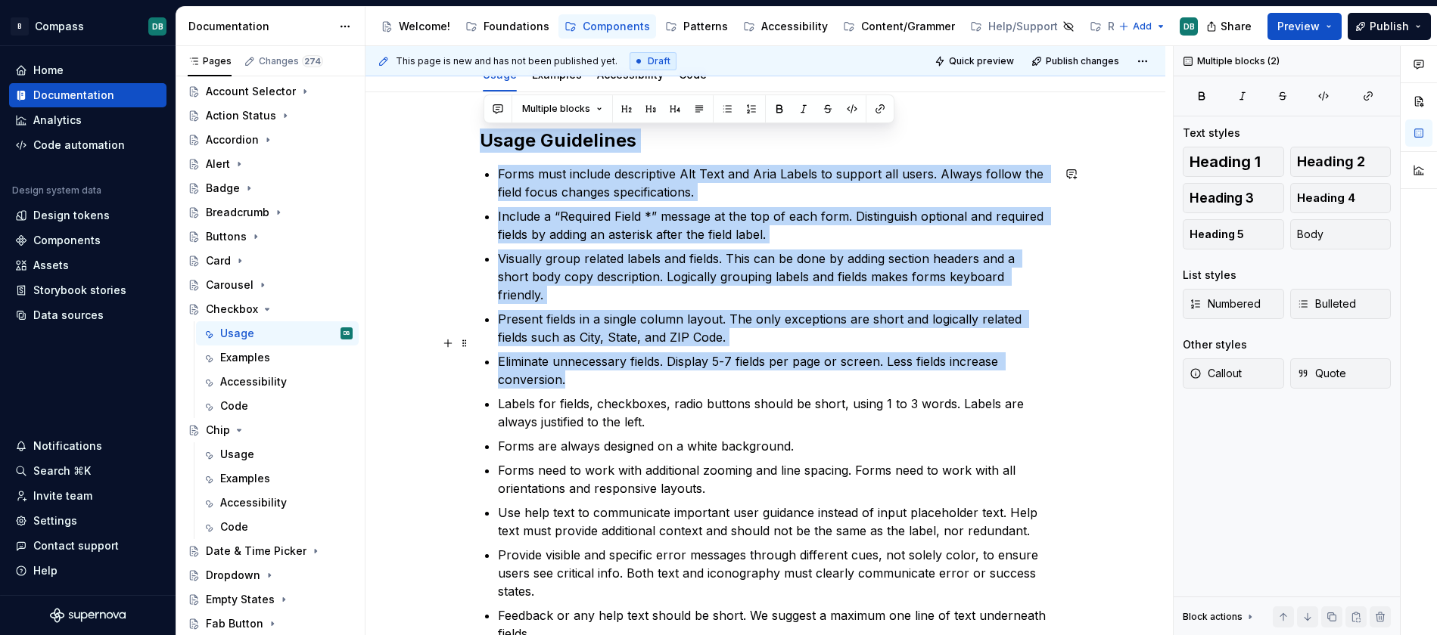
drag, startPoint x: 483, startPoint y: 309, endPoint x: 624, endPoint y: 371, distance: 154.5
click at [624, 371] on div "Usage Guidelines Forms must include descriptive Alt Text and Aria Labels to sup…" at bounding box center [766, 434] width 572 height 611
copy div "Usage Guidelines Forms must include descriptive Alt Text and Aria Labels to sup…"
click at [221, 428] on div "Chip" at bounding box center [218, 430] width 24 height 15
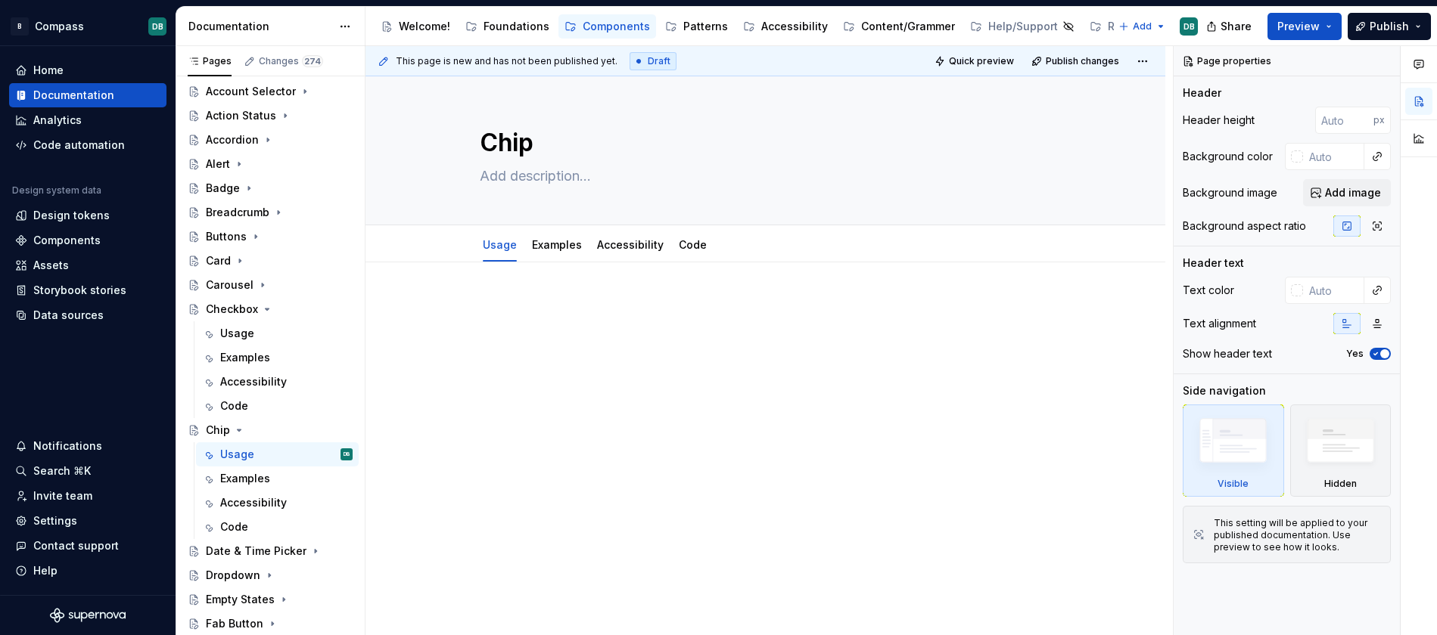
type textarea "*"
click at [495, 300] on p at bounding box center [766, 308] width 572 height 18
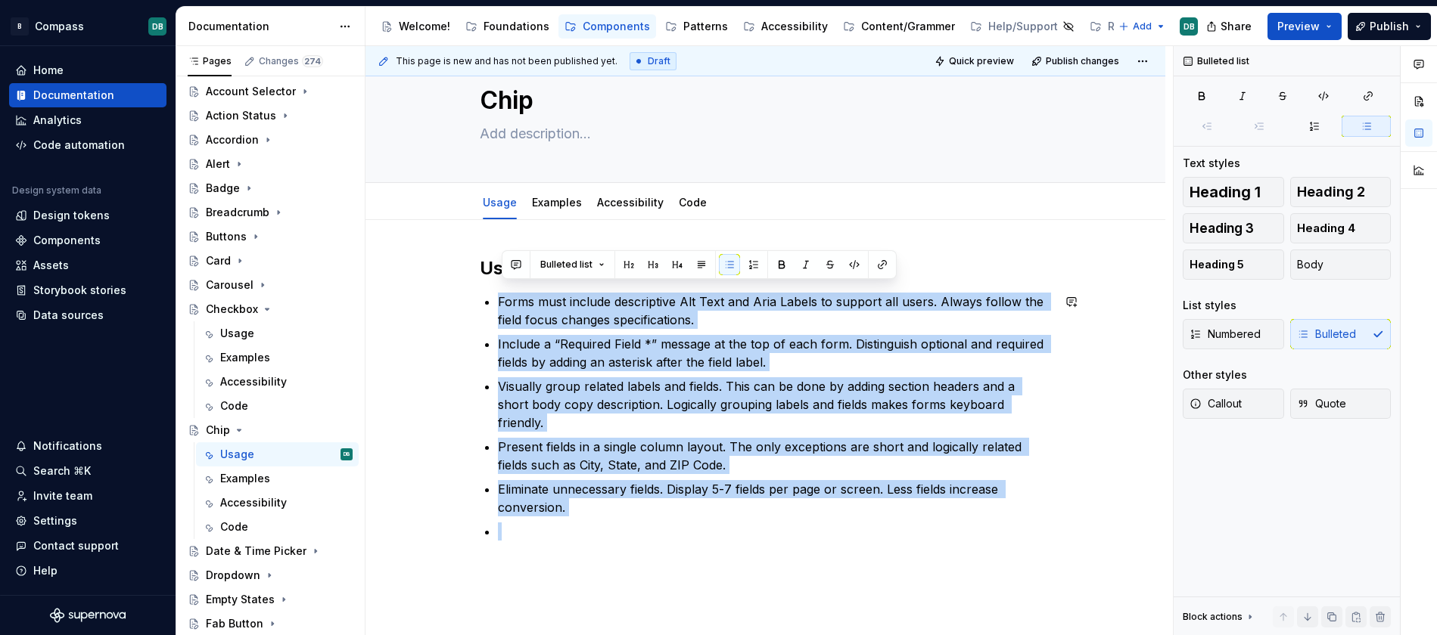
scroll to position [51, 0]
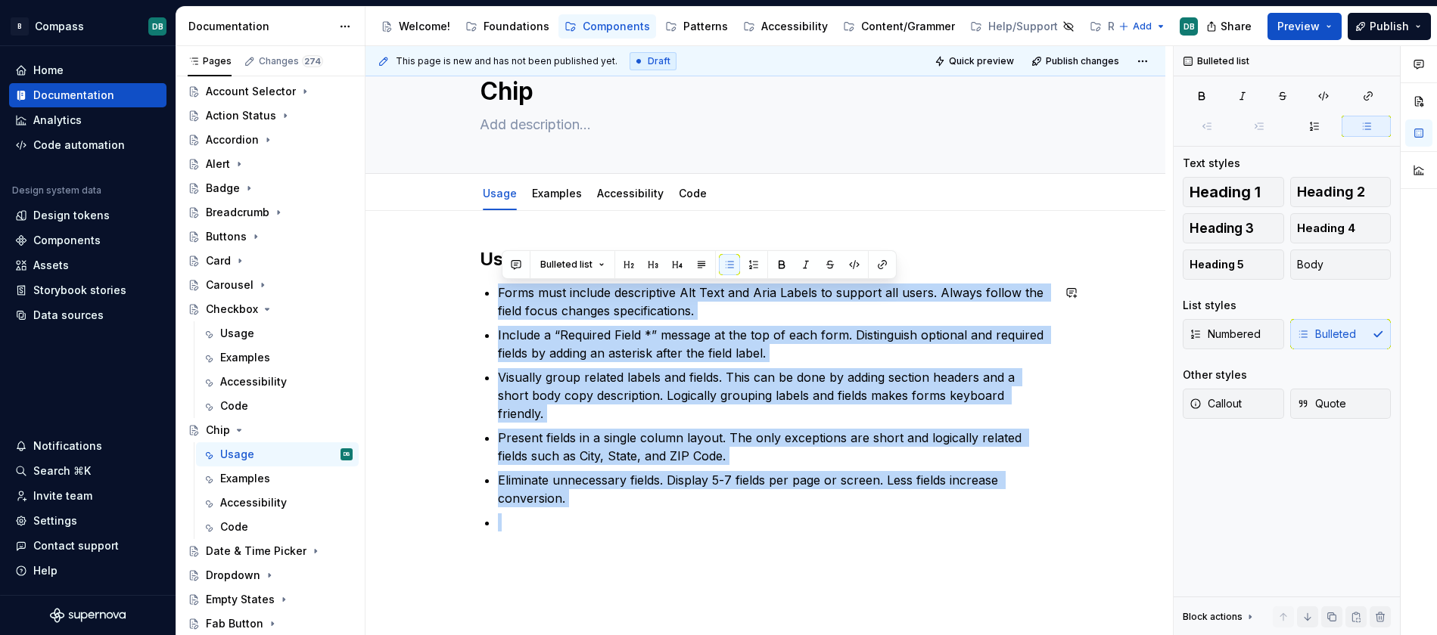
drag, startPoint x: 502, startPoint y: 344, endPoint x: 525, endPoint y: 514, distance: 171.1
click at [525, 514] on div "Usage Guidelines Forms must include descriptive Alt Text and Aria Labels to sup…" at bounding box center [766, 398] width 572 height 303
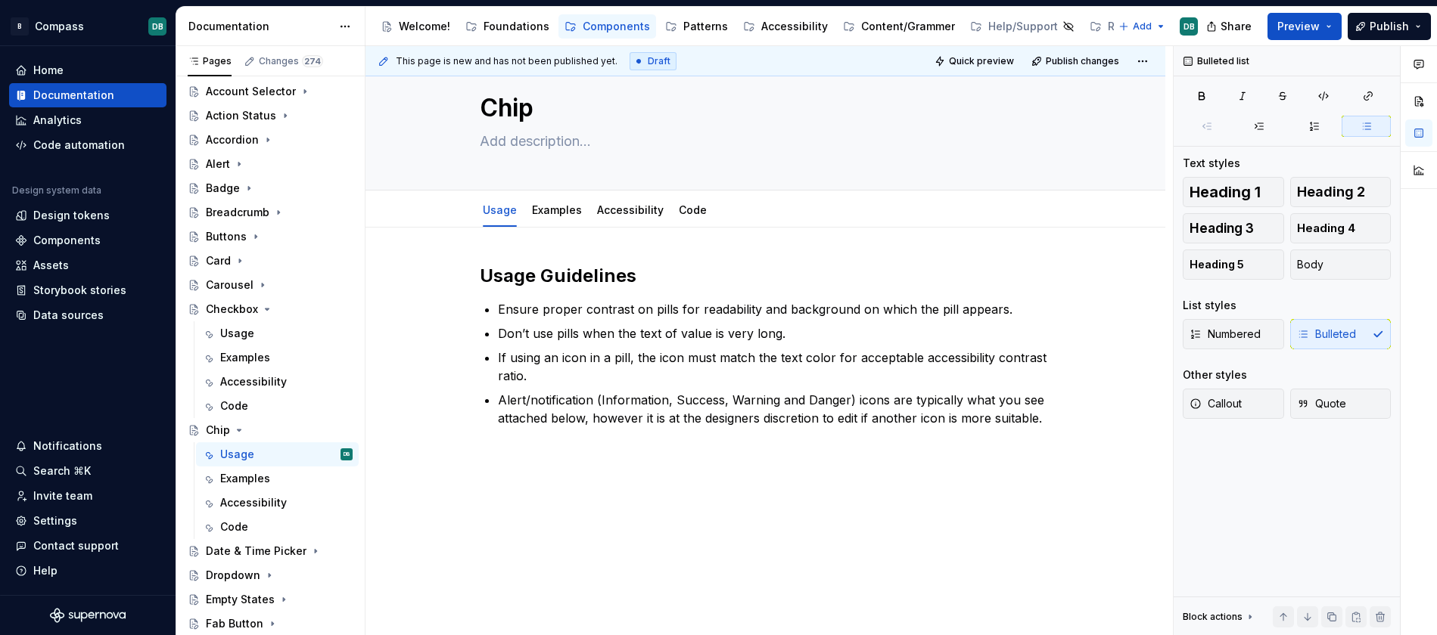
scroll to position [35, 0]
drag, startPoint x: 675, startPoint y: 310, endPoint x: 654, endPoint y: 309, distance: 21.2
click at [654, 309] on p "Ensure proper contrast on pills for readability and background on which the pil…" at bounding box center [775, 309] width 554 height 18
click at [958, 309] on p "Ensure proper contrast on chips for readability and background on which the pil…" at bounding box center [775, 309] width 554 height 18
drag, startPoint x: 560, startPoint y: 334, endPoint x: 583, endPoint y: 332, distance: 22.7
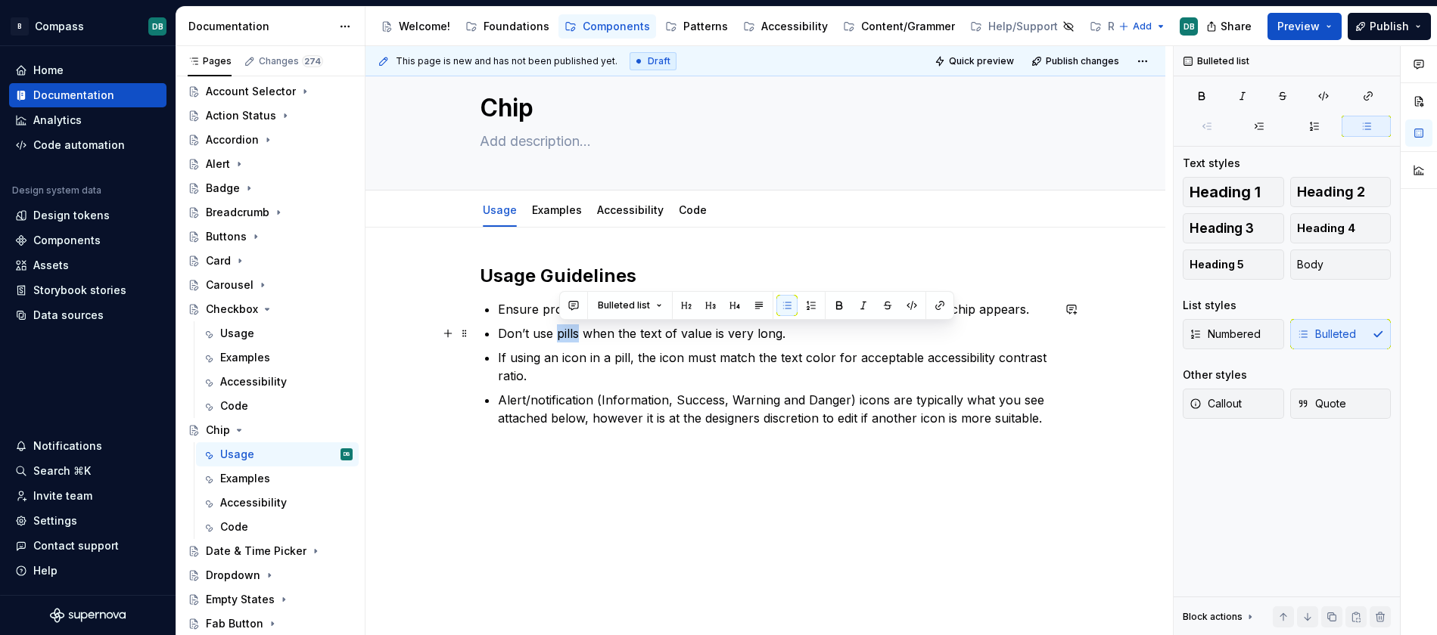
click at [583, 332] on p "Don’t use pills when the text of value is very long." at bounding box center [775, 334] width 554 height 18
click at [568, 362] on p "If using an icon in a pill, the icon must match the text color for acceptable a…" at bounding box center [775, 367] width 554 height 36
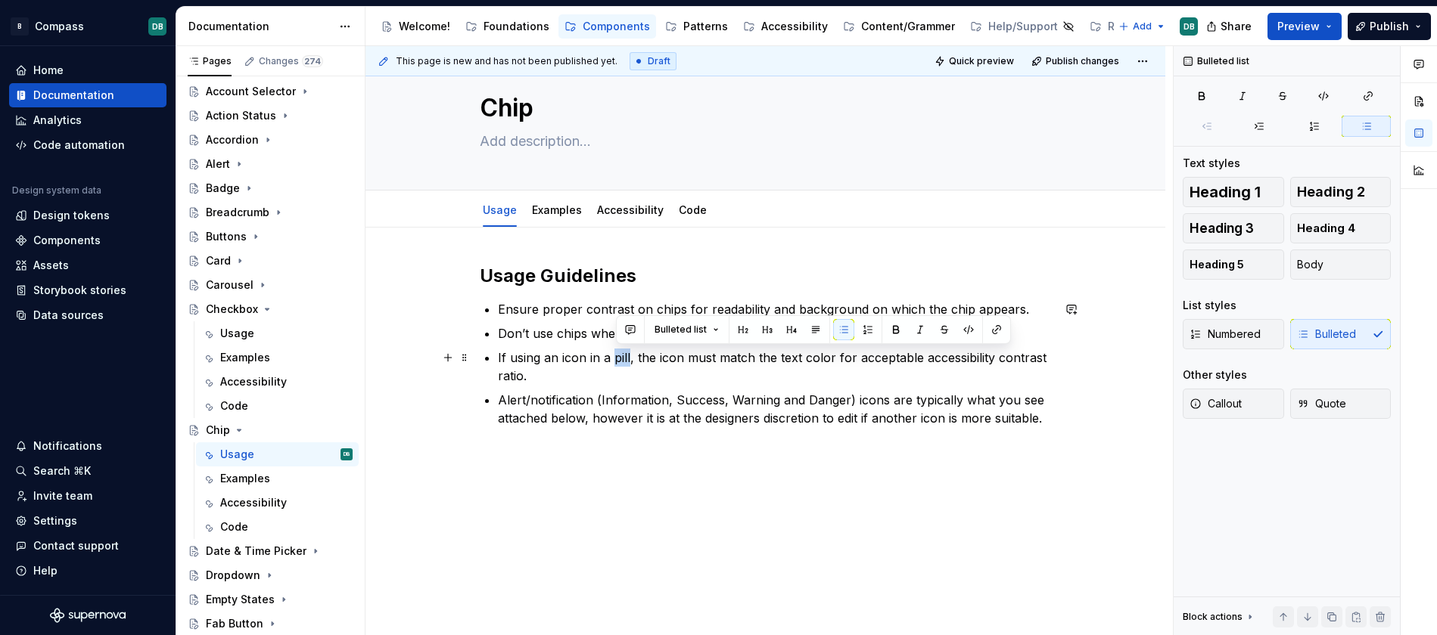
drag, startPoint x: 614, startPoint y: 361, endPoint x: 632, endPoint y: 359, distance: 18.3
click at [632, 359] on p "If using an icon in a pill, the icon must match the text color for acceptable a…" at bounding box center [775, 367] width 554 height 36
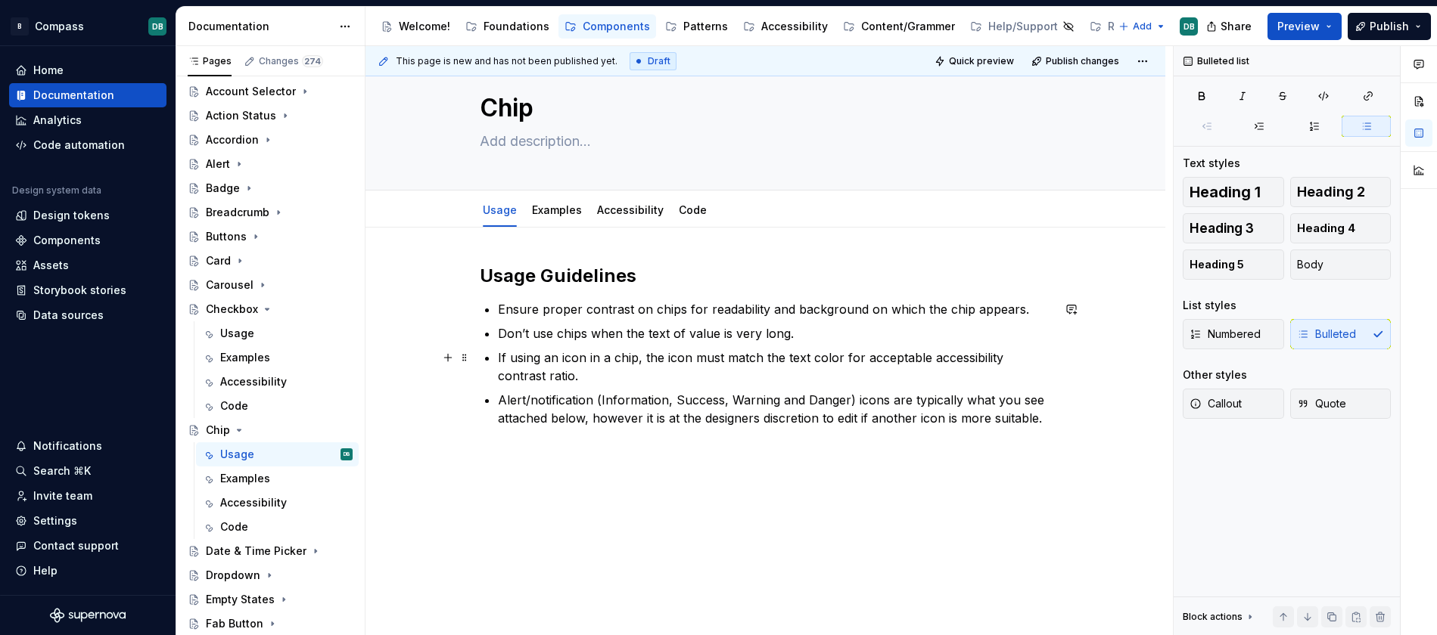
click at [611, 379] on p "If using an icon in a chip, the icon must match the text color for acceptable a…" at bounding box center [775, 367] width 554 height 36
click at [617, 461] on div "Usage Guidelines Ensure proper contrast on chips for readability and background…" at bounding box center [765, 432] width 800 height 409
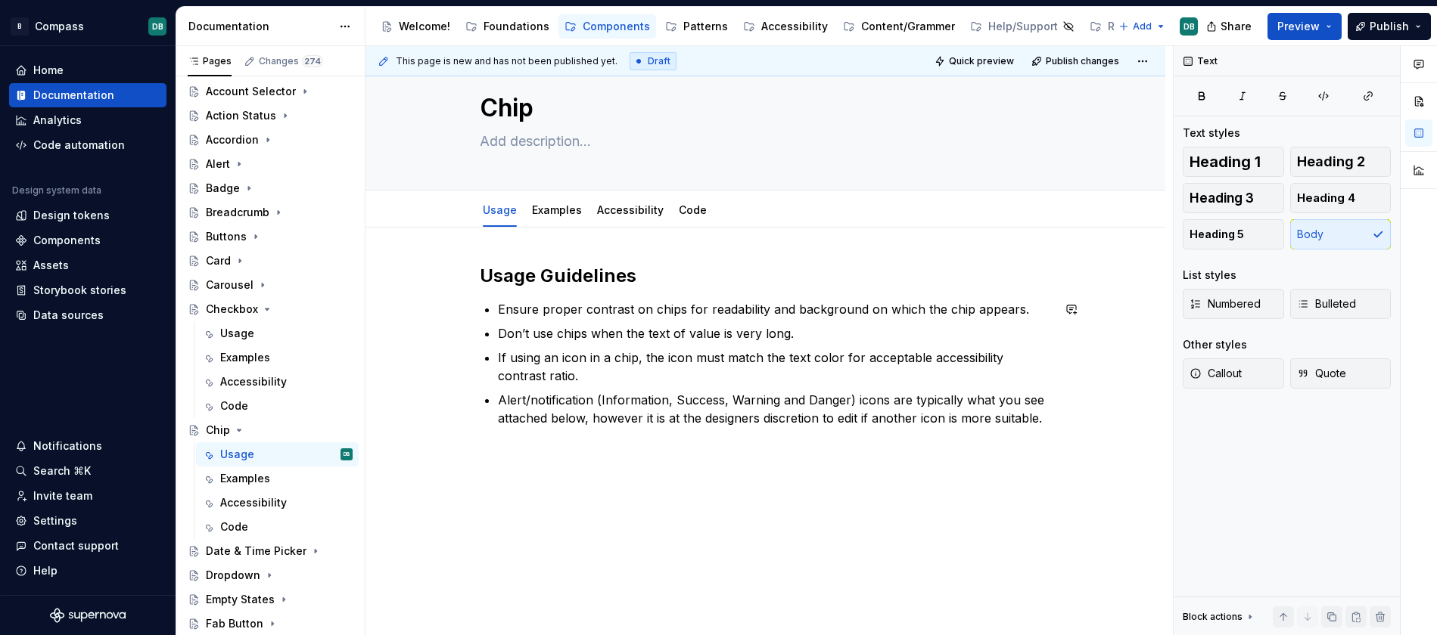
click at [659, 525] on div "Usage Guidelines Ensure proper contrast on chips for readability and background…" at bounding box center [765, 450] width 800 height 445
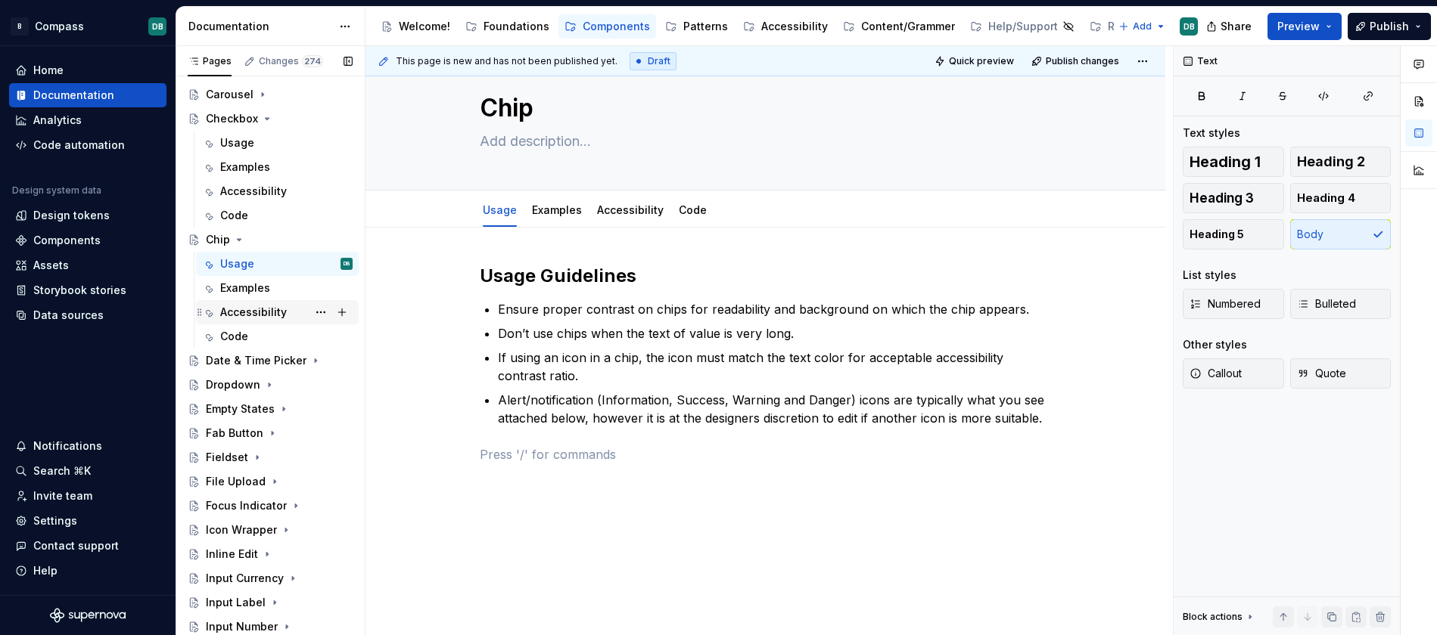
scroll to position [249, 0]
click at [241, 356] on div "Date & Time Picker" at bounding box center [249, 357] width 86 height 15
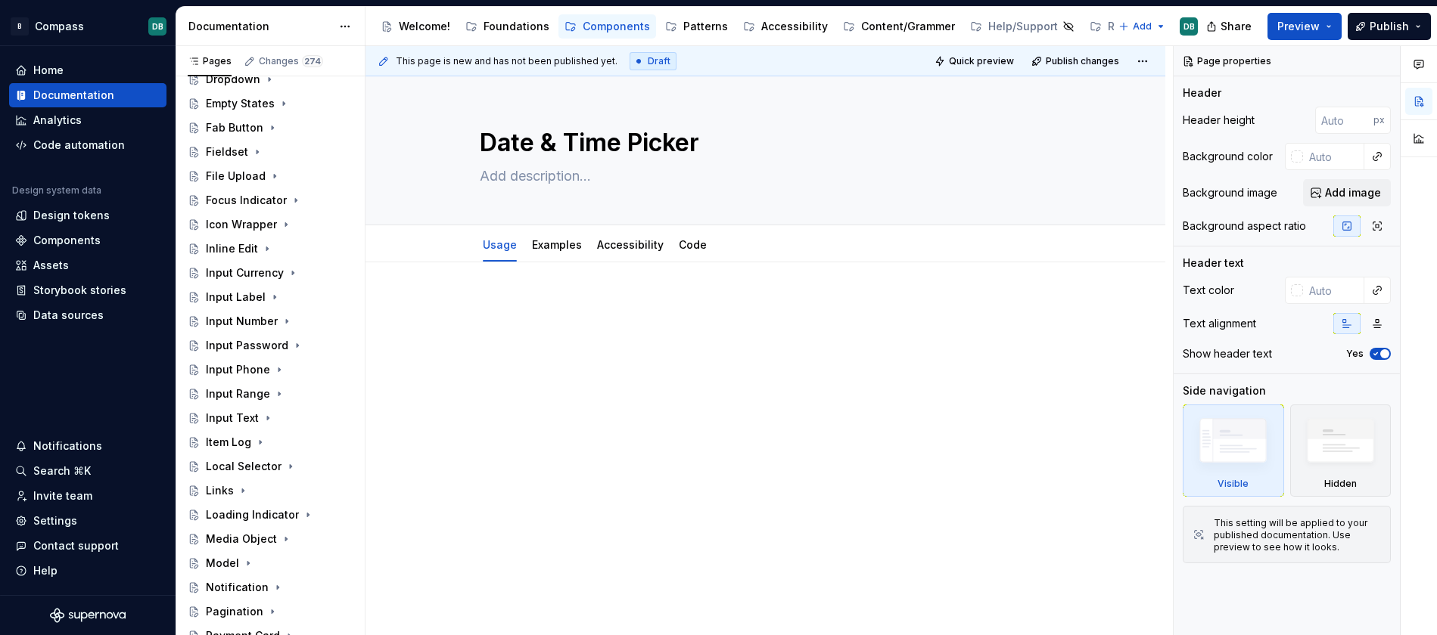
scroll to position [648, 0]
click at [223, 561] on div "Model" at bounding box center [222, 562] width 33 height 15
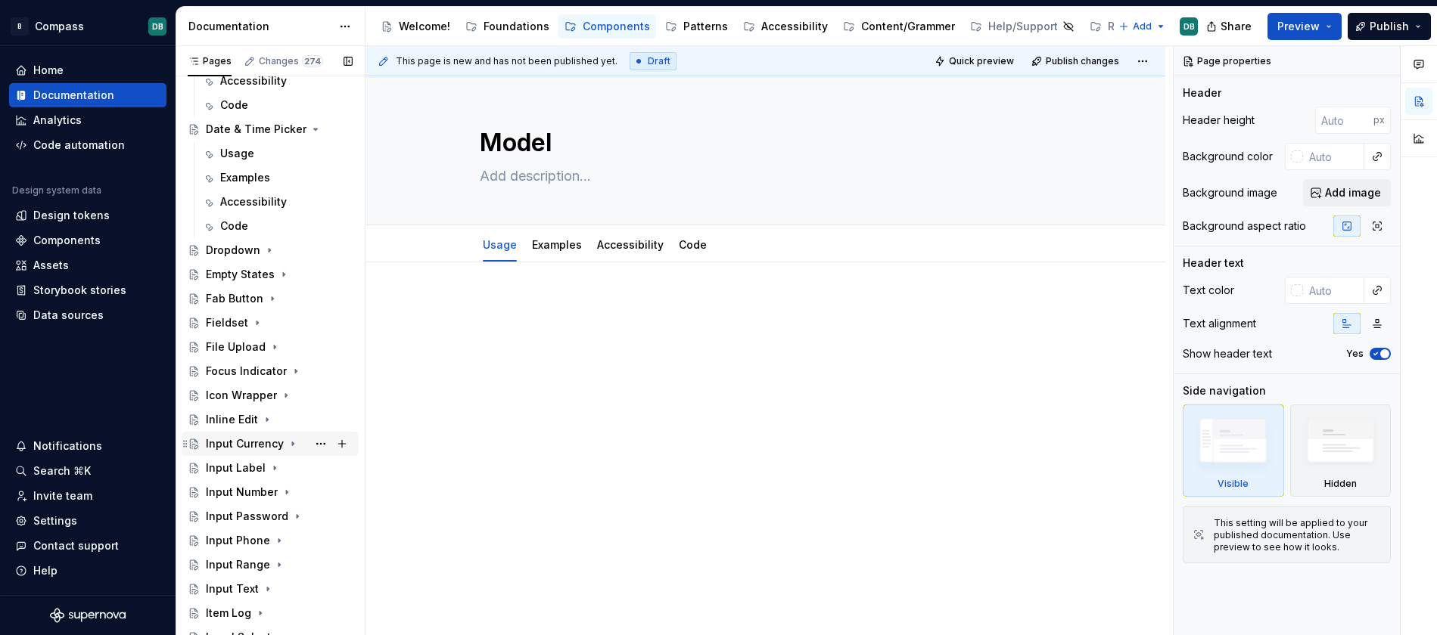
scroll to position [476, 0]
click at [248, 126] on div "Date & Time Picker" at bounding box center [249, 130] width 86 height 15
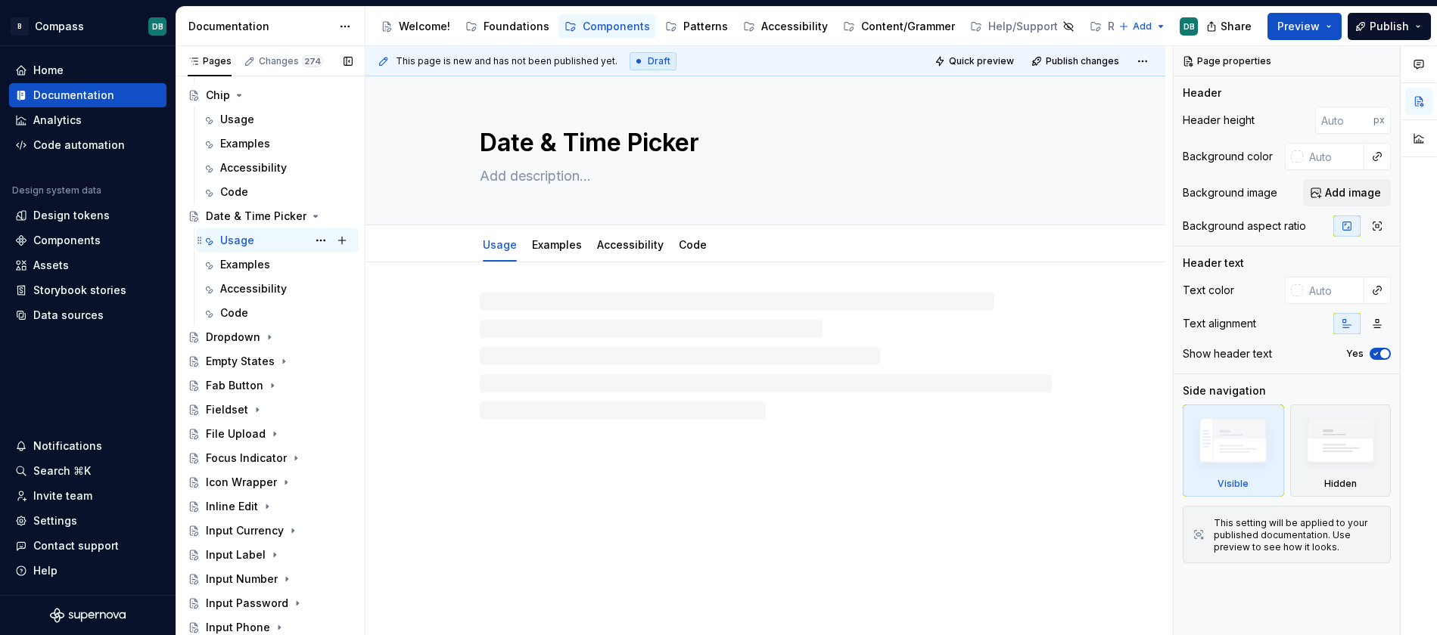
scroll to position [389, 0]
click at [219, 93] on div "Chip" at bounding box center [218, 96] width 24 height 15
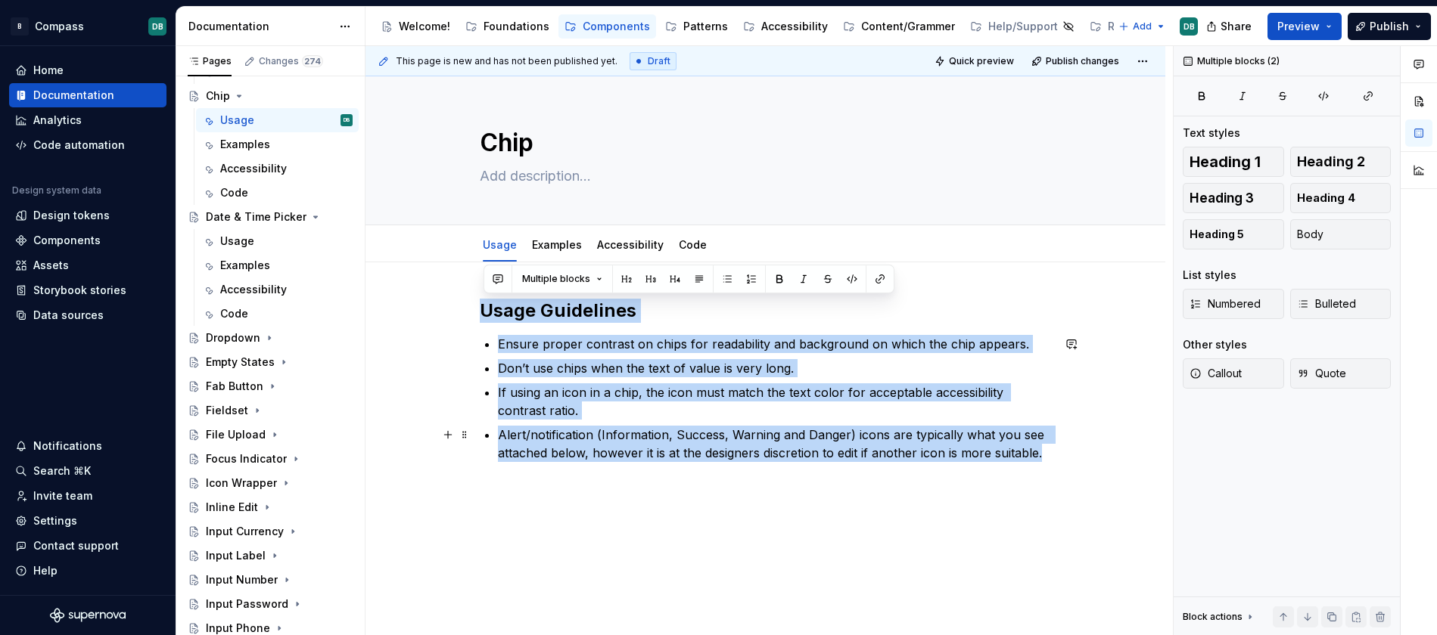
drag, startPoint x: 486, startPoint y: 308, endPoint x: 1055, endPoint y: 455, distance: 587.5
click at [1055, 455] on div "Usage Guidelines Ensure proper contrast on chips for readability and background…" at bounding box center [765, 485] width 800 height 445
copy div "Usage Guidelines Ensure proper contrast on chips for readability and background…"
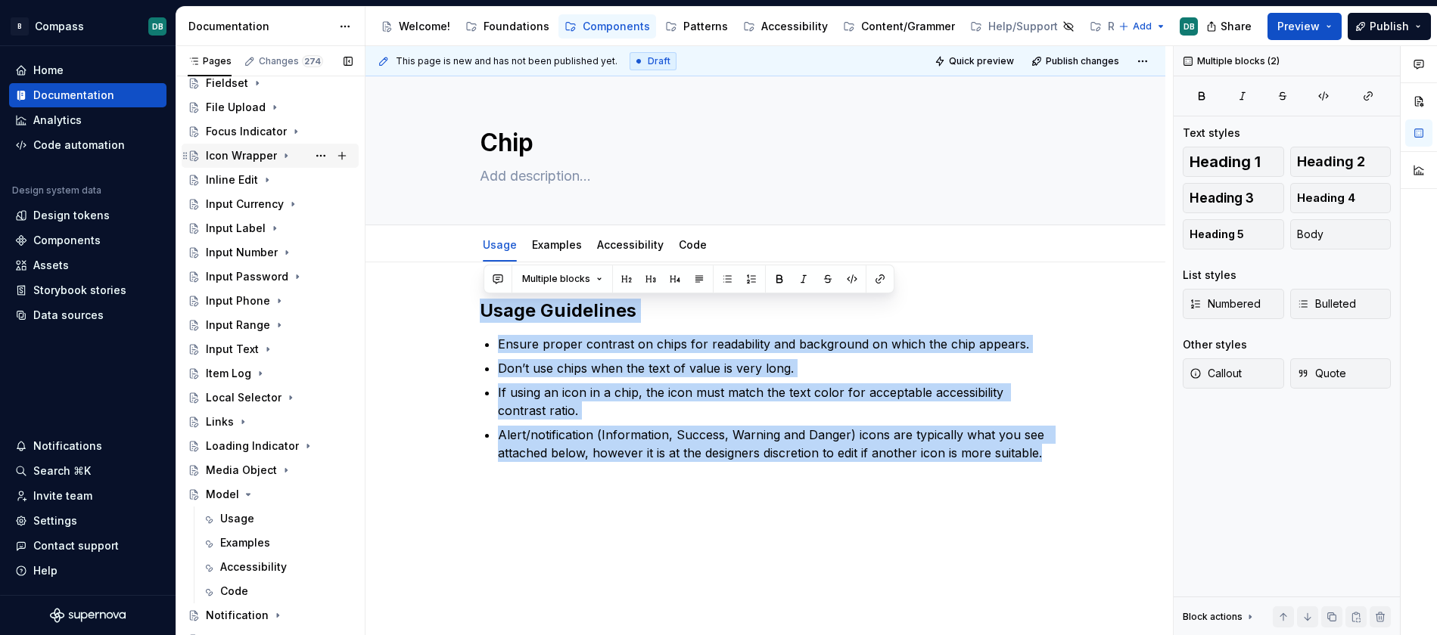
scroll to position [835, 0]
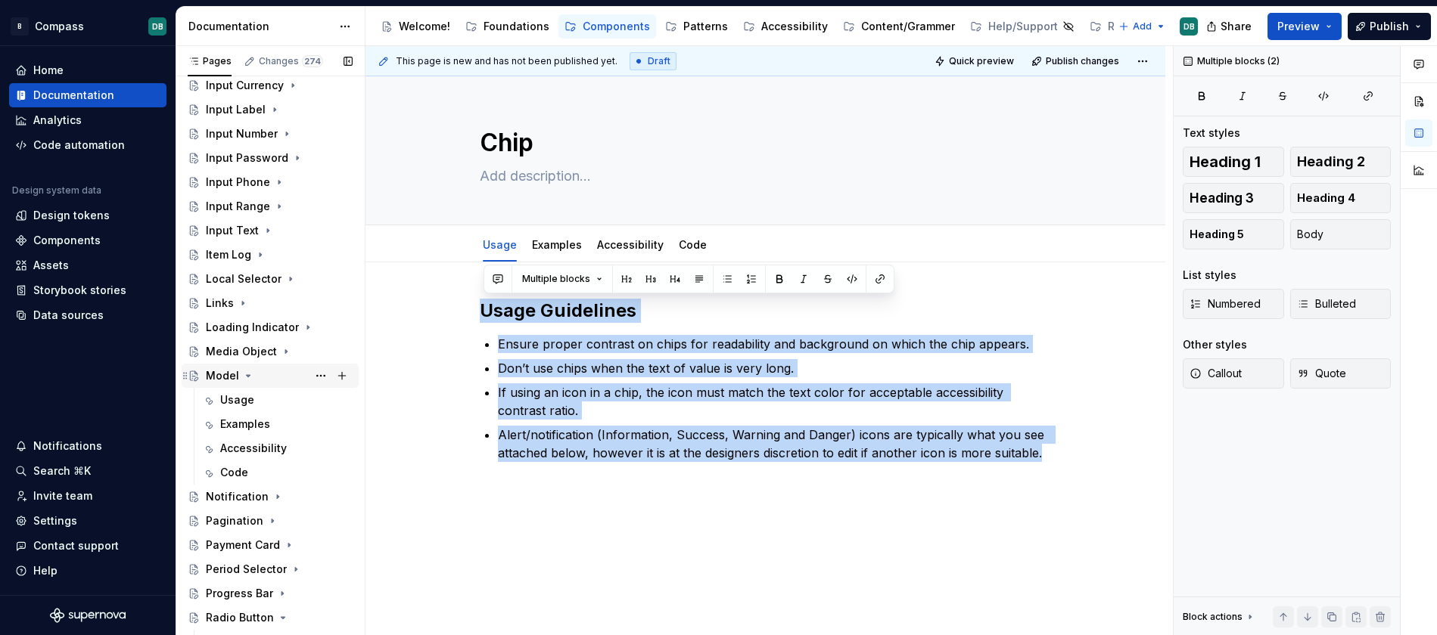
click at [219, 376] on div "Model" at bounding box center [222, 375] width 33 height 15
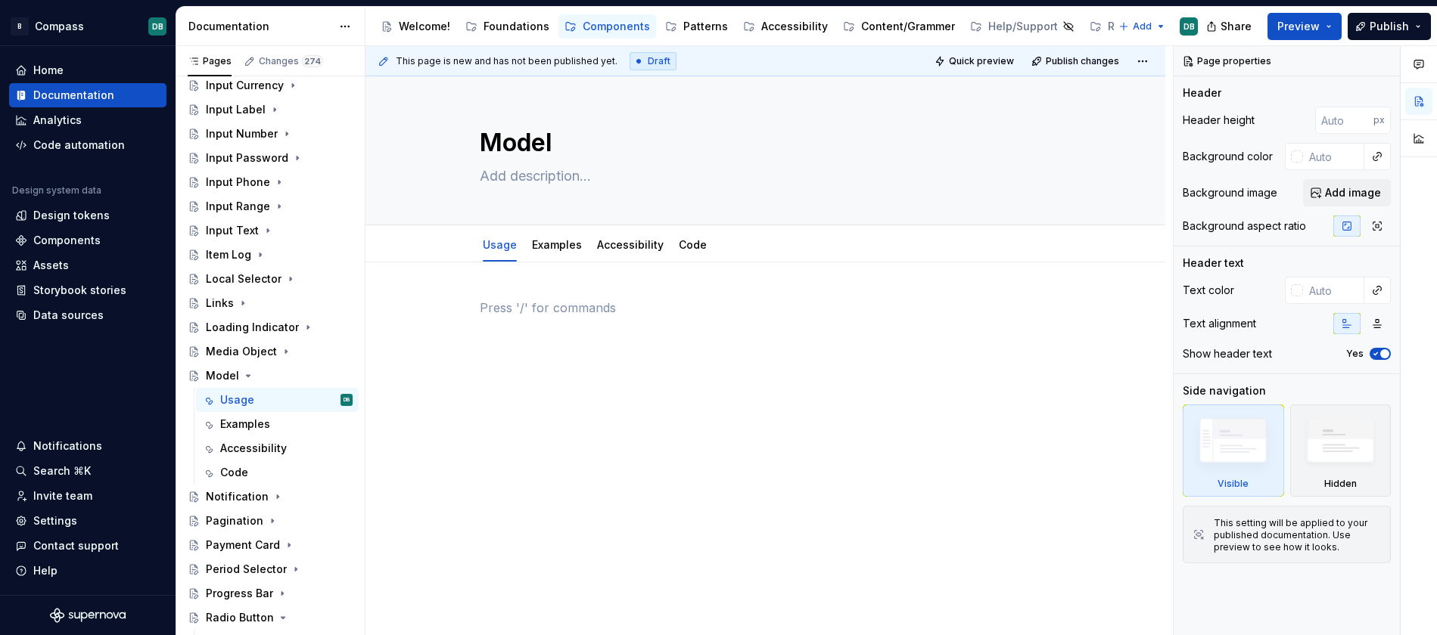
click at [489, 300] on p at bounding box center [766, 308] width 572 height 18
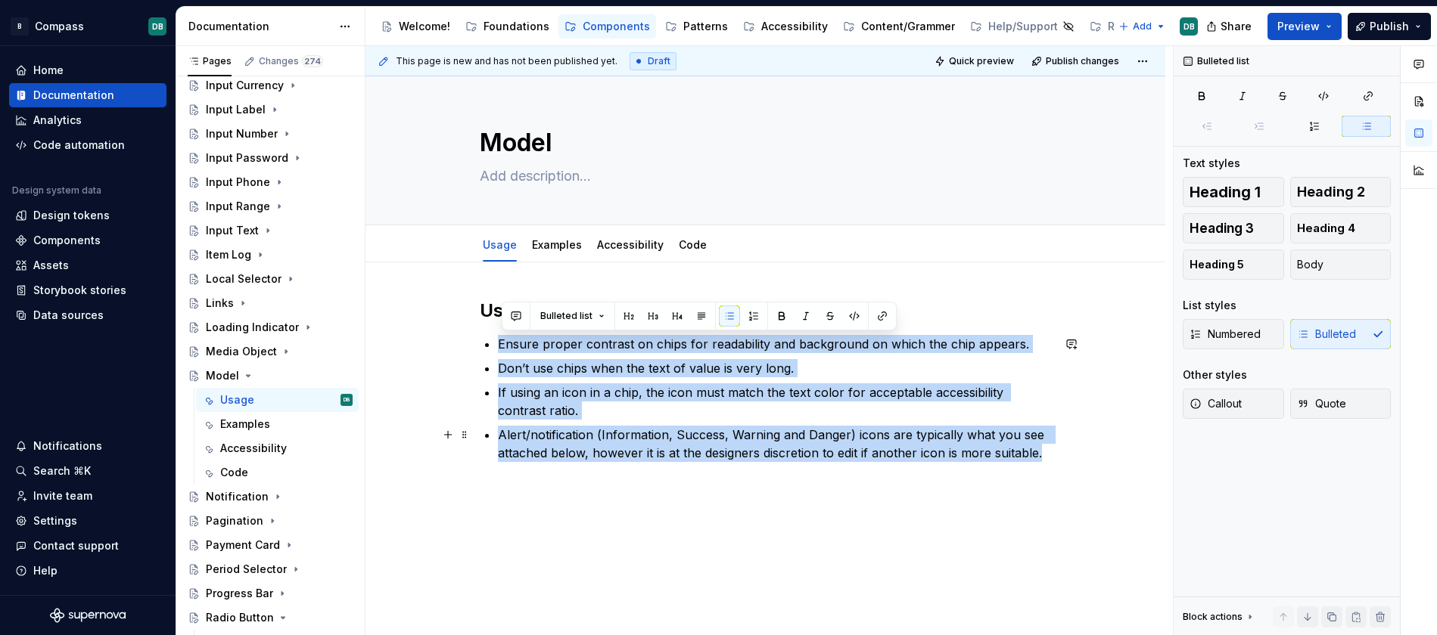
drag, startPoint x: 502, startPoint y: 342, endPoint x: 1046, endPoint y: 459, distance: 556.4
click at [1046, 459] on ul "Ensure proper contrast on chips for readability and background on which the chi…" at bounding box center [775, 398] width 554 height 127
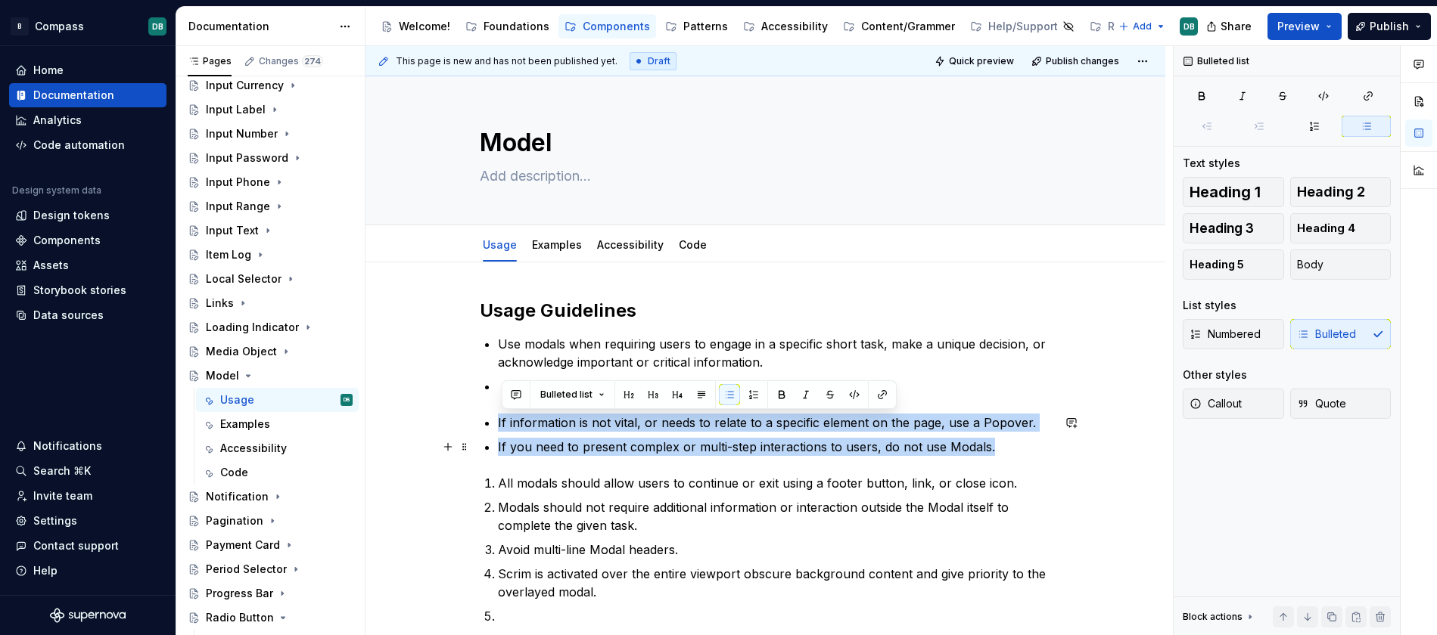
drag, startPoint x: 502, startPoint y: 421, endPoint x: 1020, endPoint y: 446, distance: 518.8
click at [1020, 446] on ul "If information is not vital, or needs to relate to a specific element on the pa…" at bounding box center [775, 435] width 554 height 42
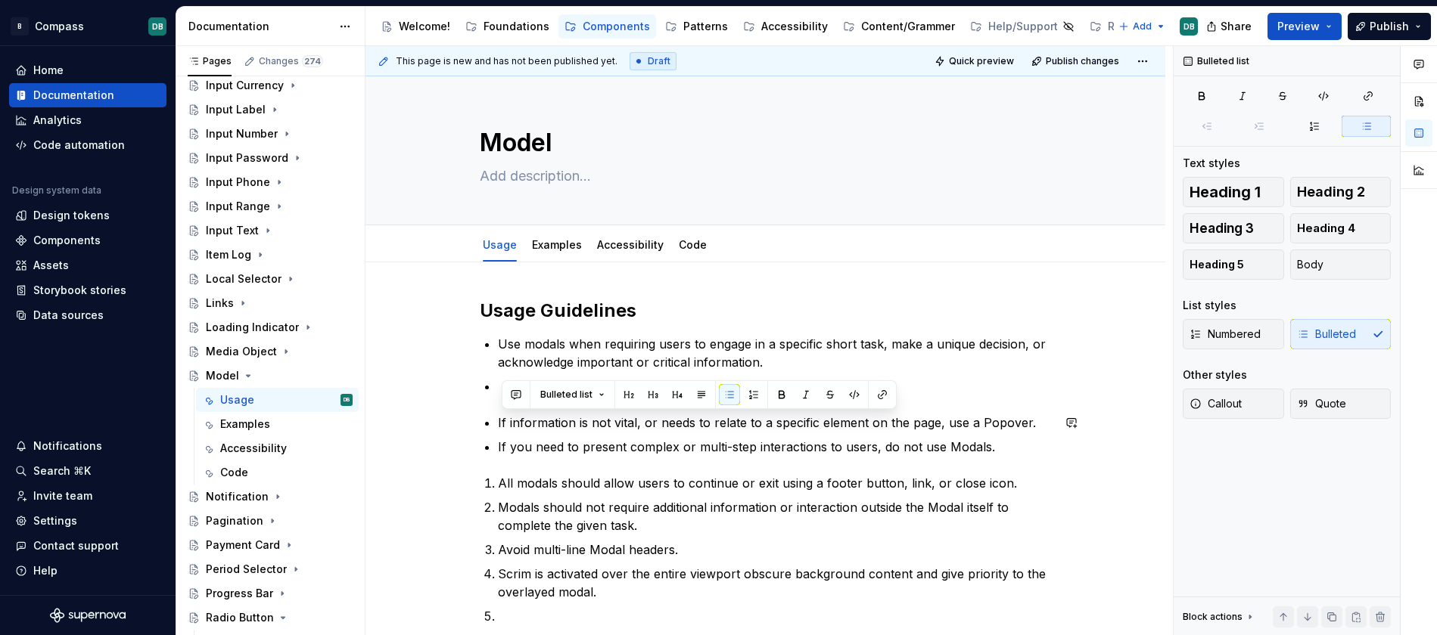
click at [548, 465] on div "Usage Guidelines Use modals when requiring users to engage in a specific short …" at bounding box center [766, 505] width 572 height 412
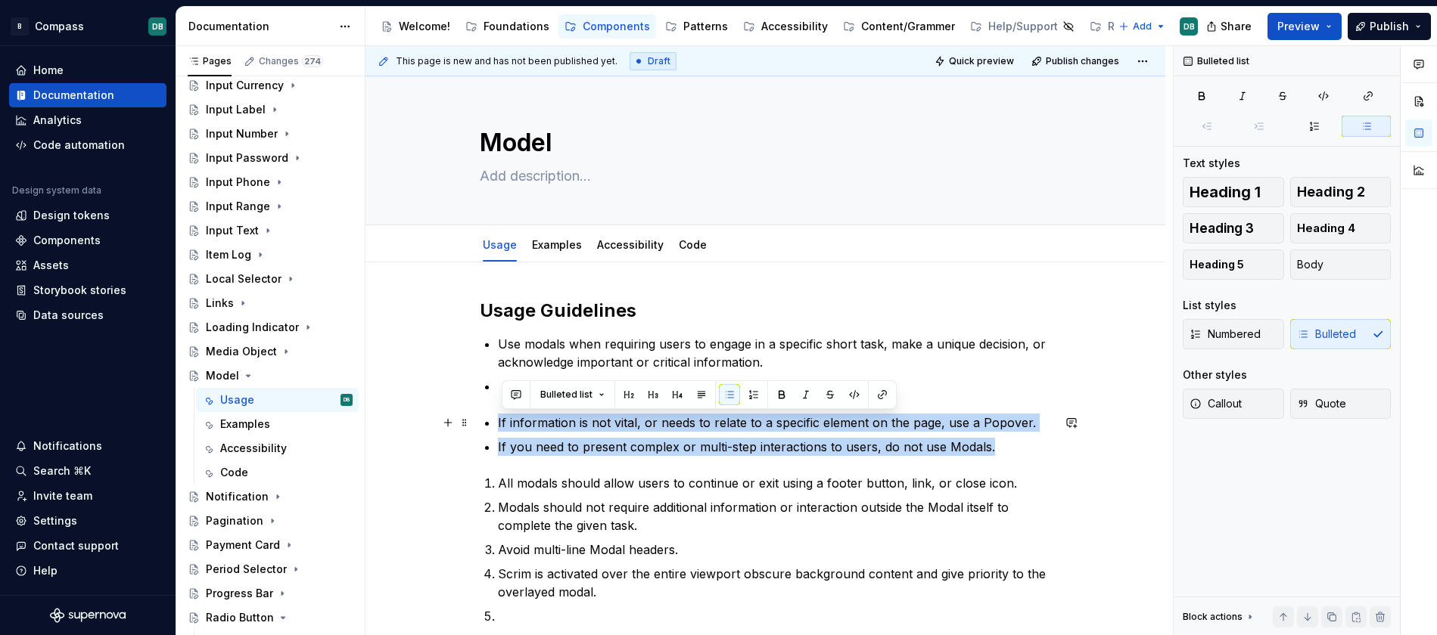
drag, startPoint x: 1002, startPoint y: 448, endPoint x: 493, endPoint y: 424, distance: 508.9
click at [493, 424] on div "Usage Guidelines Use modals when requiring users to engage in a specific short …" at bounding box center [766, 505] width 572 height 412
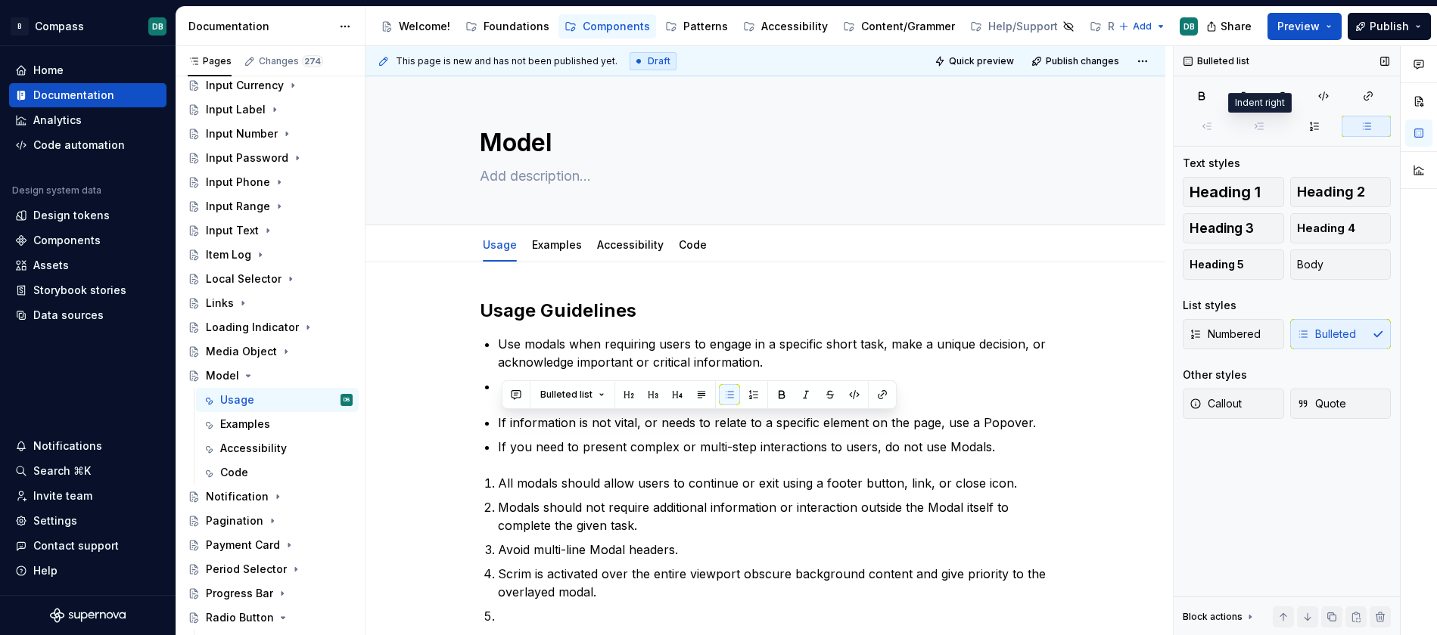
click at [1262, 125] on span at bounding box center [1259, 126] width 49 height 21
type textarea "*"
click at [757, 440] on p "If you need to present complex or multi-step interactions to users, do not use …" at bounding box center [775, 447] width 554 height 18
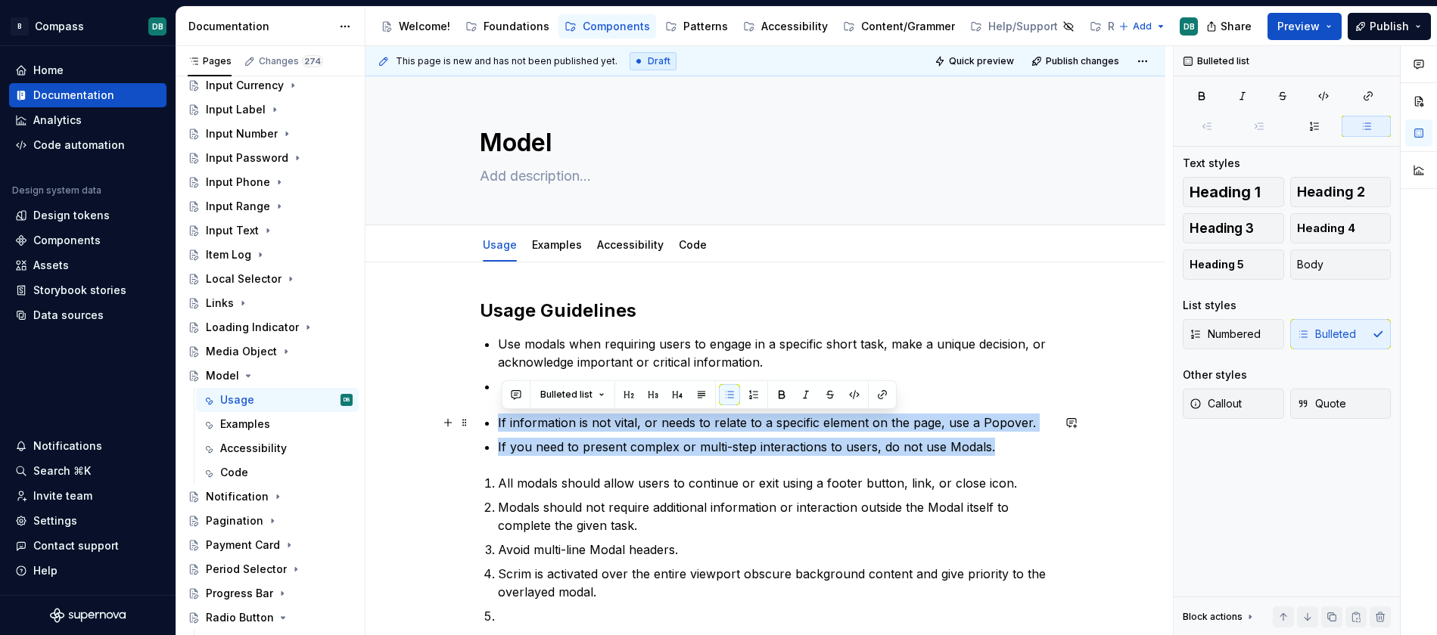
drag, startPoint x: 1010, startPoint y: 447, endPoint x: 499, endPoint y: 421, distance: 512.0
click at [499, 421] on div "Usage Guidelines Use modals when requiring users to engage in a specific short …" at bounding box center [766, 505] width 572 height 412
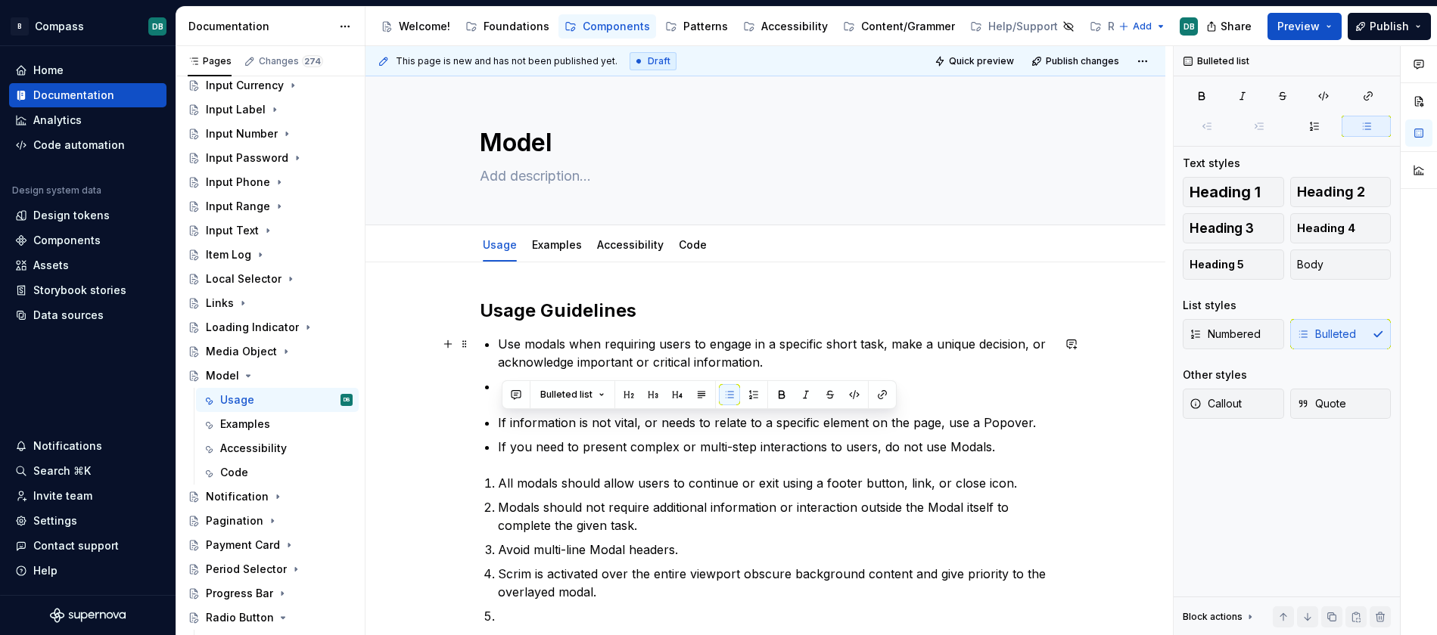
click at [825, 371] on p "Use modals when requiring users to engage in a specific short task, make a uniq…" at bounding box center [775, 353] width 554 height 36
click at [563, 385] on p at bounding box center [775, 386] width 554 height 18
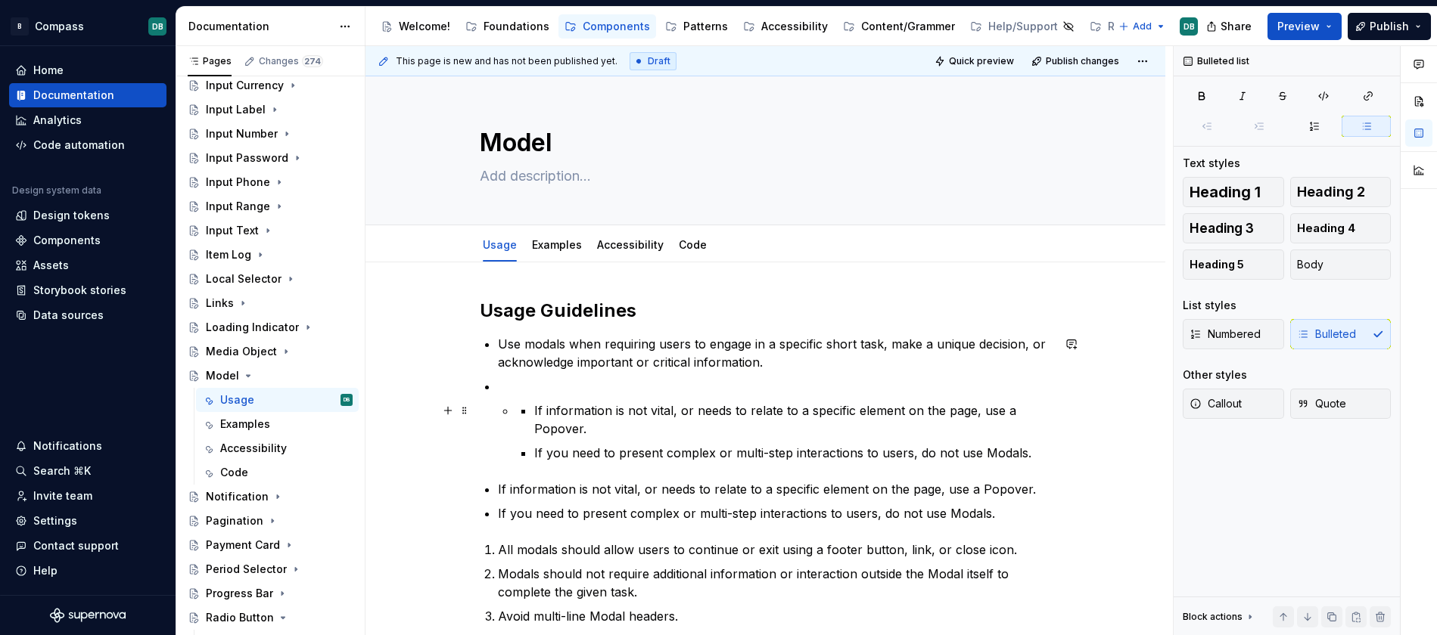
click at [535, 414] on li "If information is not vital, or needs to relate to a specific element on the pa…" at bounding box center [784, 432] width 536 height 61
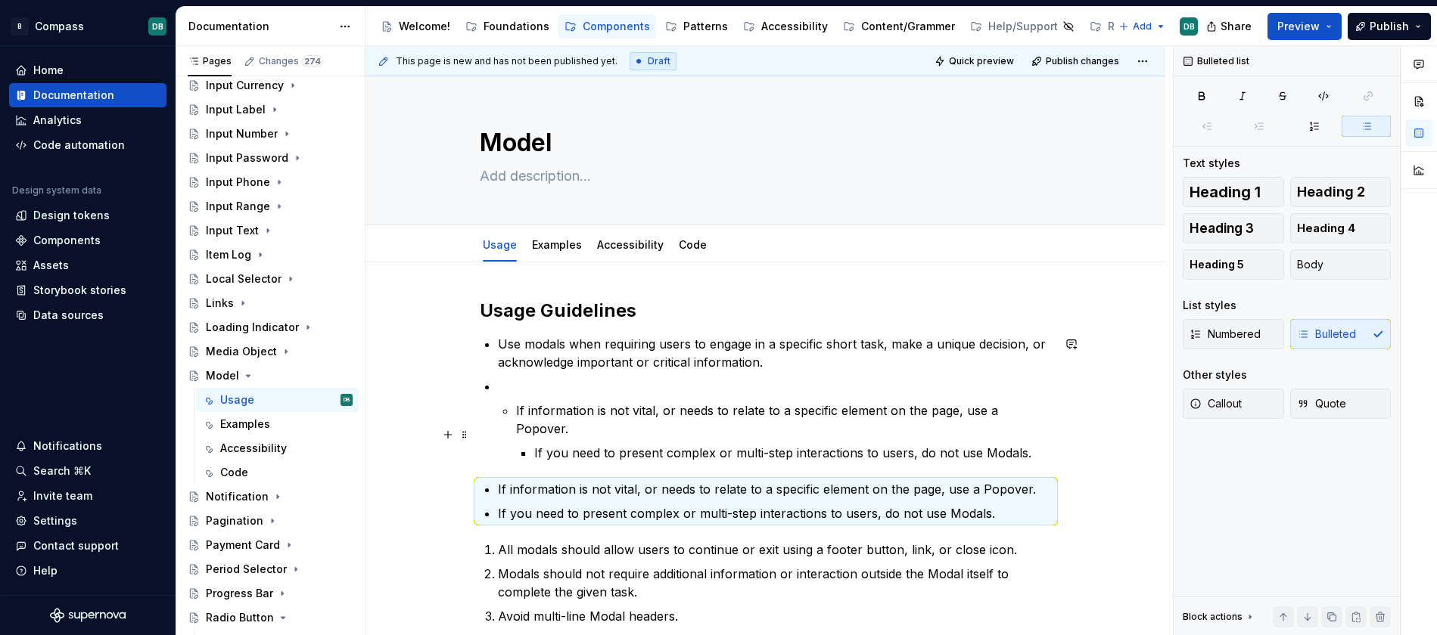
click at [539, 444] on p "If you need to present complex or multi-step interactions to users, do not use …" at bounding box center [792, 453] width 517 height 18
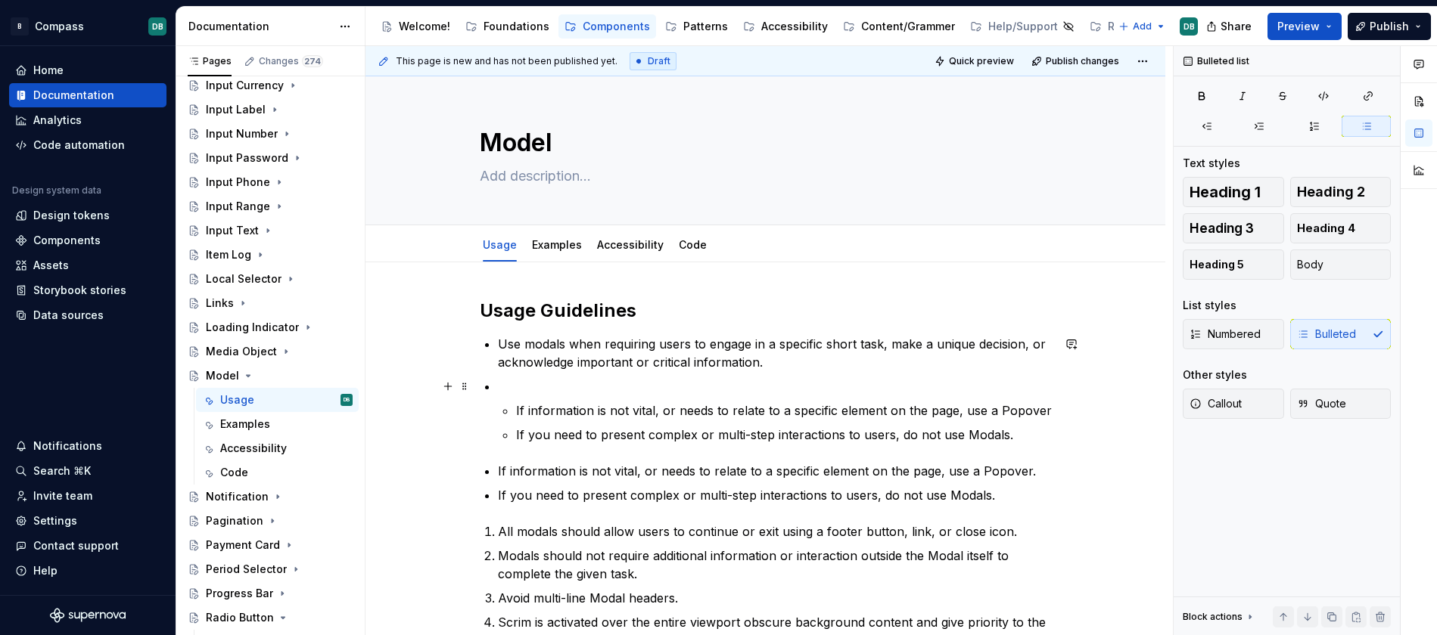
click at [509, 389] on p at bounding box center [775, 386] width 554 height 18
click at [504, 389] on p at bounding box center [775, 386] width 554 height 18
click at [517, 409] on li "If information is not vital, or needs to relate to a specific element on the pa…" at bounding box center [775, 410] width 554 height 67
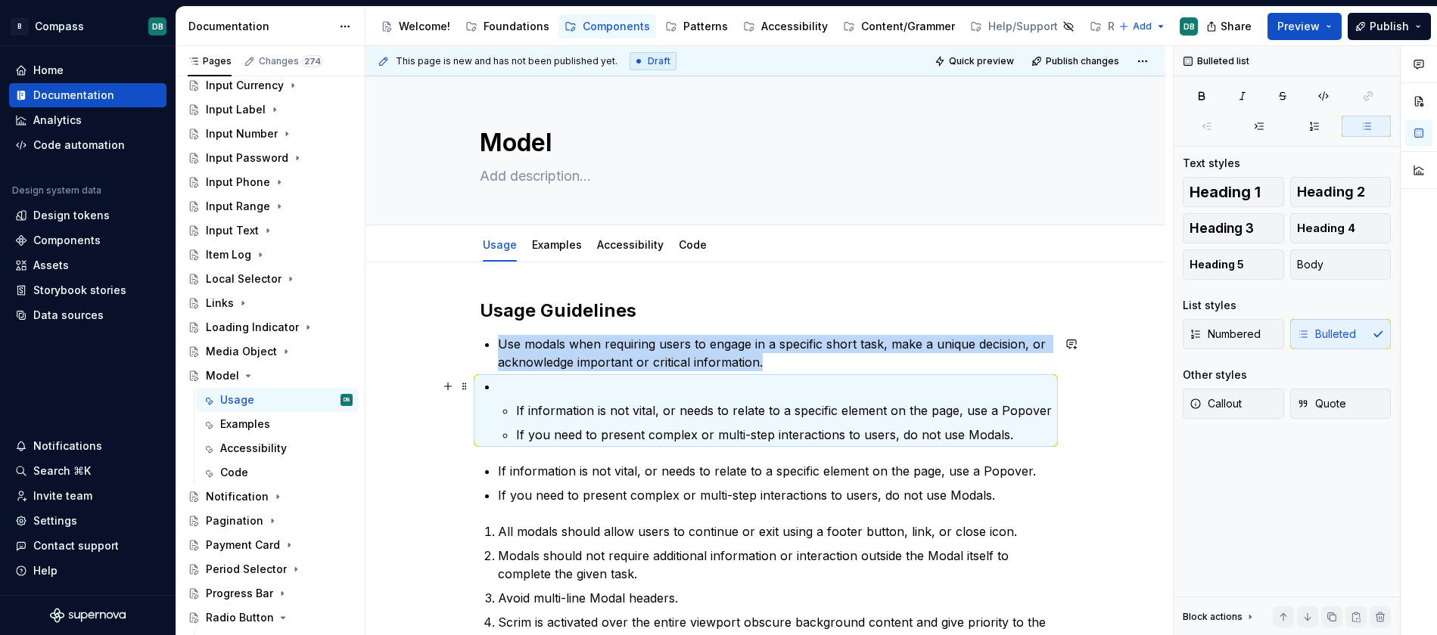
click at [507, 388] on p at bounding box center [775, 386] width 554 height 18
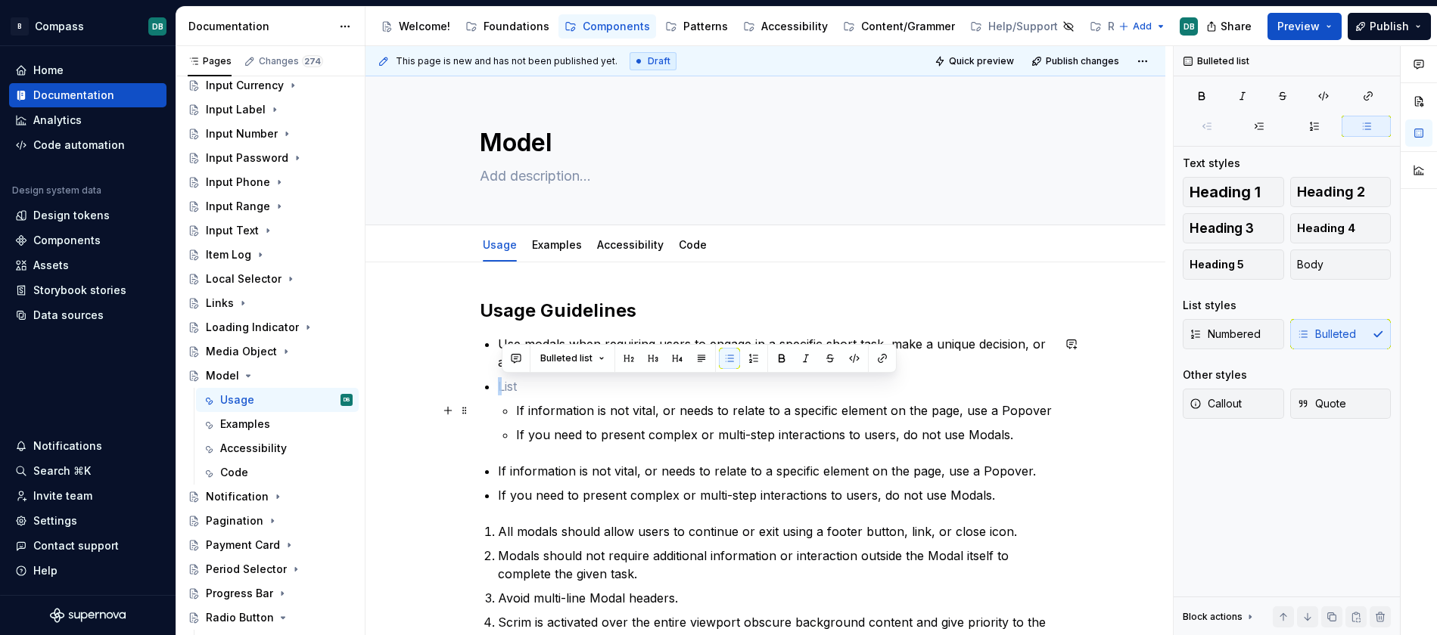
drag, startPoint x: 498, startPoint y: 387, endPoint x: 492, endPoint y: 418, distance: 31.5
click at [492, 418] on div "Usage Guidelines Use modals when requiring users to engage in a specific short …" at bounding box center [766, 529] width 572 height 460
click at [470, 392] on span at bounding box center [464, 386] width 12 height 21
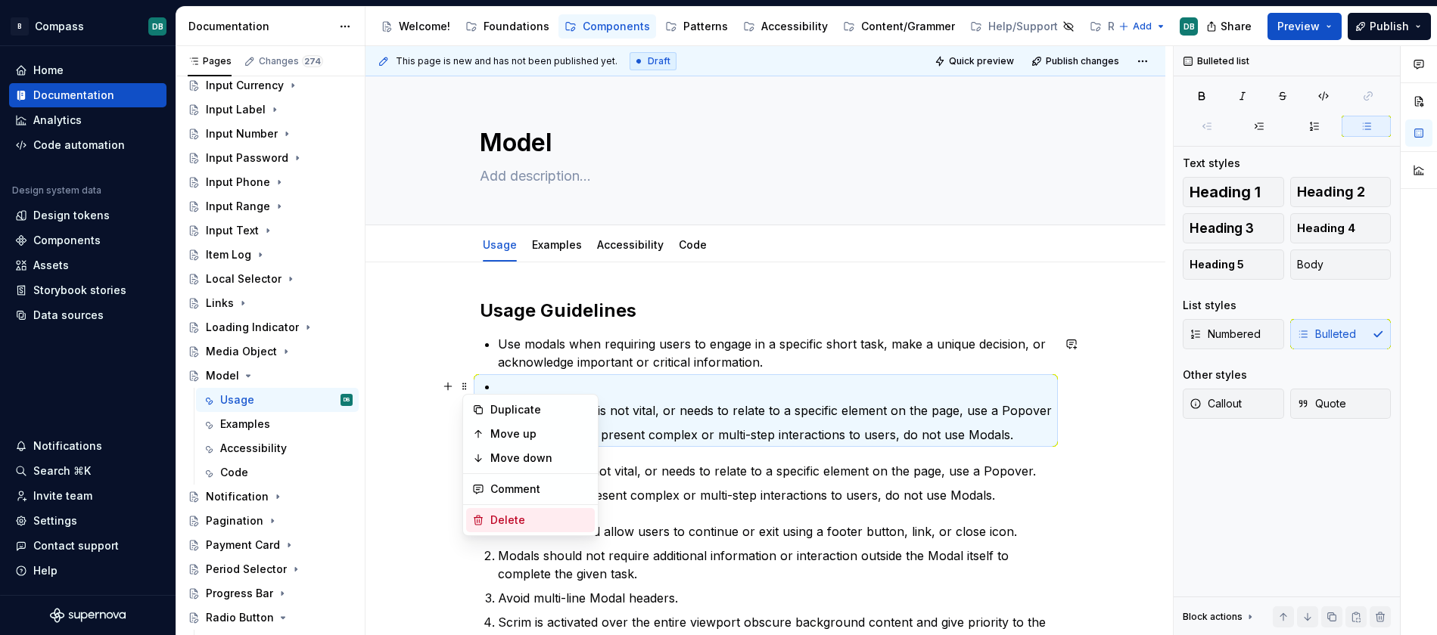
click at [510, 522] on div "Delete" at bounding box center [539, 520] width 98 height 15
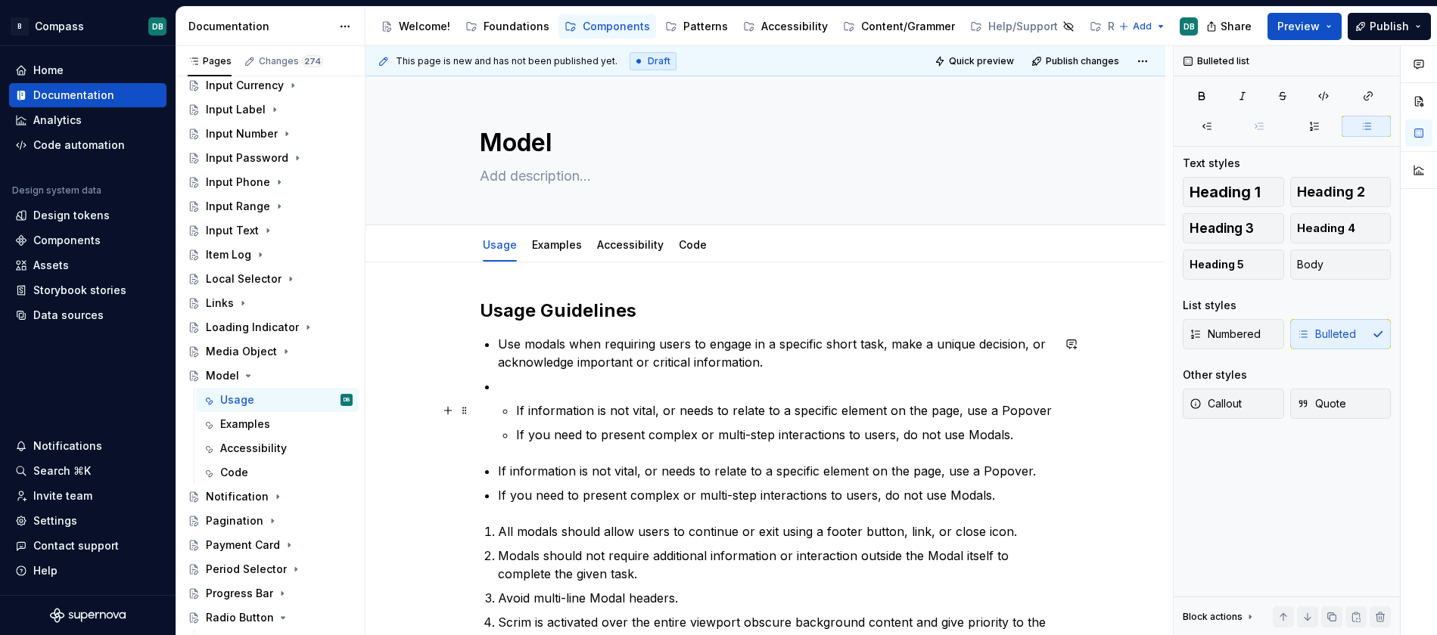
click at [518, 409] on li "If information is not vital, or needs to relate to a specific element on the pa…" at bounding box center [775, 410] width 554 height 67
click at [507, 387] on p at bounding box center [775, 386] width 554 height 18
click at [1260, 129] on icon "button" at bounding box center [1259, 126] width 8 height 6
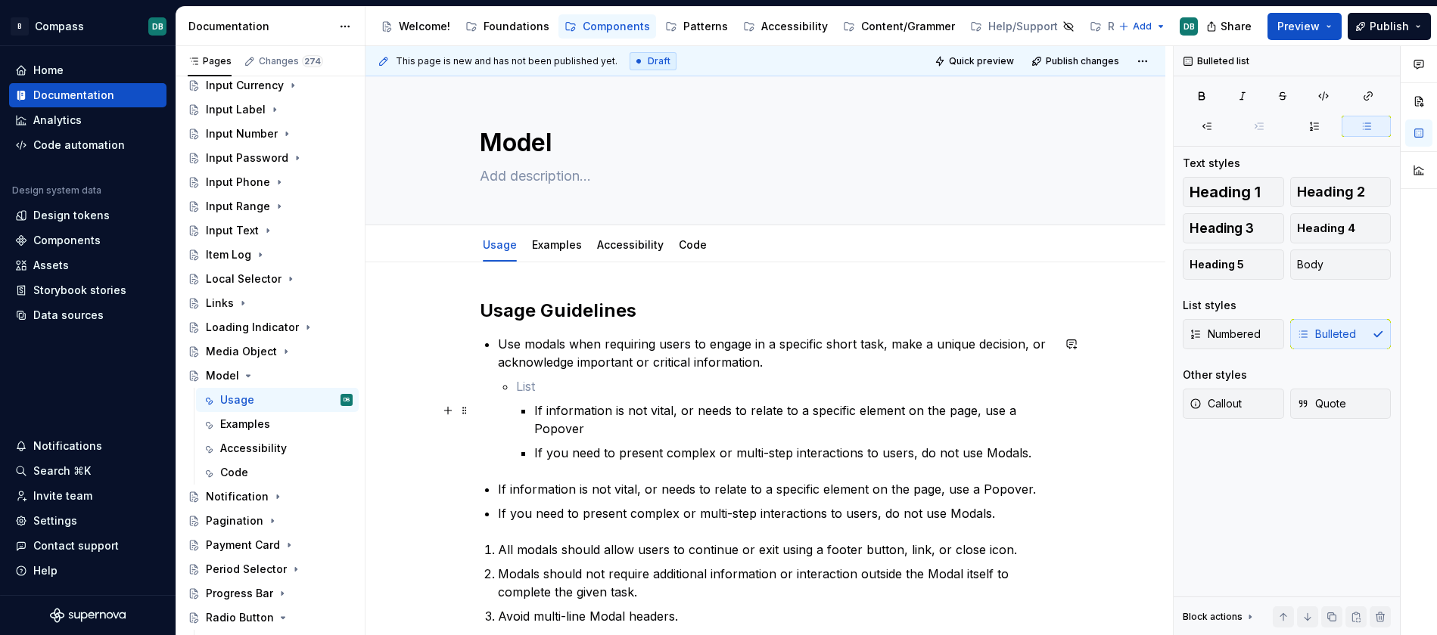
click at [536, 412] on li "If information is not vital, or needs to relate to a specific element on the pa…" at bounding box center [784, 419] width 536 height 85
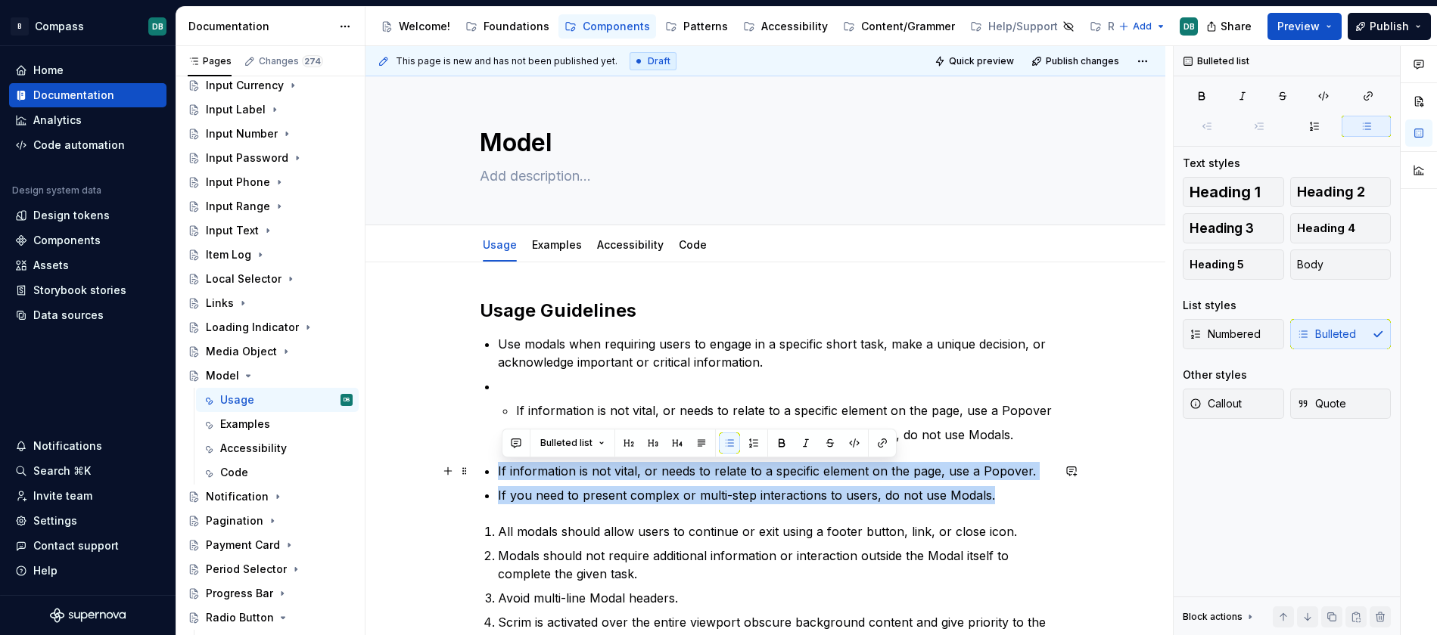
drag, startPoint x: 1001, startPoint y: 498, endPoint x: 474, endPoint y: 467, distance: 527.4
click at [474, 467] on div "Usage Guidelines Use modals when requiring users to engage in a specific short …" at bounding box center [765, 615] width 800 height 705
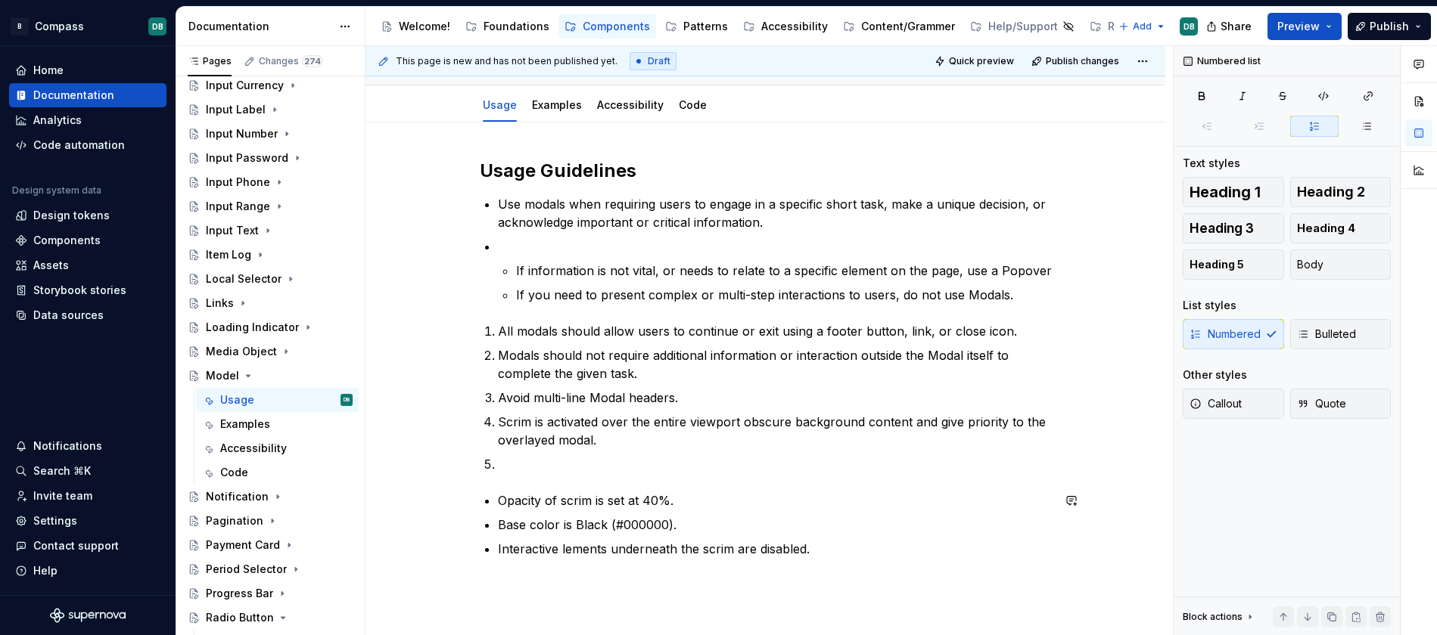
scroll to position [161, 0]
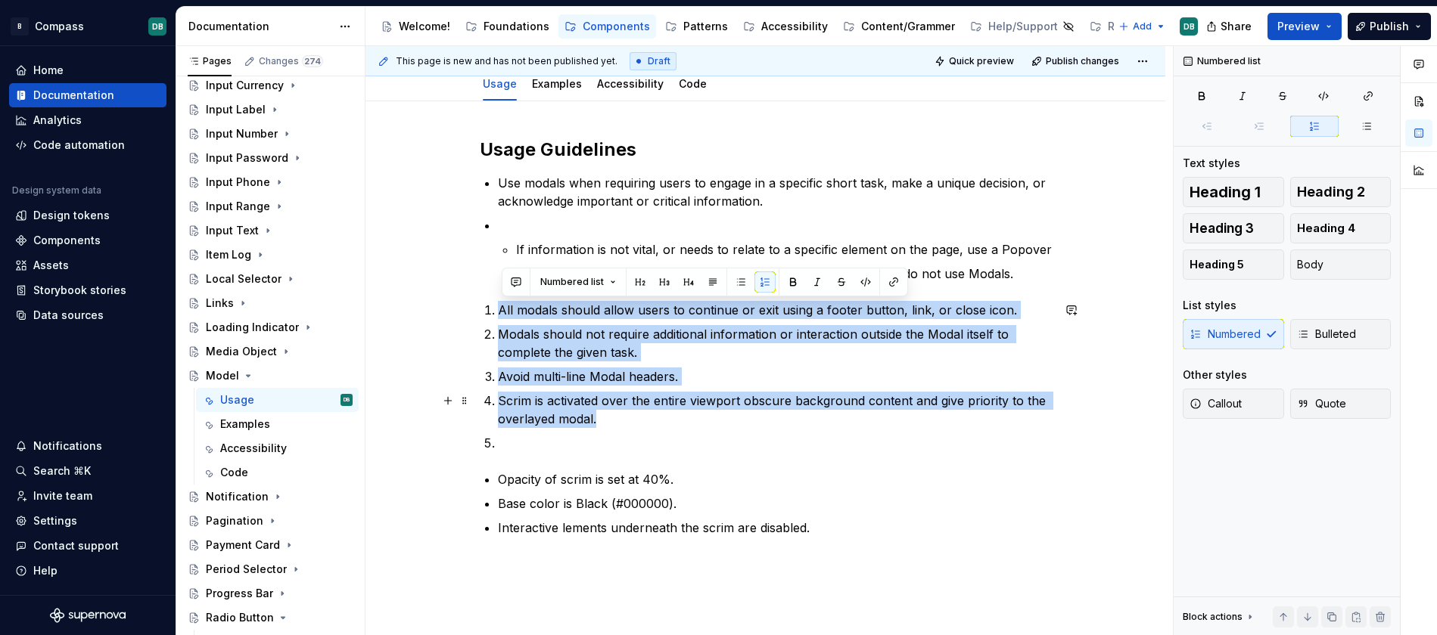
drag, startPoint x: 501, startPoint y: 309, endPoint x: 623, endPoint y: 427, distance: 170.7
click at [623, 427] on ol "All modals should allow users to continue or exit using a footer button, link, …" at bounding box center [775, 376] width 554 height 151
click at [1368, 125] on icon "button" at bounding box center [1366, 126] width 12 height 12
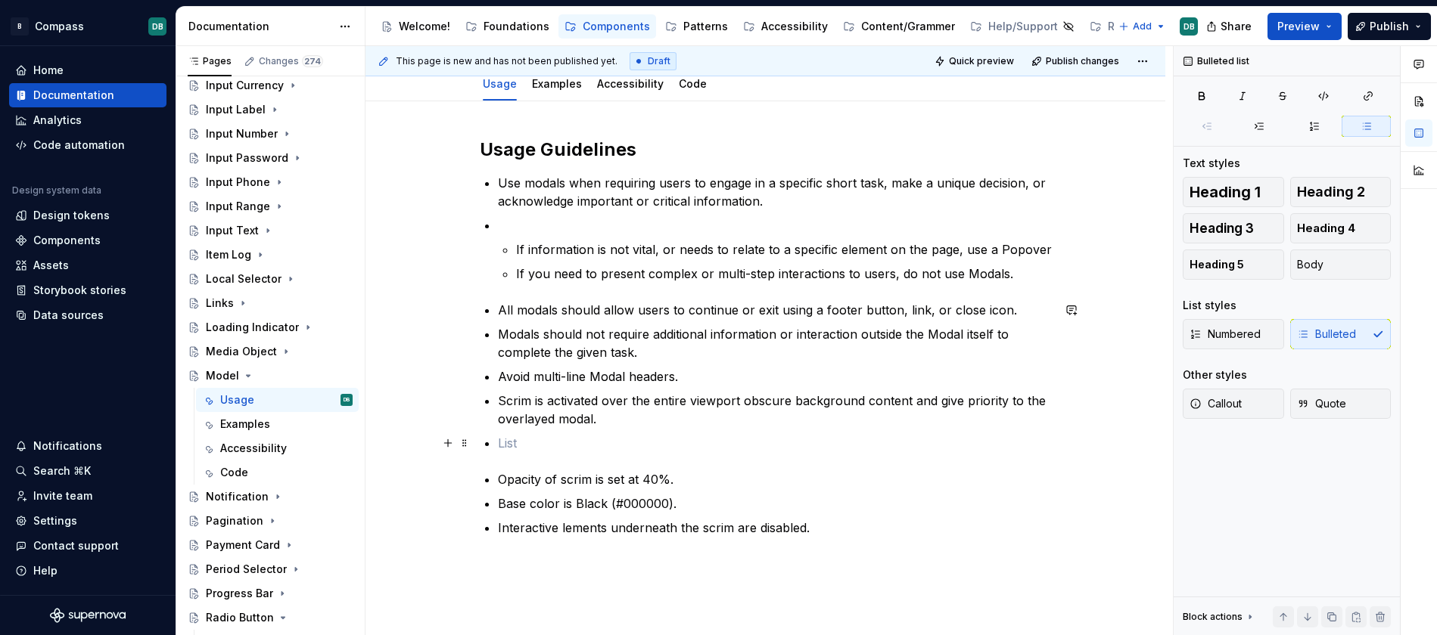
click at [601, 450] on p at bounding box center [775, 443] width 554 height 18
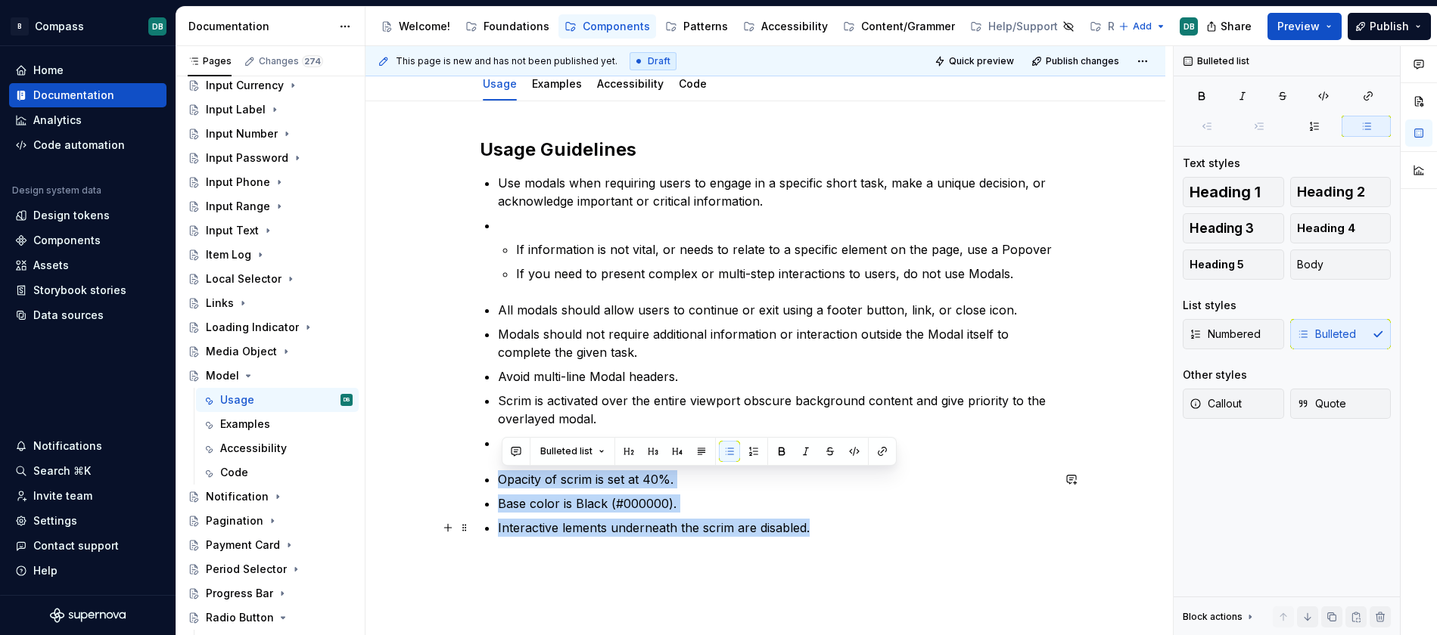
drag, startPoint x: 502, startPoint y: 479, endPoint x: 817, endPoint y: 530, distance: 318.9
click at [817, 530] on ul "Opacity of scrim is set at 40%. Base color is Black (#000000). Interactive leme…" at bounding box center [775, 504] width 554 height 67
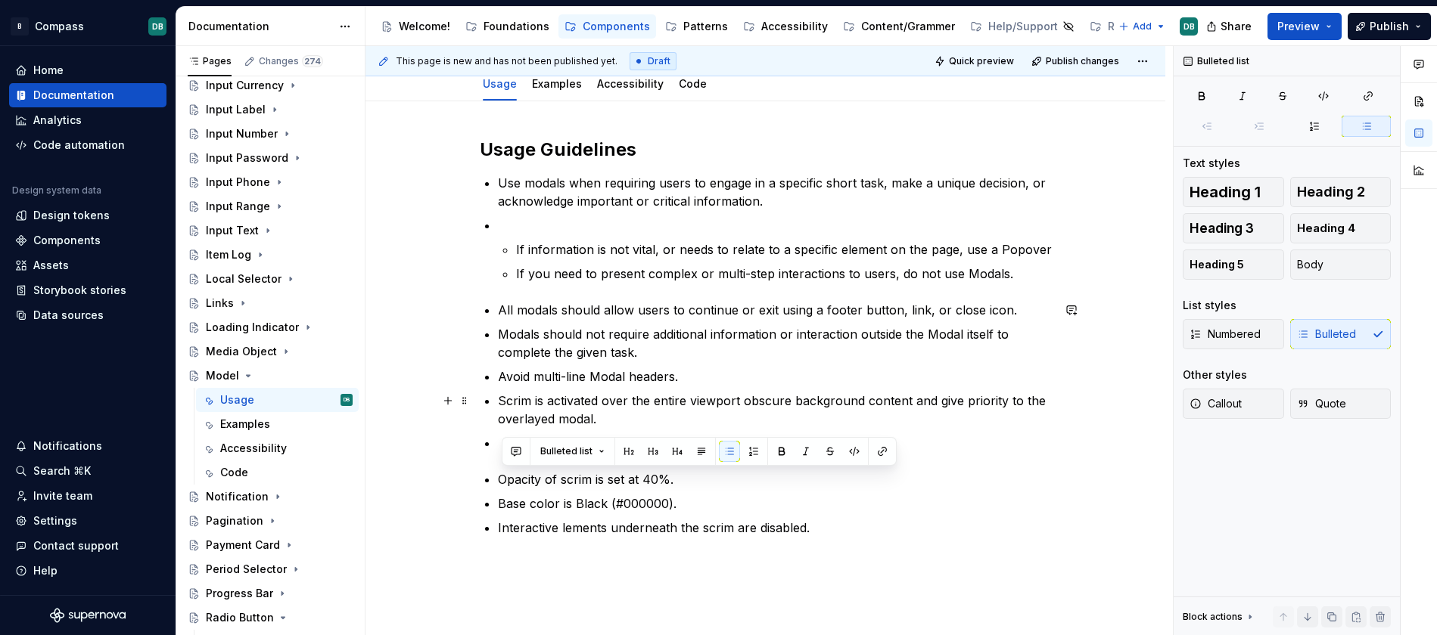
click at [607, 419] on p "Scrim is activated over the entire viewport obscure background content and give…" at bounding box center [775, 410] width 554 height 36
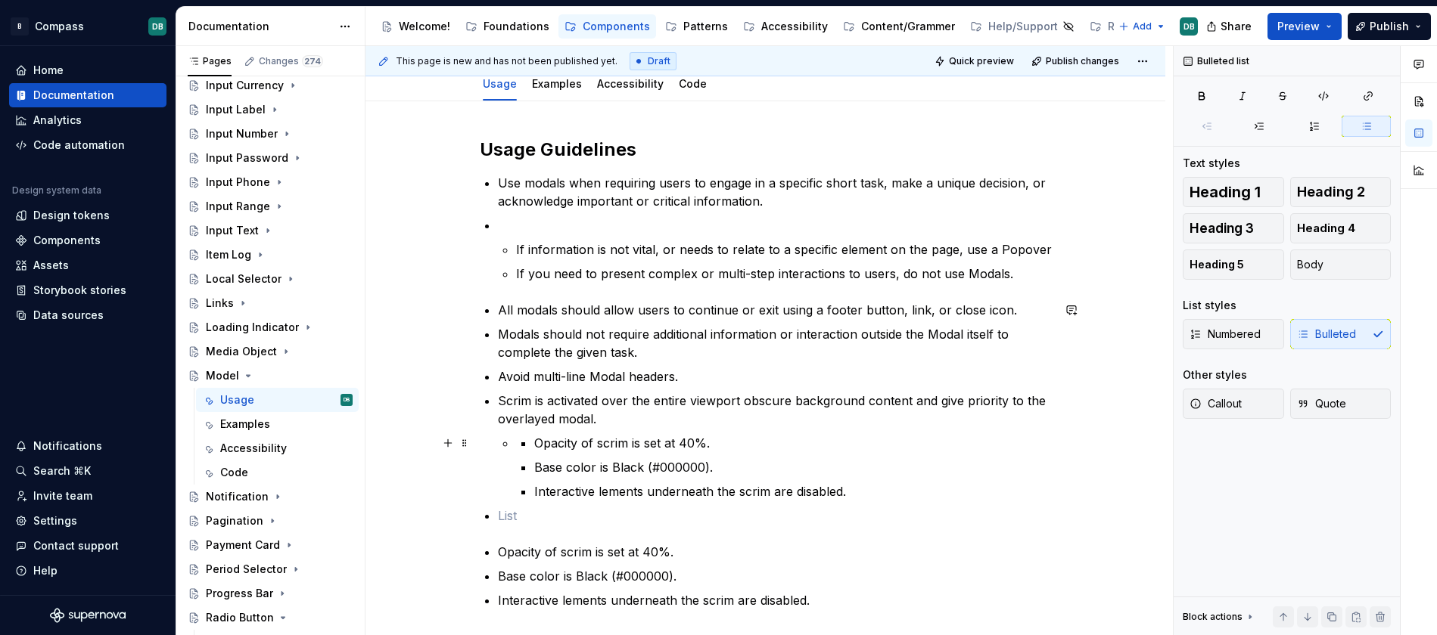
click at [538, 443] on p "Opacity of scrim is set at 40%." at bounding box center [792, 443] width 517 height 18
click at [538, 464] on p "Base color is Black (#000000)." at bounding box center [792, 467] width 517 height 18
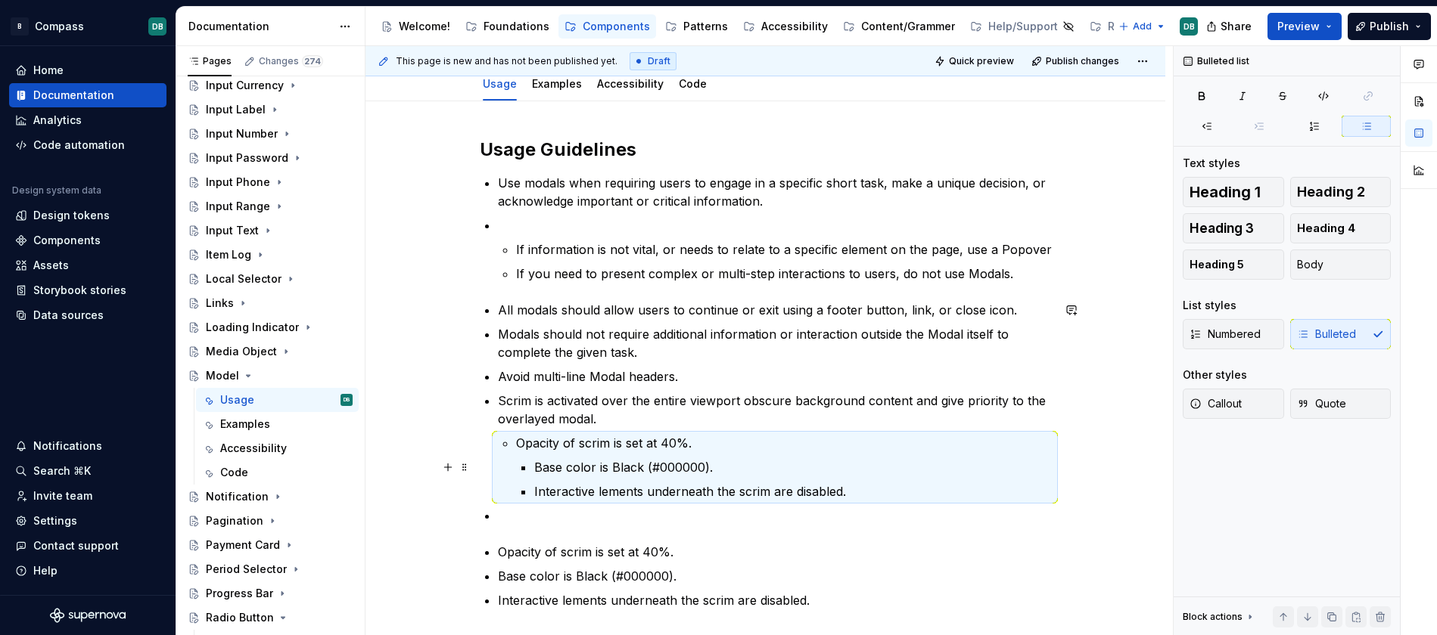
click at [539, 468] on p "Base color is Black (#000000)." at bounding box center [792, 467] width 517 height 18
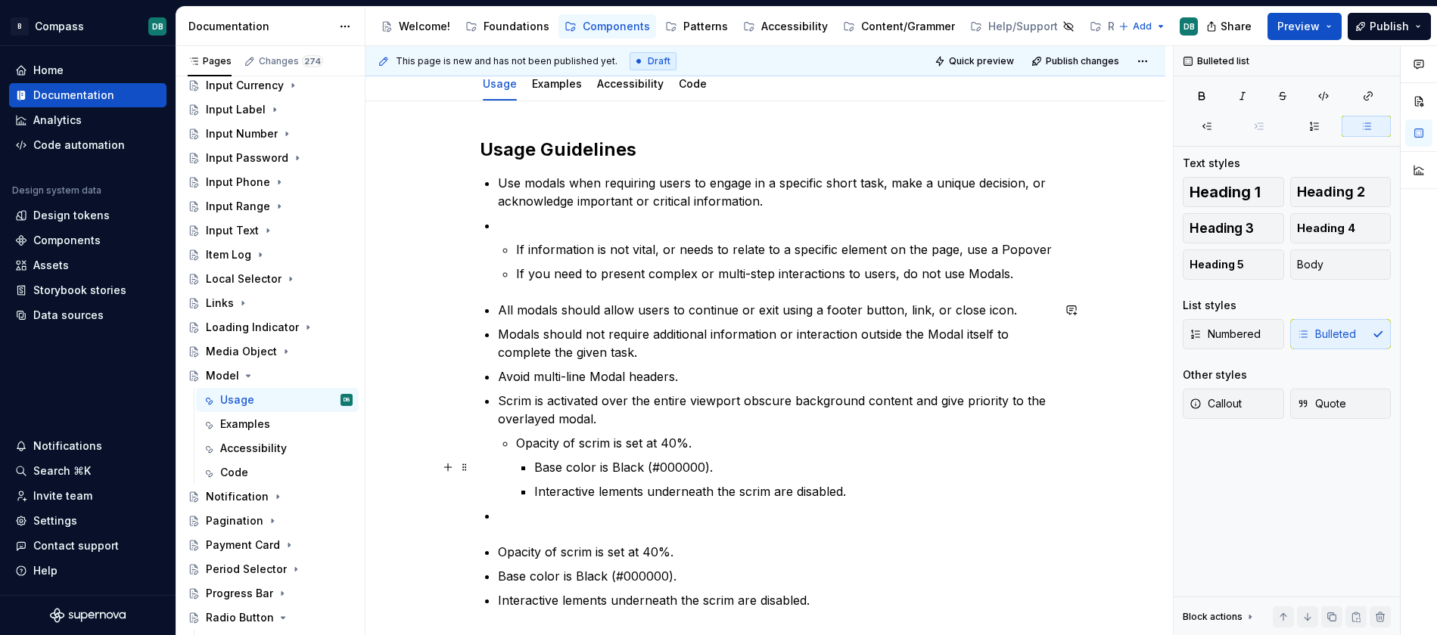
click at [539, 468] on p "Base color is Black (#000000)." at bounding box center [792, 467] width 517 height 18
click at [536, 468] on li "Opacity of scrim is set at 40%. Base color is Black (#000000). Interactive leme…" at bounding box center [784, 467] width 536 height 67
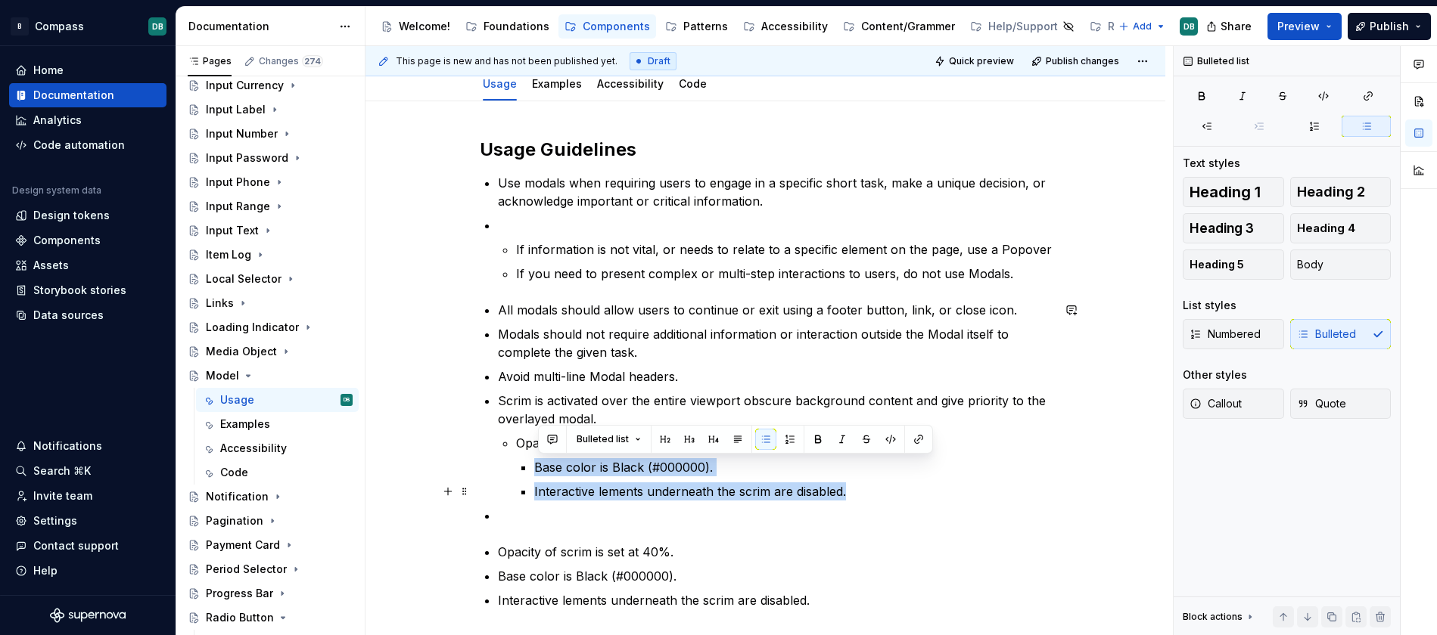
drag, startPoint x: 536, startPoint y: 468, endPoint x: 881, endPoint y: 491, distance: 345.0
click at [881, 491] on li "Opacity of scrim is set at 40%. Base color is Black (#000000). Interactive leme…" at bounding box center [784, 467] width 536 height 67
click at [538, 467] on p "Base color is Black (#000000)." at bounding box center [792, 467] width 517 height 18
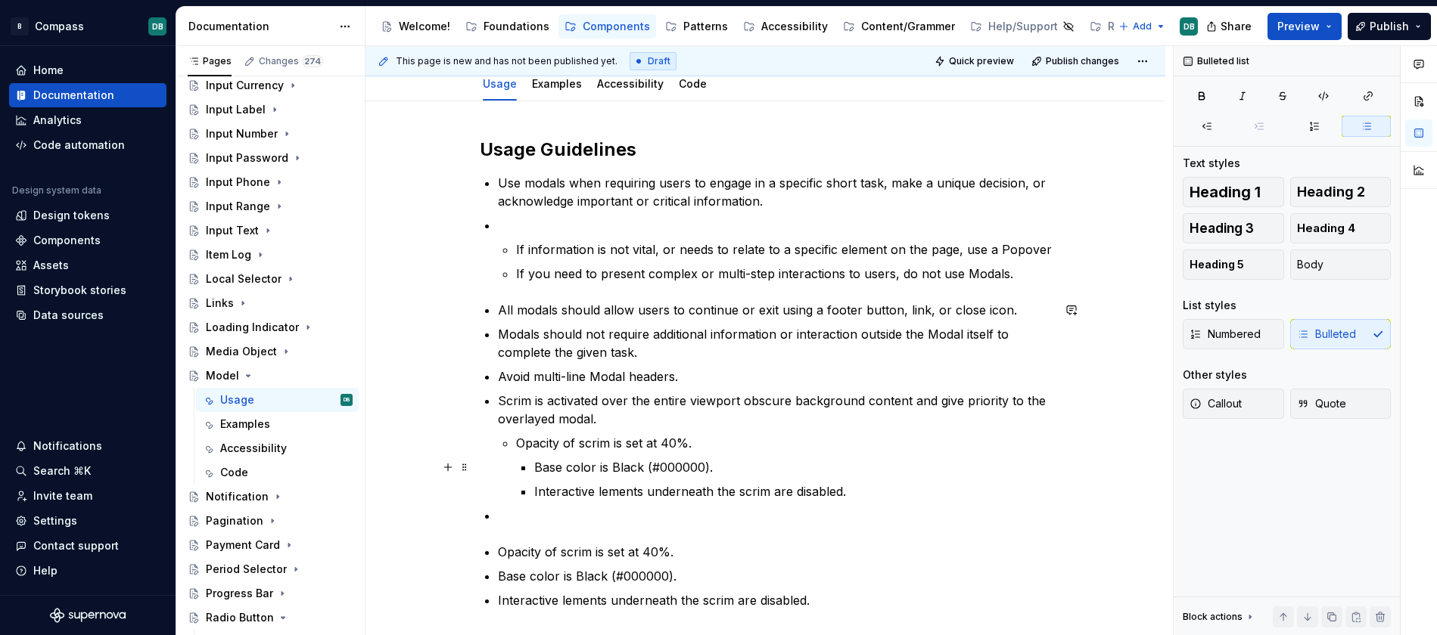
click at [534, 470] on li "Base color is Black (#000000)." at bounding box center [792, 467] width 517 height 18
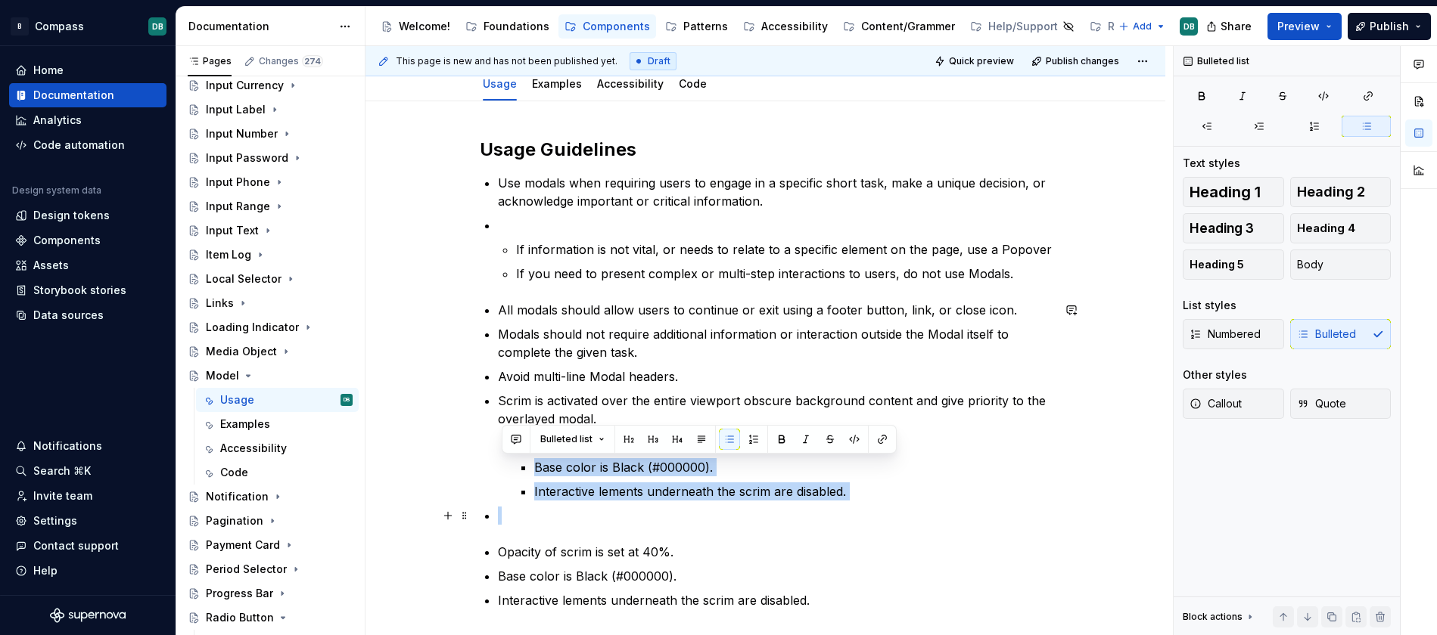
drag, startPoint x: 523, startPoint y: 470, endPoint x: 923, endPoint y: 507, distance: 401.9
click at [923, 507] on ul "All modals should allow users to continue or exit using a footer button, link, …" at bounding box center [775, 413] width 554 height 224
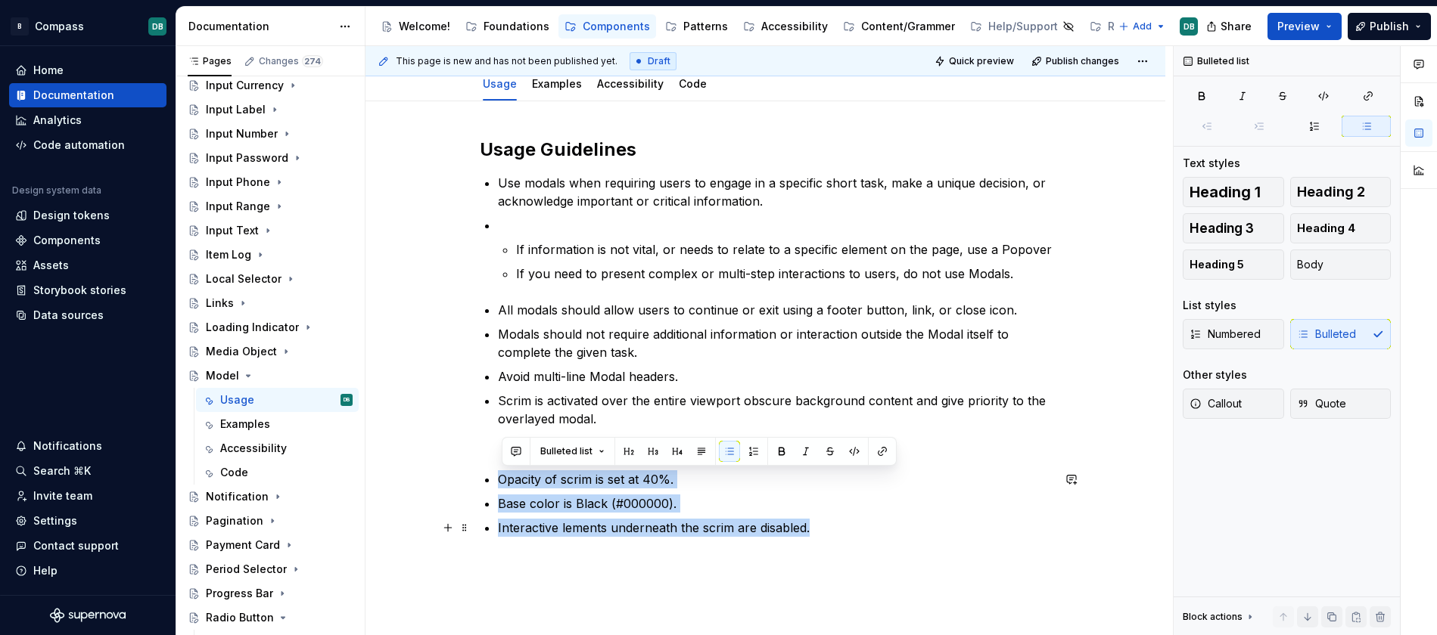
drag, startPoint x: 502, startPoint y: 481, endPoint x: 821, endPoint y: 533, distance: 323.4
click at [822, 533] on ul "Opacity of scrim is set at 40%. Base color is Black (#000000). Interactive leme…" at bounding box center [775, 504] width 554 height 67
click at [452, 461] on div "Usage Guidelines Use modals when requiring users to engage in a specific short …" at bounding box center [765, 423] width 800 height 645
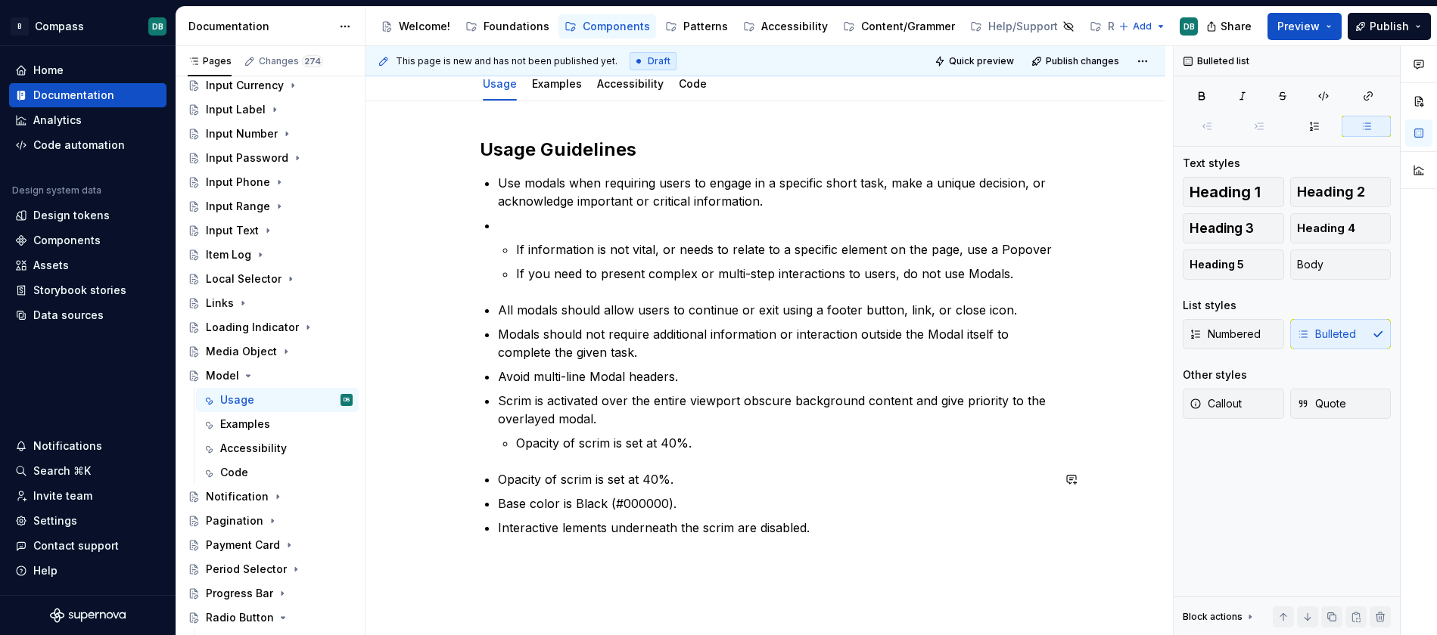
click at [491, 458] on div "Usage Guidelines Use modals when requiring users to engage in a specific short …" at bounding box center [766, 337] width 572 height 399
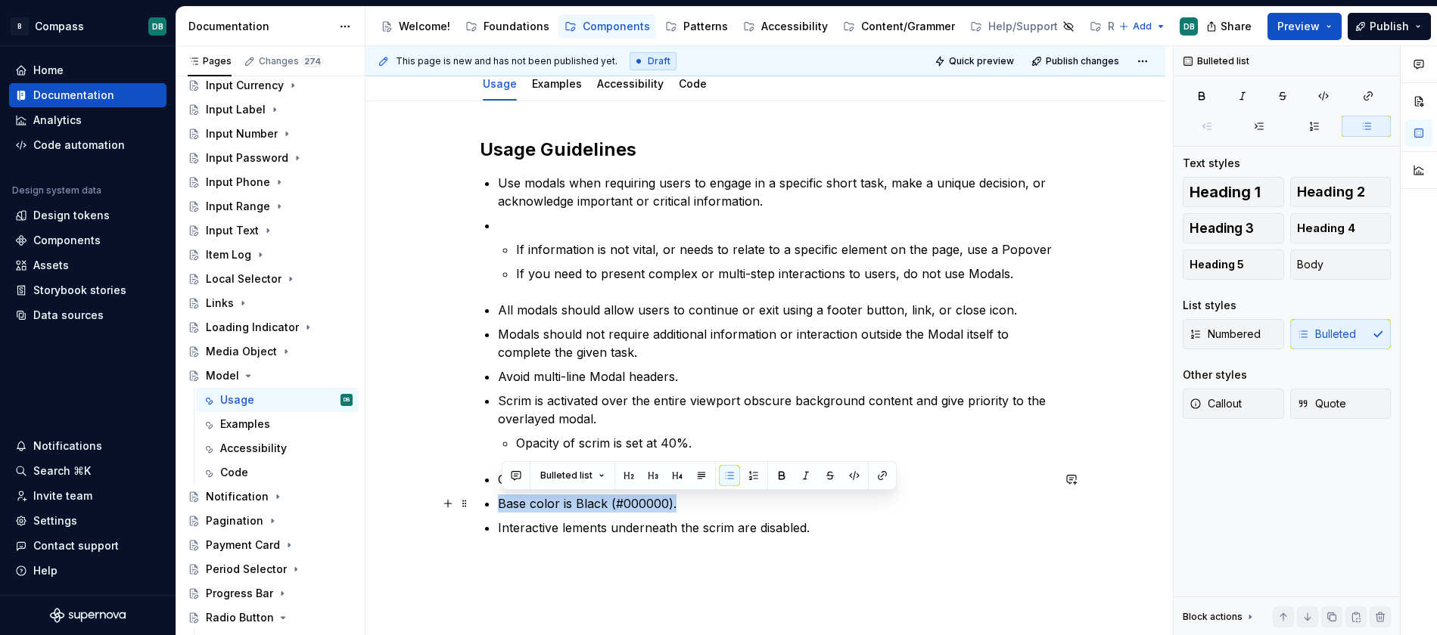
drag, startPoint x: 504, startPoint y: 501, endPoint x: 732, endPoint y: 505, distance: 228.5
click at [732, 505] on p "Base color is Black (#000000)." at bounding box center [775, 504] width 554 height 18
copy p "Base color is Black (#000000)."
click at [675, 438] on p "Opacity of scrim is set at 40%." at bounding box center [784, 443] width 536 height 18
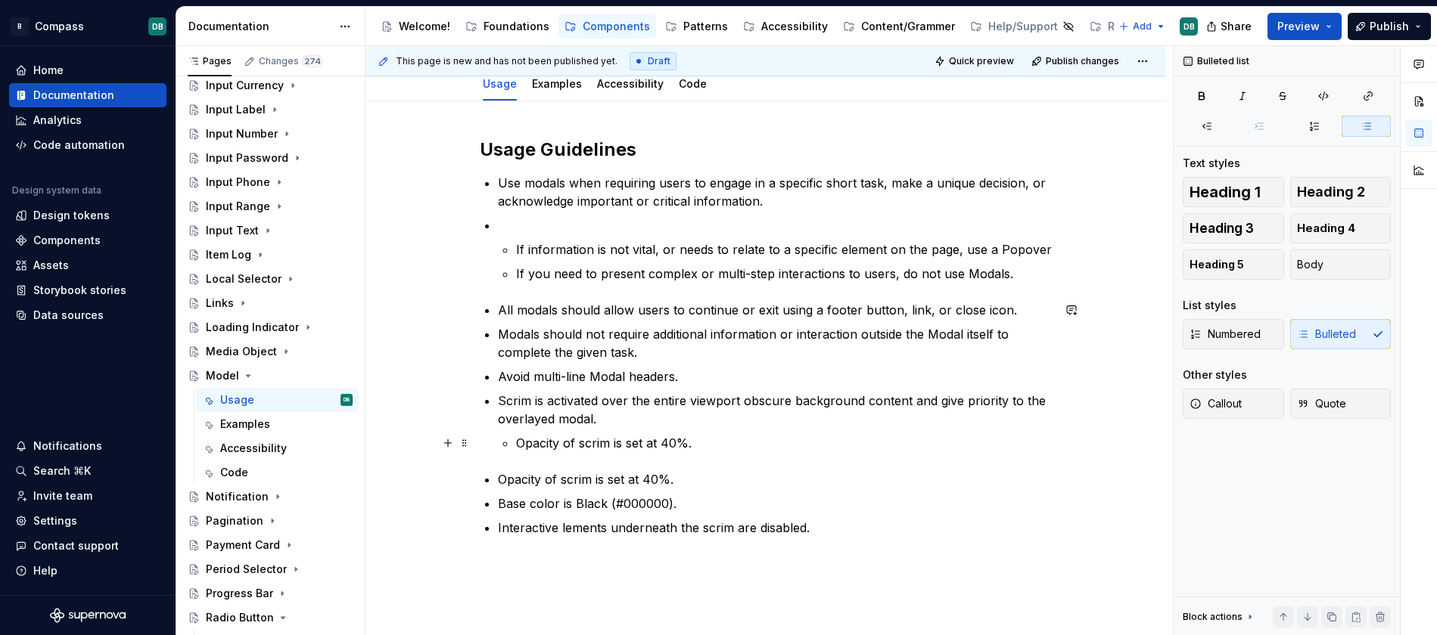
click at [719, 437] on p "Opacity of scrim is set at 40%." at bounding box center [784, 443] width 536 height 18
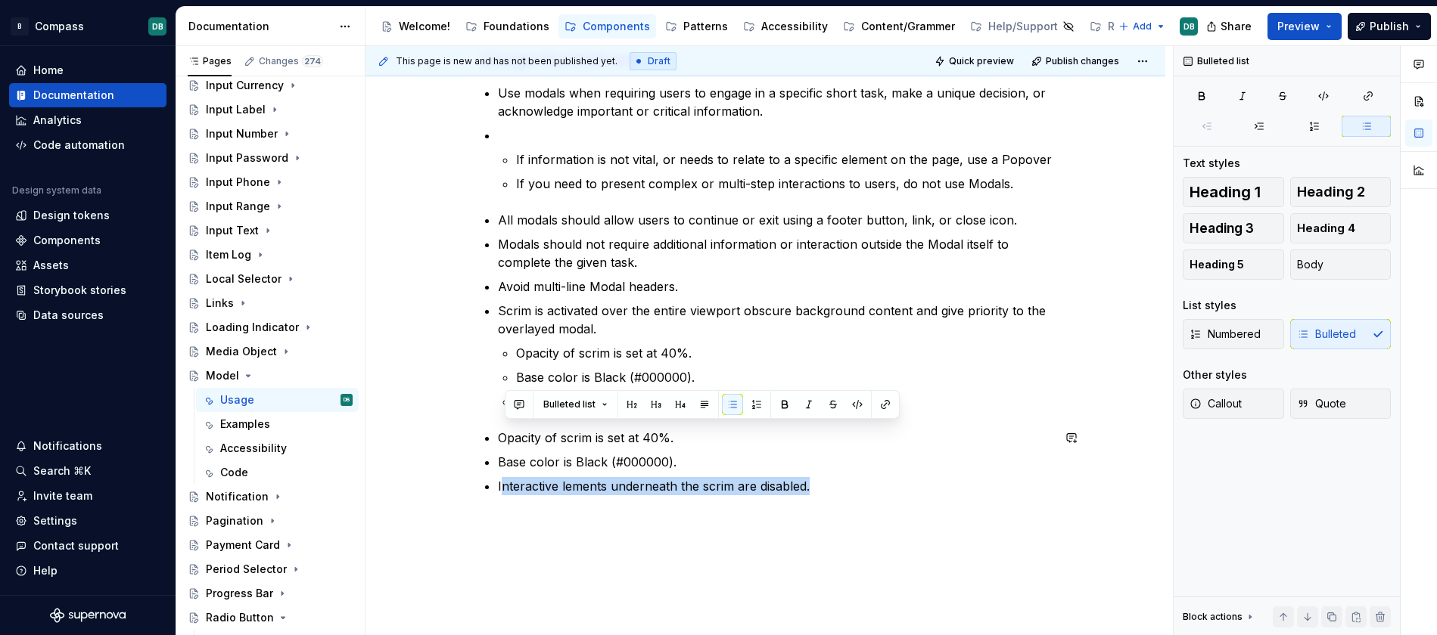
scroll to position [319, 0]
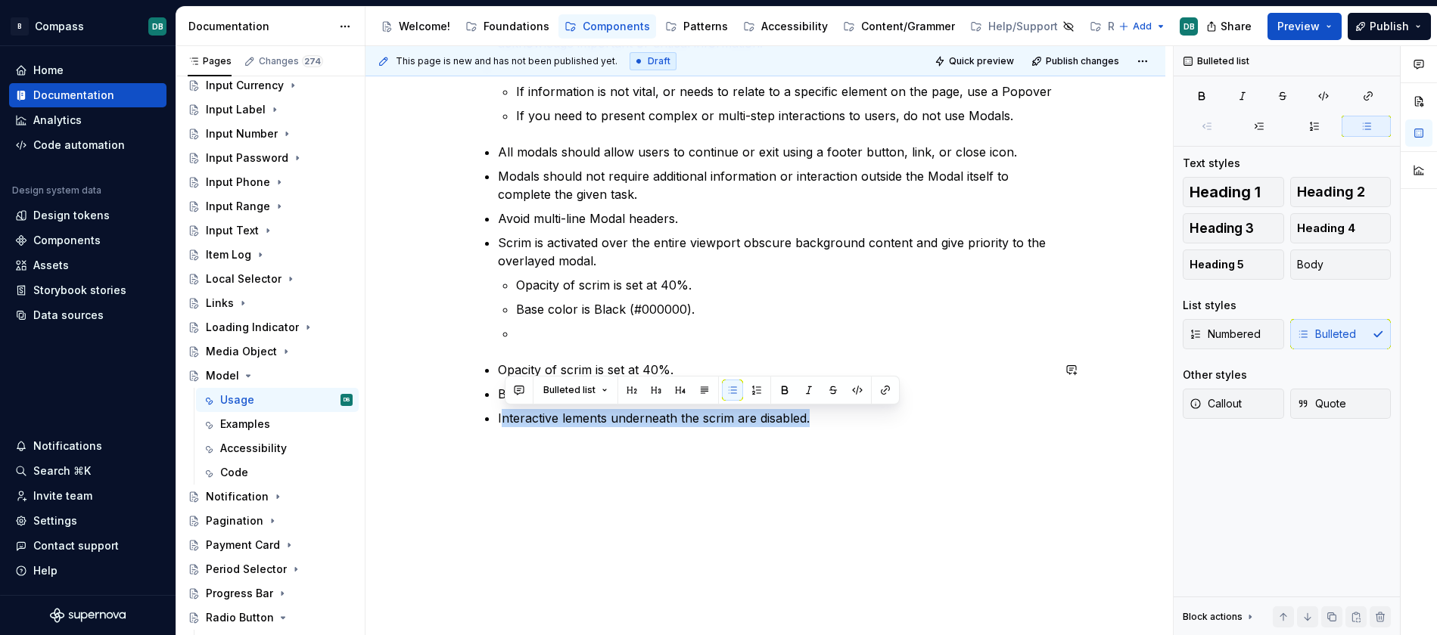
drag, startPoint x: 503, startPoint y: 575, endPoint x: 626, endPoint y: 567, distance: 122.8
click at [626, 567] on div "Usage Guidelines Use modals when requiring users to engage in a specific short …" at bounding box center [765, 289] width 800 height 693
click at [815, 411] on p "Interactive lements underneath the scrim are disabled." at bounding box center [775, 418] width 554 height 18
drag, startPoint x: 819, startPoint y: 418, endPoint x: 501, endPoint y: 418, distance: 317.7
click at [501, 418] on p "Interactive lements underneath the scrim are disabled." at bounding box center [775, 418] width 554 height 18
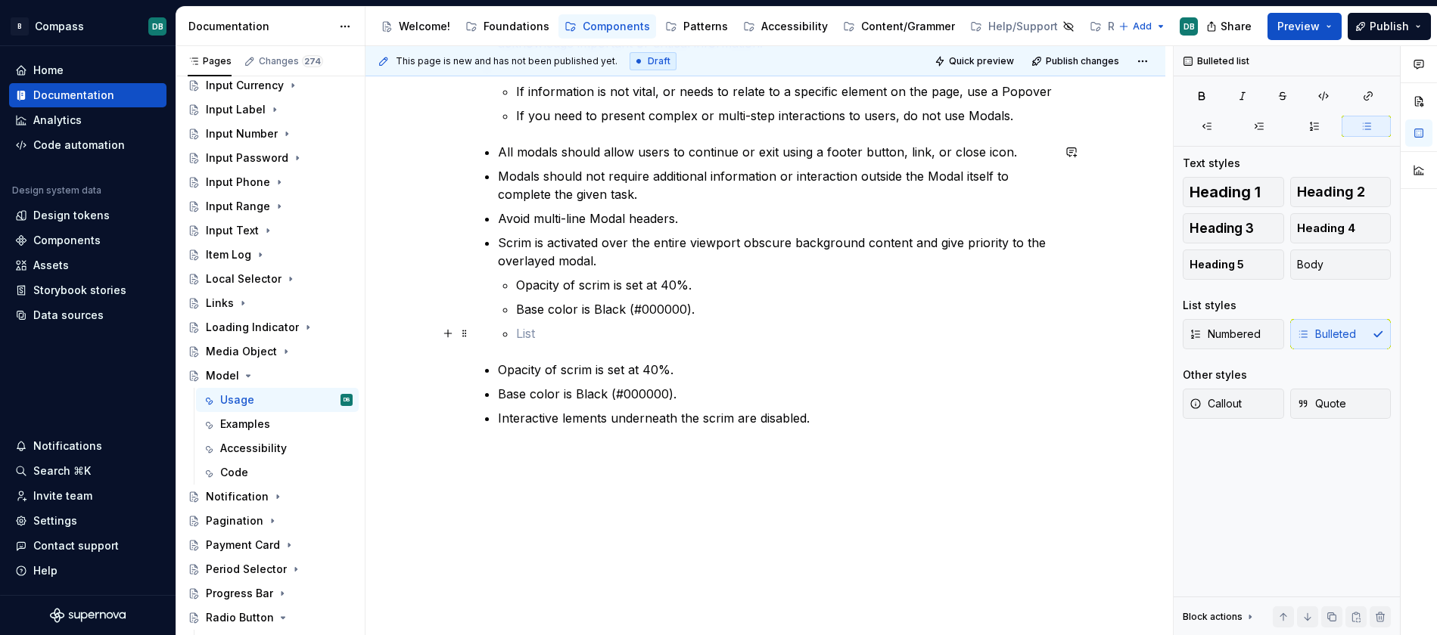
click at [521, 331] on p at bounding box center [784, 334] width 536 height 18
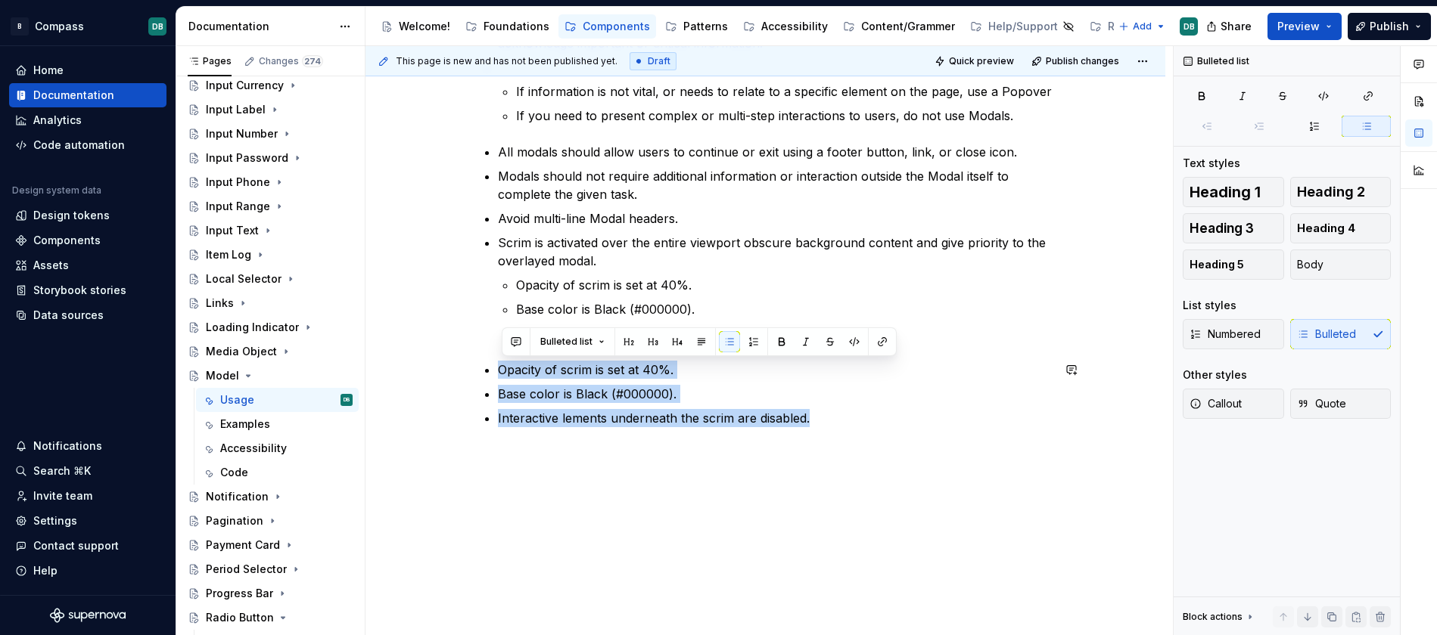
drag, startPoint x: 823, startPoint y: 422, endPoint x: 476, endPoint y: 358, distance: 353.1
click at [476, 358] on div "Usage Guidelines Use modals when requiring users to engage in a specific short …" at bounding box center [765, 289] width 800 height 693
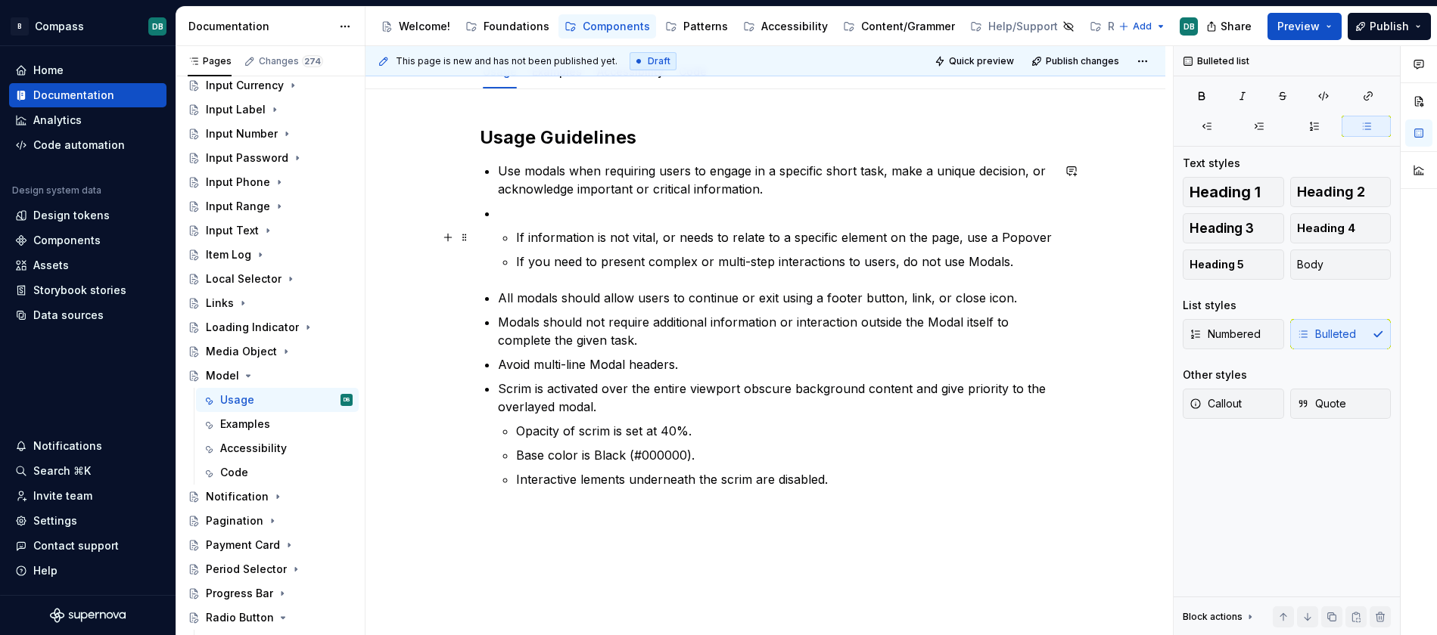
scroll to position [167, 0]
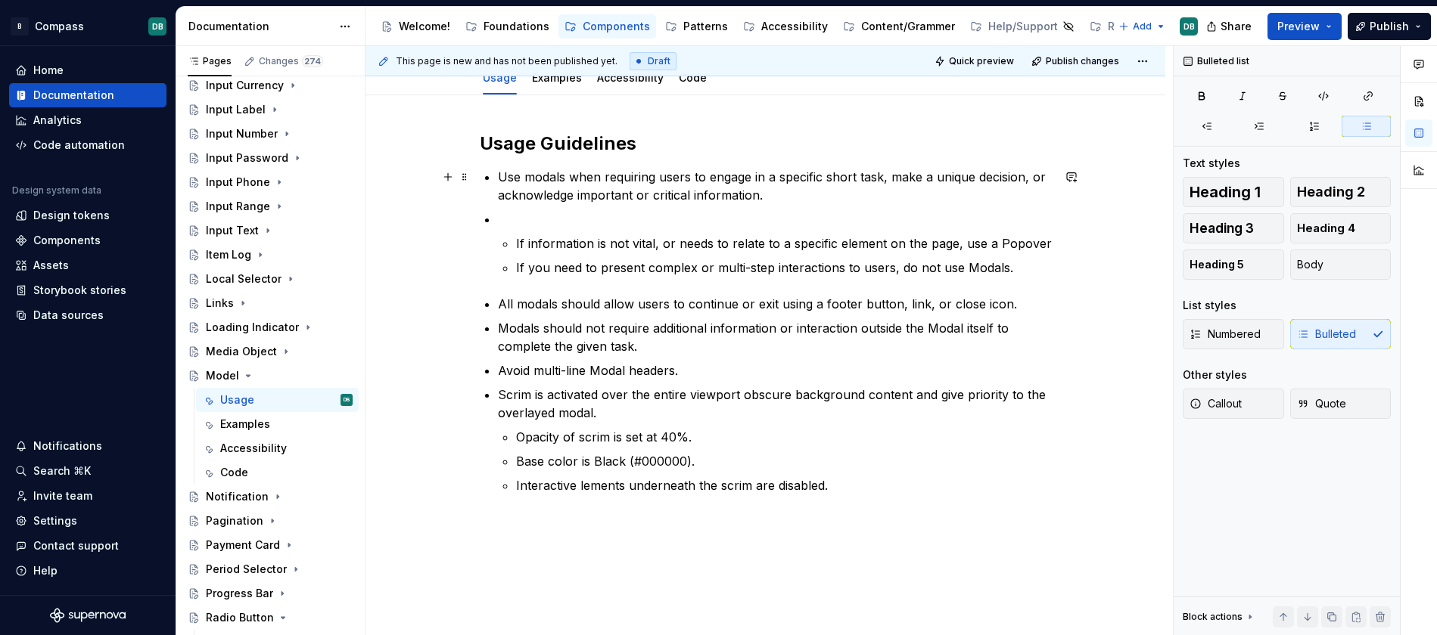
click at [788, 196] on p "Use modals when requiring users to engage in a specific short task, make a uniq…" at bounding box center [775, 186] width 554 height 36
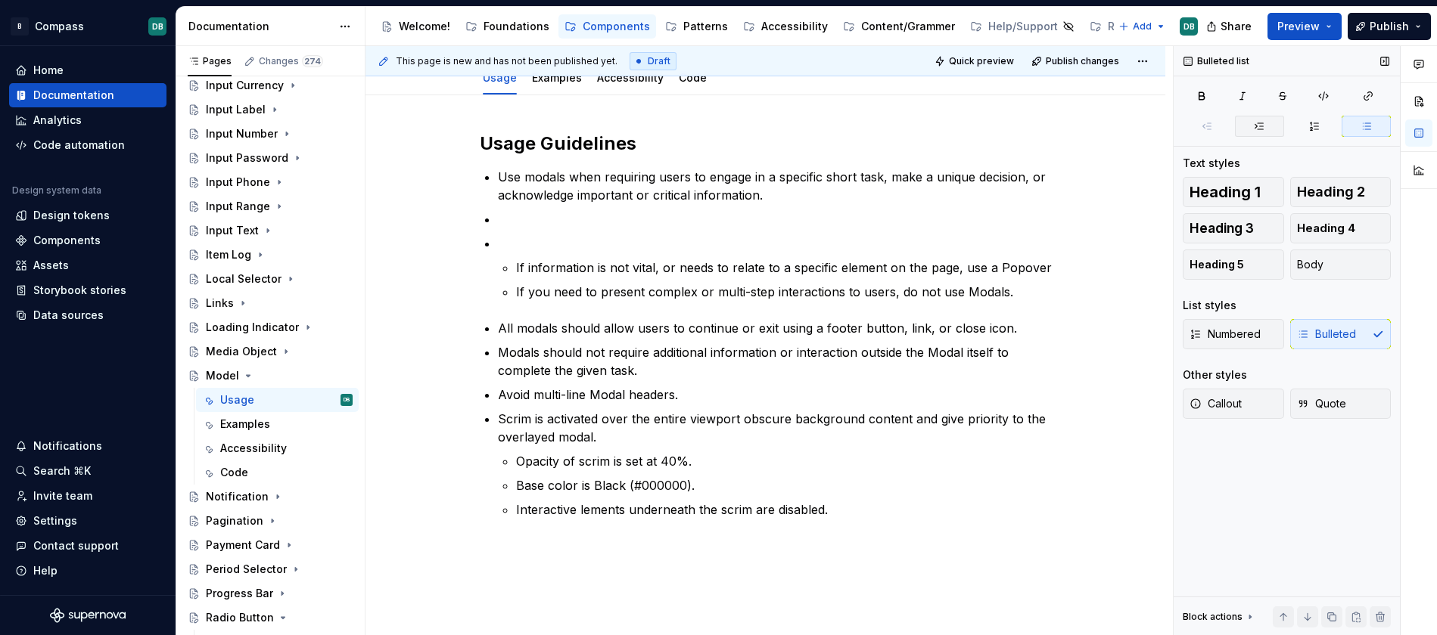
click at [1257, 125] on icon "button" at bounding box center [1259, 126] width 12 height 12
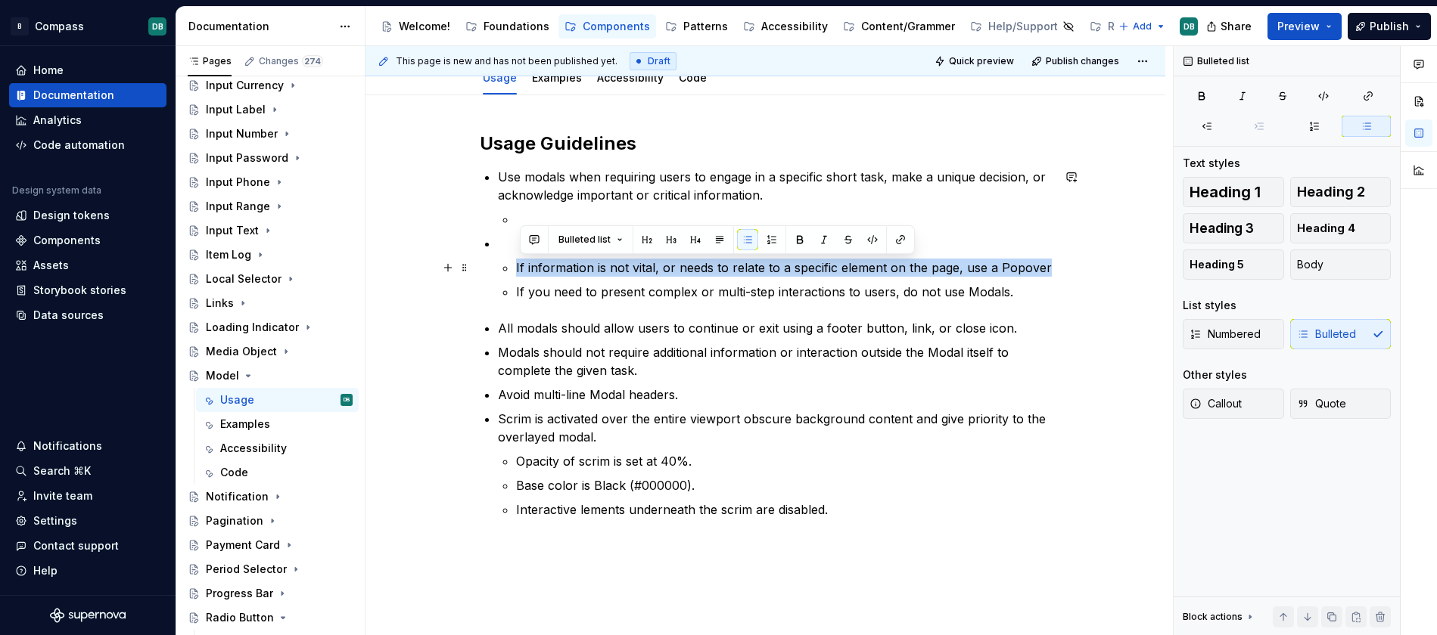
drag, startPoint x: 519, startPoint y: 264, endPoint x: 1054, endPoint y: 269, distance: 534.9
click at [1052, 269] on p "If information is not vital, or needs to relate to a specific element on the pa…" at bounding box center [784, 268] width 536 height 18
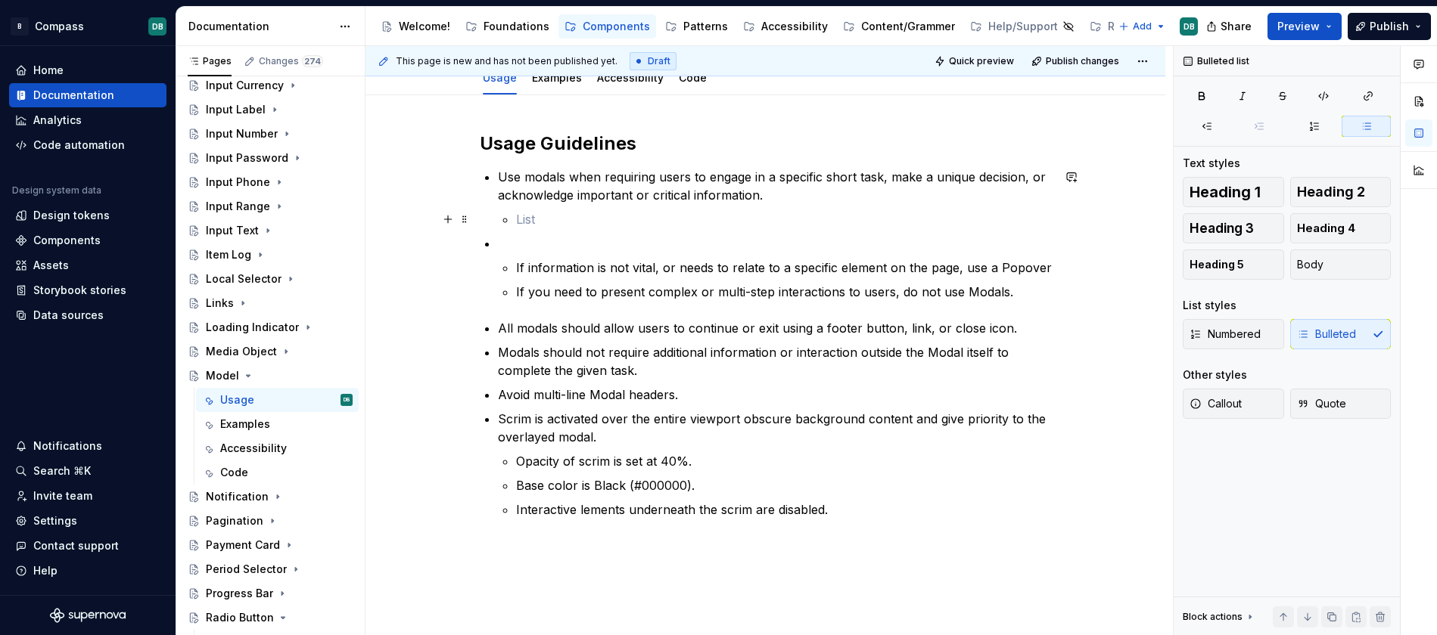
click at [532, 216] on p at bounding box center [784, 219] width 536 height 18
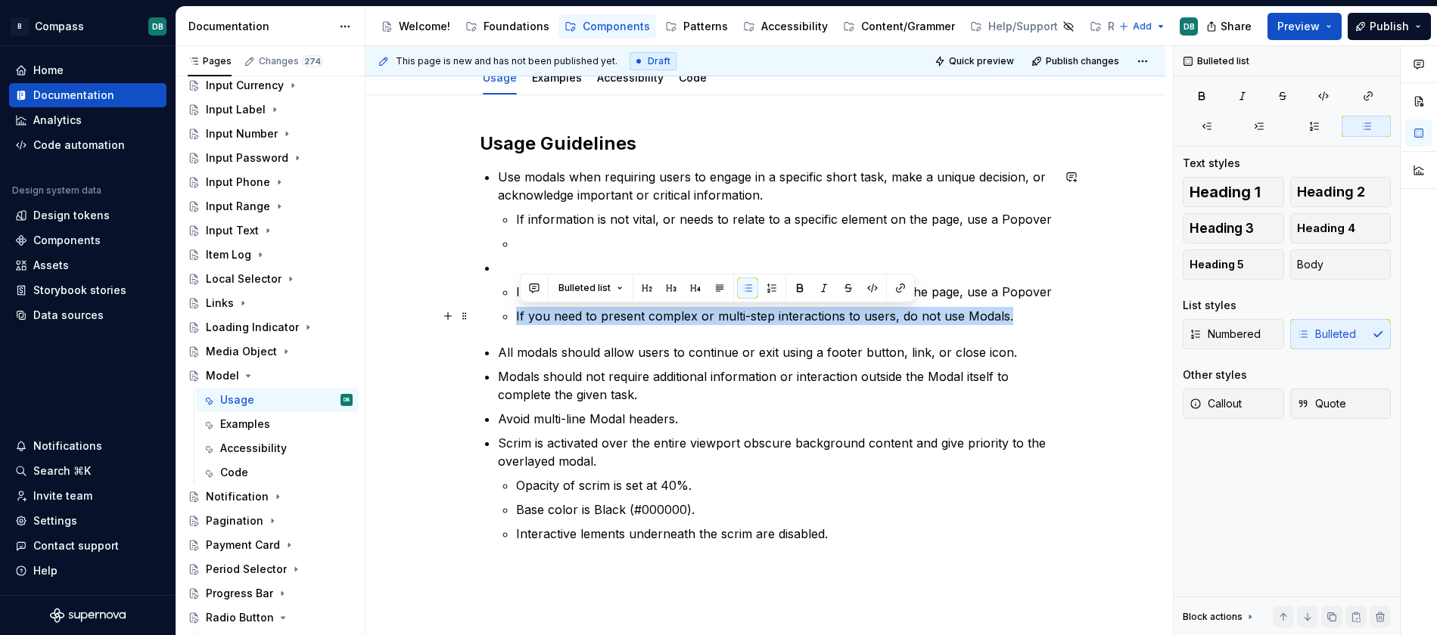
drag, startPoint x: 518, startPoint y: 317, endPoint x: 1045, endPoint y: 312, distance: 527.3
click at [1045, 312] on p "If you need to present complex or multi-step interactions to users, do not use …" at bounding box center [784, 316] width 536 height 18
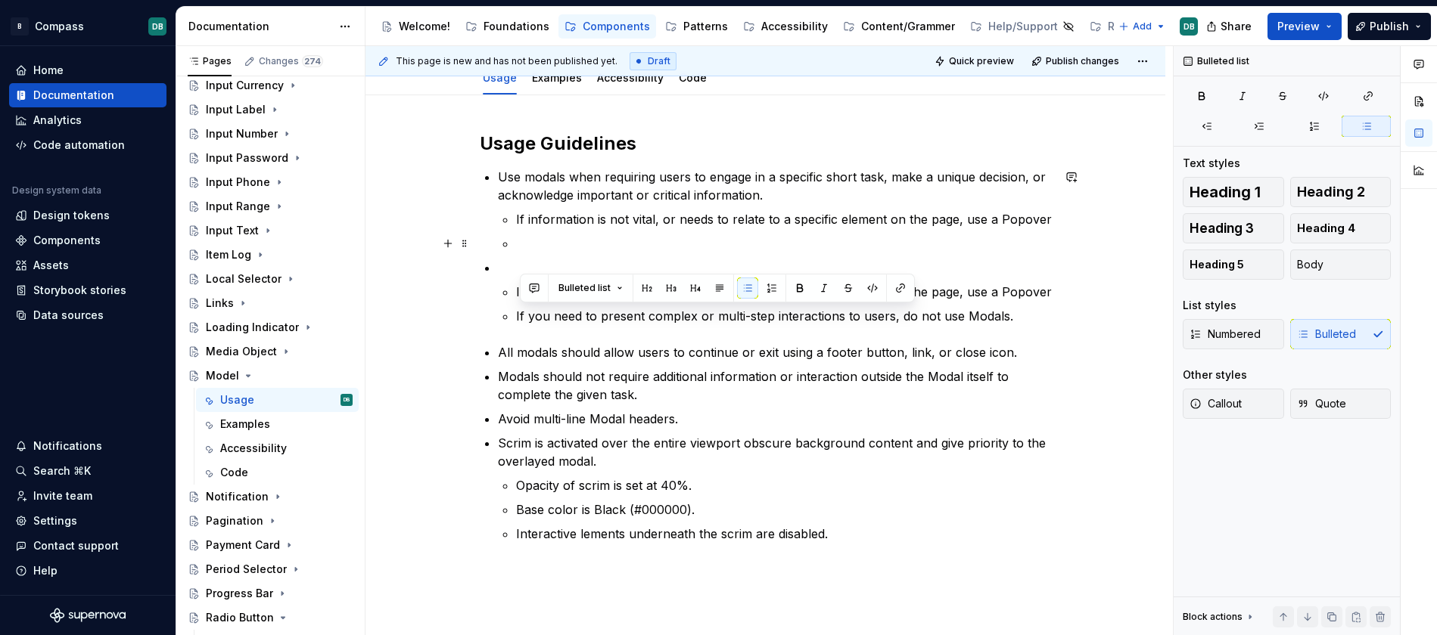
click at [519, 242] on p at bounding box center [784, 244] width 536 height 18
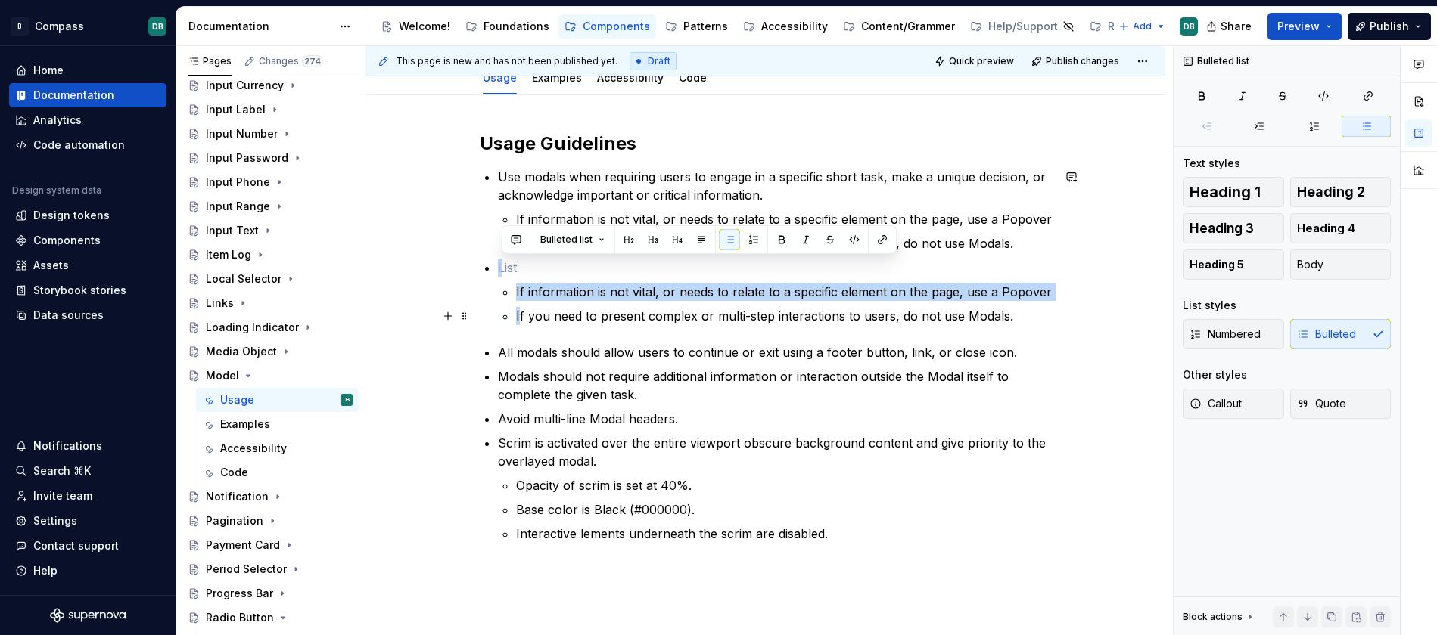
drag, startPoint x: 512, startPoint y: 265, endPoint x: 524, endPoint y: 324, distance: 60.2
click at [524, 324] on li "If information is not vital, or needs to relate to a specific element on the pa…" at bounding box center [775, 292] width 554 height 67
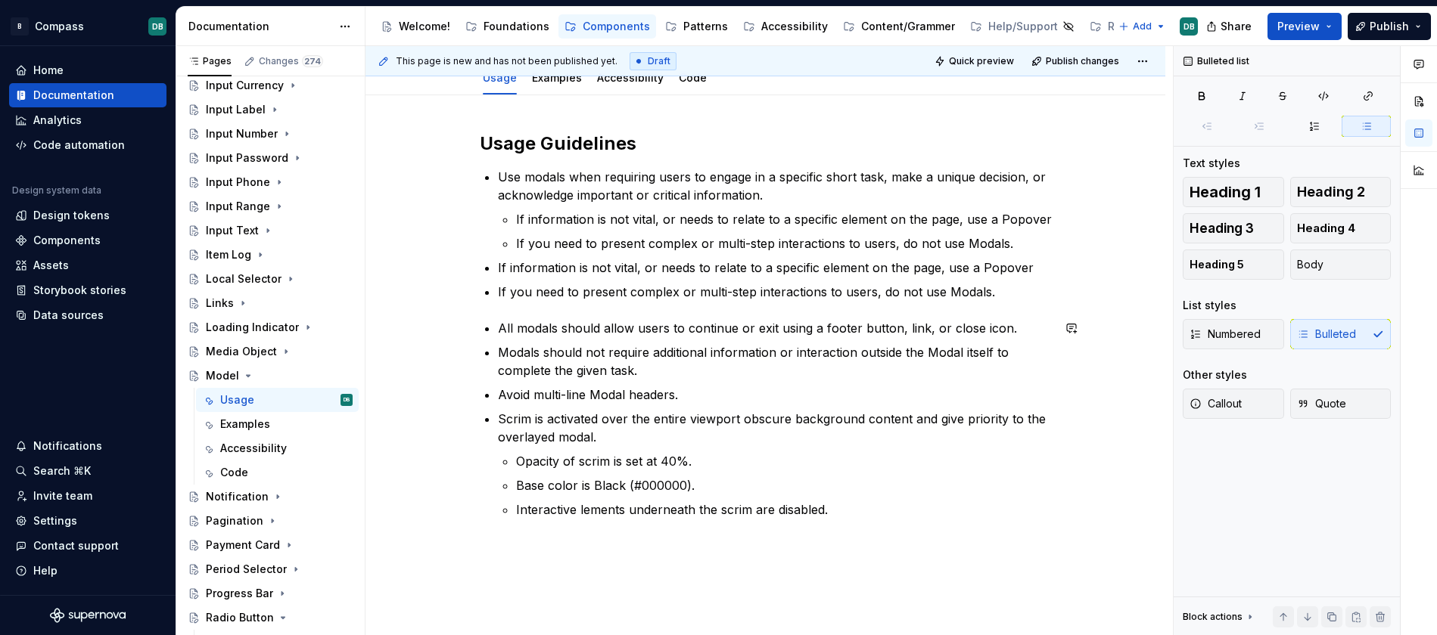
click at [499, 315] on div "Usage Guidelines Use modals when requiring users to engage in a specific short …" at bounding box center [766, 325] width 572 height 387
click at [523, 311] on div "Usage Guidelines Use modals when requiring users to engage in a specific short …" at bounding box center [766, 325] width 572 height 387
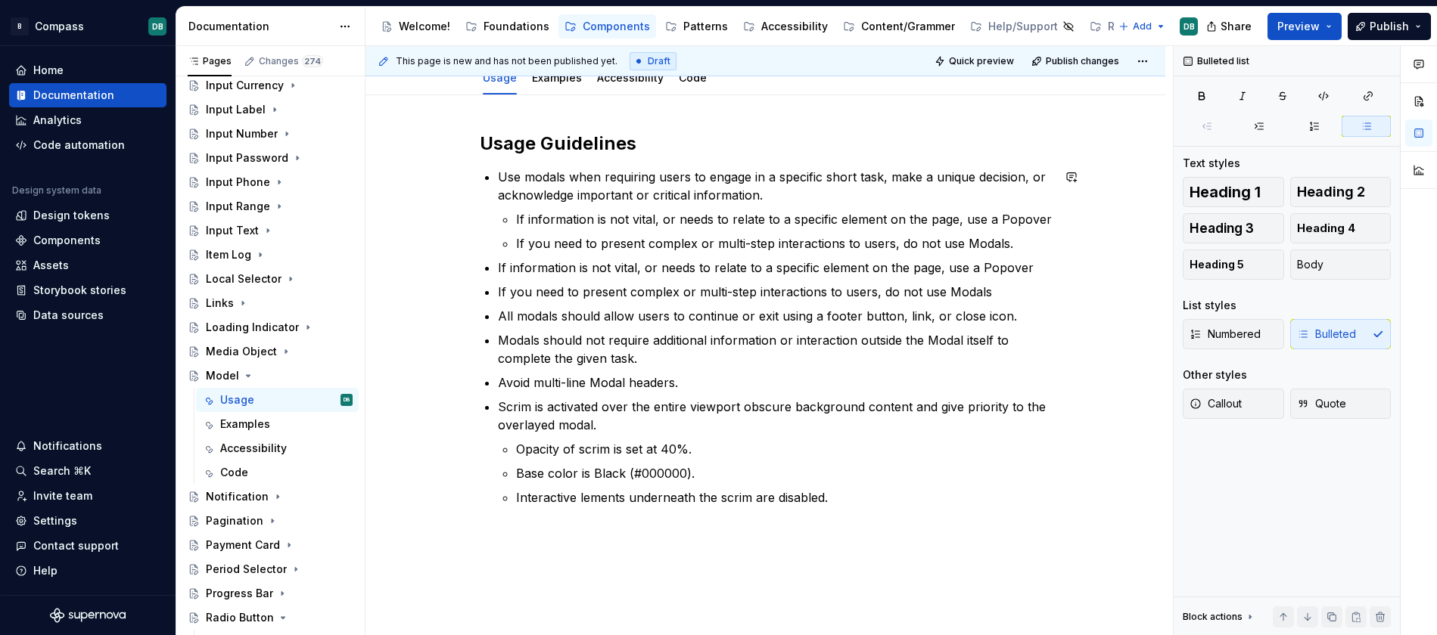
click at [558, 545] on div "Usage Guidelines Use modals when requiring users to engage in a specific short …" at bounding box center [765, 405] width 800 height 620
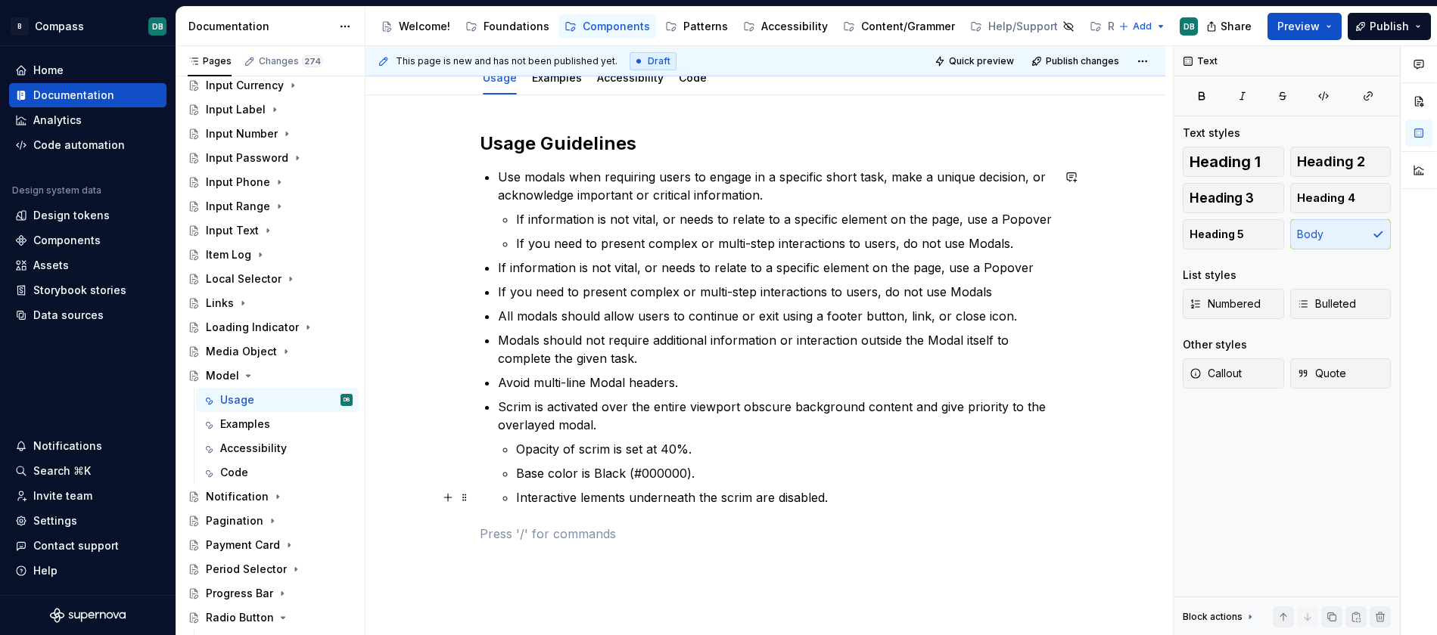
click at [610, 499] on p "Interactive lements underneath the scrim are disabled." at bounding box center [784, 498] width 536 height 18
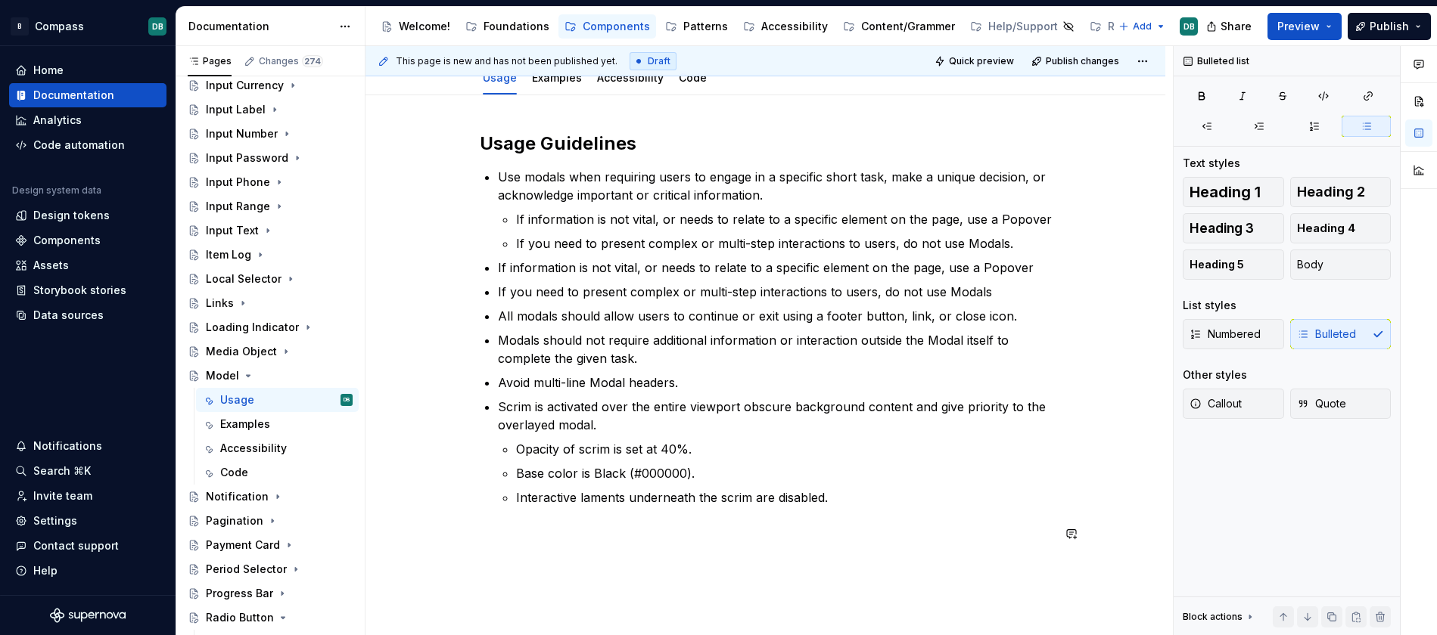
click at [638, 547] on div "Usage Guidelines Use modals when requiring users to engage in a specific short …" at bounding box center [766, 347] width 572 height 430
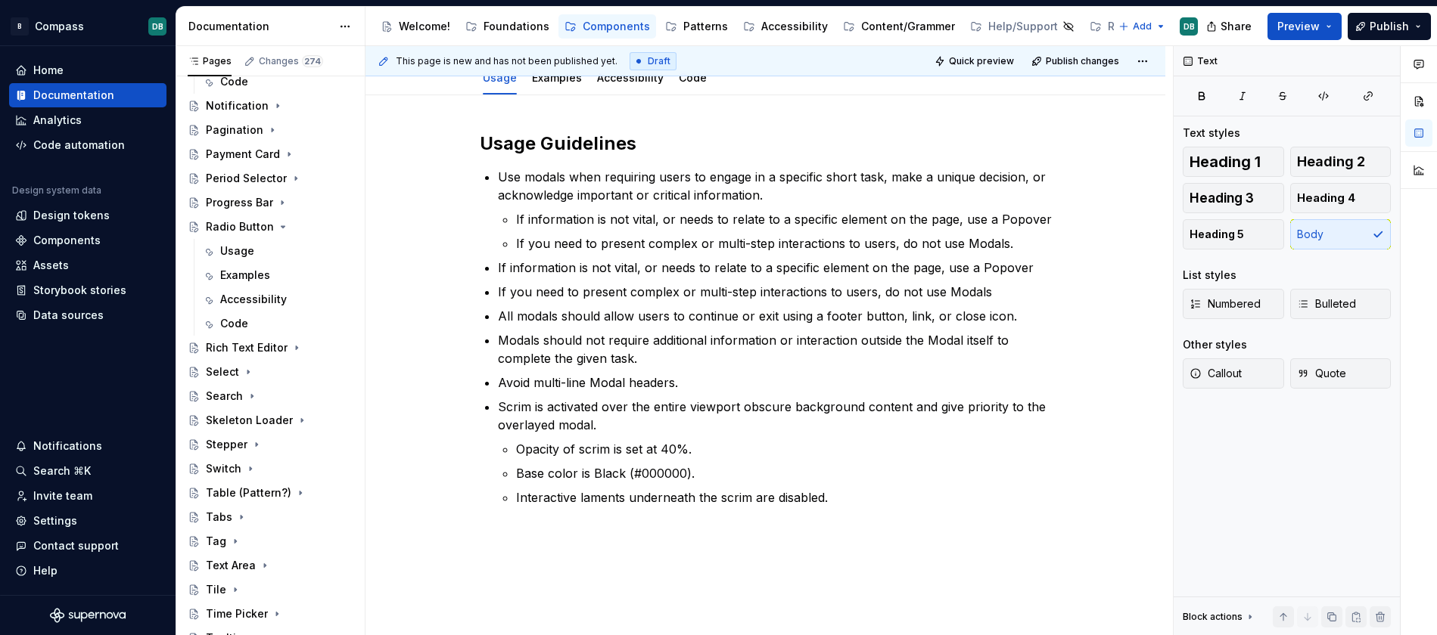
scroll to position [1238, 0]
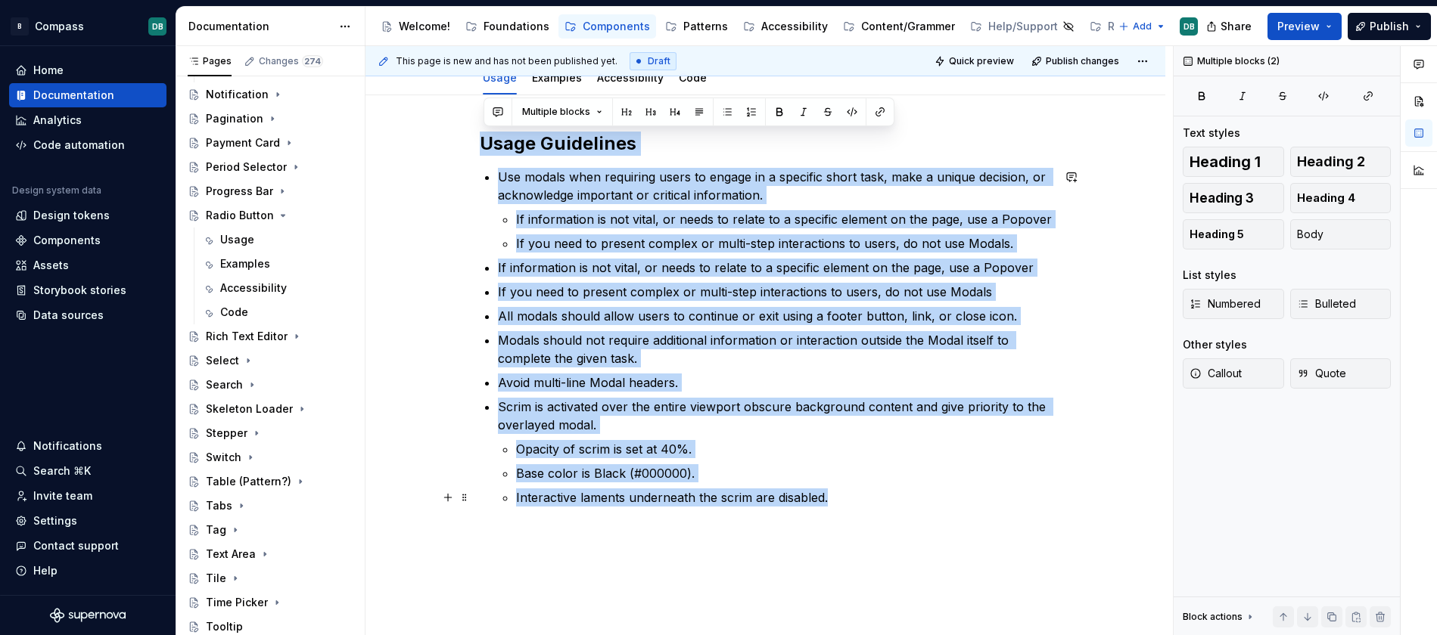
drag, startPoint x: 483, startPoint y: 144, endPoint x: 845, endPoint y: 496, distance: 504.5
click at [847, 499] on div "Usage Guidelines Use modals when requiring users to engage in a specific short …" at bounding box center [766, 338] width 572 height 412
click at [221, 576] on div "Tile" at bounding box center [216, 578] width 20 height 15
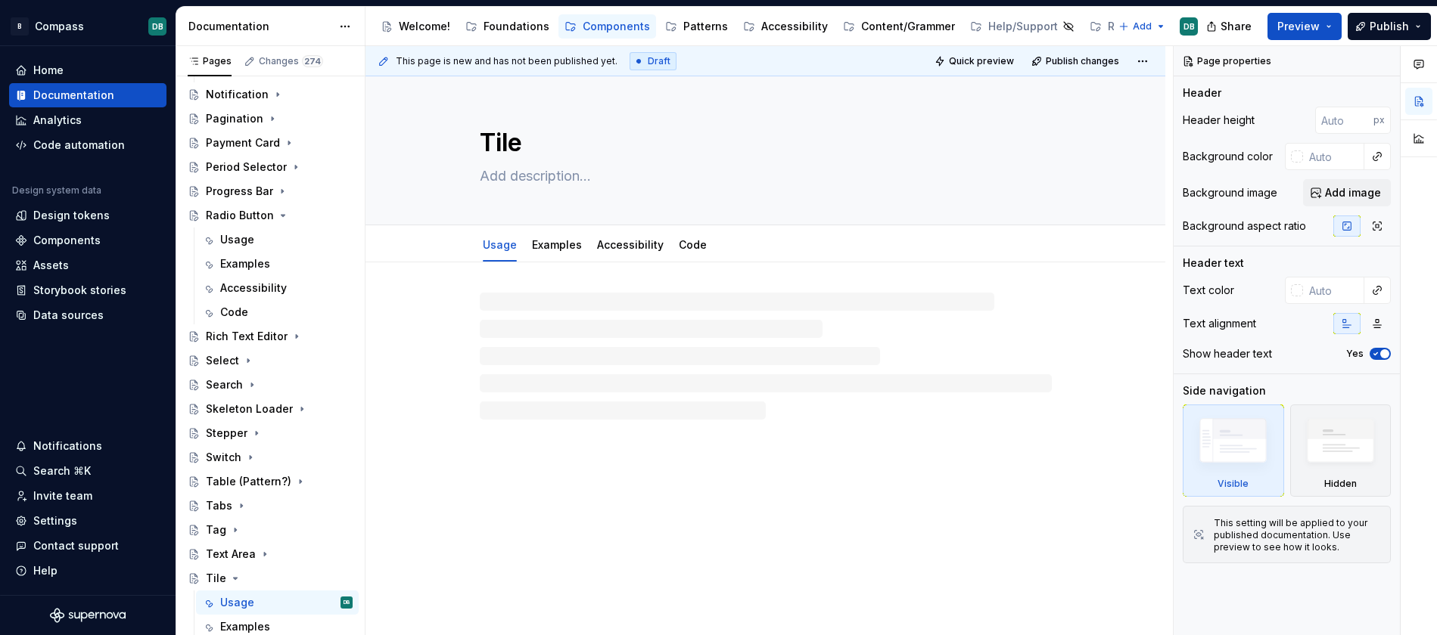
click at [494, 306] on div at bounding box center [766, 356] width 572 height 127
click at [490, 302] on p at bounding box center [766, 308] width 572 height 18
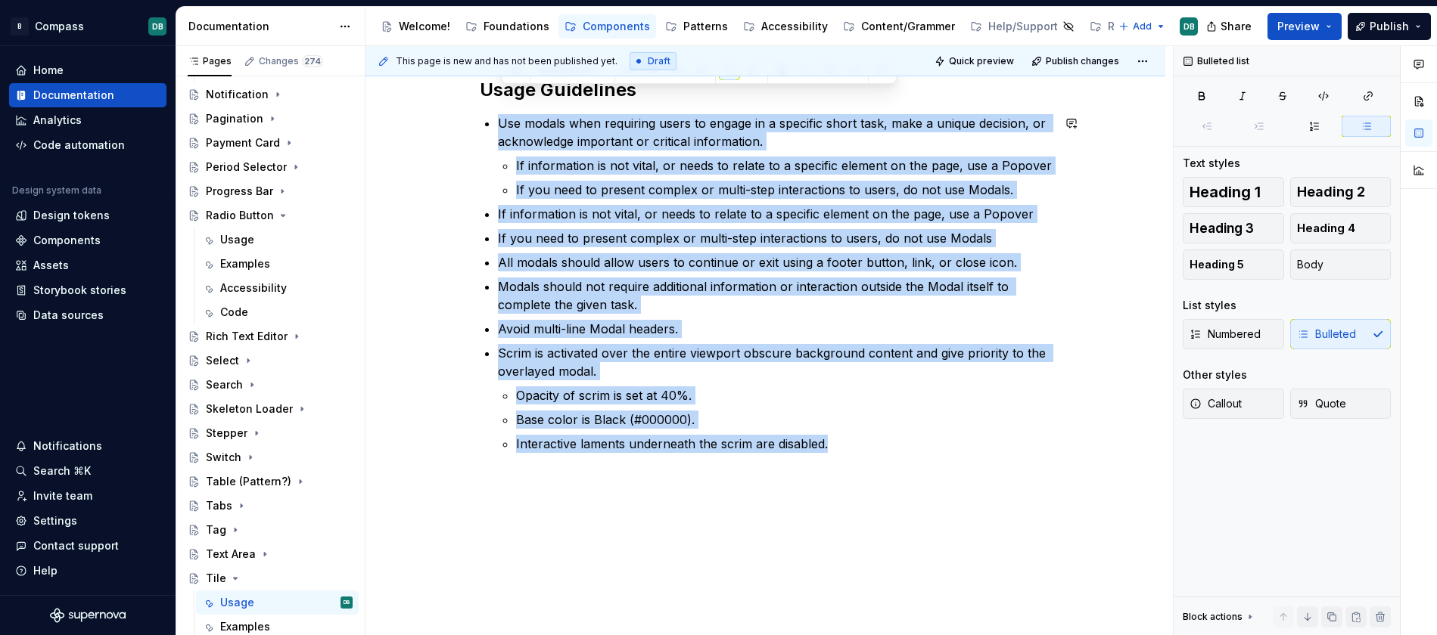
scroll to position [247, 0]
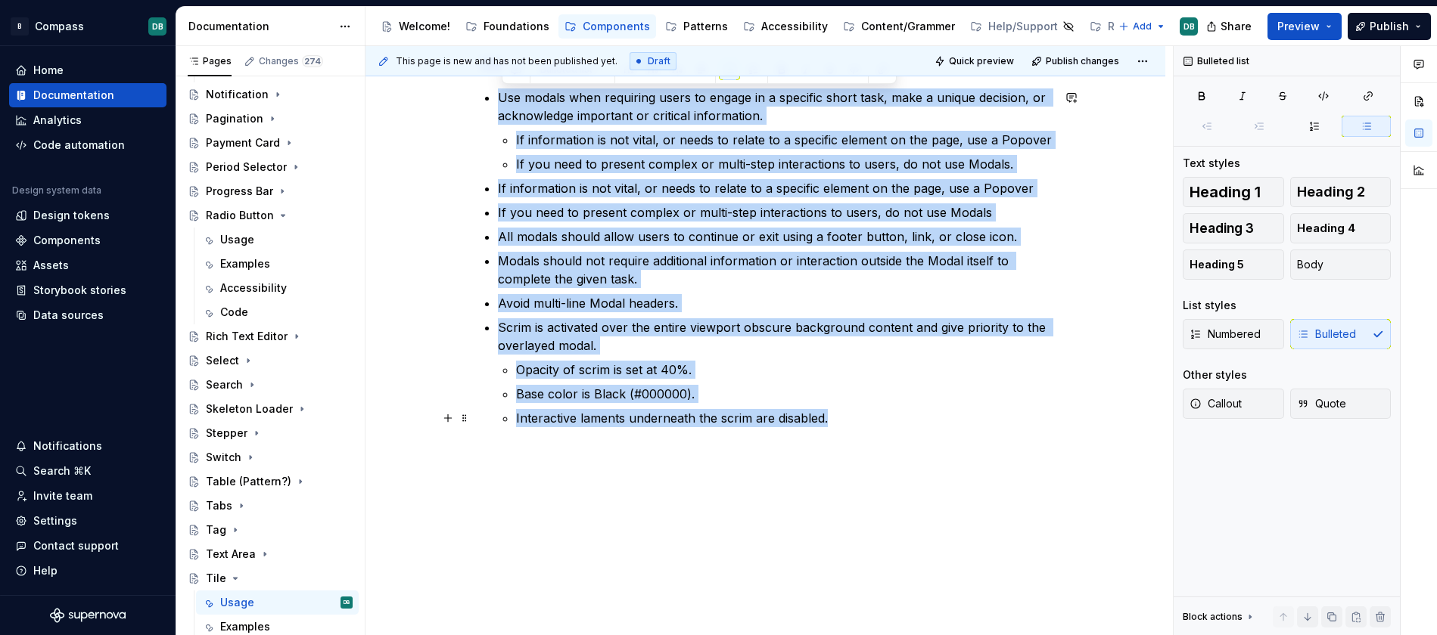
drag, startPoint x: 502, startPoint y: 346, endPoint x: 854, endPoint y: 424, distance: 360.3
click at [854, 424] on ul "Use modals when requiring users to engage in a specific short task, make a uniq…" at bounding box center [775, 258] width 554 height 339
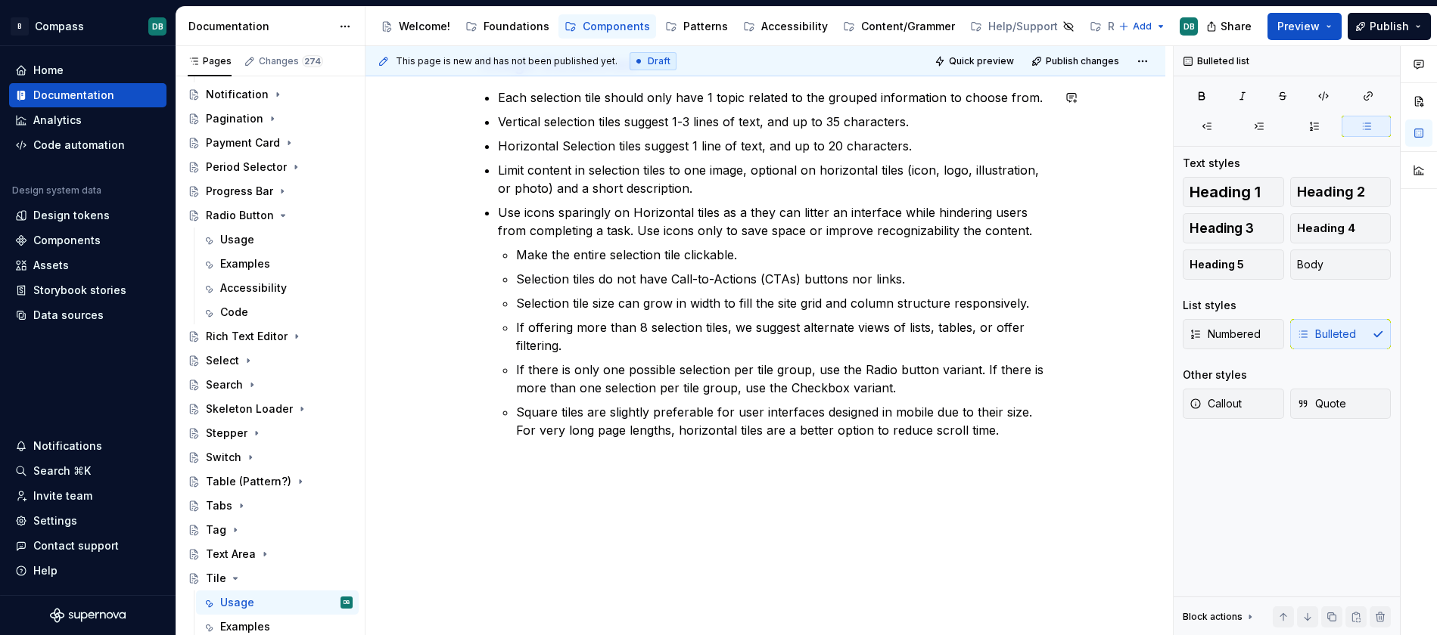
scroll to position [59, 0]
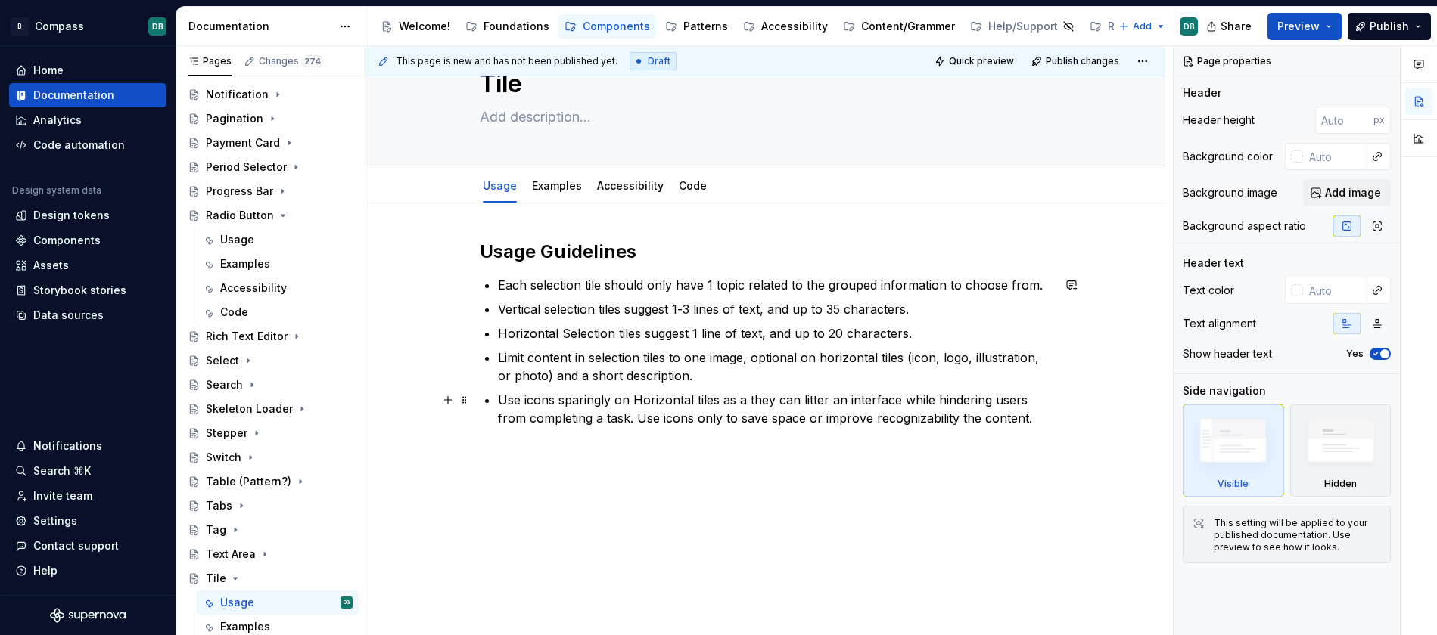
click at [1033, 415] on p "Use icons sparingly on Horizontal tiles as a they can litter an interface while…" at bounding box center [775, 409] width 554 height 36
click at [1049, 430] on div "Usage Guidelines Each selection tile should only have 1 topic related to the gr…" at bounding box center [766, 343] width 572 height 206
click at [1036, 419] on p "Use icons sparingly on Horizontal tiles as a they can litter an interface while…" at bounding box center [775, 409] width 554 height 36
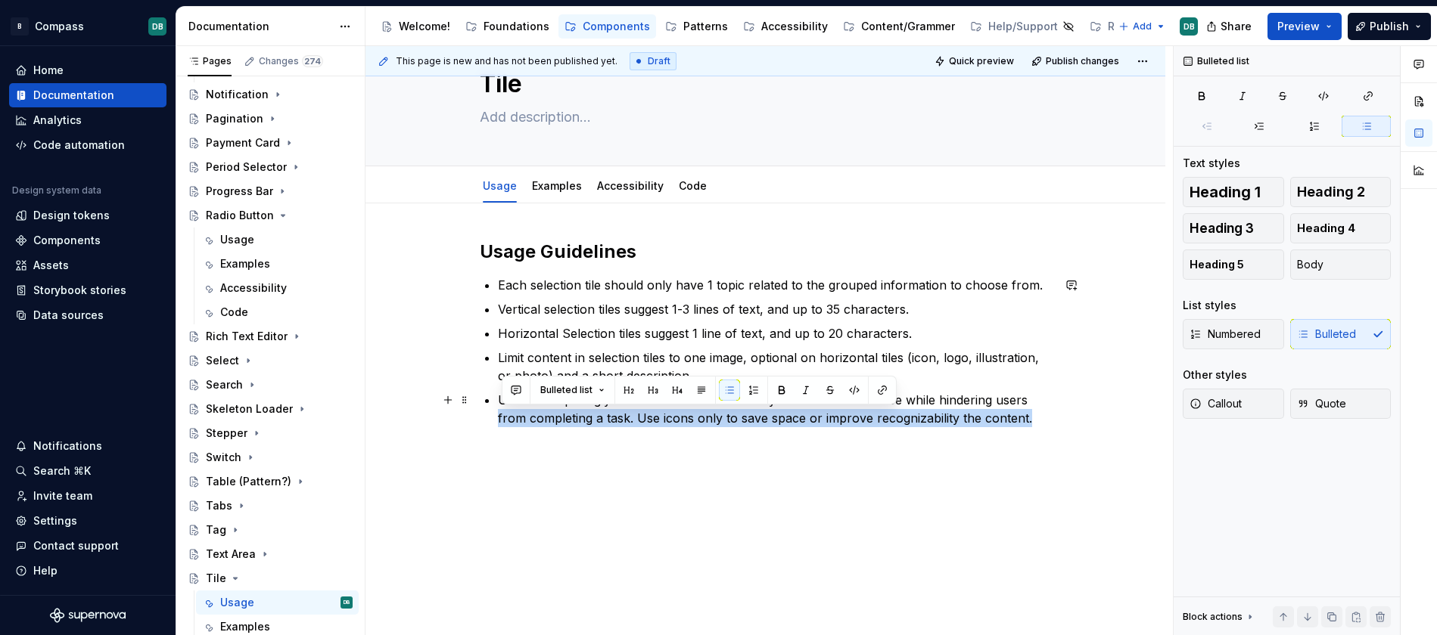
drag, startPoint x: 500, startPoint y: 419, endPoint x: 1035, endPoint y: 424, distance: 534.9
click at [1035, 424] on p "Use icons sparingly on Horizontal tiles as a they can litter an interface while…" at bounding box center [775, 409] width 554 height 36
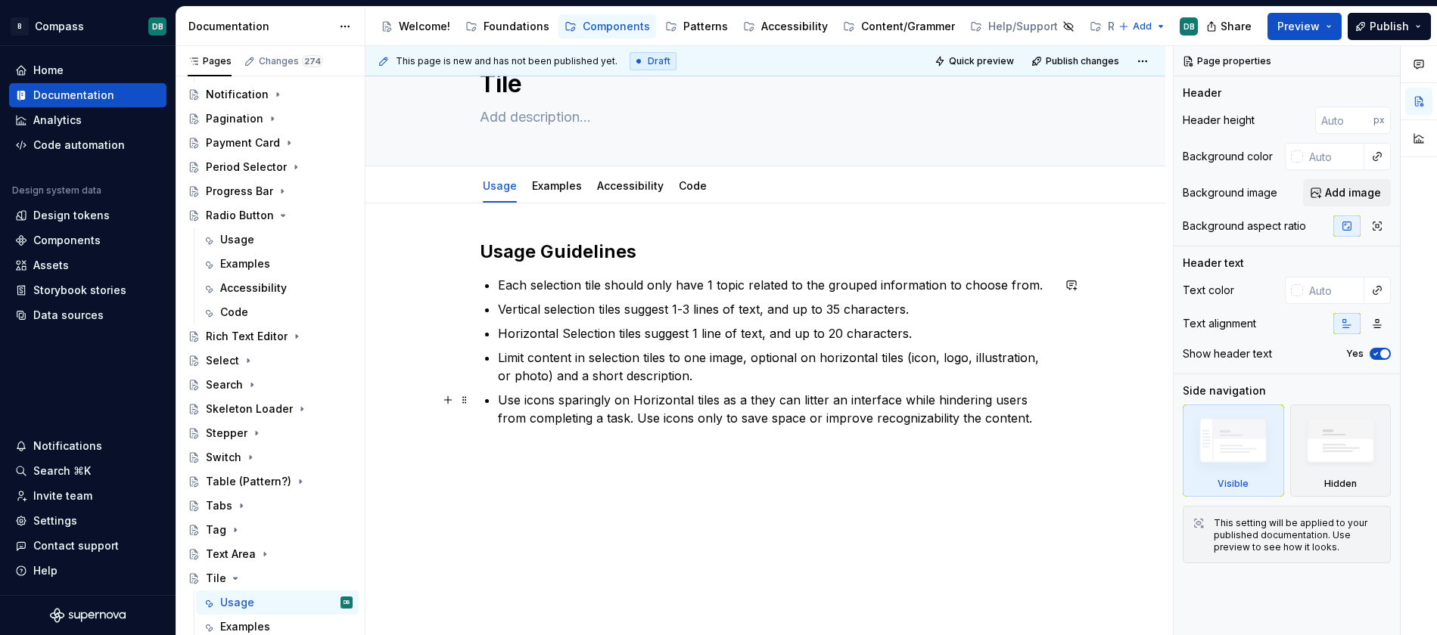
click at [1042, 425] on p "Use icons sparingly on Horizontal tiles as a they can litter an interface while…" at bounding box center [775, 409] width 554 height 36
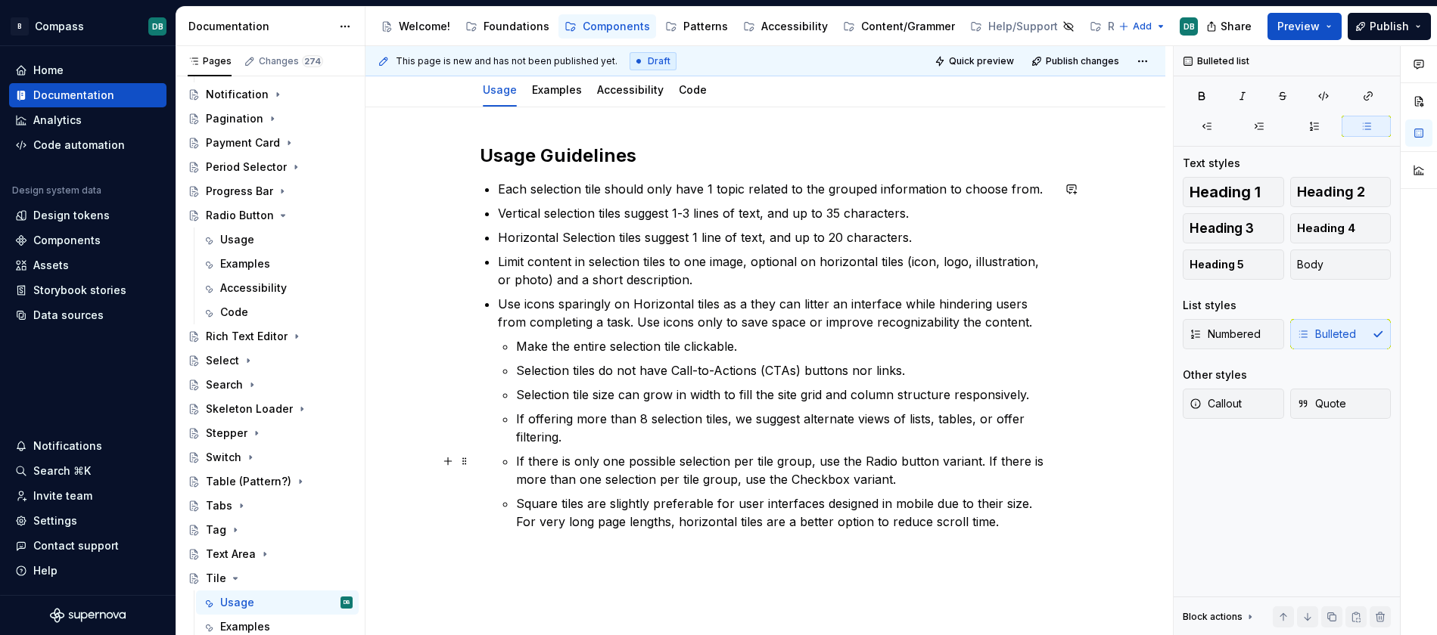
scroll to position [156, 0]
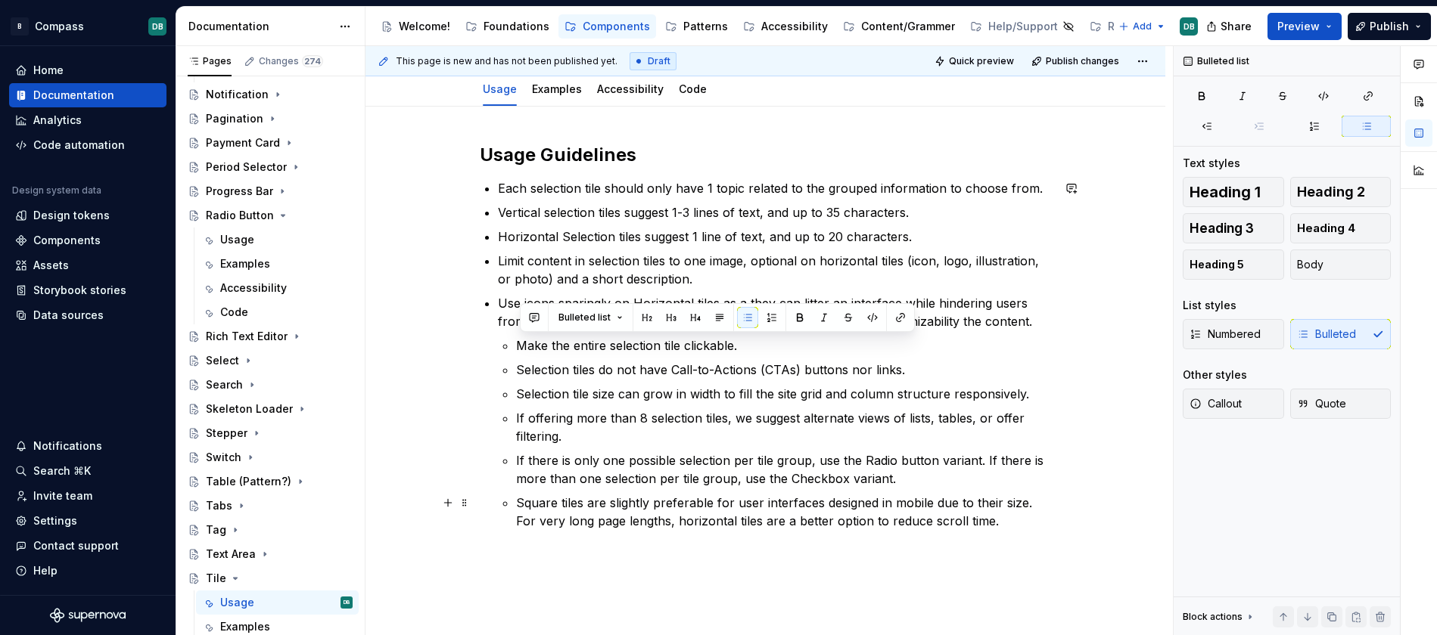
drag, startPoint x: 519, startPoint y: 341, endPoint x: 1050, endPoint y: 514, distance: 558.6
click at [1052, 514] on ul "Make the entire selection tile clickable. Selection tiles do not have Call-to-A…" at bounding box center [784, 434] width 536 height 194
click at [1211, 126] on icon "button" at bounding box center [1207, 126] width 12 height 12
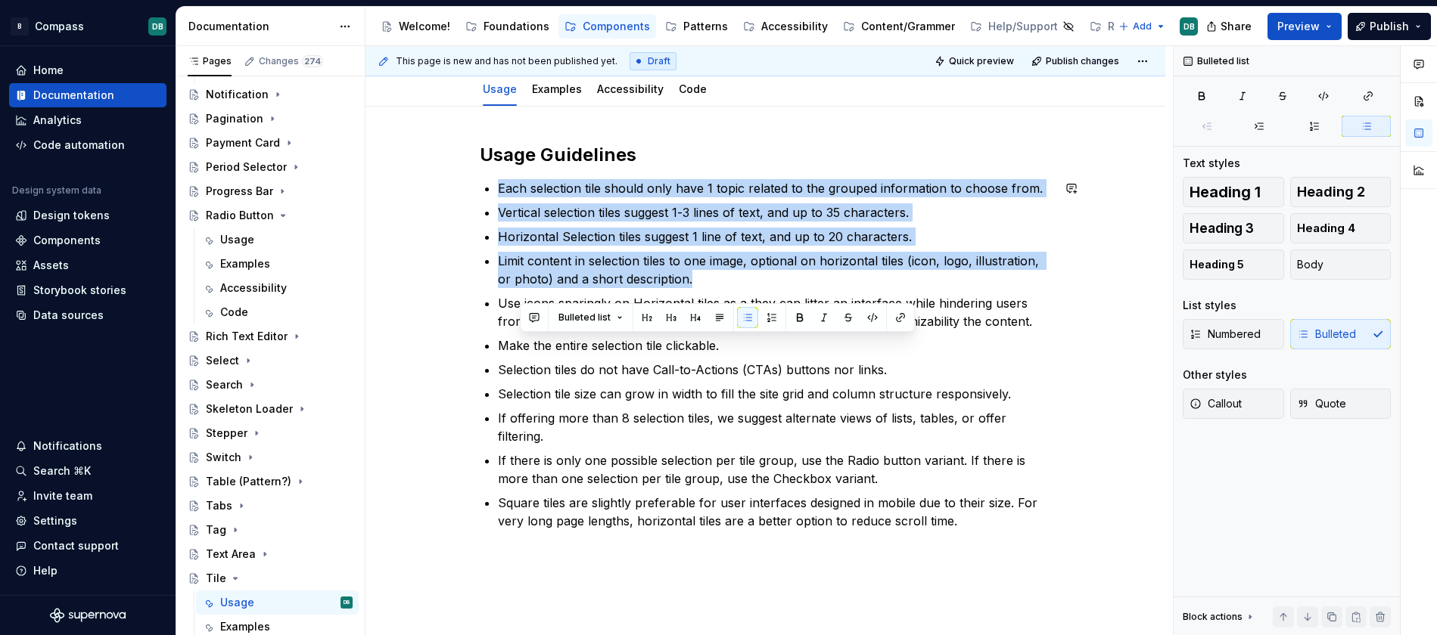
click at [591, 573] on div "Usage Guidelines Each selection tile should only have 1 topic related to the gr…" at bounding box center [765, 423] width 800 height 632
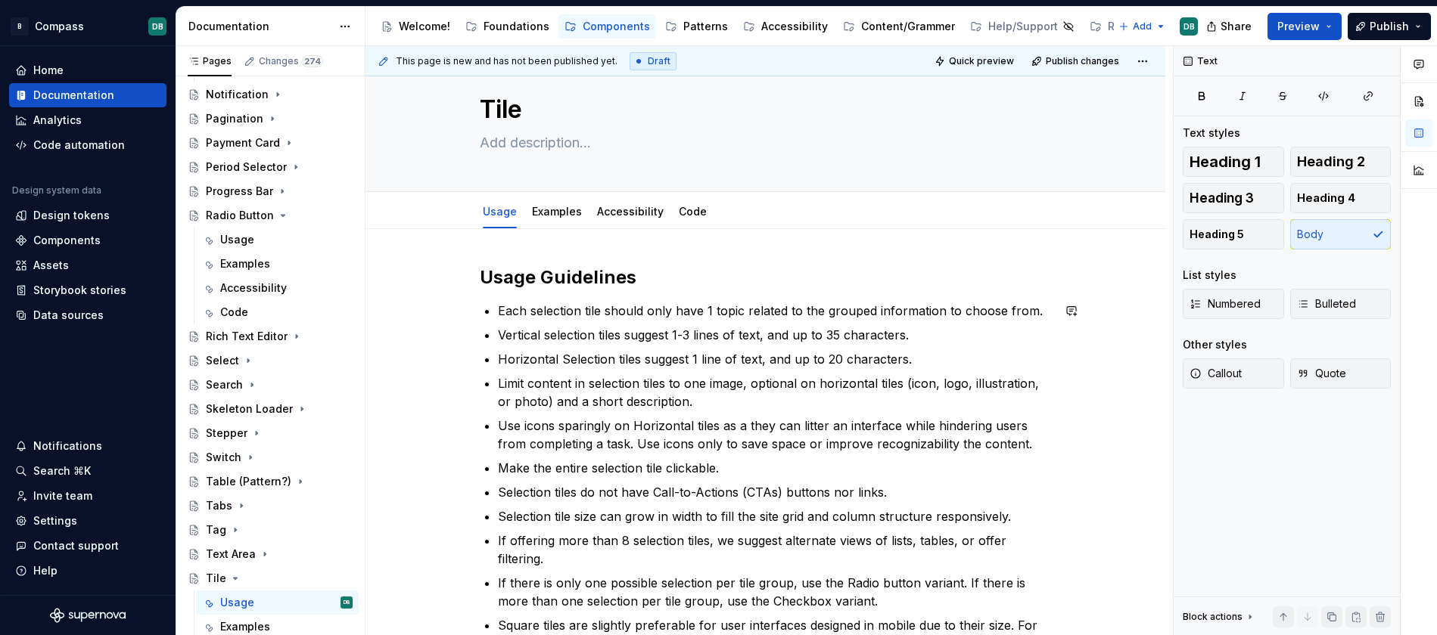
scroll to position [0, 0]
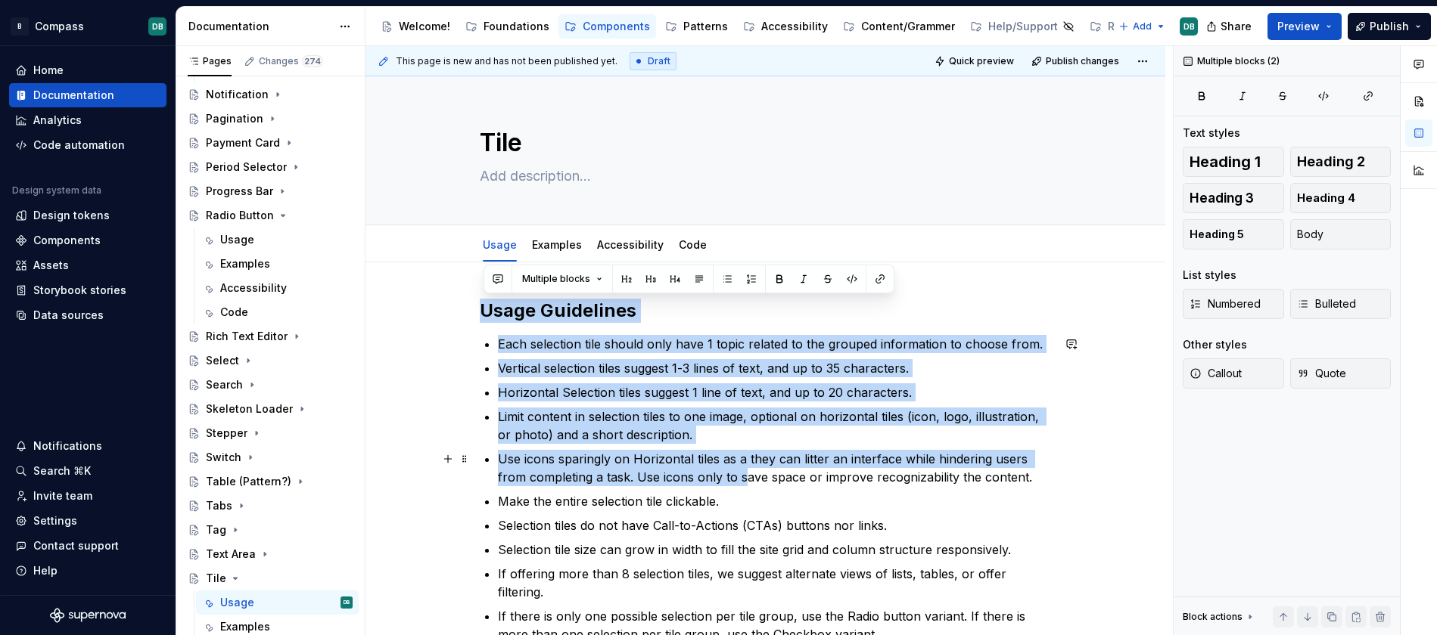
drag, startPoint x: 485, startPoint y: 309, endPoint x: 747, endPoint y: 476, distance: 310.8
click at [747, 476] on div "Usage Guidelines Each selection tile should only have 1 topic related to the gr…" at bounding box center [766, 511] width 572 height 424
click at [235, 433] on div "Stepper" at bounding box center [227, 433] width 42 height 15
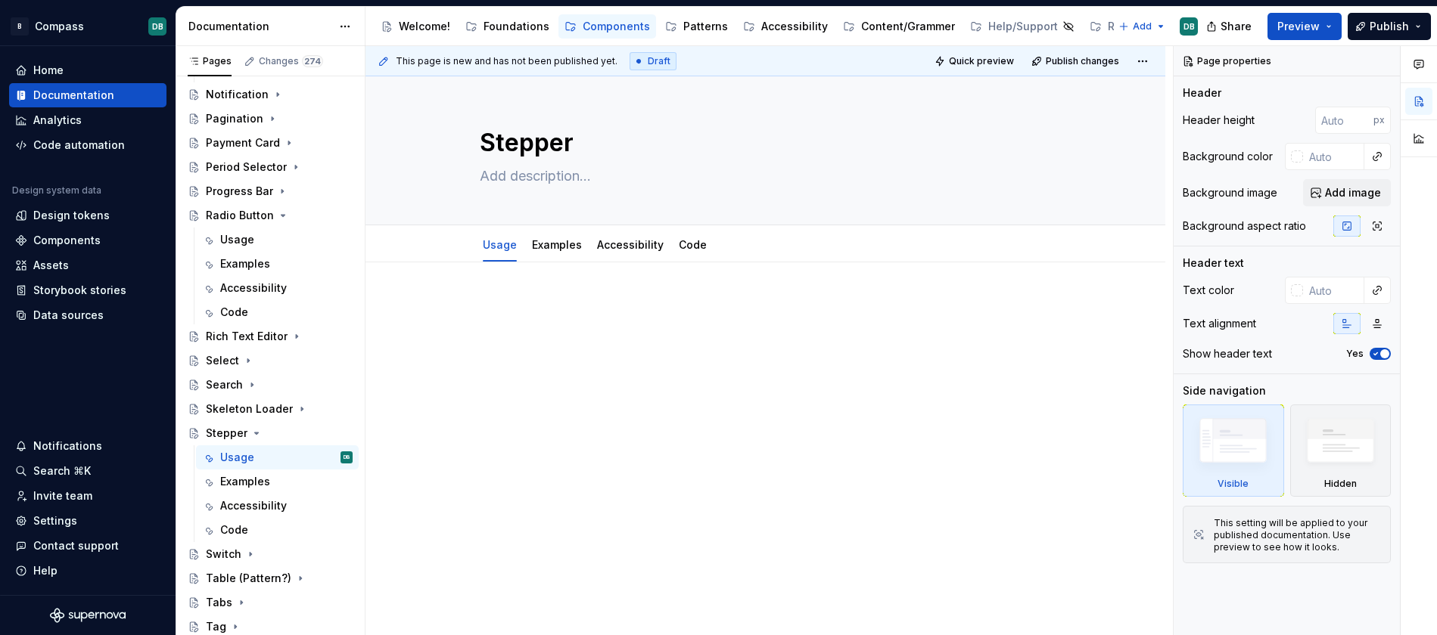
click at [489, 302] on p at bounding box center [766, 308] width 572 height 18
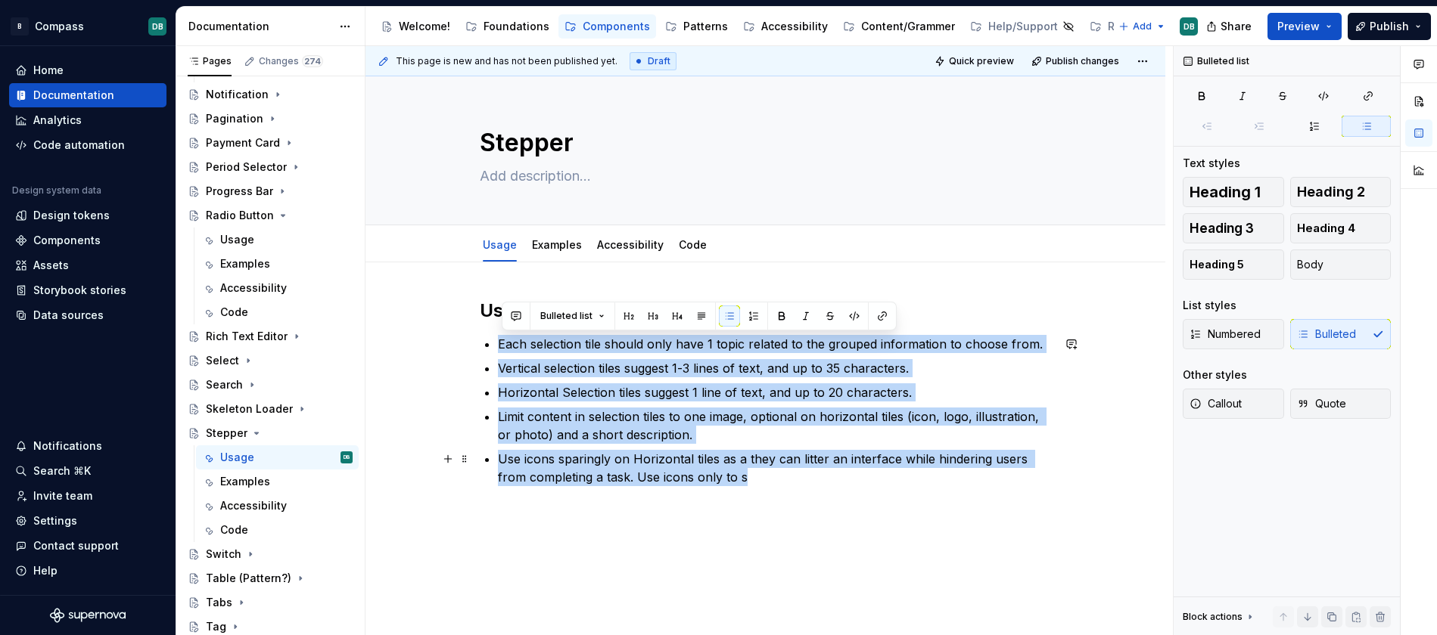
drag, startPoint x: 502, startPoint y: 344, endPoint x: 799, endPoint y: 483, distance: 328.0
click at [799, 483] on ul "Each selection tile should only have 1 topic related to the grouped information…" at bounding box center [775, 410] width 554 height 151
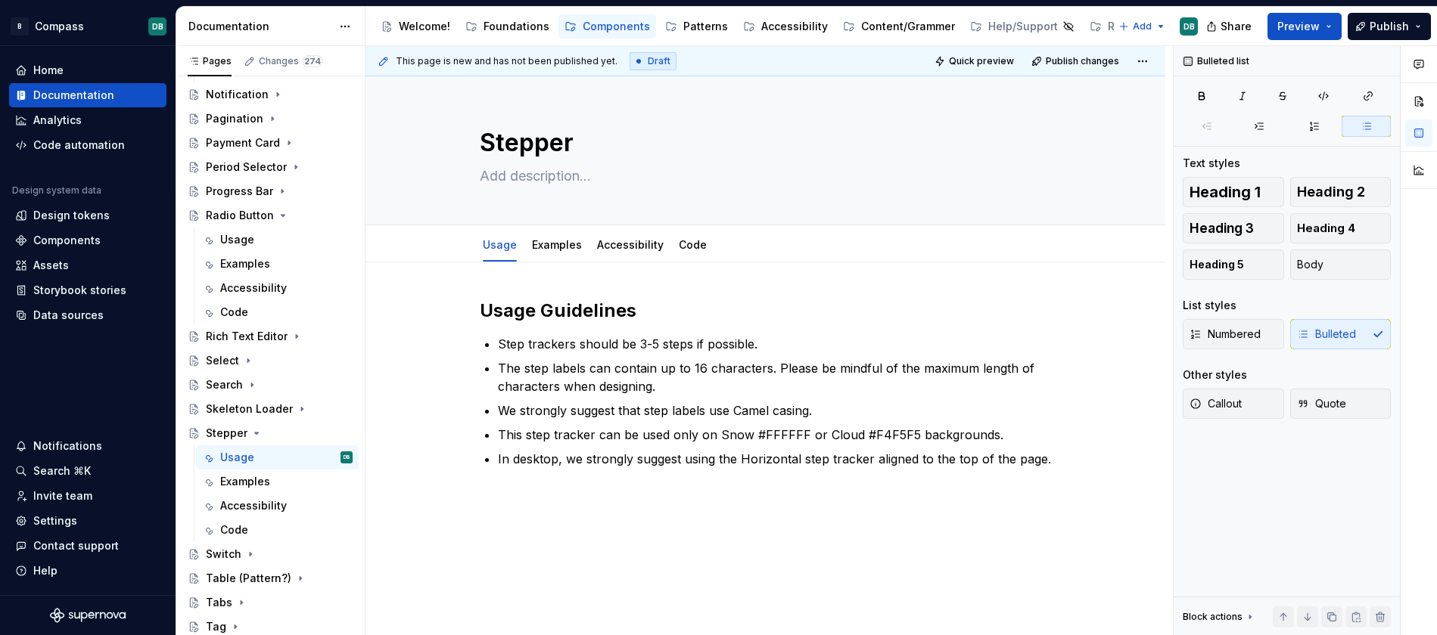
click at [775, 534] on div "Usage Guidelines Step trackers should be 3-5 steps if possible. The step labels…" at bounding box center [765, 470] width 800 height 415
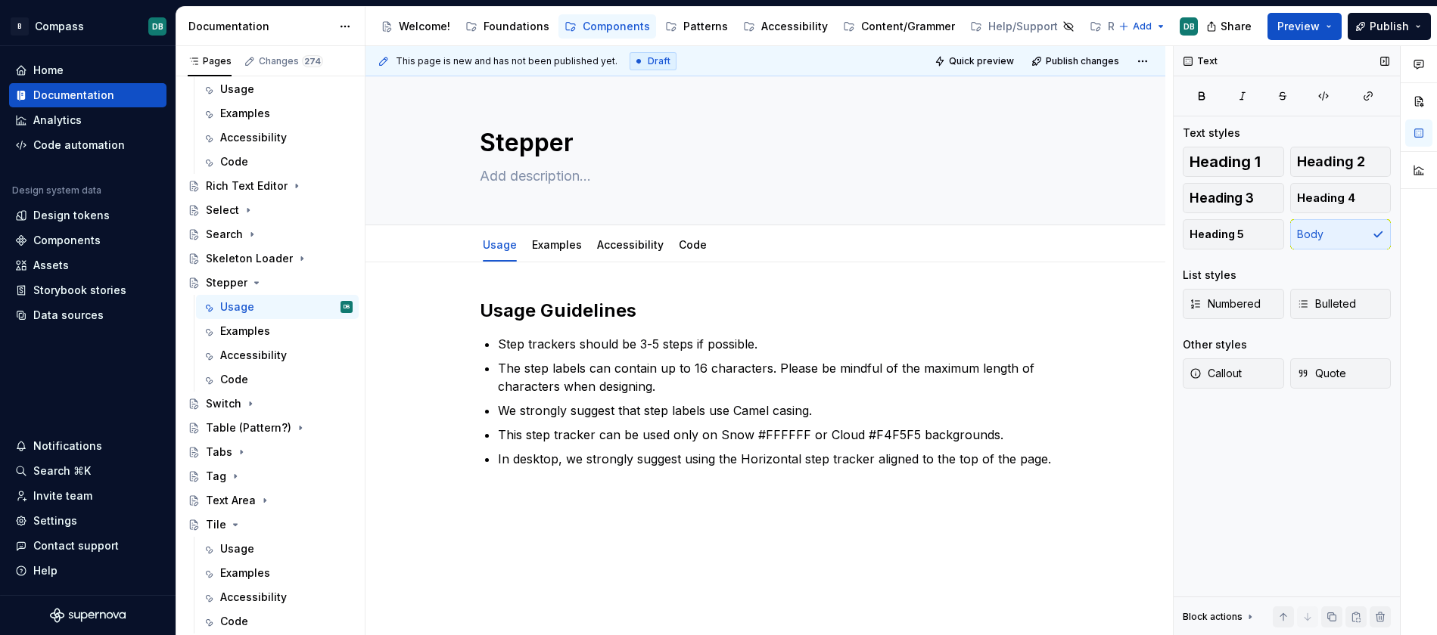
scroll to position [1431, 0]
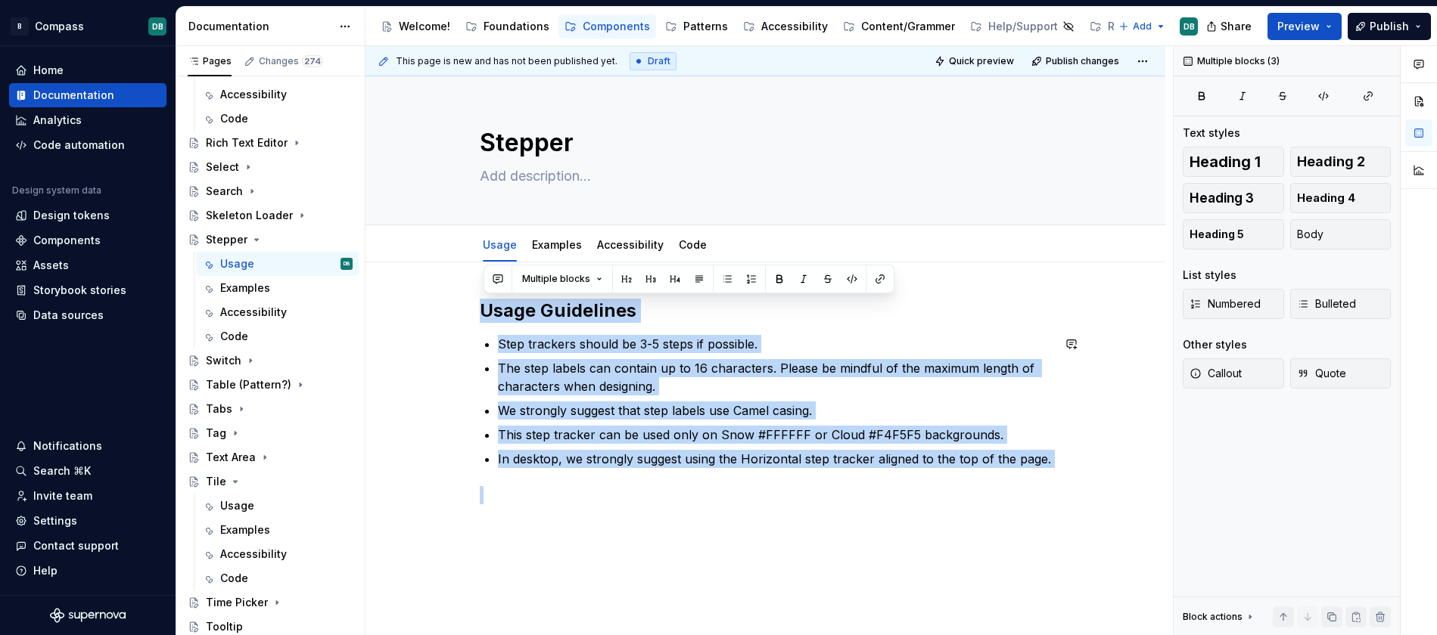
drag, startPoint x: 486, startPoint y: 310, endPoint x: 1055, endPoint y: 468, distance: 590.5
click at [1055, 468] on div "Usage Guidelines Step trackers should be 3-5 steps if possible. The step labels…" at bounding box center [765, 488] width 800 height 451
click at [221, 386] on div "Table (Pattern?)" at bounding box center [248, 384] width 85 height 15
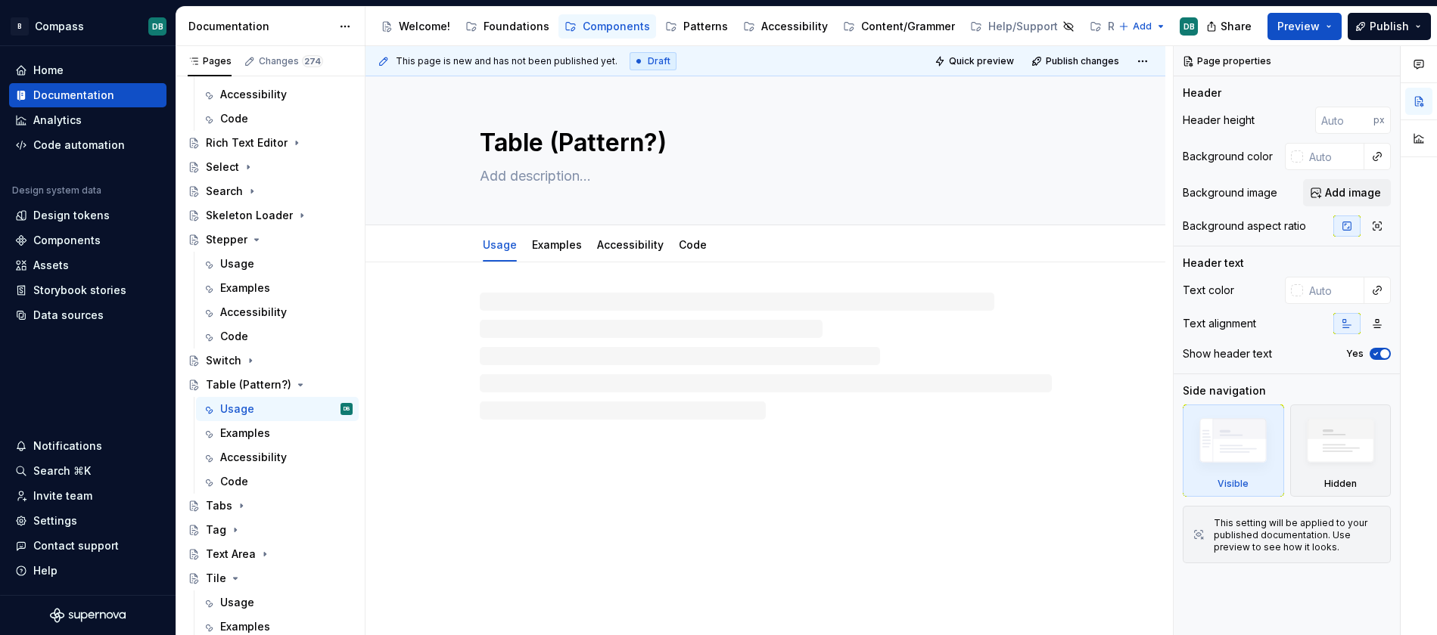
click at [489, 306] on div at bounding box center [766, 356] width 572 height 127
click at [487, 304] on p at bounding box center [766, 308] width 572 height 18
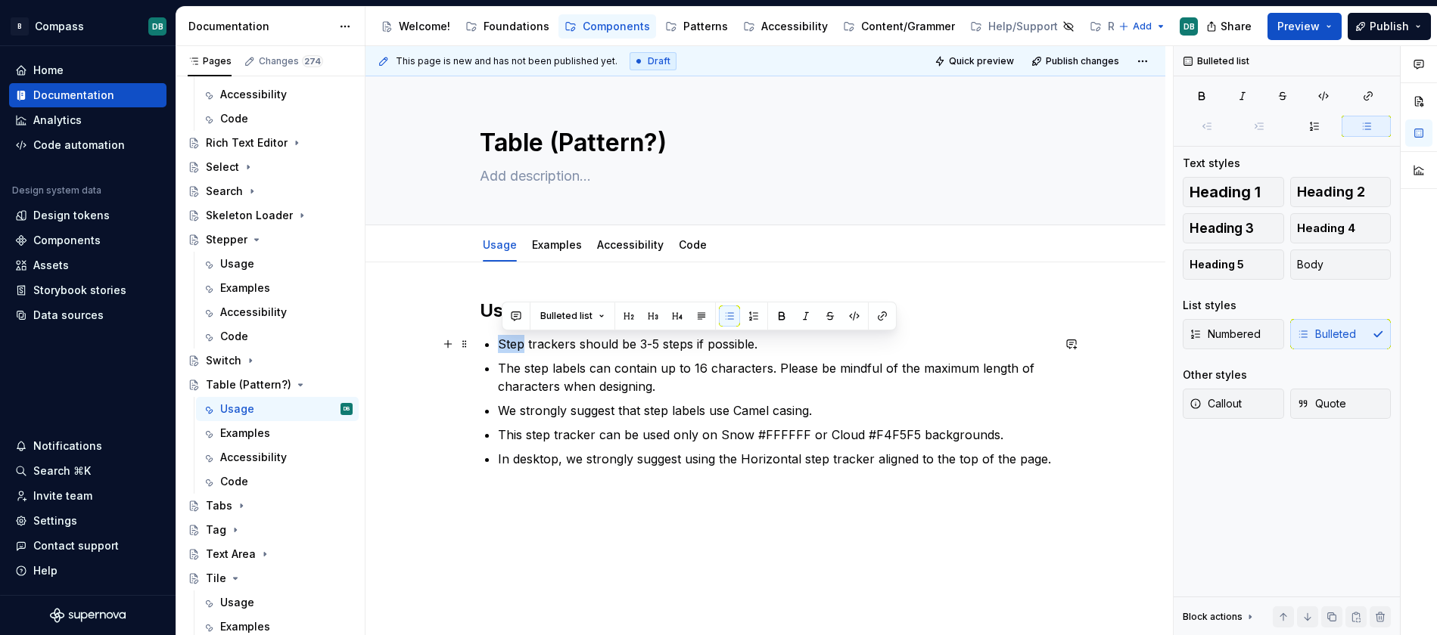
drag, startPoint x: 504, startPoint y: 345, endPoint x: 524, endPoint y: 344, distance: 20.4
click at [524, 344] on p "Step trackers should be 3-5 steps if possible." at bounding box center [775, 344] width 554 height 18
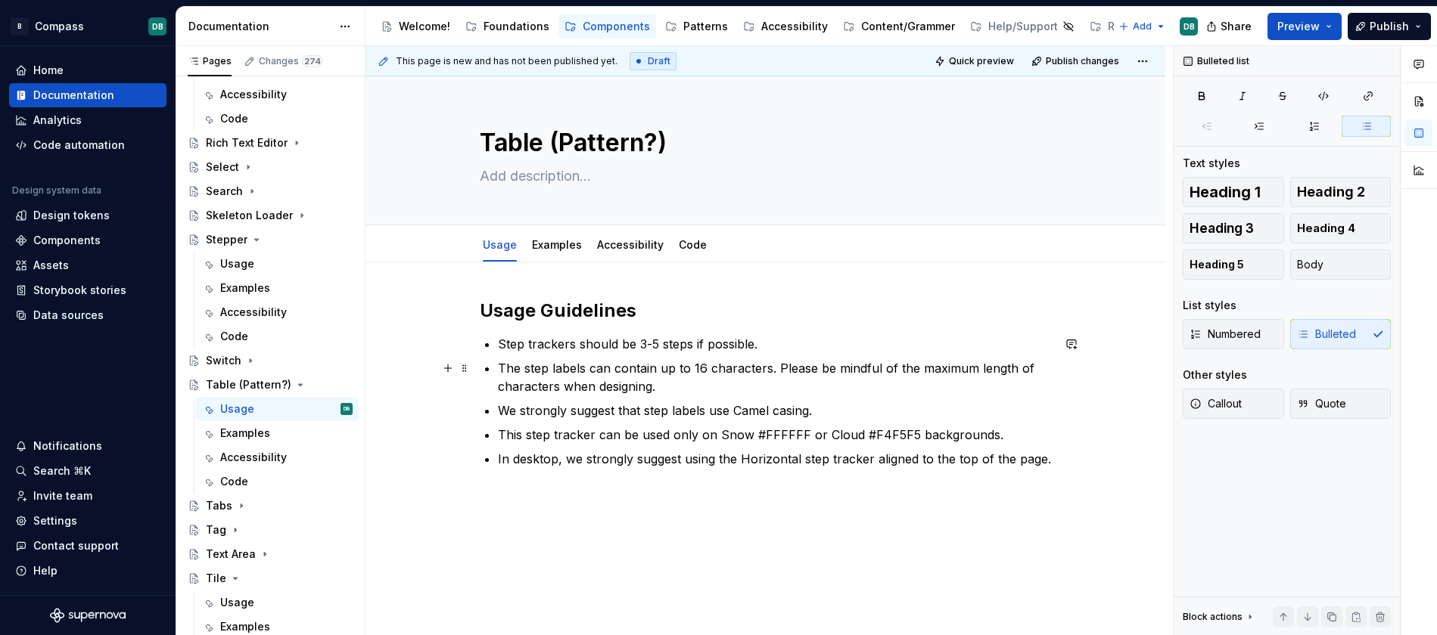
click at [580, 367] on p "The step labels can contain up to 16 characters. Please be mindful of the maxim…" at bounding box center [775, 377] width 554 height 36
click at [503, 344] on p "Step trackers should be 3-5 steps if possible." at bounding box center [775, 344] width 554 height 18
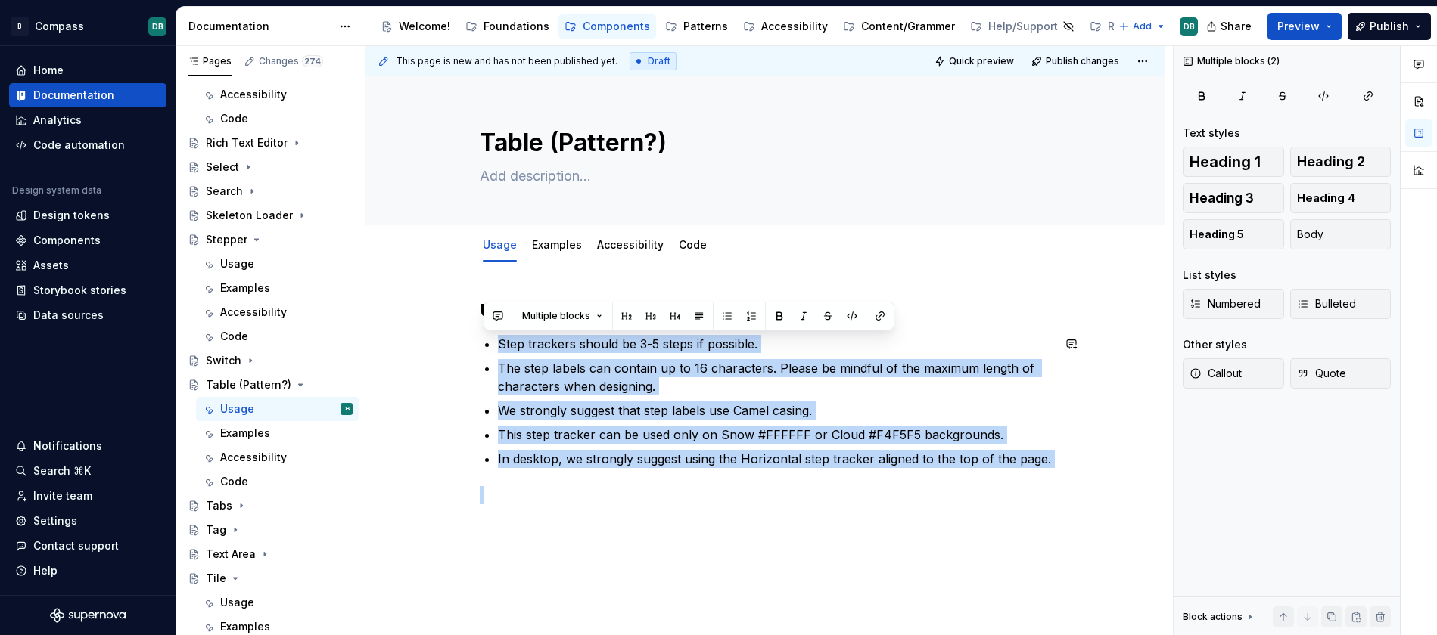
drag, startPoint x: 503, startPoint y: 344, endPoint x: 1073, endPoint y: 468, distance: 583.0
click at [1073, 468] on div "Usage Guidelines Step trackers should be 3-5 steps if possible. The step labels…" at bounding box center [765, 488] width 800 height 451
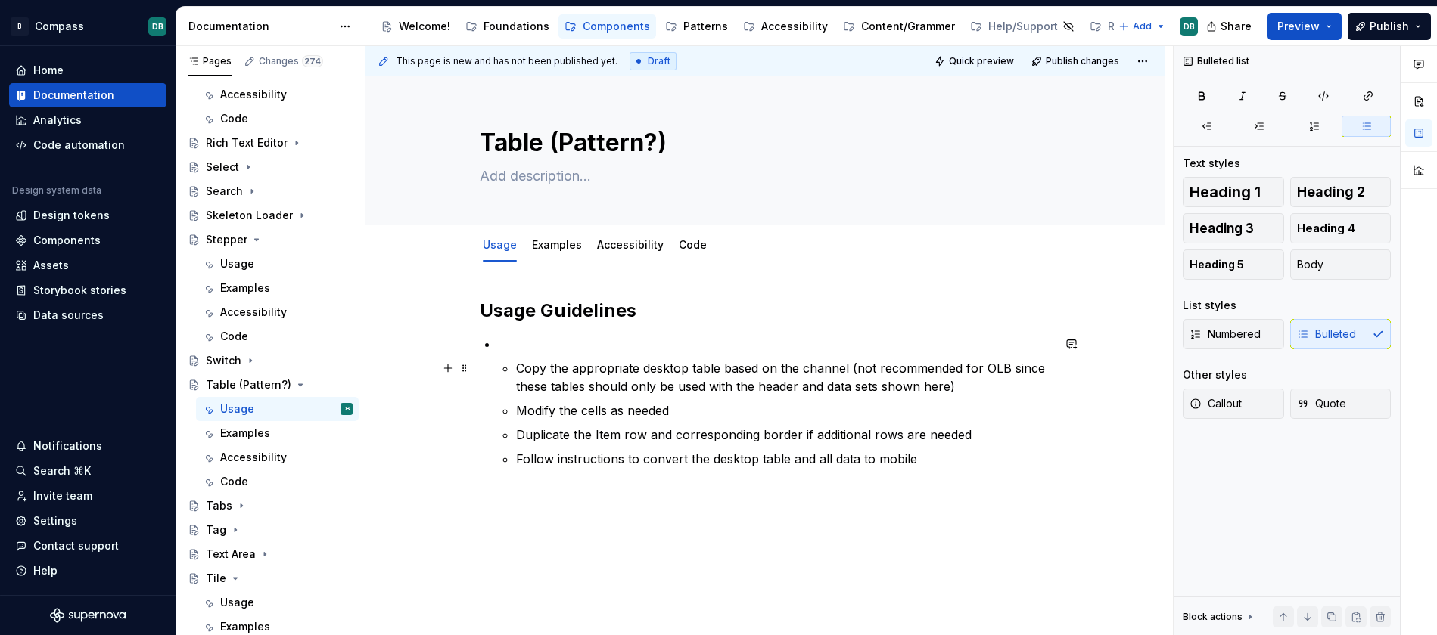
click at [520, 369] on p "Copy the appropriate desktop table based on the channel (not recommended for OL…" at bounding box center [784, 377] width 536 height 36
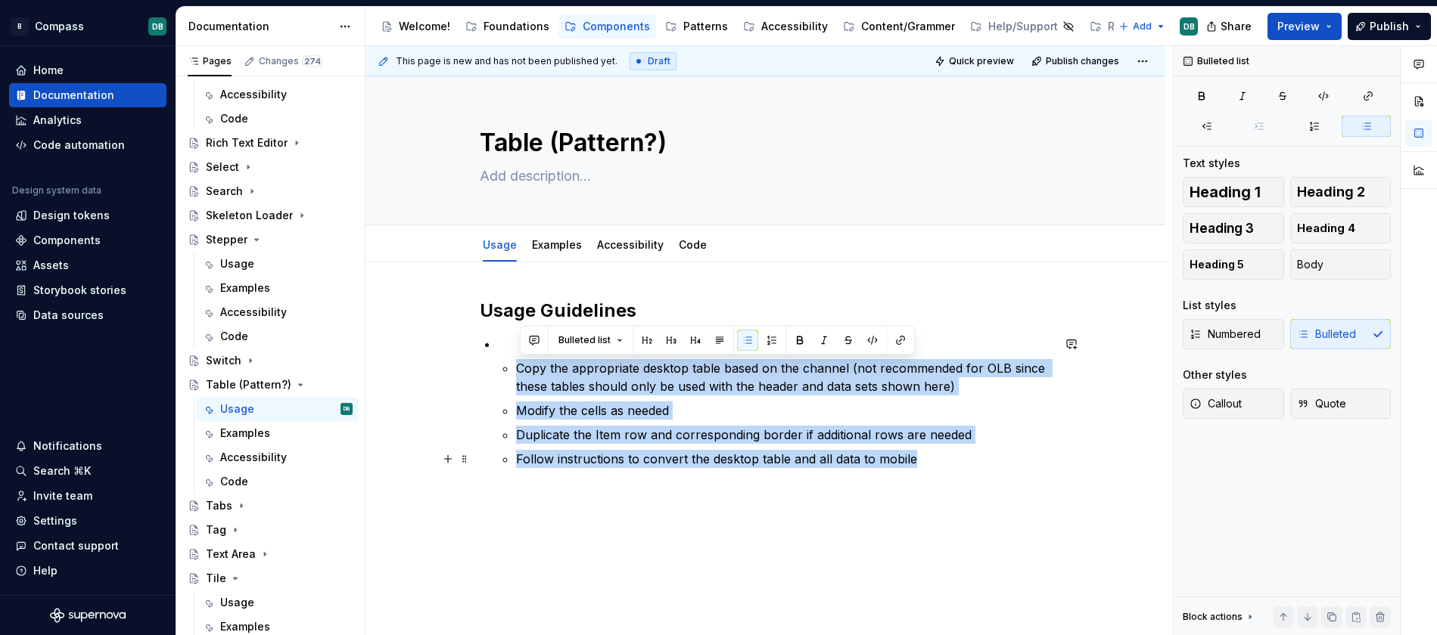
drag, startPoint x: 520, startPoint y: 369, endPoint x: 994, endPoint y: 461, distance: 483.1
click at [994, 461] on ul "Copy the appropriate desktop table based on the channel (not recommended for OL…" at bounding box center [784, 413] width 536 height 109
click at [1206, 125] on icon "button" at bounding box center [1207, 126] width 12 height 12
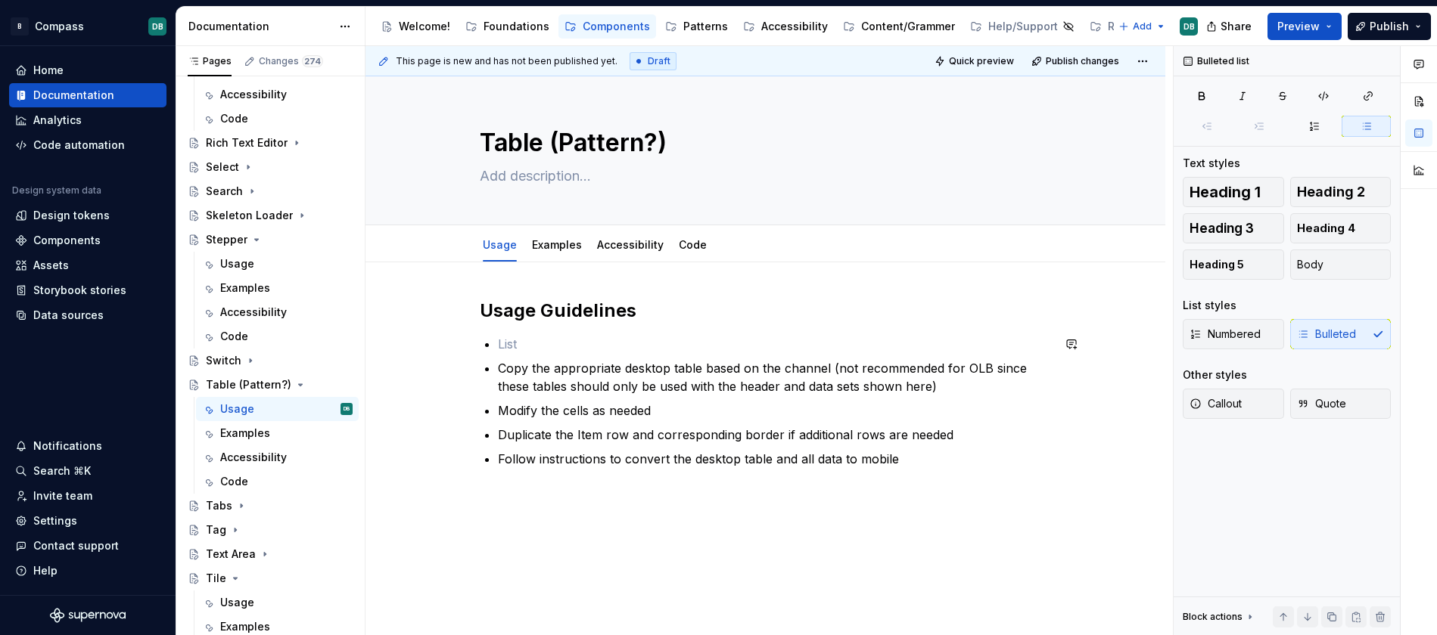
click at [499, 343] on div "Usage Guidelines Copy the appropriate desktop table based on the channel (not r…" at bounding box center [766, 383] width 572 height 169
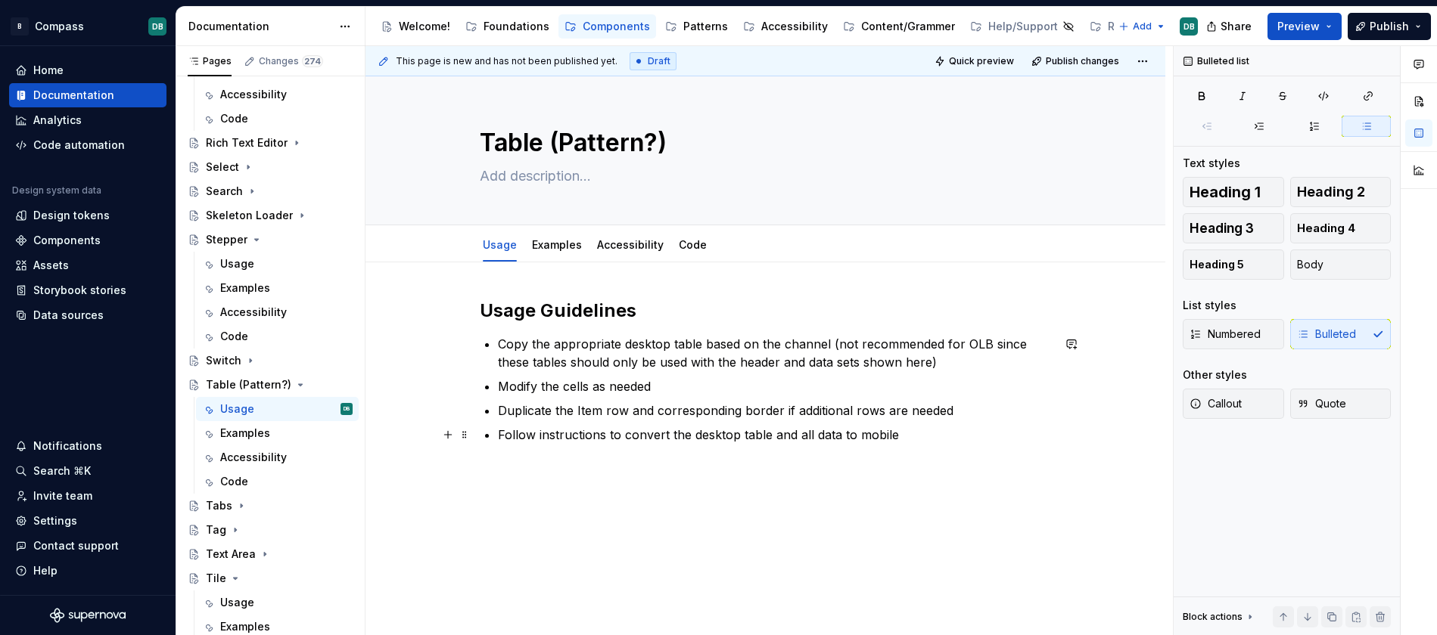
click at [903, 439] on p "Follow instructions to convert the desktop table and all data to mobile" at bounding box center [775, 435] width 554 height 18
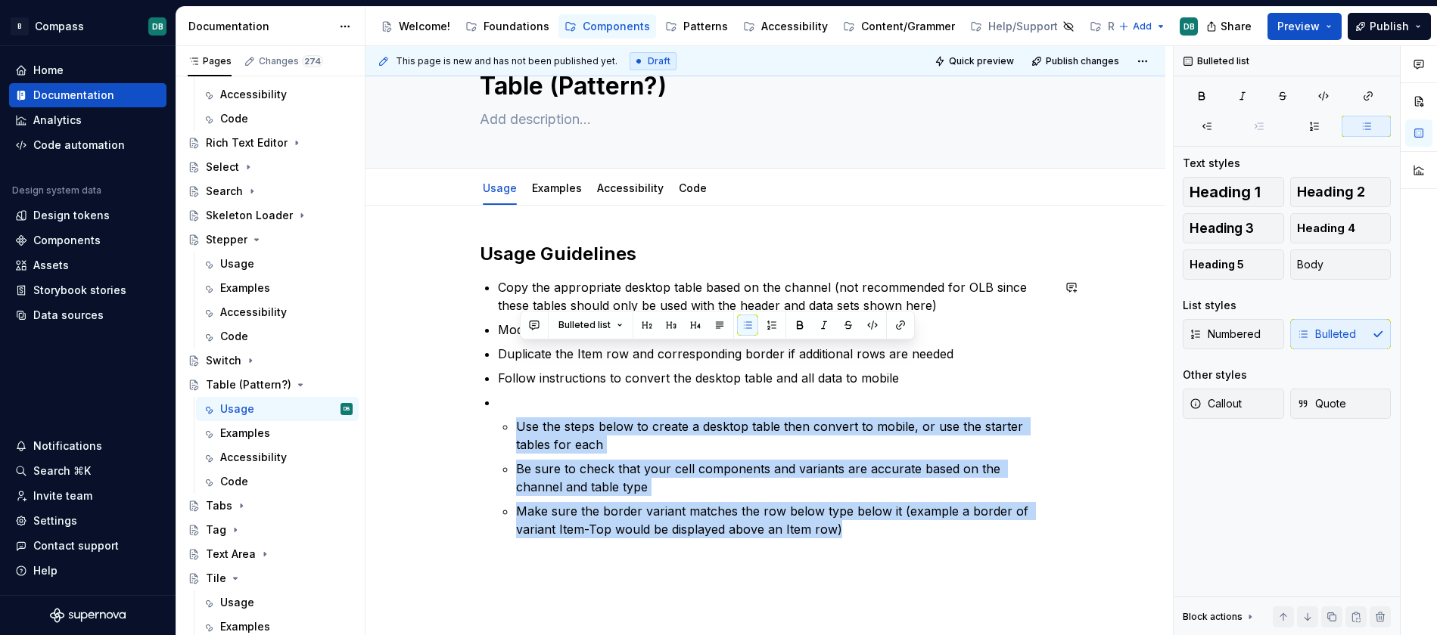
scroll to position [168, 0]
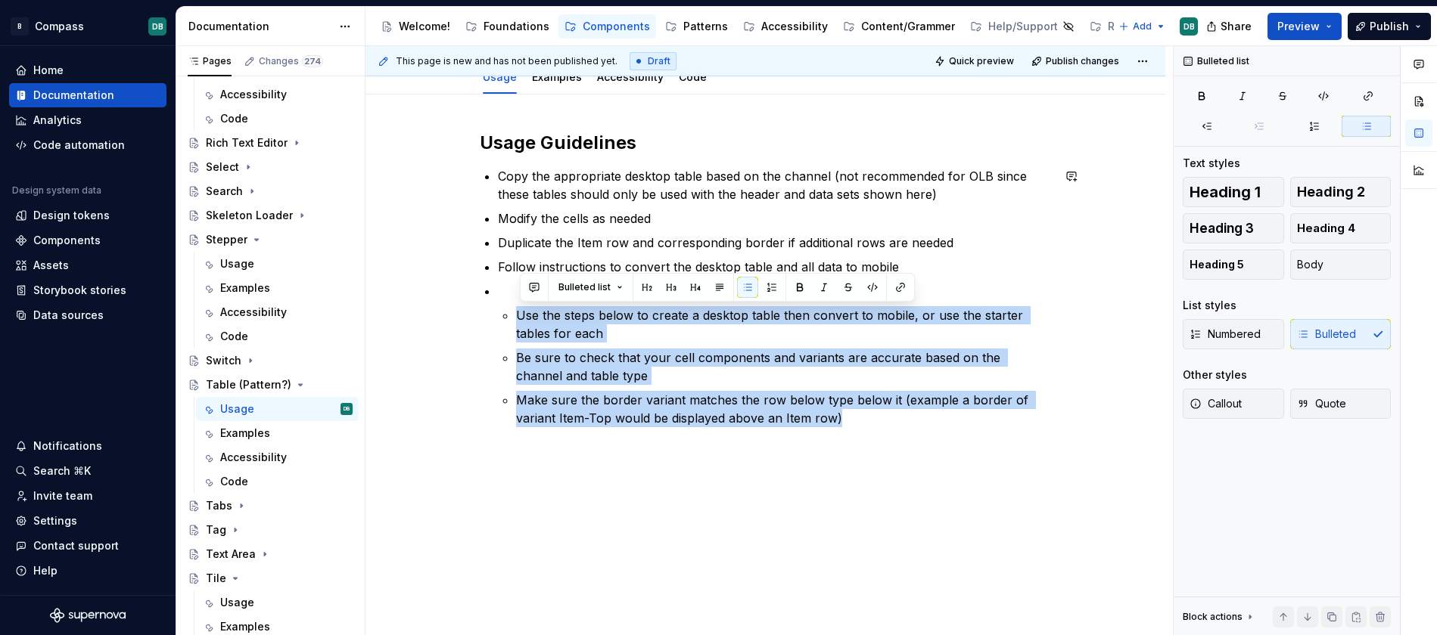
drag, startPoint x: 519, startPoint y: 485, endPoint x: 911, endPoint y: 449, distance: 393.5
click at [911, 449] on div "Usage Guidelines Copy the appropriate desktop table based on the channel (not r…" at bounding box center [765, 366] width 800 height 542
click at [1210, 124] on icon "button" at bounding box center [1207, 126] width 12 height 12
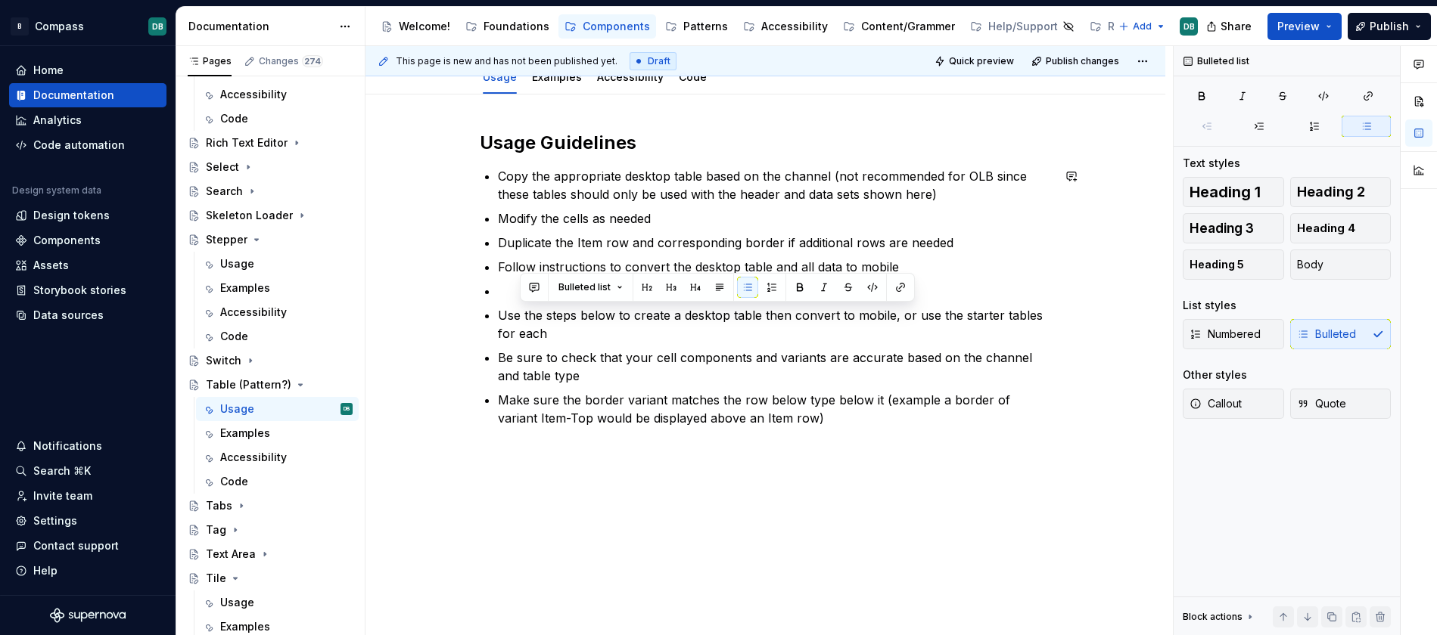
click at [504, 297] on p at bounding box center [775, 291] width 554 height 18
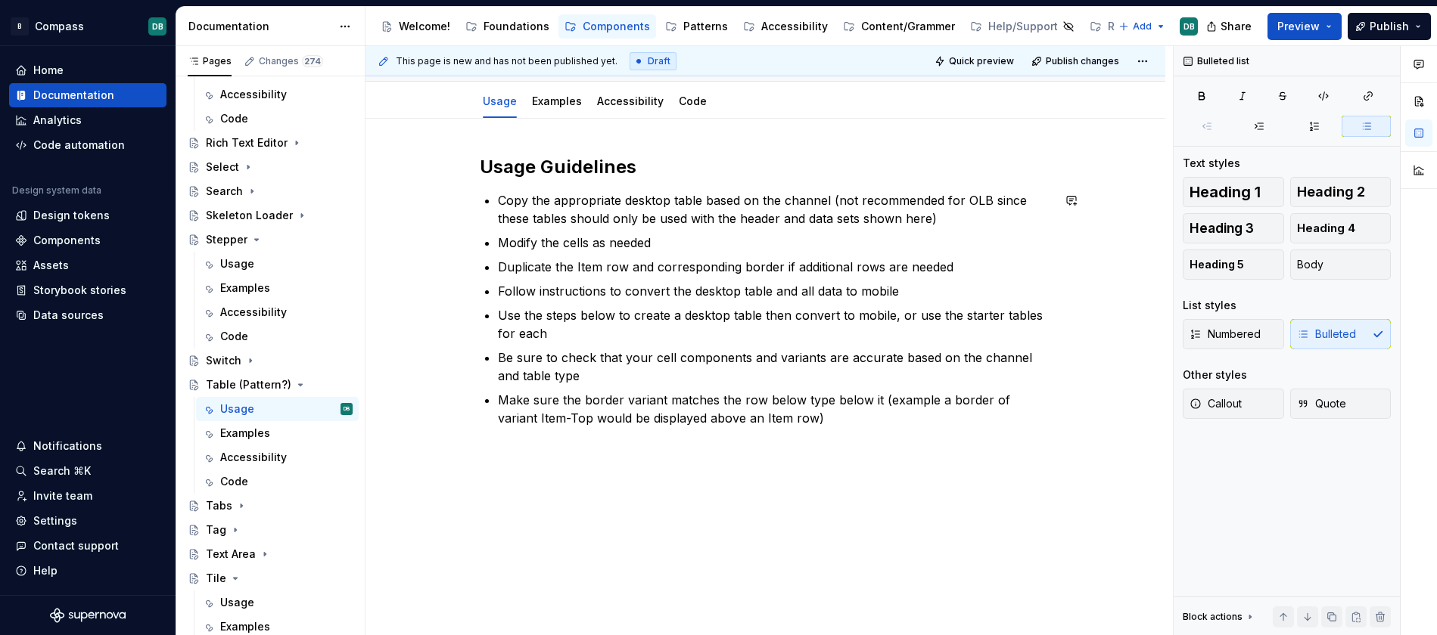
scroll to position [144, 0]
click at [622, 463] on div "Usage Guidelines Copy the appropriate desktop table based on the channel (not r…" at bounding box center [765, 377] width 800 height 517
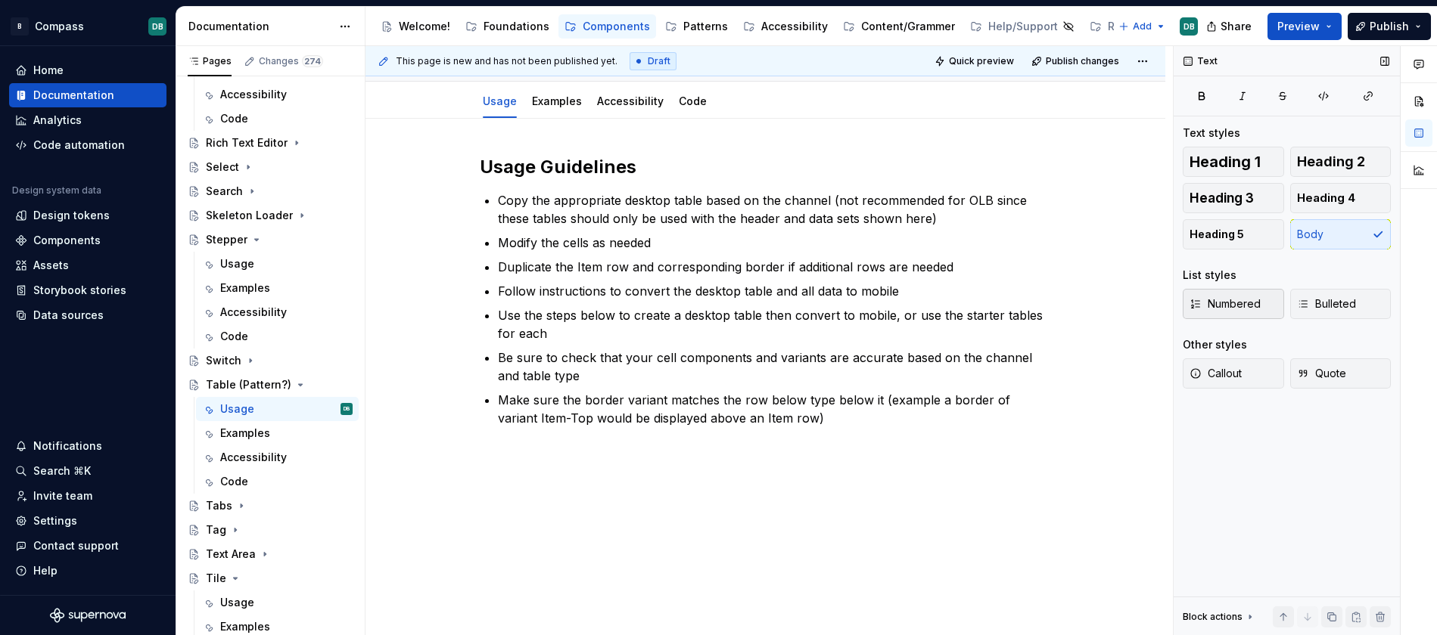
scroll to position [1528, 0]
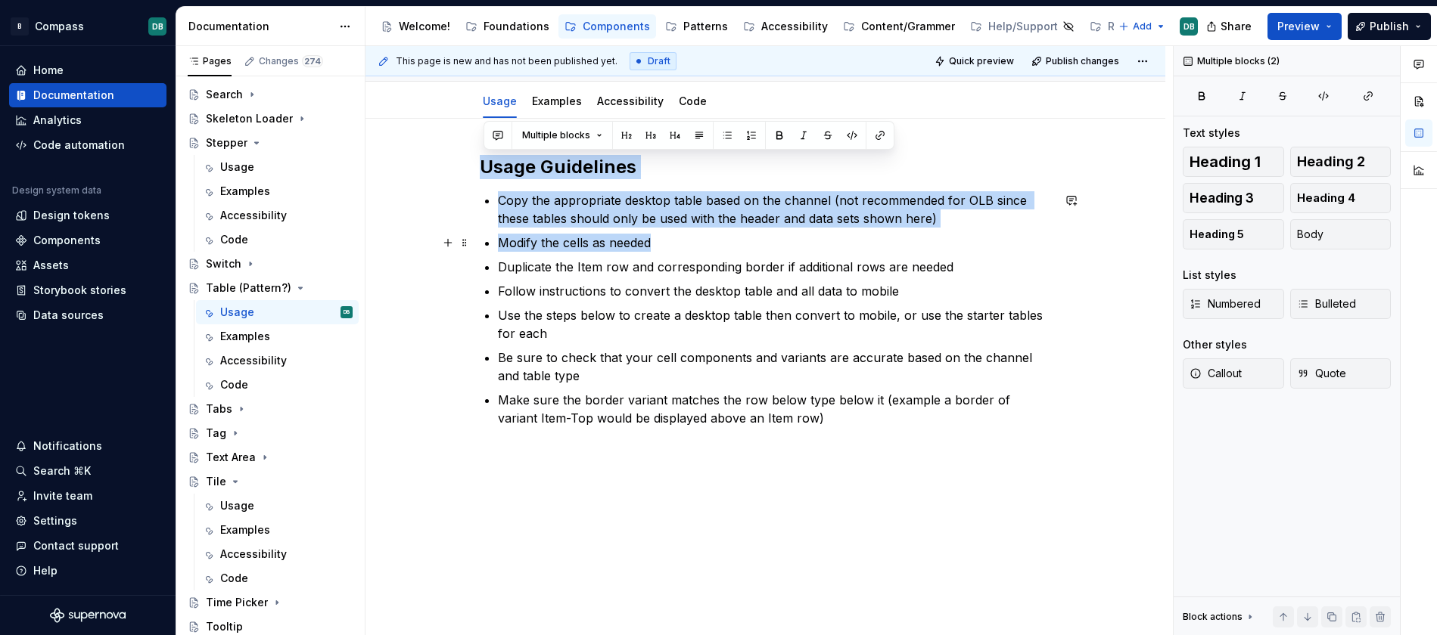
drag, startPoint x: 487, startPoint y: 170, endPoint x: 833, endPoint y: 250, distance: 354.9
click at [833, 250] on div "Usage Guidelines Copy the appropriate desktop table based on the channel (not r…" at bounding box center [766, 309] width 572 height 309
click at [234, 623] on div "Tooltip" at bounding box center [224, 627] width 37 height 15
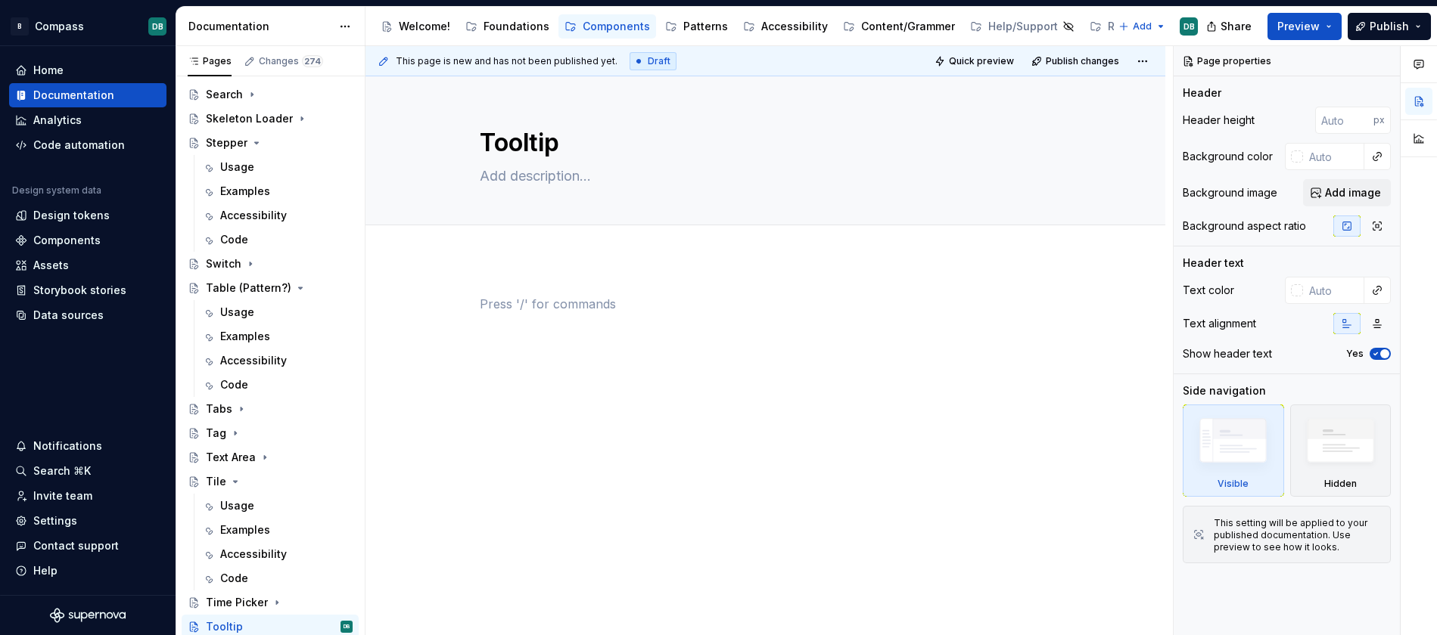
click at [489, 297] on p at bounding box center [766, 304] width 572 height 18
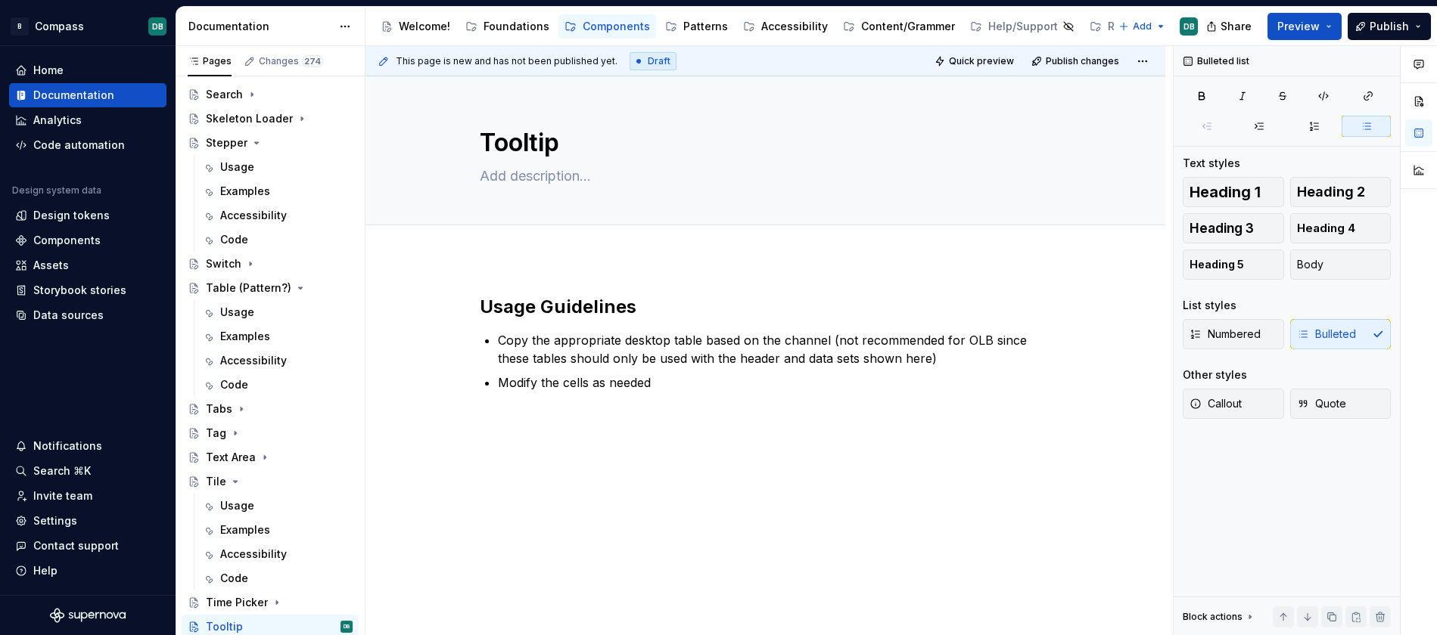
click at [508, 260] on div "Usage Guidelines Copy the appropriate desktop table based on the channel (not r…" at bounding box center [765, 430] width 800 height 342
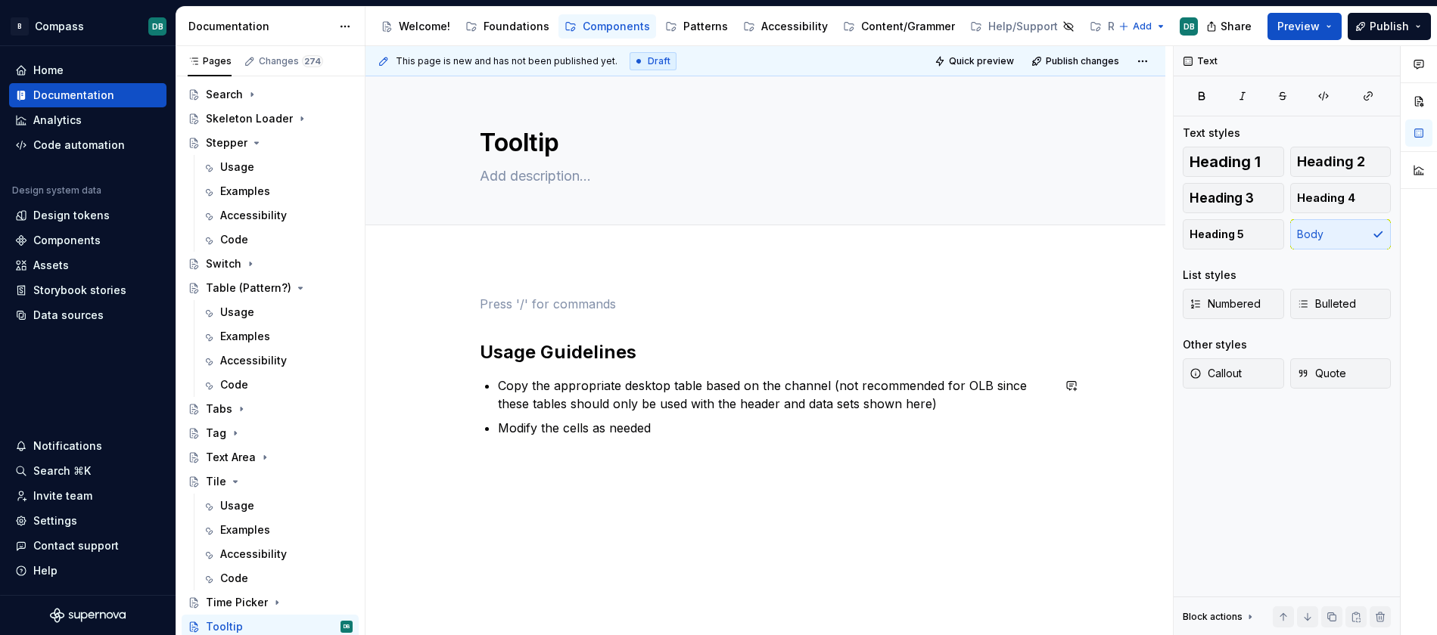
click at [549, 545] on div "Usage Guidelines Copy the appropriate desktop table based on the channel (not r…" at bounding box center [765, 452] width 800 height 387
click at [489, 305] on p at bounding box center [766, 304] width 572 height 18
click at [471, 307] on span at bounding box center [464, 304] width 12 height 21
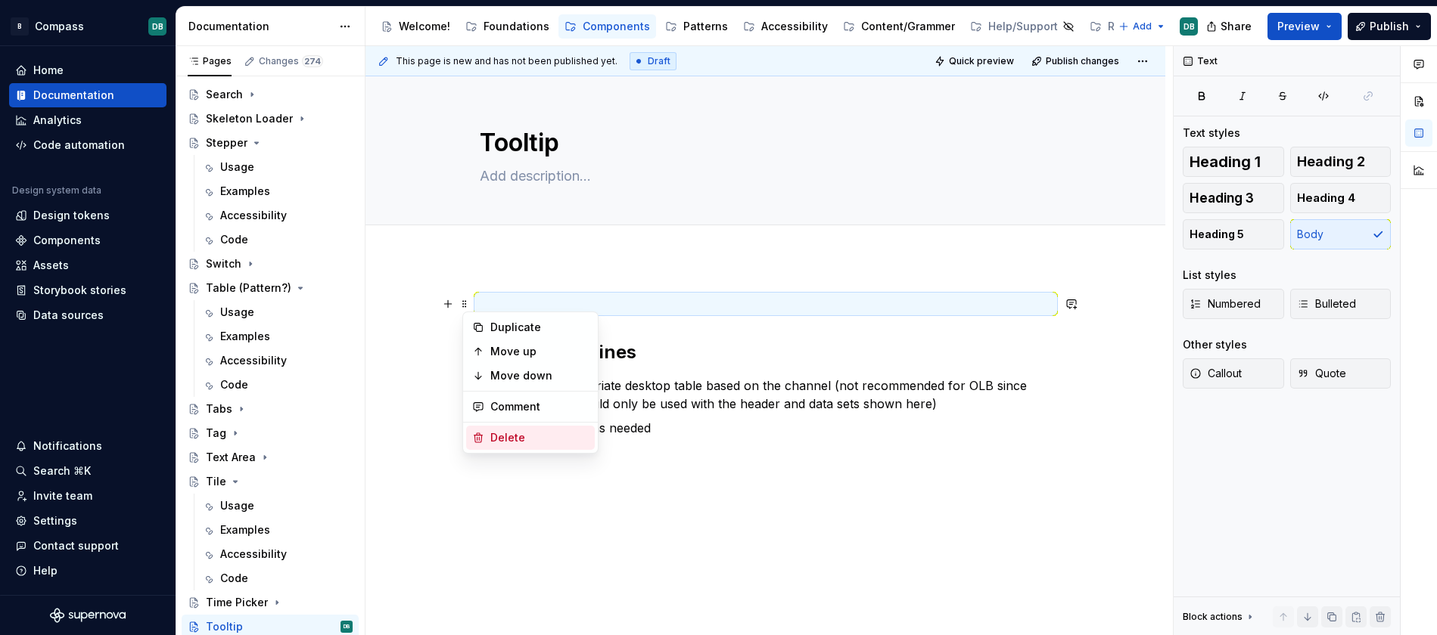
click at [517, 440] on div "Delete" at bounding box center [539, 437] width 98 height 15
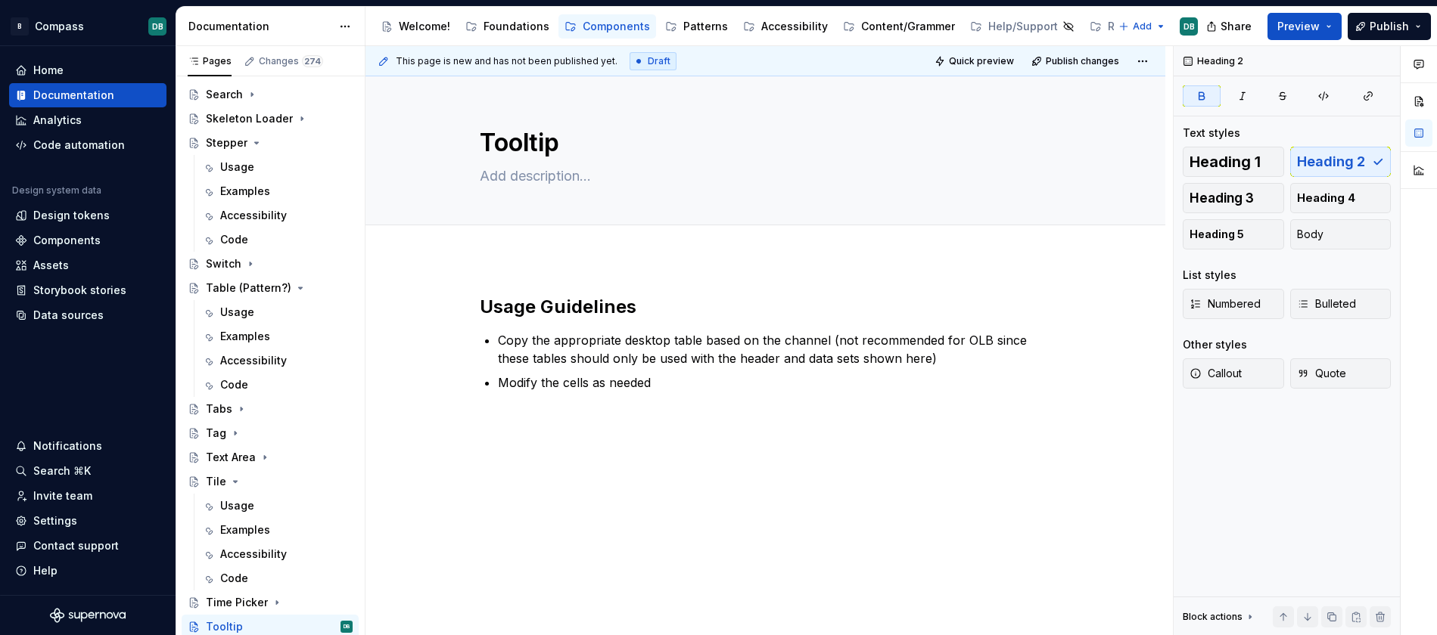
click at [511, 341] on p "Copy the appropriate desktop table based on the channel (not recommended for OL…" at bounding box center [775, 349] width 554 height 36
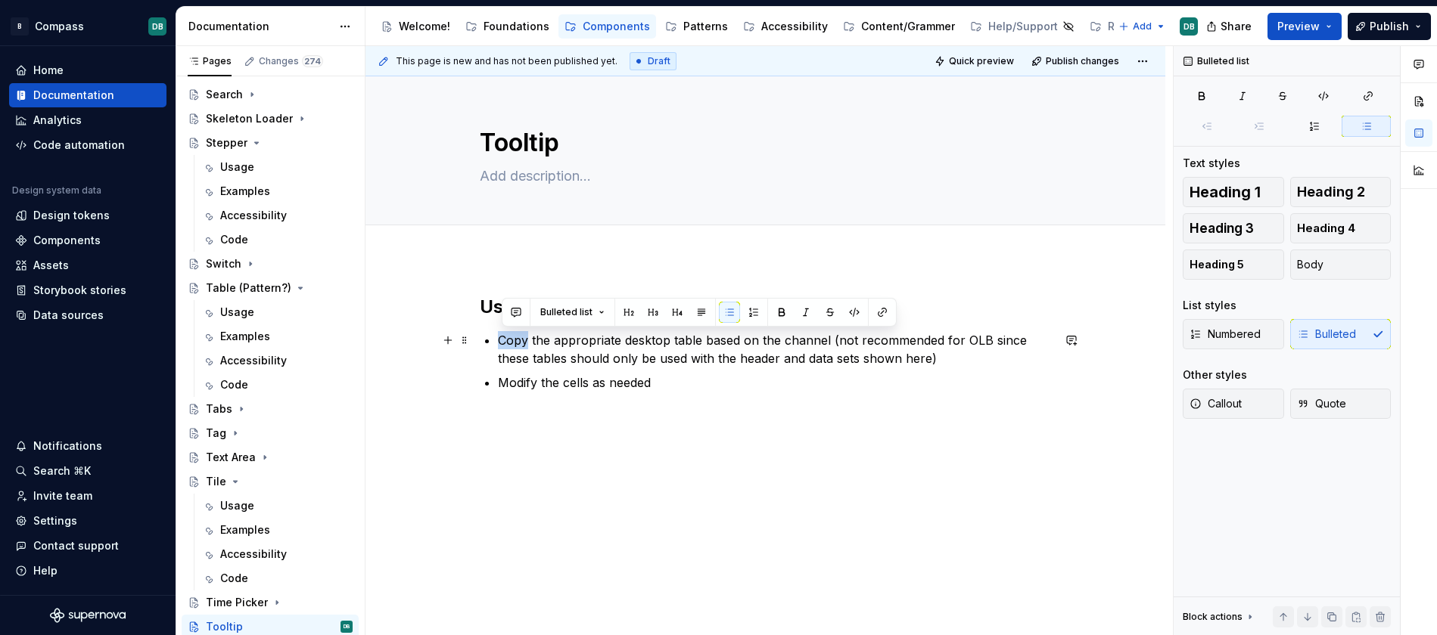
click at [505, 341] on p "Copy the appropriate desktop table based on the channel (not recommended for OL…" at bounding box center [775, 349] width 554 height 36
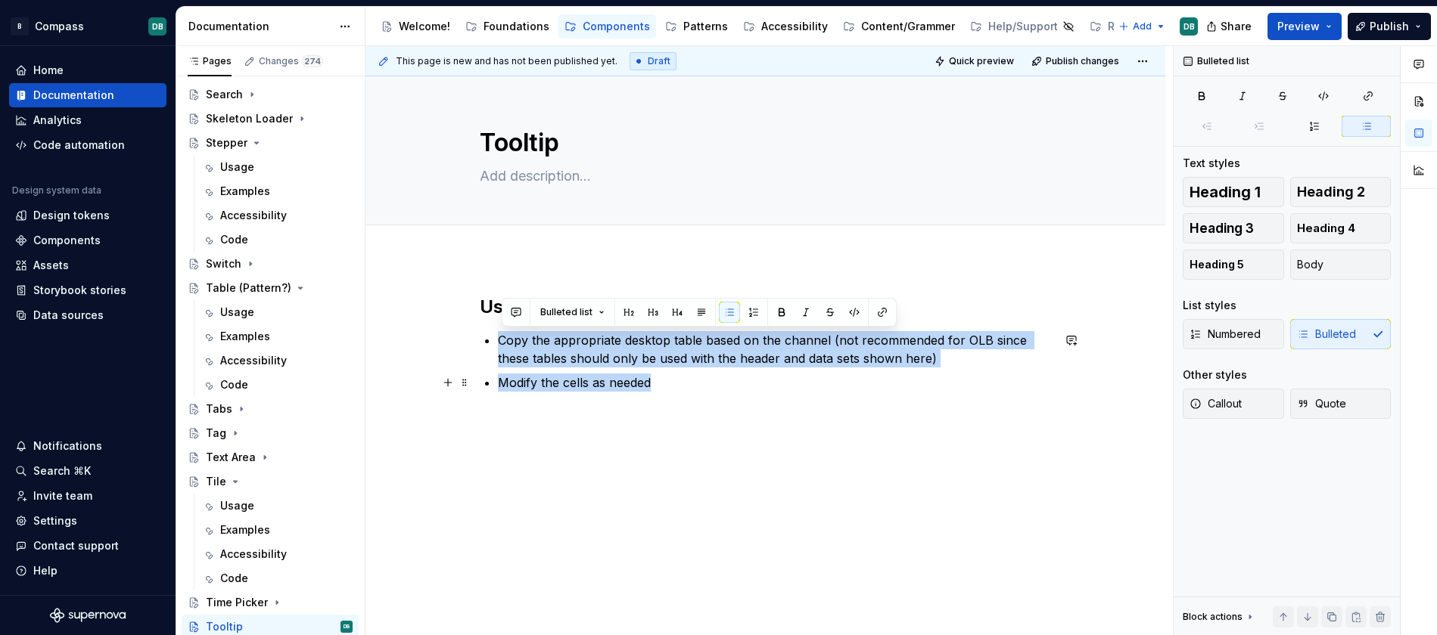
drag, startPoint x: 505, startPoint y: 340, endPoint x: 707, endPoint y: 386, distance: 207.8
click at [707, 386] on ul "Copy the appropriate desktop table based on the channel (not recommended for OL…" at bounding box center [775, 361] width 554 height 61
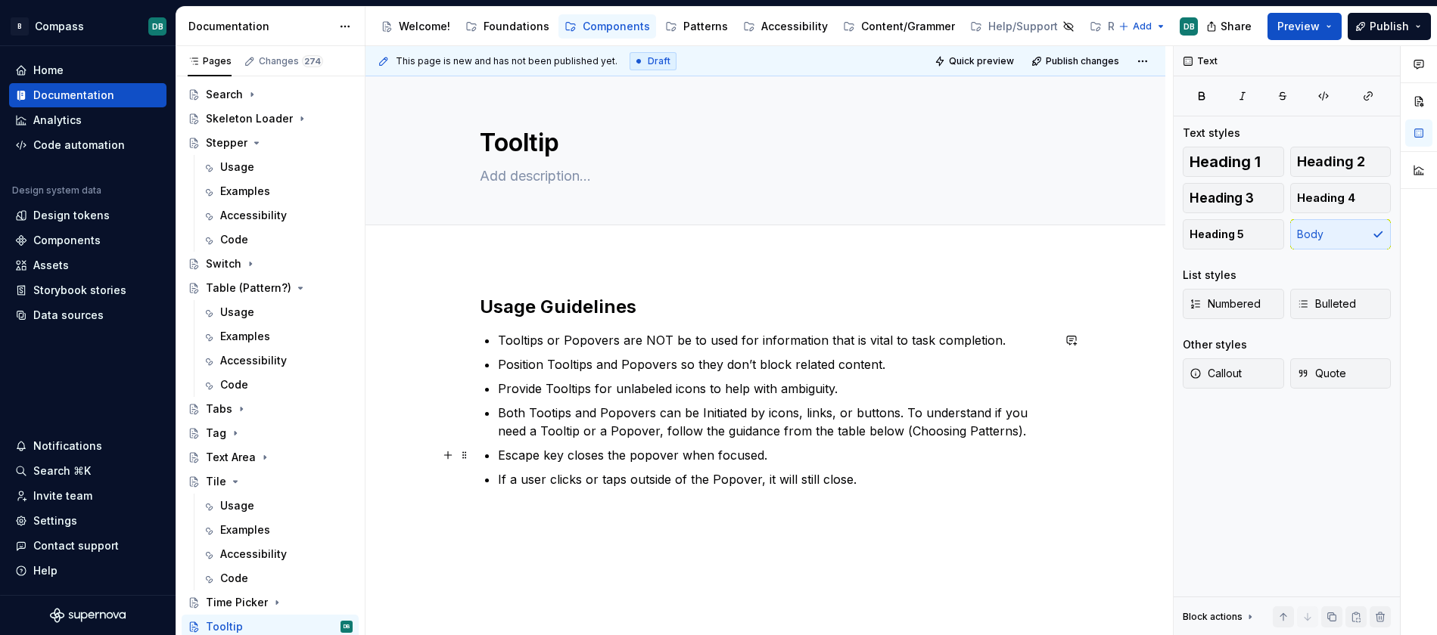
click at [400, 441] on div "Usage Guidelines Tooltips or Popovers are NOT be to used for information that i…" at bounding box center [765, 496] width 800 height 475
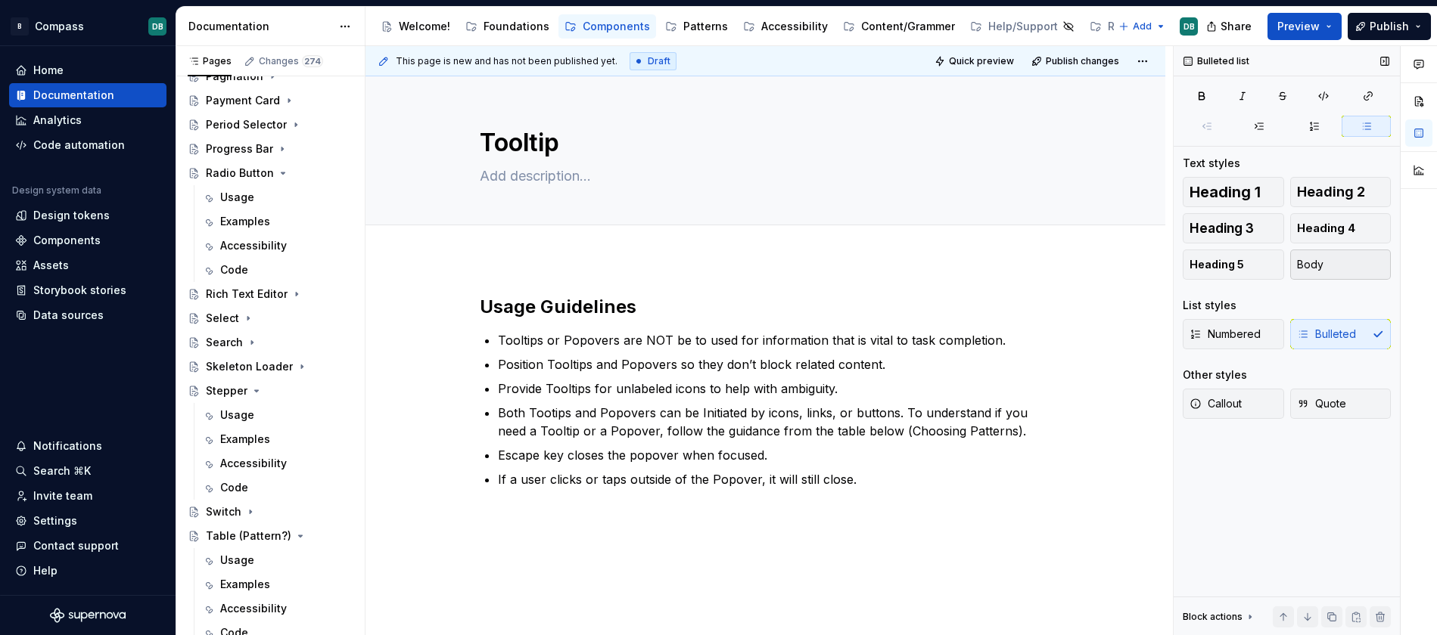
scroll to position [1528, 0]
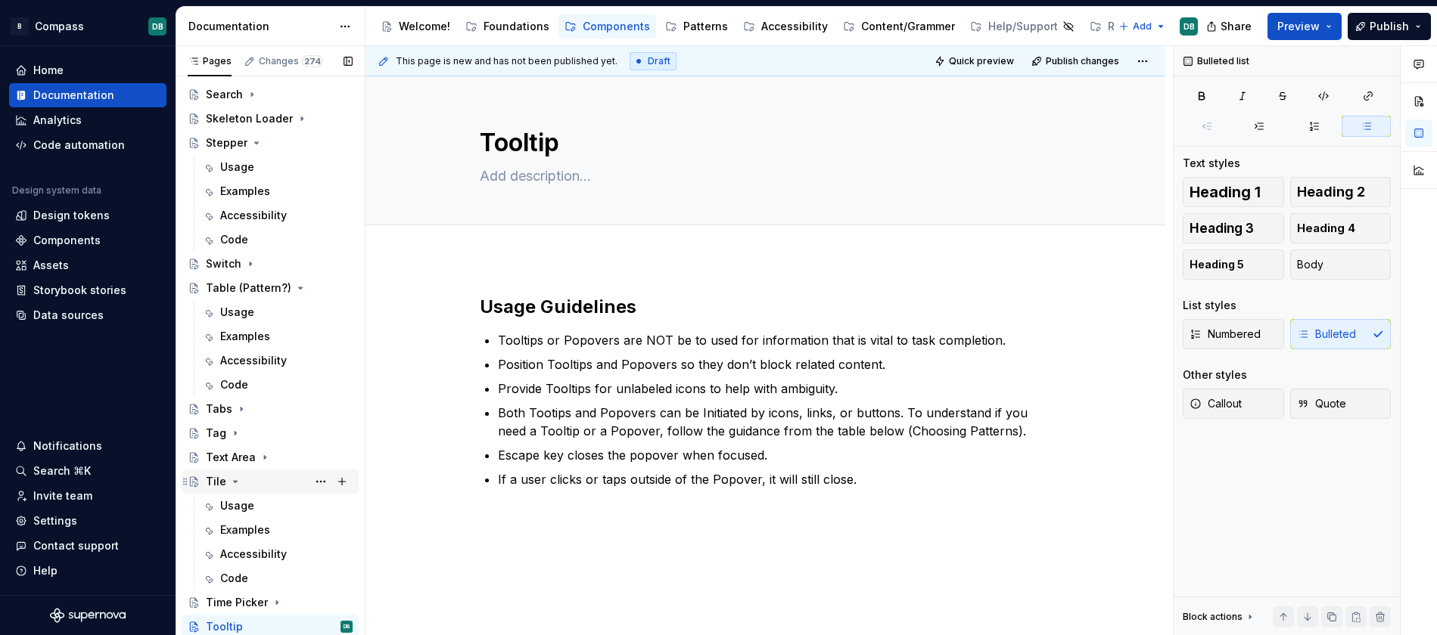
click at [215, 483] on div "Tile" at bounding box center [216, 481] width 20 height 15
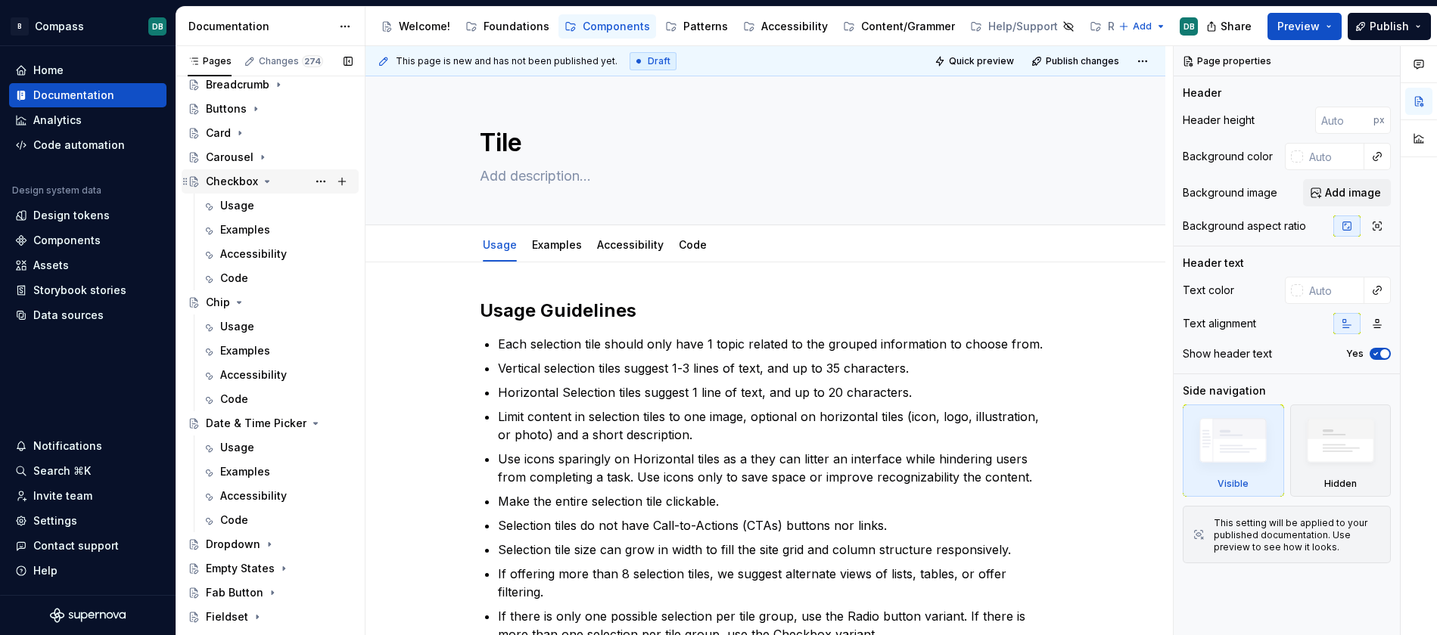
scroll to position [192, 0]
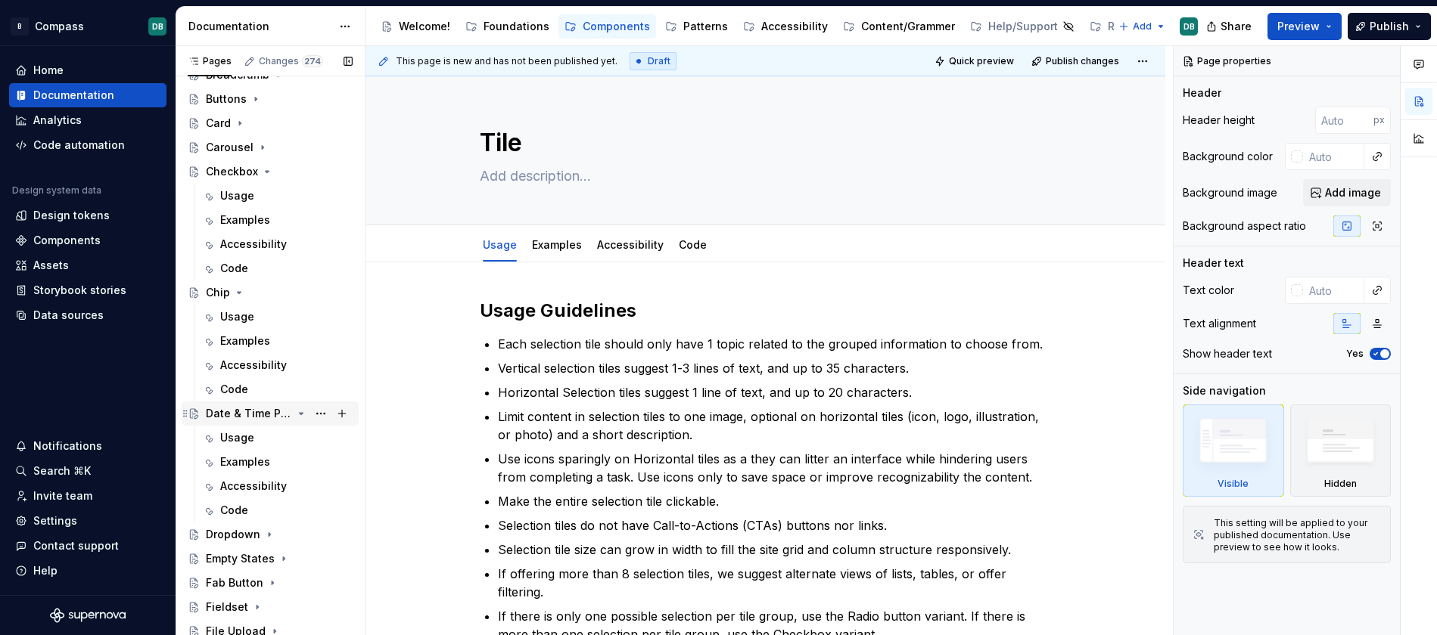
click at [250, 415] on div "Date & Time Picker" at bounding box center [249, 413] width 86 height 15
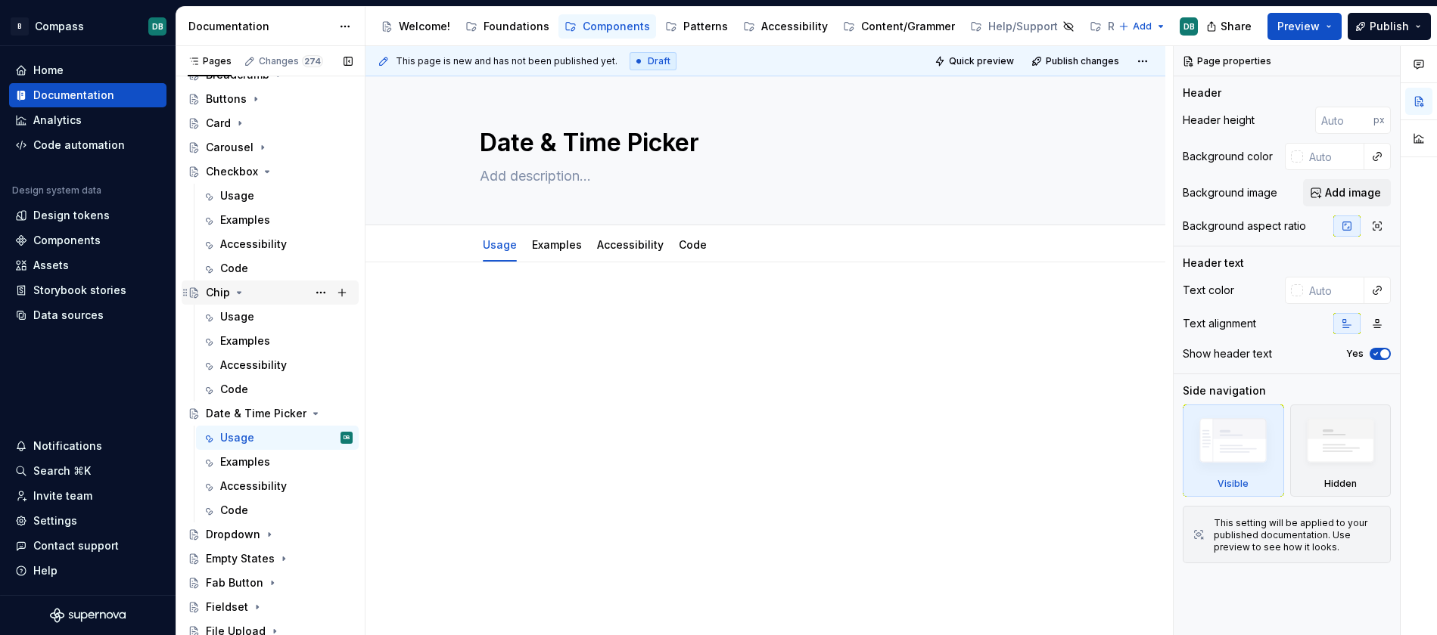
click at [218, 294] on div "Chip" at bounding box center [218, 292] width 24 height 15
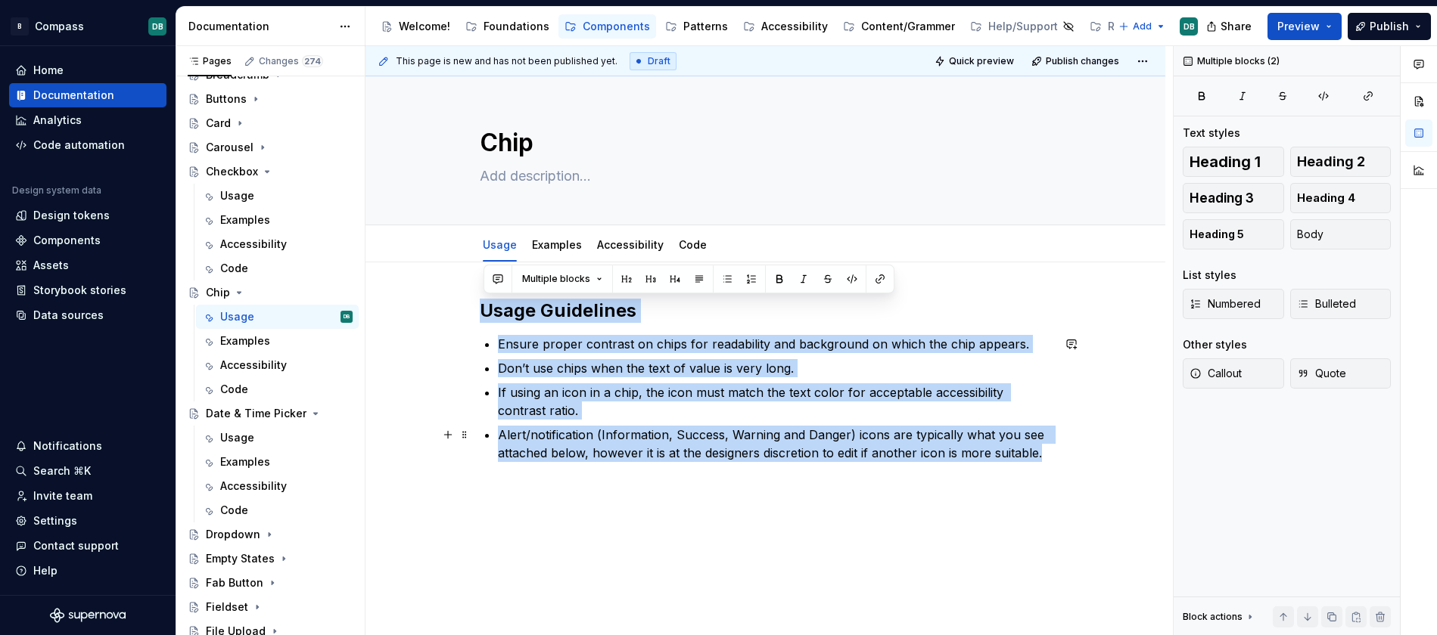
drag, startPoint x: 483, startPoint y: 306, endPoint x: 1058, endPoint y: 455, distance: 593.8
click at [1058, 455] on div "Usage Guidelines Ensure proper contrast on chips for readability and background…" at bounding box center [765, 485] width 800 height 445
click at [228, 415] on div "Date & Time Picker" at bounding box center [249, 413] width 86 height 15
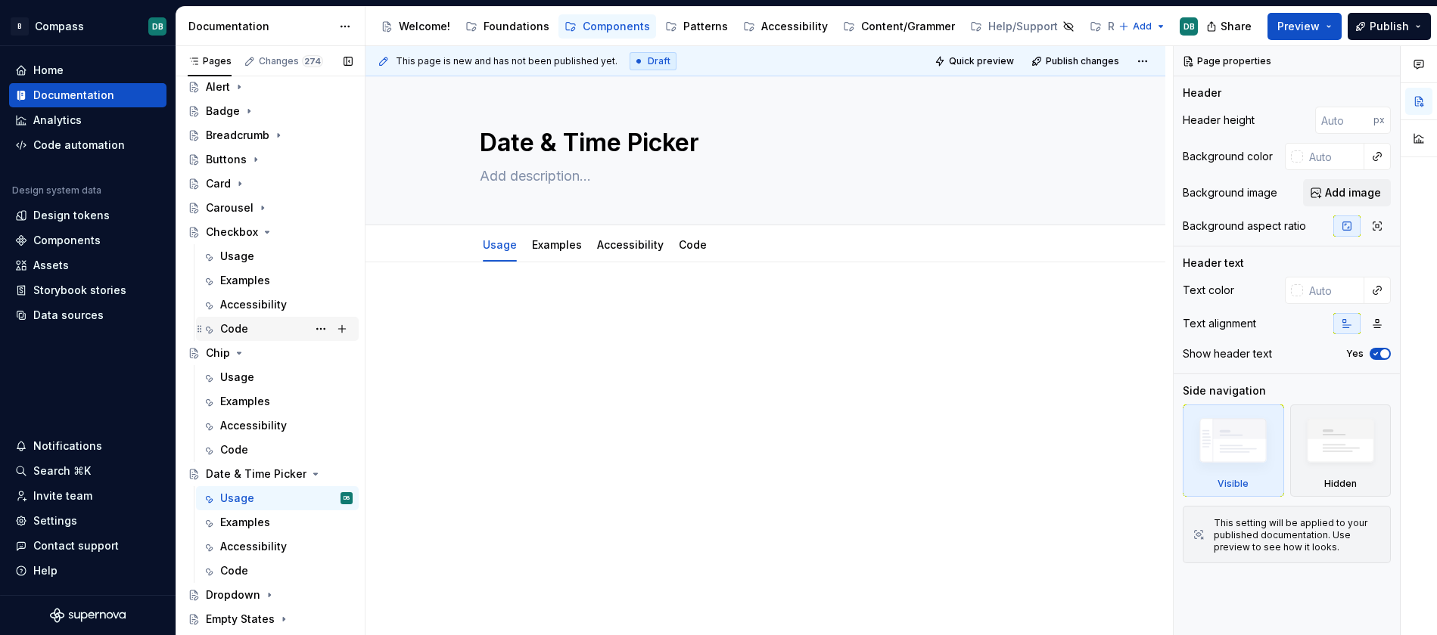
scroll to position [128, 0]
click at [495, 304] on p at bounding box center [766, 308] width 572 height 18
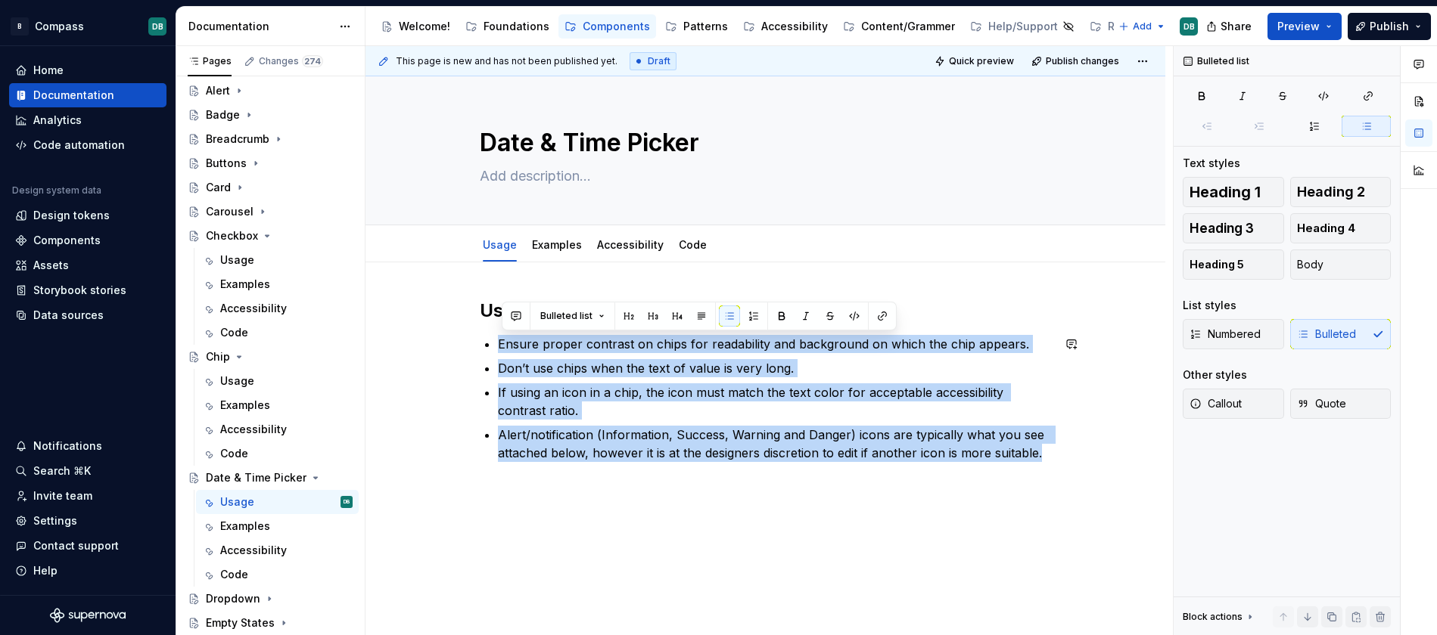
drag, startPoint x: 499, startPoint y: 344, endPoint x: 1052, endPoint y: 465, distance: 566.1
click at [1052, 465] on div "Usage Guidelines Ensure proper contrast on chips for readability and background…" at bounding box center [766, 390] width 572 height 182
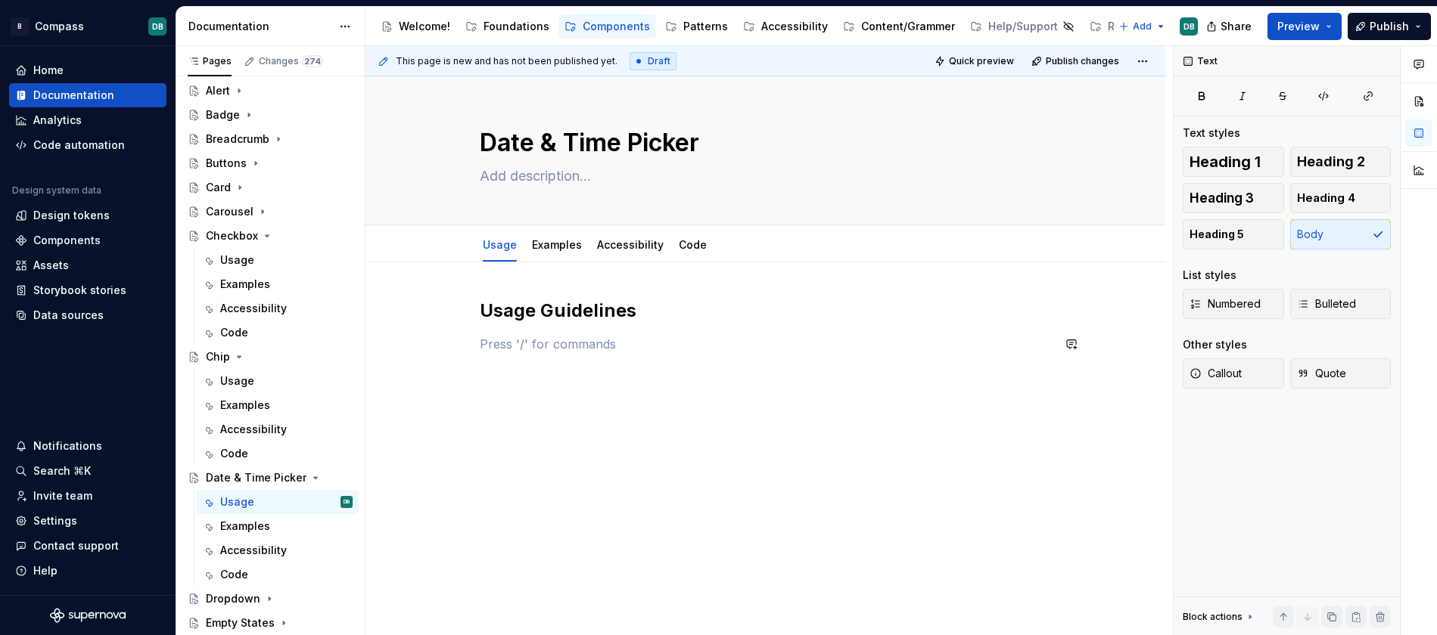
click at [860, 418] on div "Usage Guidelines" at bounding box center [765, 414] width 800 height 303
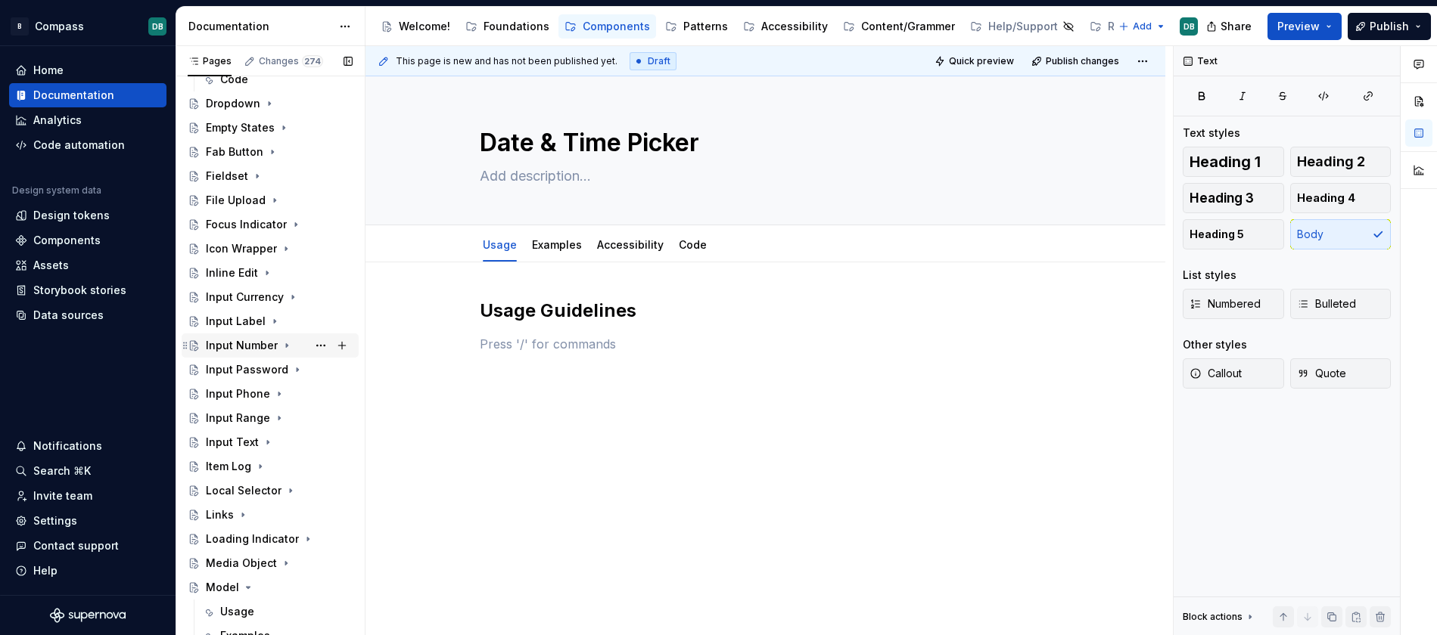
scroll to position [627, 0]
click at [238, 439] on div "Input Text" at bounding box center [232, 438] width 53 height 15
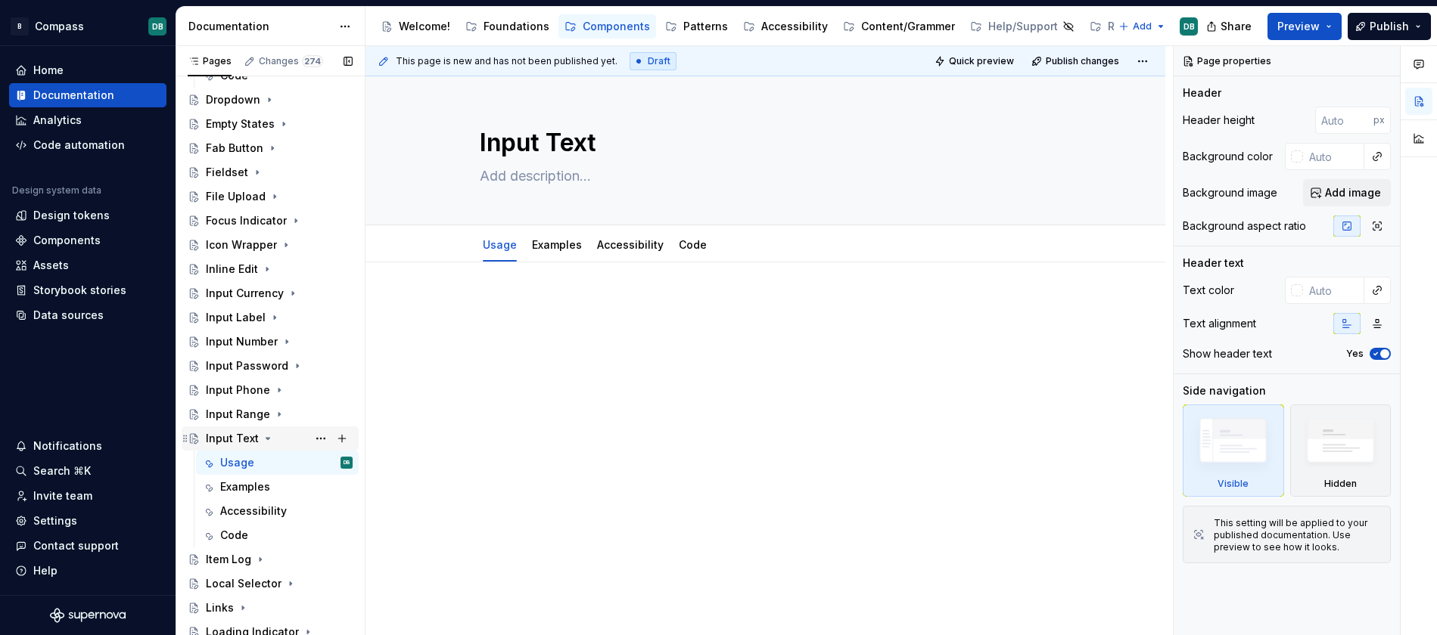
click at [263, 440] on icon "Page tree" at bounding box center [268, 439] width 12 height 12
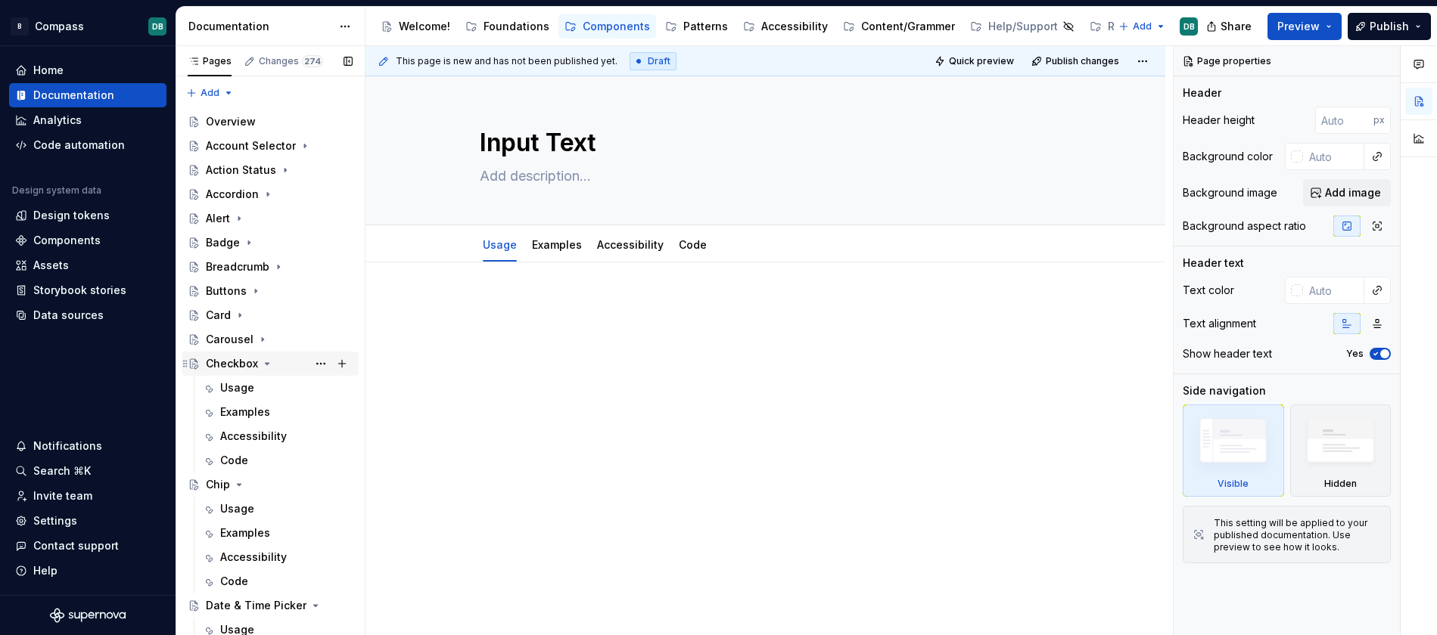
click at [266, 365] on icon "Page tree" at bounding box center [267, 364] width 12 height 12
click at [238, 390] on icon "Page tree" at bounding box center [239, 388] width 12 height 12
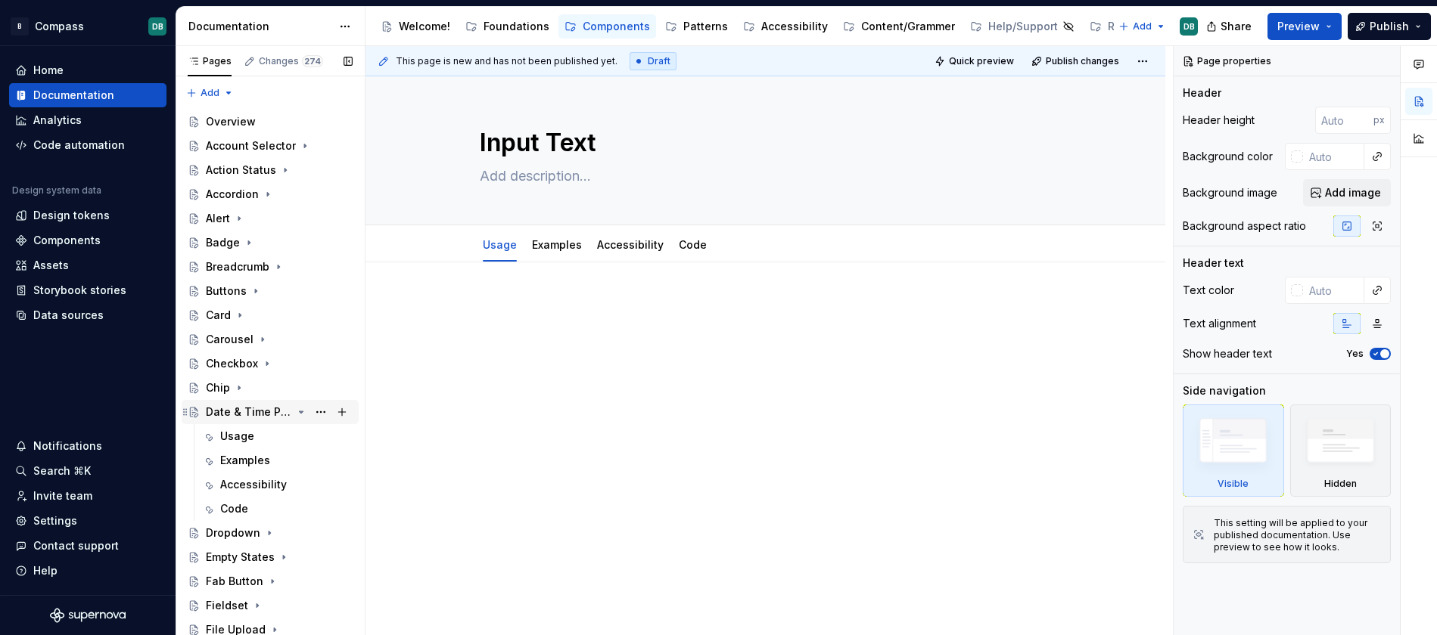
click at [301, 412] on icon "Page tree" at bounding box center [302, 413] width 4 height 2
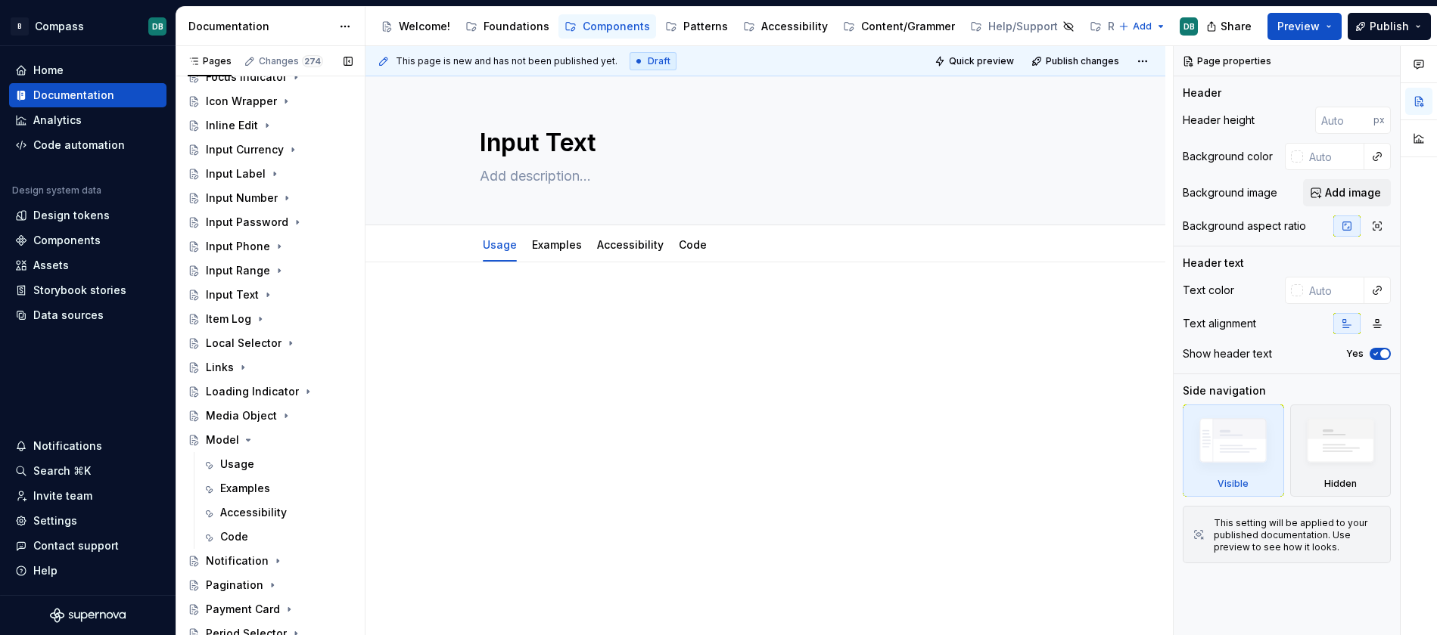
scroll to position [481, 0]
click at [245, 440] on icon "Page tree" at bounding box center [248, 439] width 12 height 12
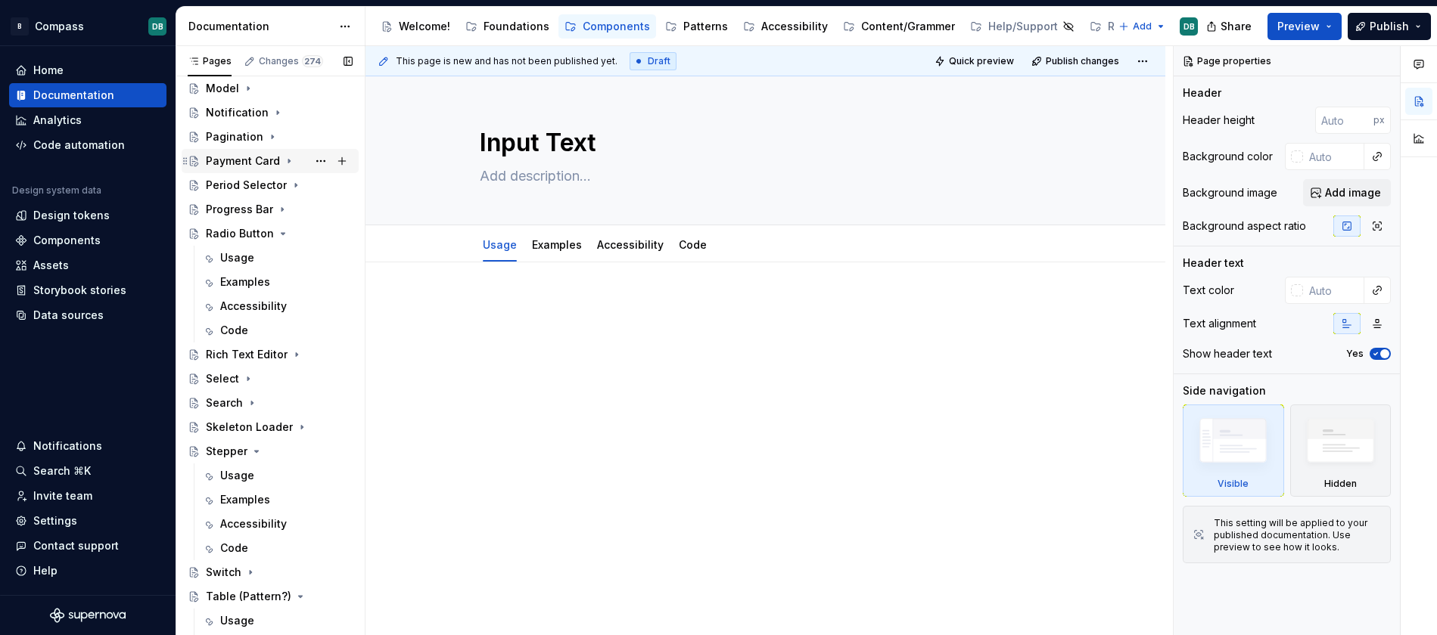
scroll to position [861, 0]
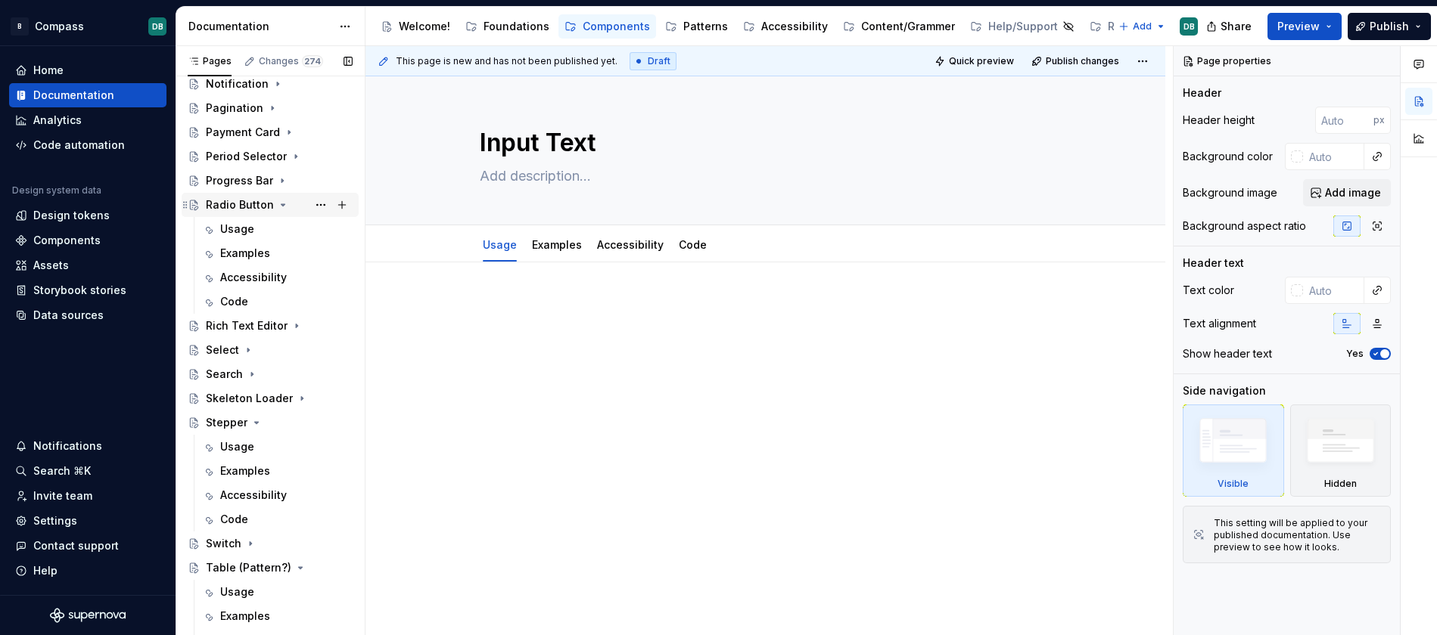
click at [281, 205] on icon "Page tree" at bounding box center [283, 205] width 4 height 2
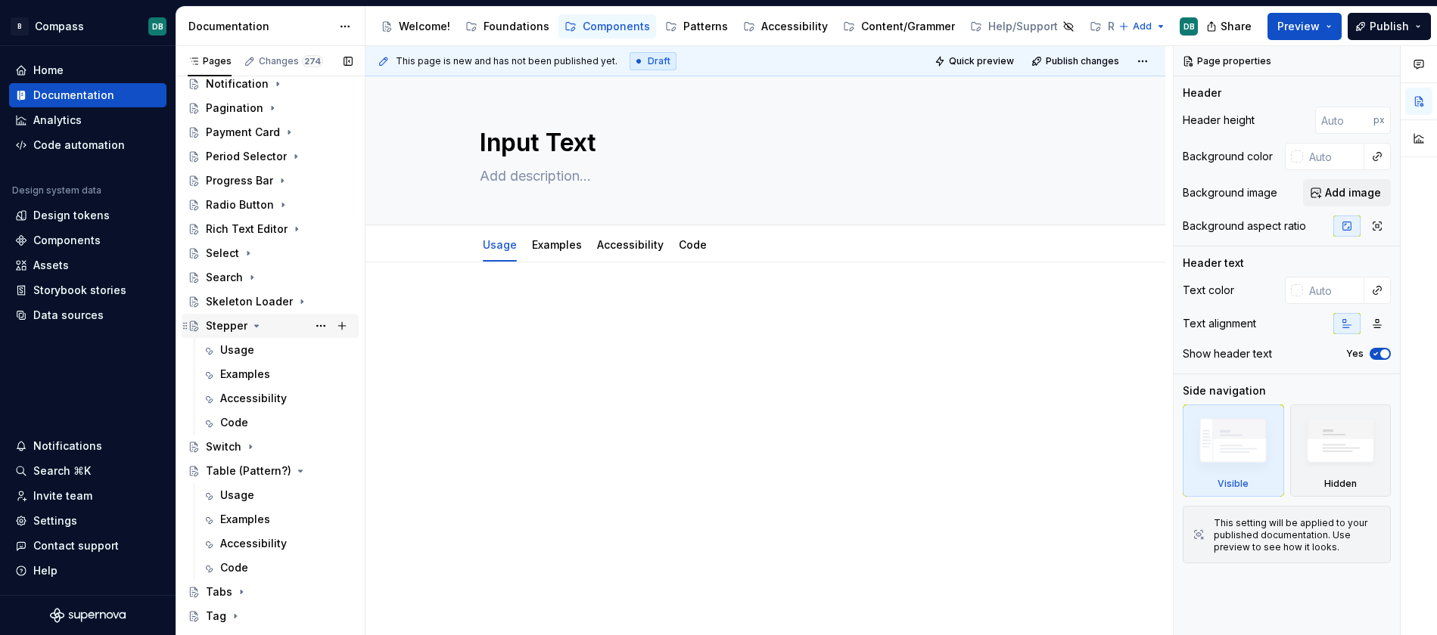
click at [256, 326] on icon "Page tree" at bounding box center [256, 326] width 12 height 12
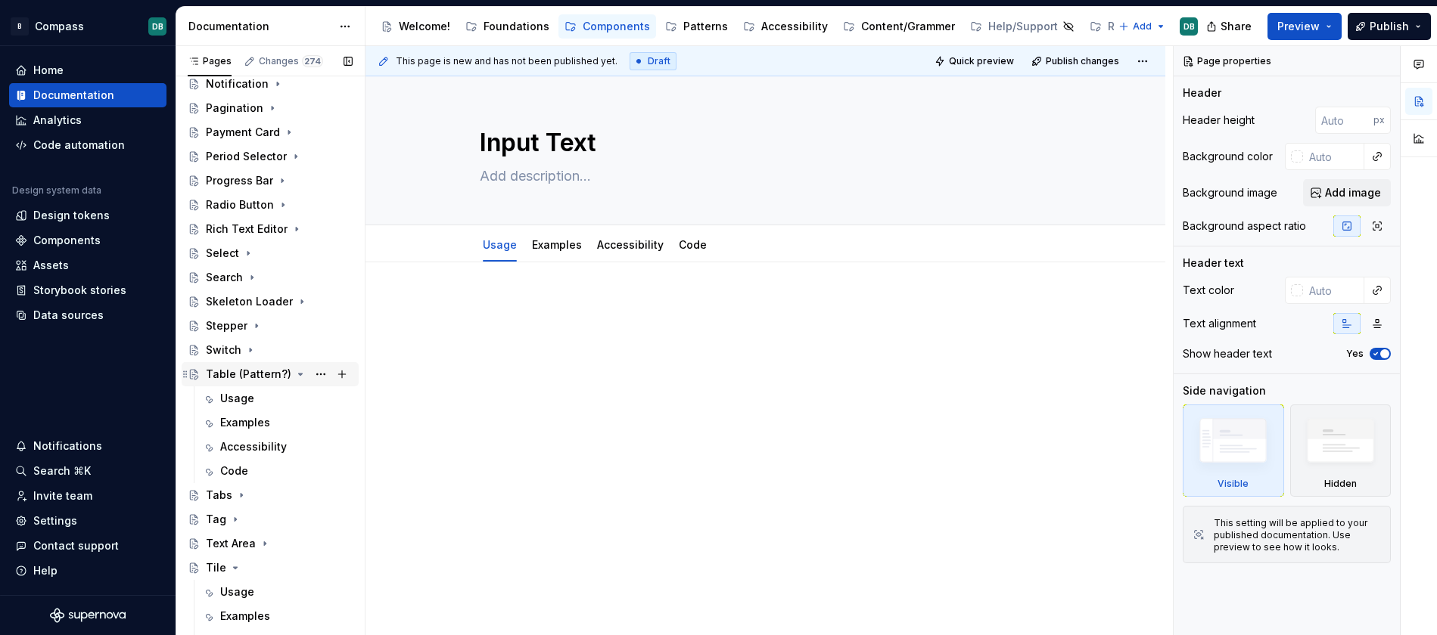
click at [294, 373] on icon "Page tree" at bounding box center [300, 374] width 12 height 12
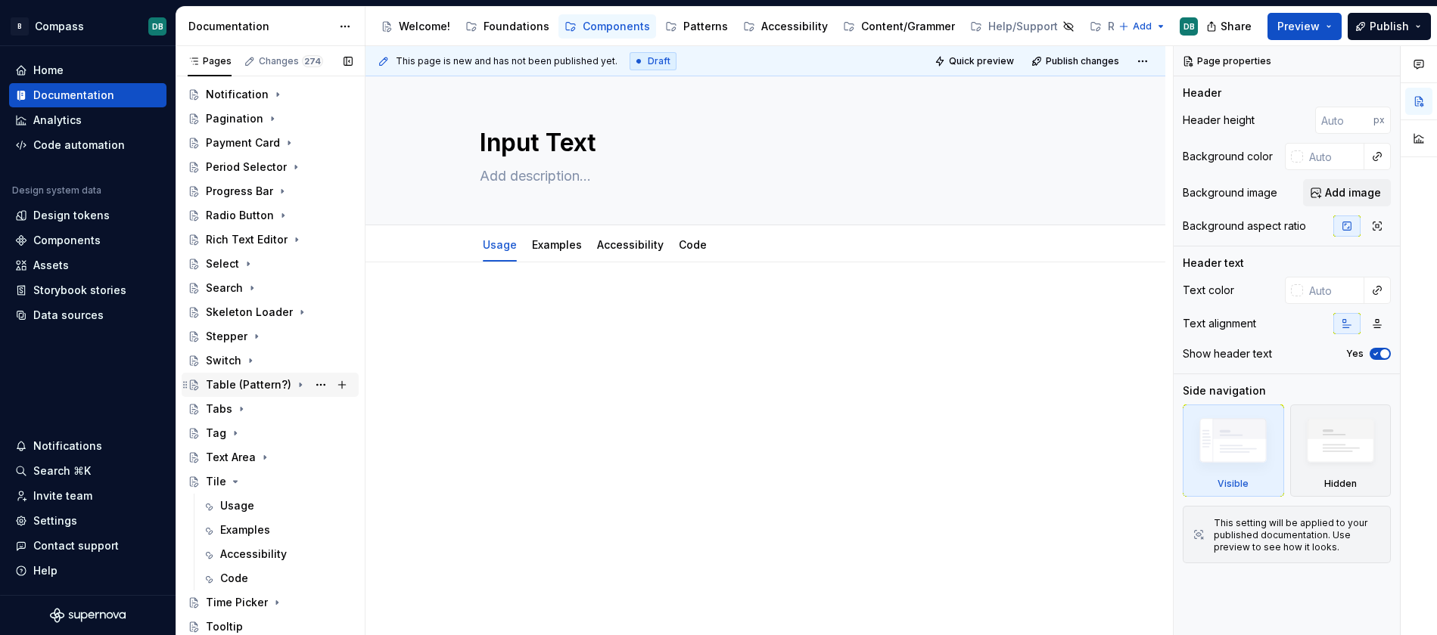
scroll to position [850, 0]
click at [234, 481] on icon "Page tree" at bounding box center [236, 482] width 4 height 2
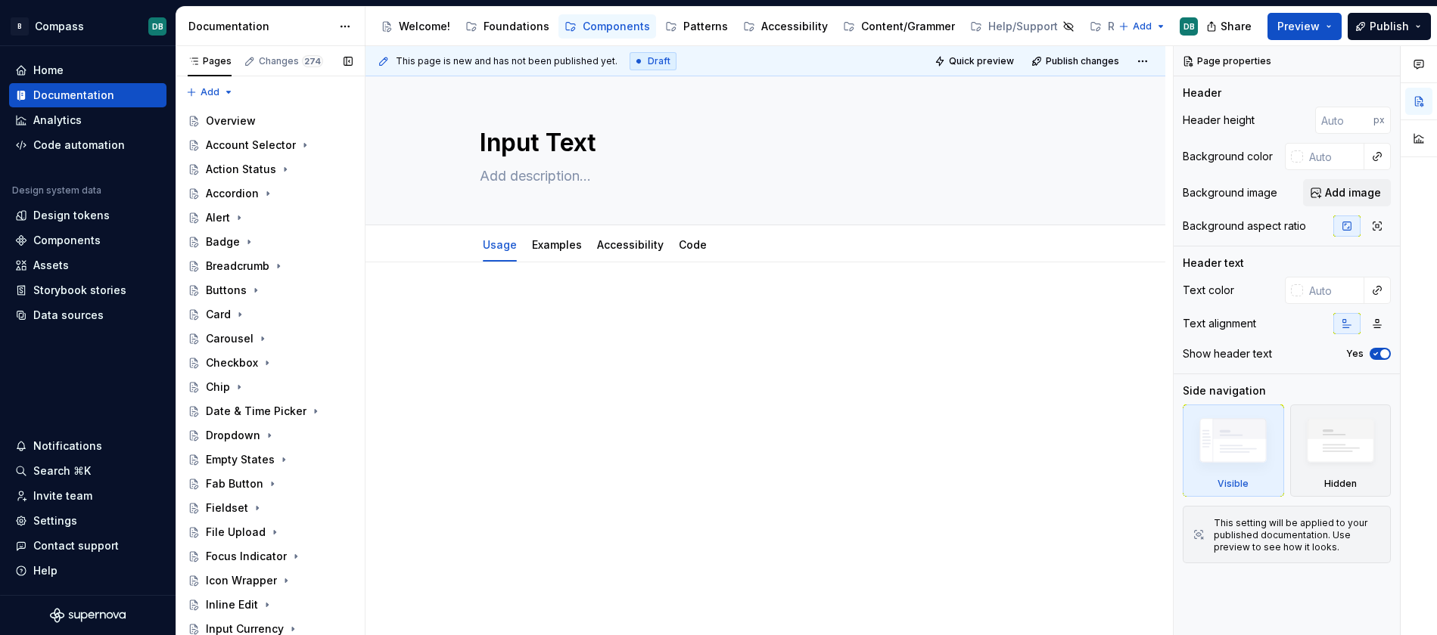
scroll to position [0, 0]
click at [247, 147] on div "Account Selector" at bounding box center [249, 145] width 86 height 15
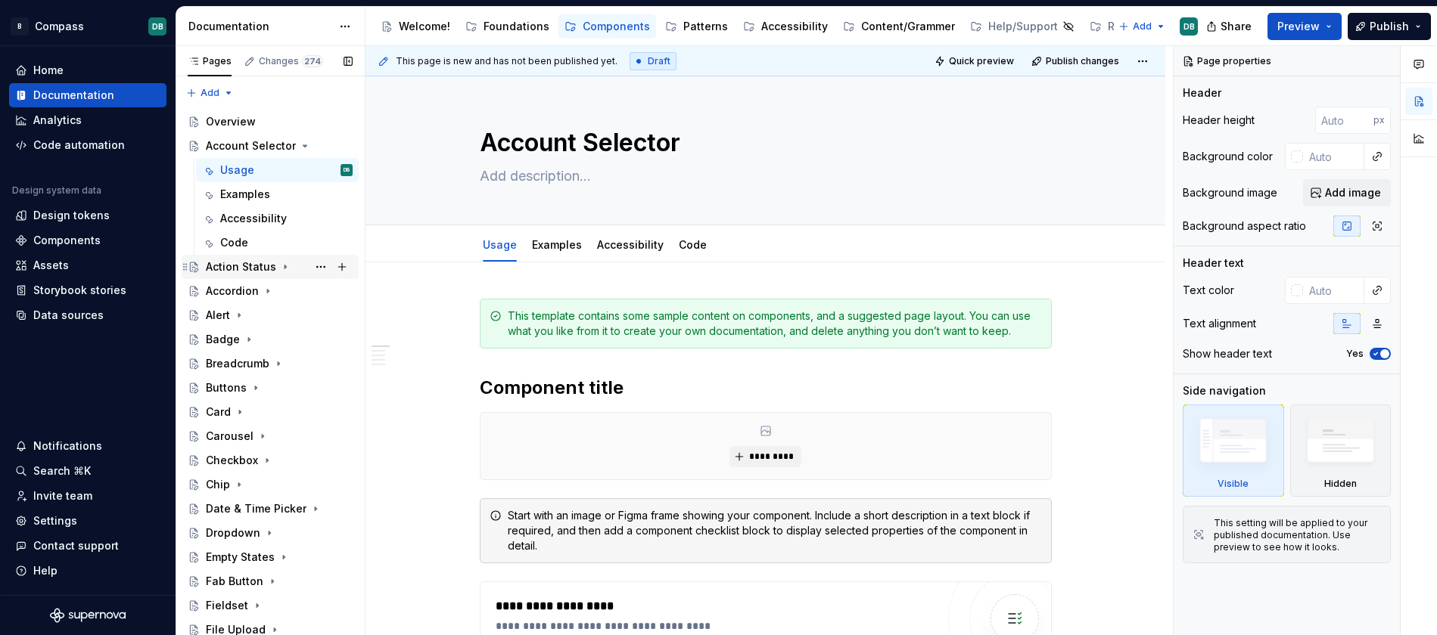
click at [244, 269] on div "Action Status" at bounding box center [241, 266] width 70 height 15
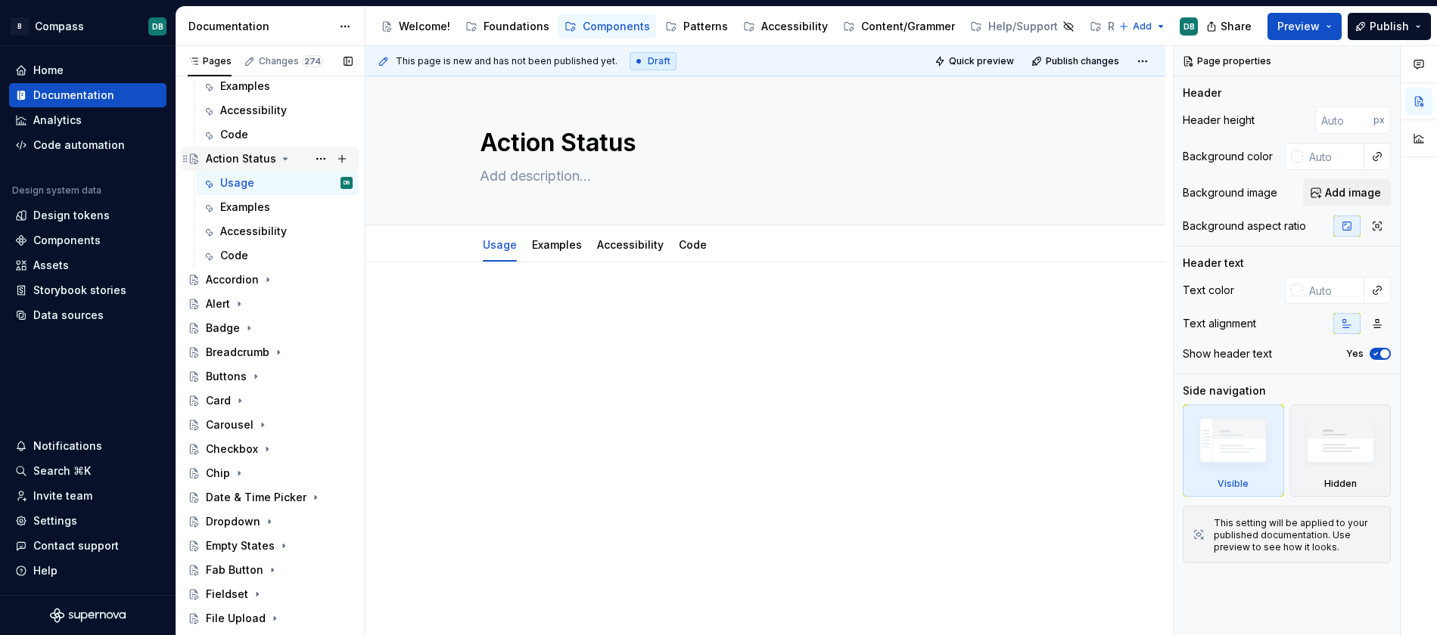
scroll to position [118, 0]
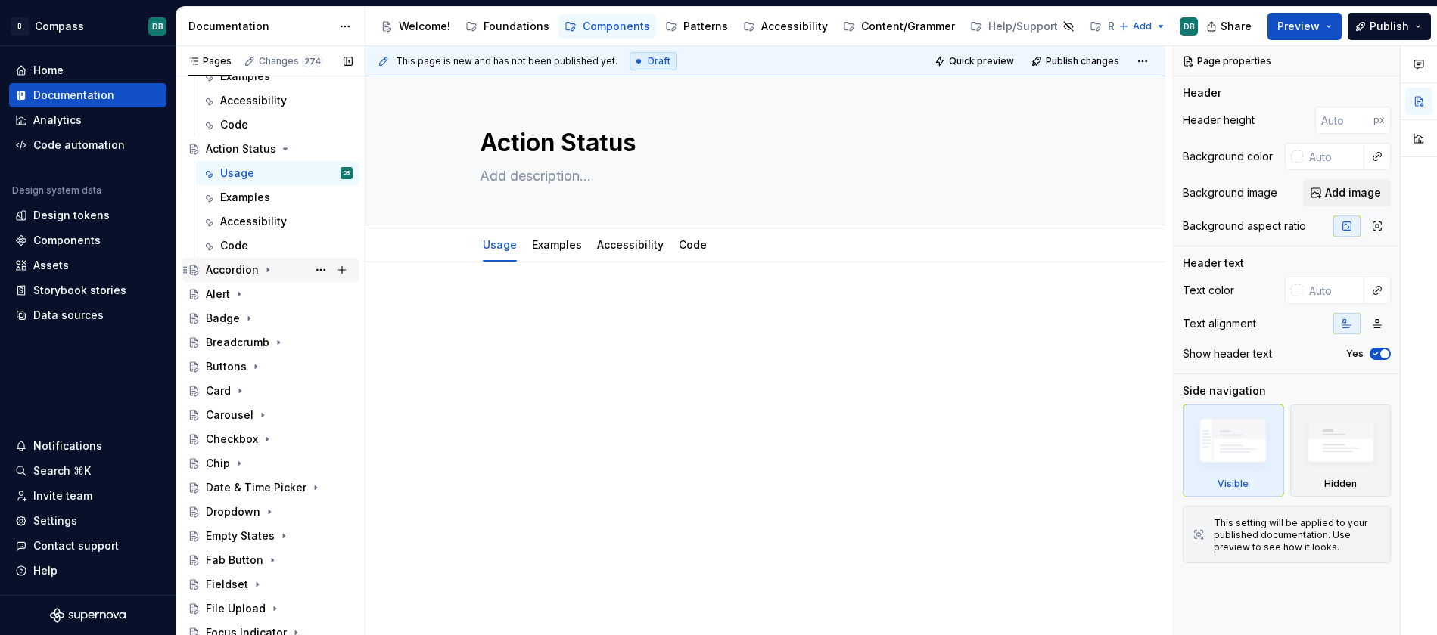
click at [237, 272] on div "Accordion" at bounding box center [232, 270] width 53 height 15
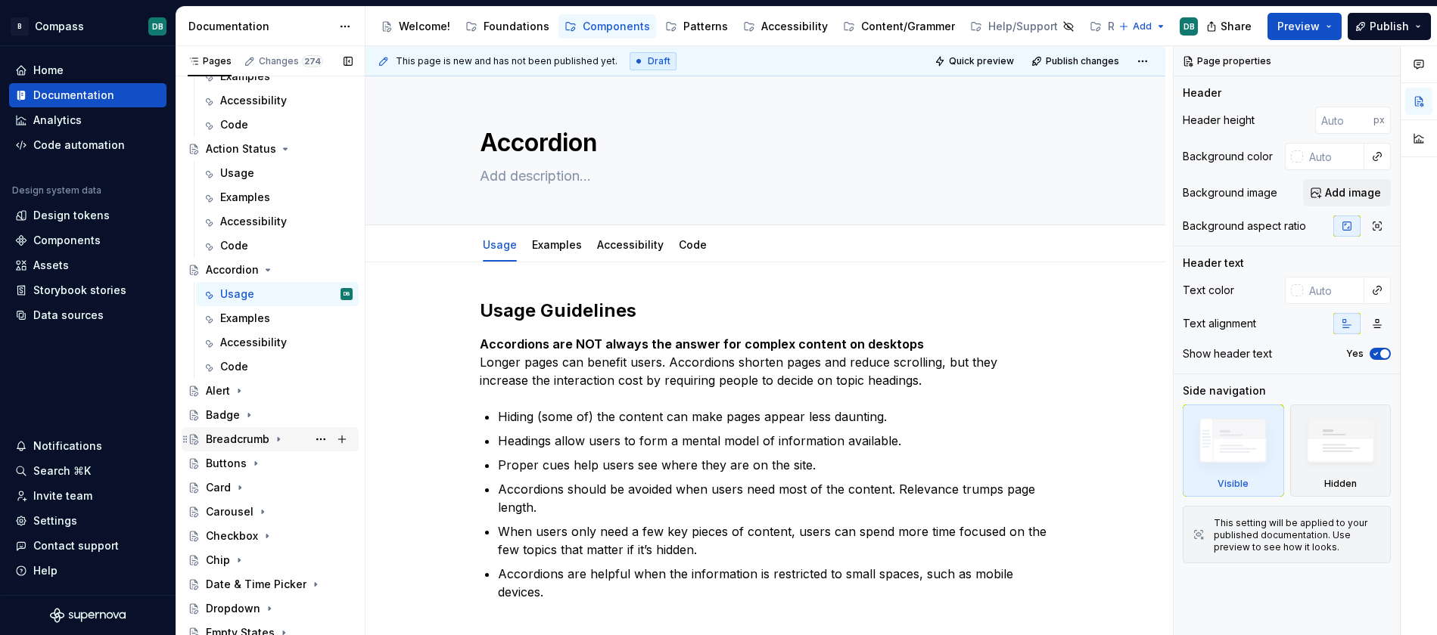
click at [234, 440] on div "Breadcrumb" at bounding box center [238, 439] width 64 height 15
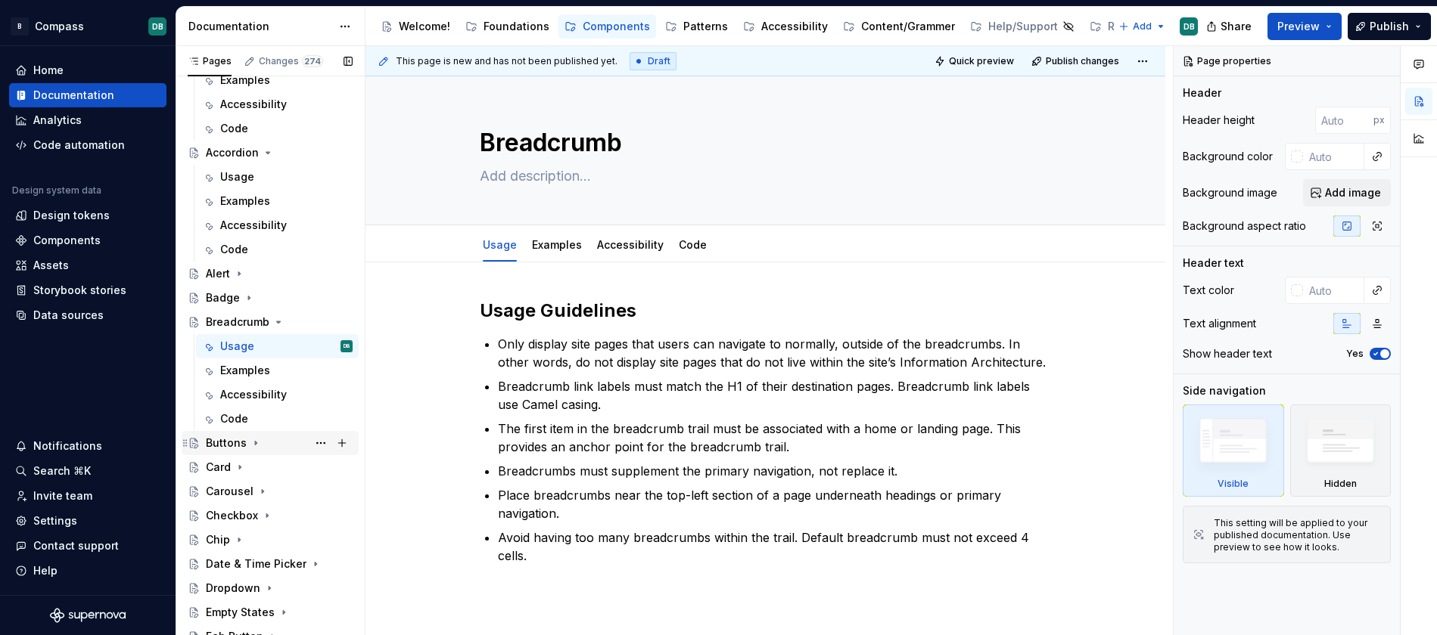
scroll to position [236, 0]
click at [220, 465] on div "Card" at bounding box center [218, 466] width 25 height 15
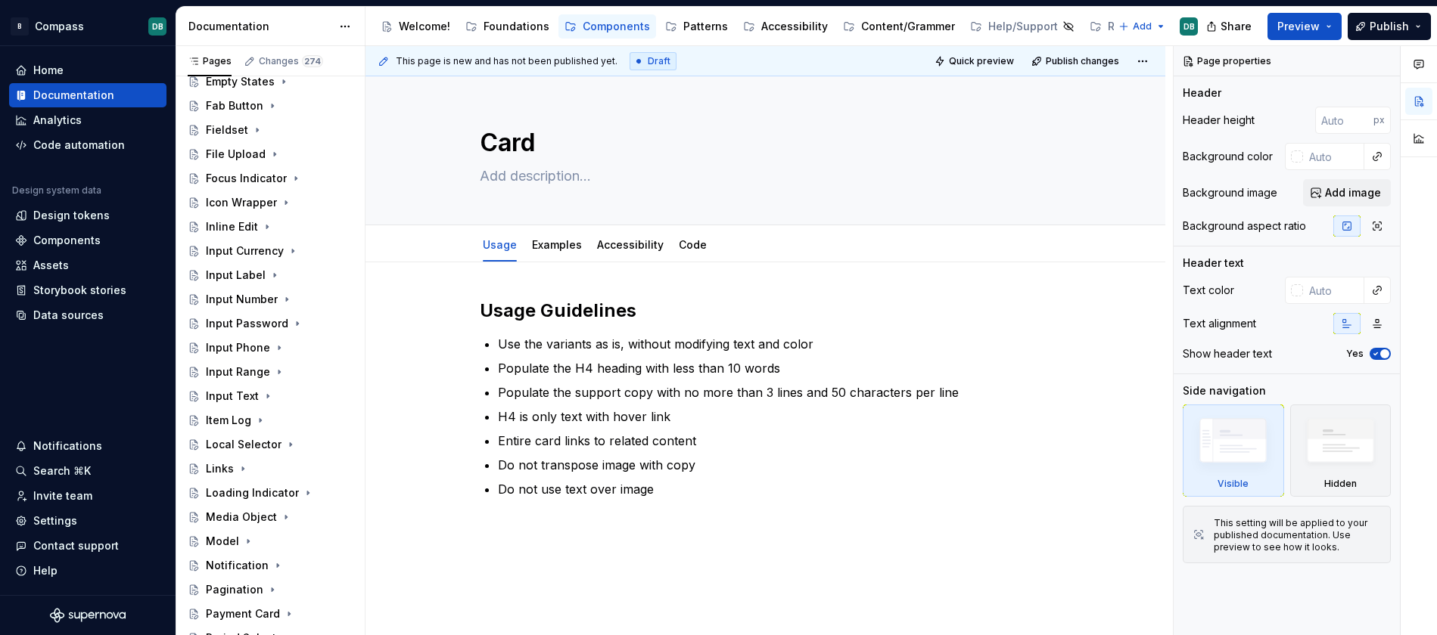
scroll to position [864, 0]
click at [234, 586] on div "Pagination" at bounding box center [234, 589] width 57 height 15
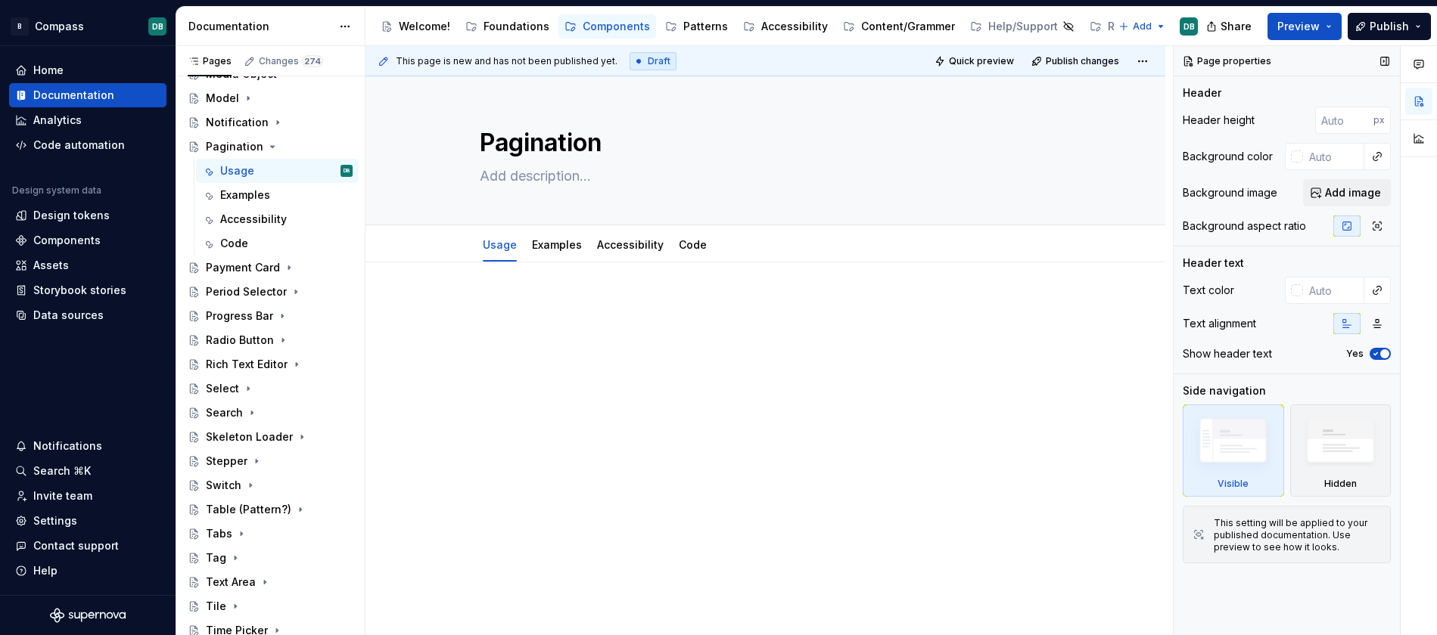
scroll to position [1334, 0]
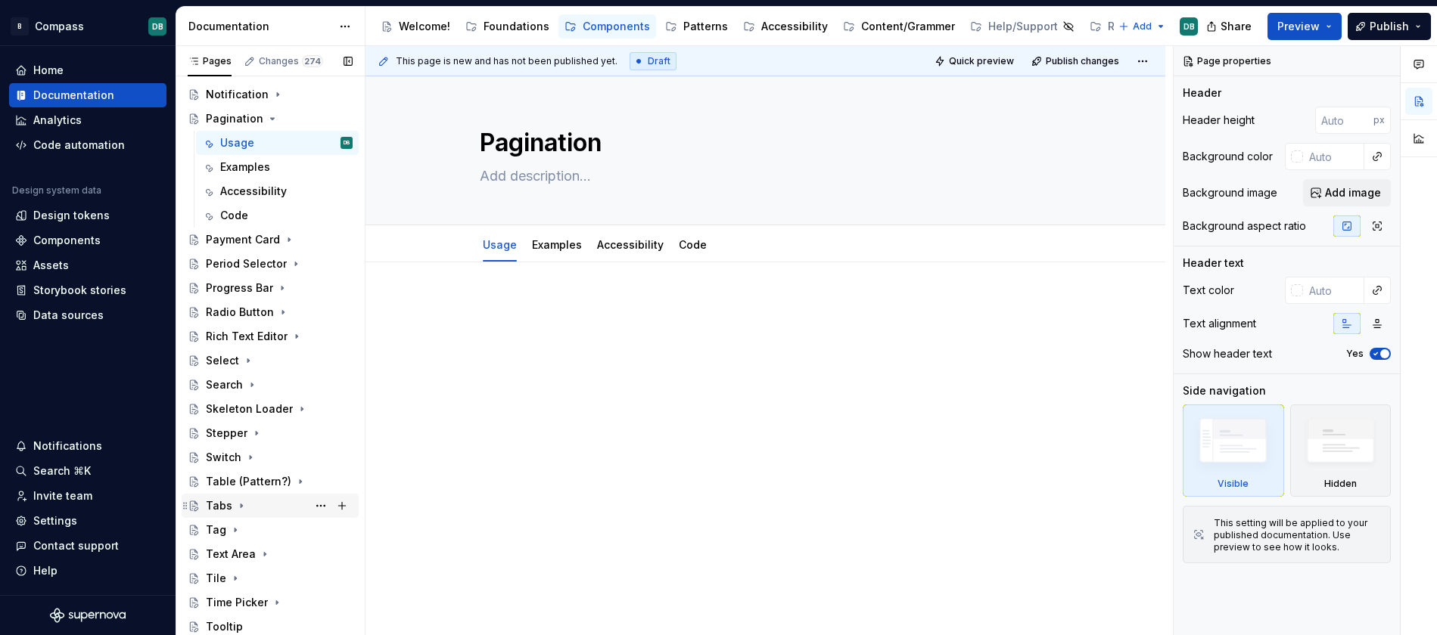
click at [222, 504] on div "Tabs" at bounding box center [219, 506] width 26 height 15
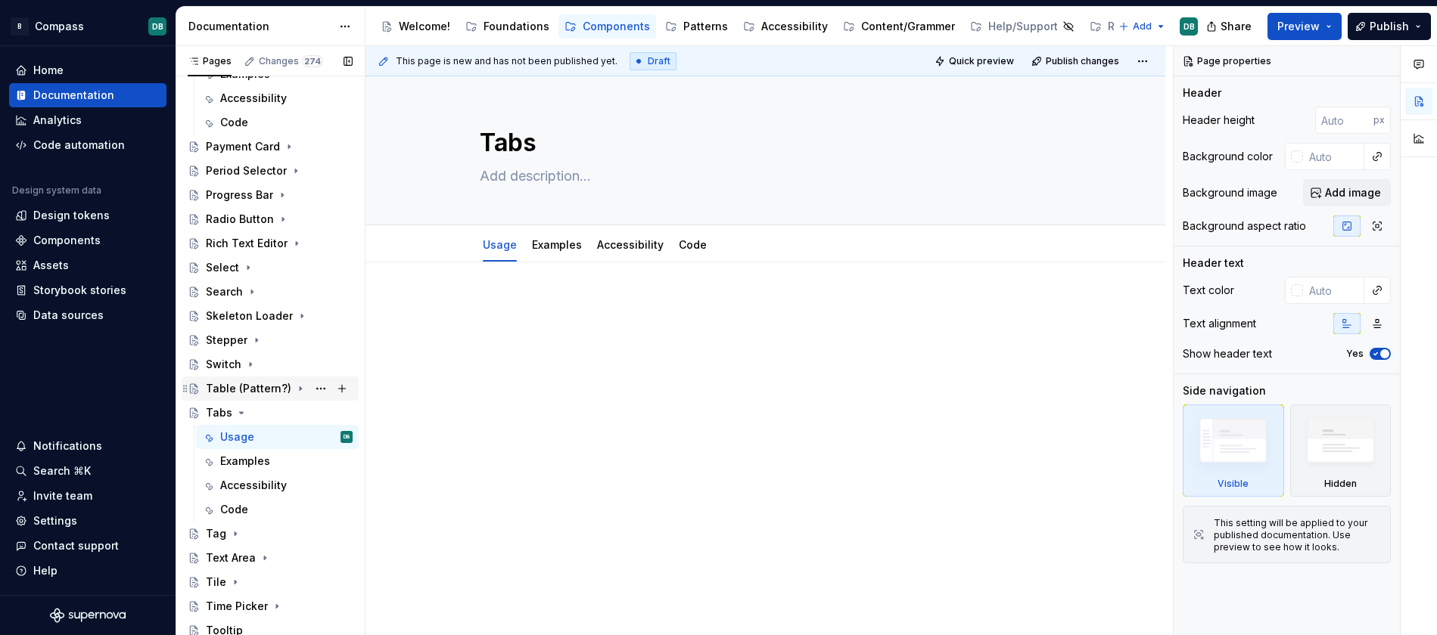
scroll to position [1431, 0]
click at [215, 579] on div "Tile" at bounding box center [216, 578] width 20 height 15
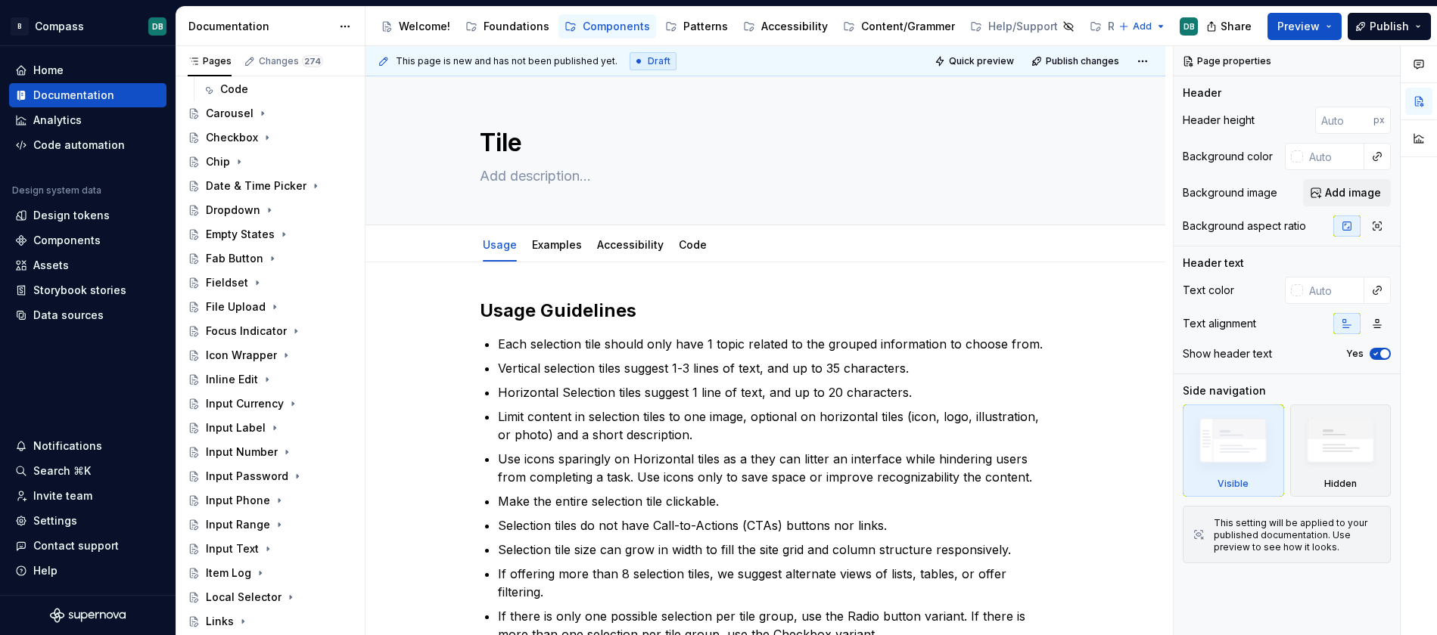
type textarea "*"
